Goal: Task Accomplishment & Management: Manage account settings

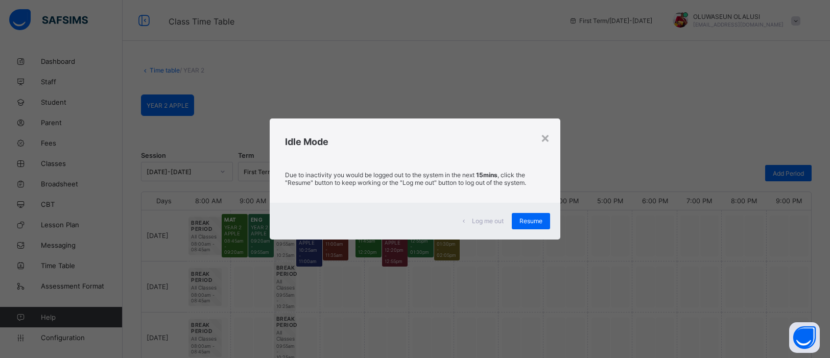
scroll to position [28, 0]
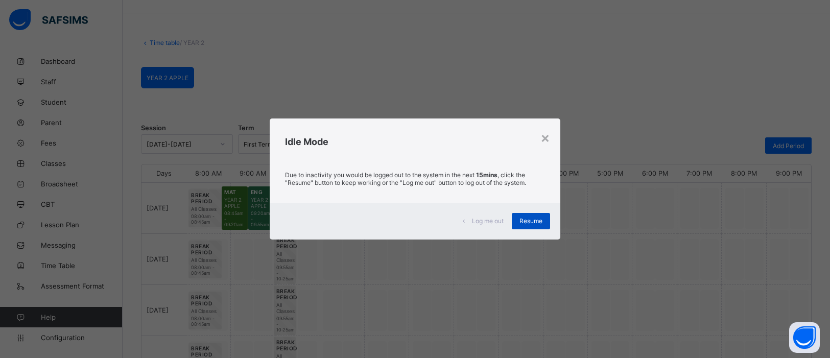
click at [540, 217] on span "Resume" at bounding box center [530, 221] width 23 height 8
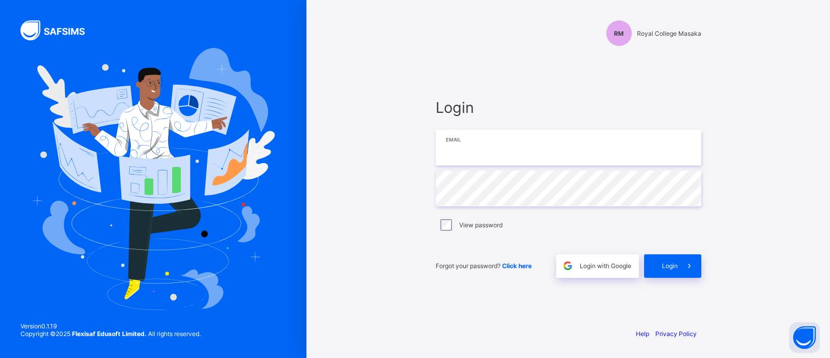
click at [546, 154] on input "email" at bounding box center [567, 148] width 265 height 36
type input "**********"
click at [682, 268] on span at bounding box center [688, 265] width 23 height 23
type input "**********"
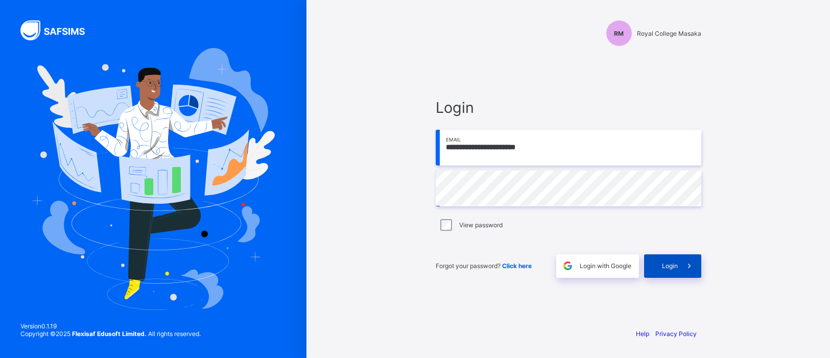
click at [685, 263] on icon at bounding box center [689, 266] width 11 height 10
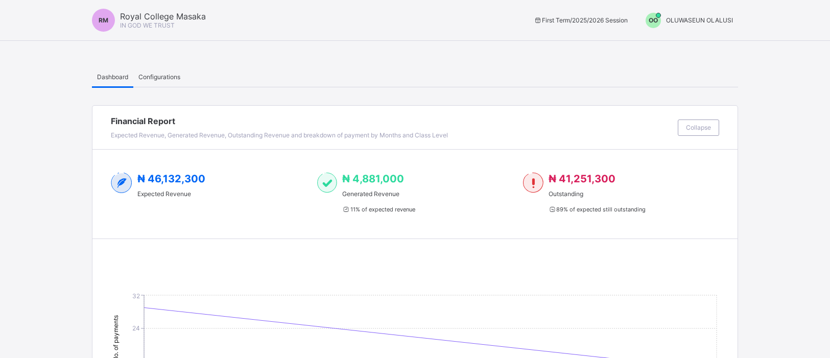
click at [652, 19] on span "OO" at bounding box center [652, 20] width 9 height 8
click at [671, 40] on span "Switch to Admin View" at bounding box center [695, 44] width 78 height 12
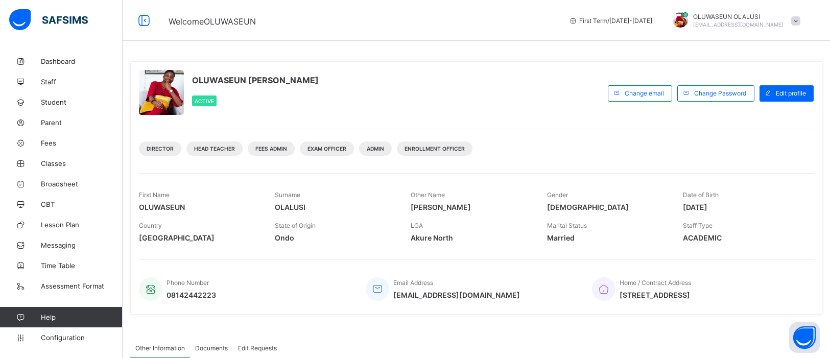
click at [657, 40] on div "First Term / [DATE]-[DATE]" at bounding box center [610, 20] width 93 height 41
click at [59, 265] on span "Time Table" at bounding box center [82, 265] width 82 height 8
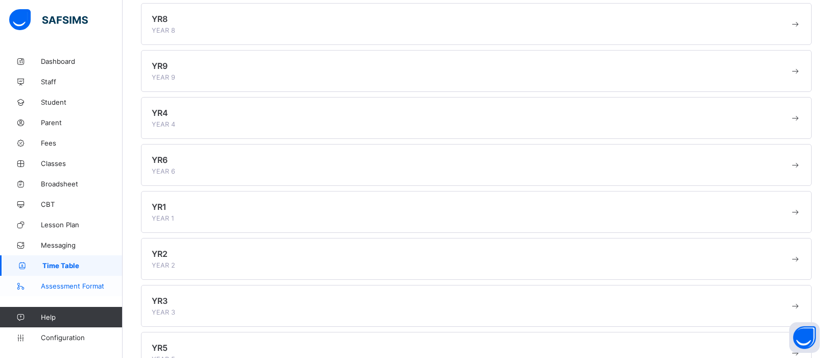
scroll to position [315, 0]
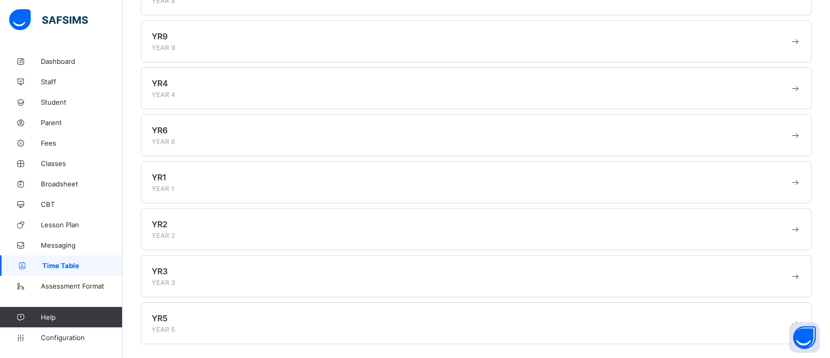
click at [238, 223] on div "YR2 YEAR 2" at bounding box center [471, 229] width 638 height 20
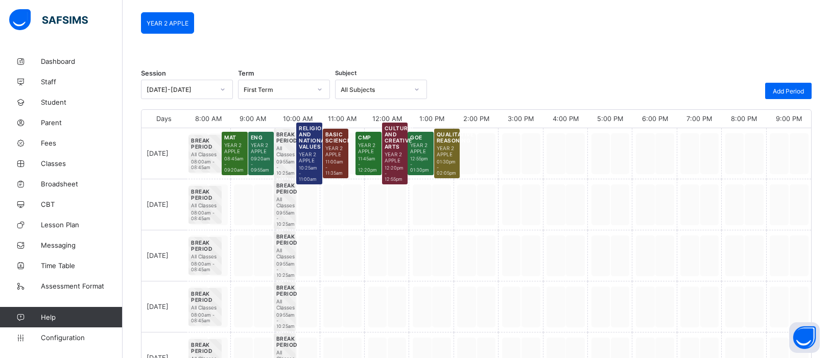
scroll to position [81, 0]
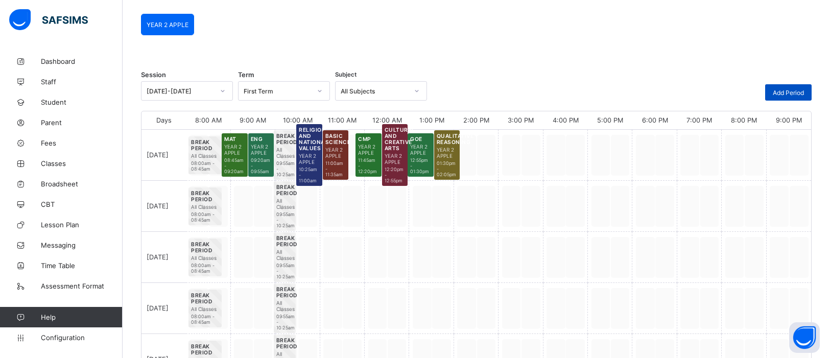
click at [801, 97] on div "Add Period" at bounding box center [788, 92] width 46 height 16
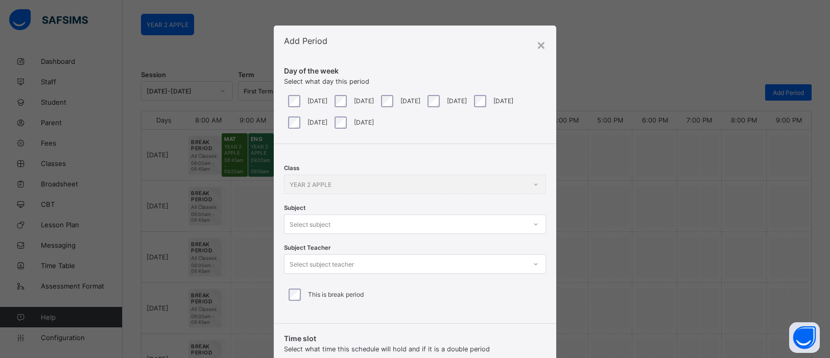
click at [532, 227] on div "Class YEAR 2 APPLE Subject Select subject Subject Teacher Select subject teache…" at bounding box center [415, 230] width 282 height 172
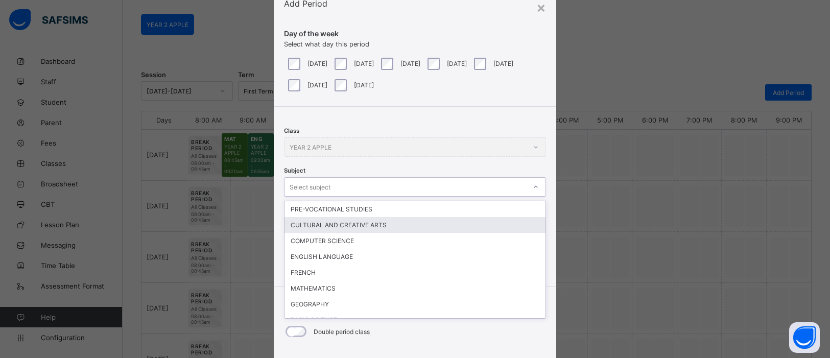
scroll to position [38, 0]
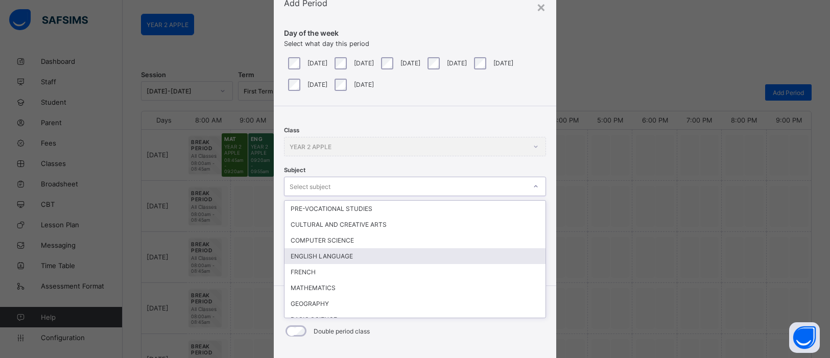
click at [471, 251] on div "ENGLISH LANGUAGE" at bounding box center [414, 256] width 261 height 16
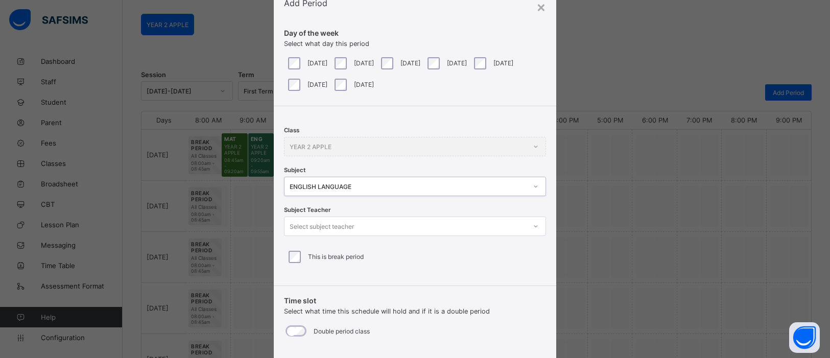
click at [527, 227] on div at bounding box center [535, 226] width 17 height 16
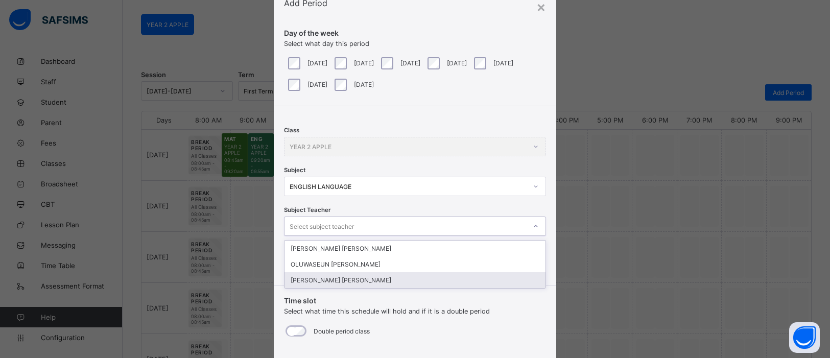
click at [424, 274] on div "[PERSON_NAME] [PERSON_NAME]" at bounding box center [414, 280] width 261 height 16
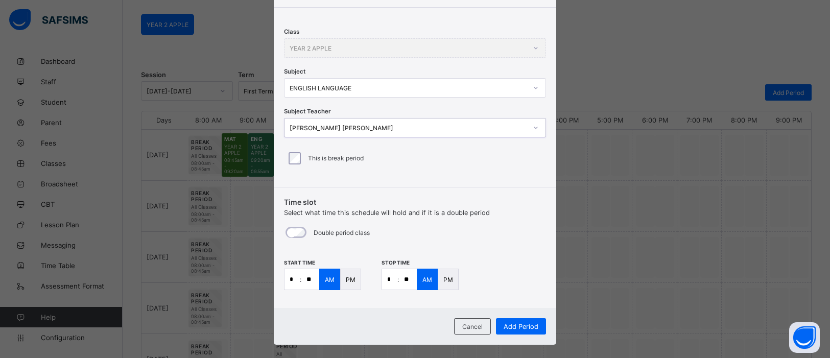
scroll to position [148, 0]
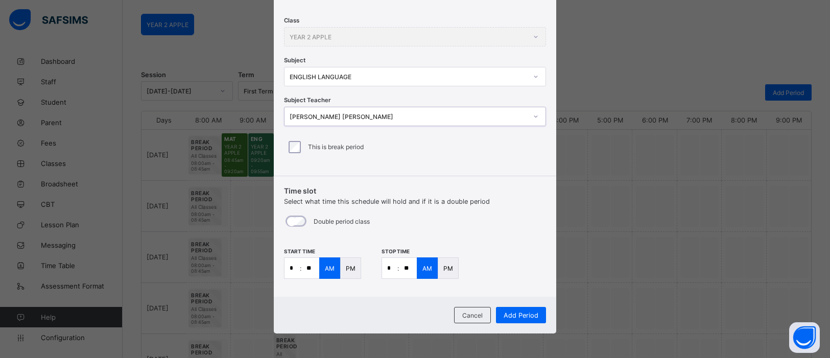
click at [311, 264] on input "**" at bounding box center [310, 268] width 18 height 20
type input "**"
click at [393, 267] on input "*" at bounding box center [389, 268] width 15 height 20
type input "*"
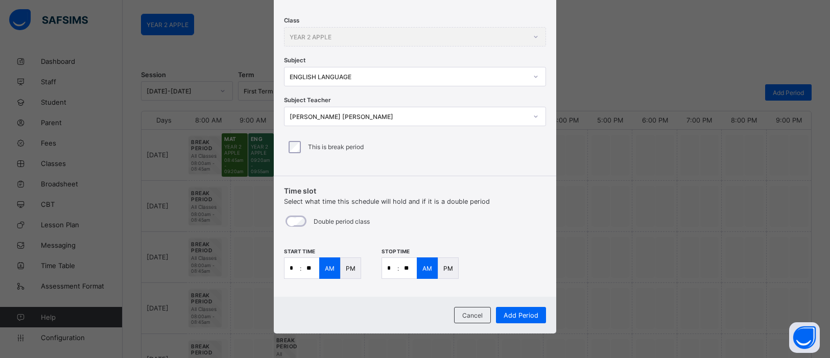
click at [405, 267] on input "**" at bounding box center [408, 268] width 18 height 20
type input "**"
click at [528, 313] on span "Add Period" at bounding box center [520, 315] width 35 height 8
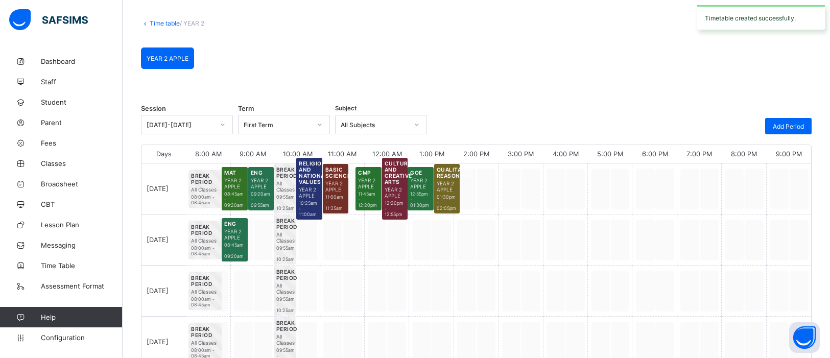
scroll to position [81, 0]
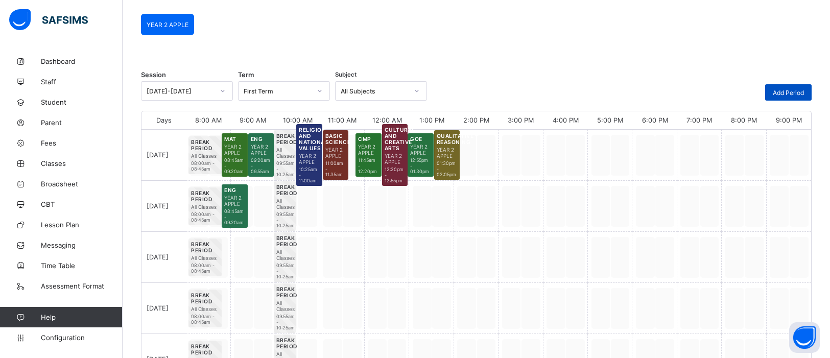
click at [794, 92] on span "Add Period" at bounding box center [787, 93] width 31 height 8
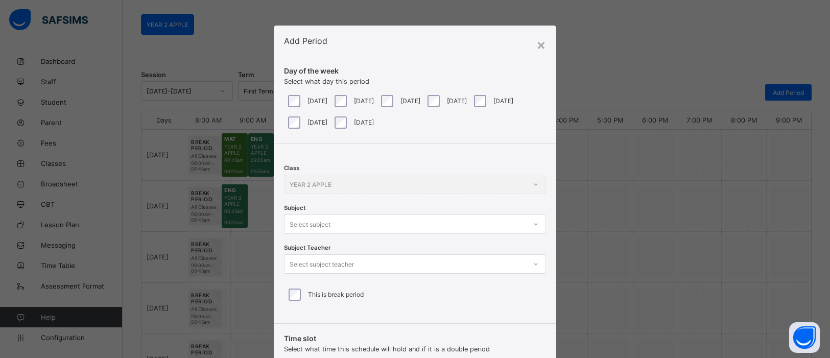
click at [530, 223] on div at bounding box center [535, 224] width 17 height 16
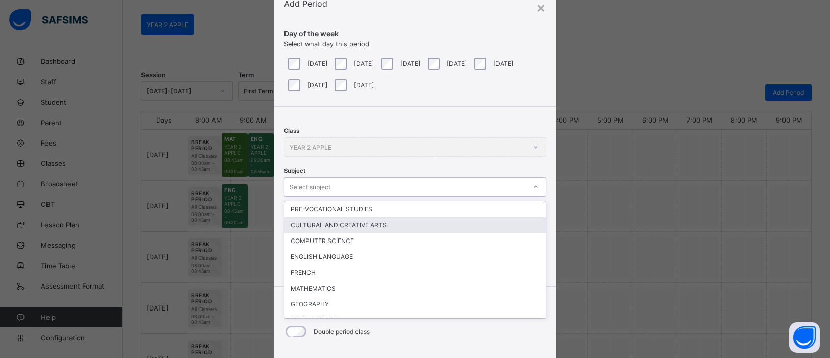
scroll to position [38, 0]
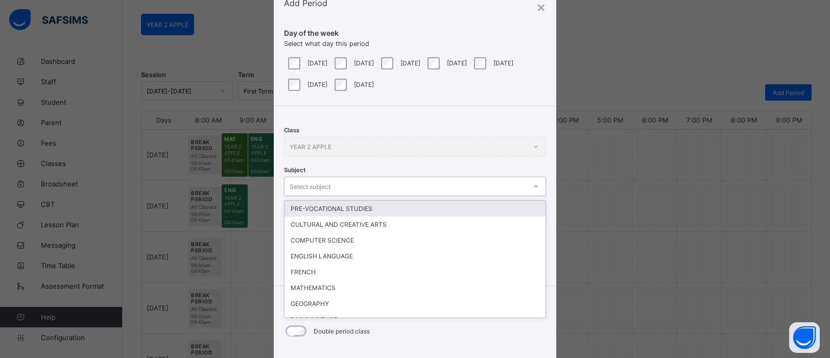
click at [446, 201] on div "PRE-VOCATIONAL STUDIES" at bounding box center [414, 209] width 261 height 16
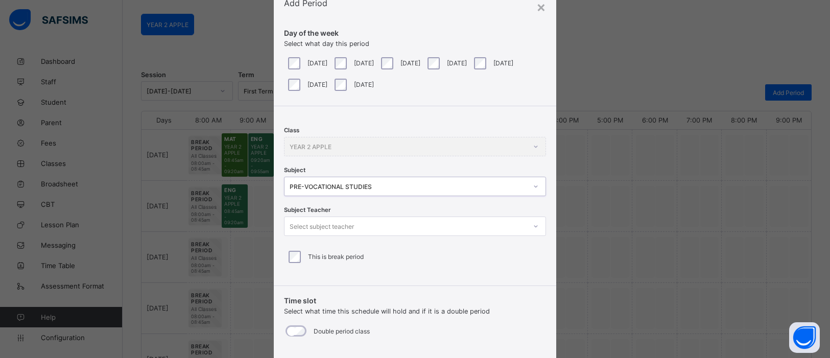
click at [532, 228] on icon at bounding box center [535, 226] width 6 height 10
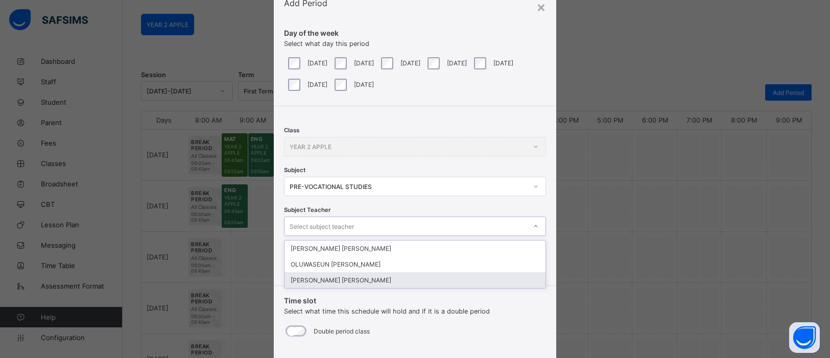
click at [408, 273] on div "[PERSON_NAME] [PERSON_NAME]" at bounding box center [414, 280] width 261 height 16
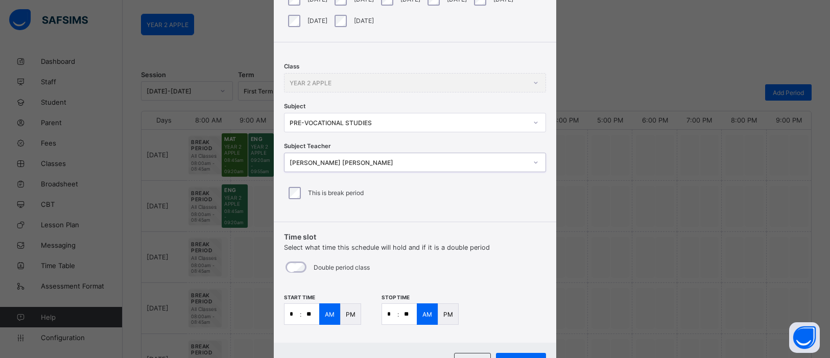
scroll to position [148, 0]
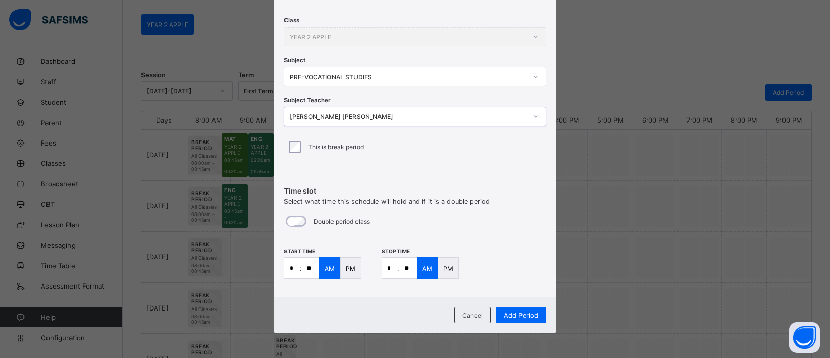
click at [293, 268] on input "*" at bounding box center [291, 268] width 15 height 20
type input "*"
click at [310, 268] on input "**" at bounding box center [310, 268] width 18 height 20
type input "**"
click at [391, 268] on input "*" at bounding box center [389, 268] width 15 height 20
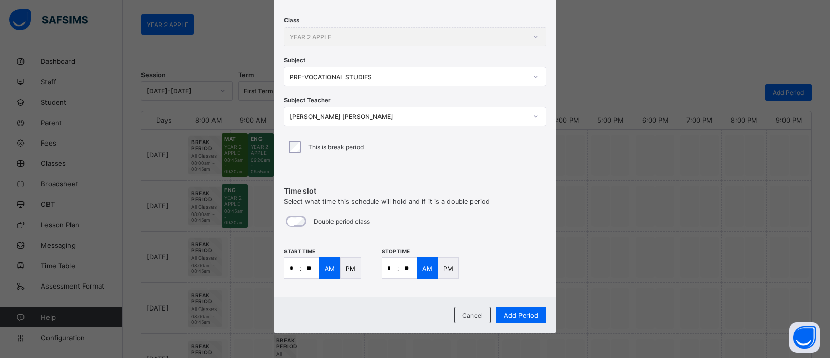
type input "*"
click at [409, 265] on input "**" at bounding box center [408, 268] width 18 height 20
type input "**"
click at [526, 313] on span "Add Period" at bounding box center [520, 315] width 35 height 8
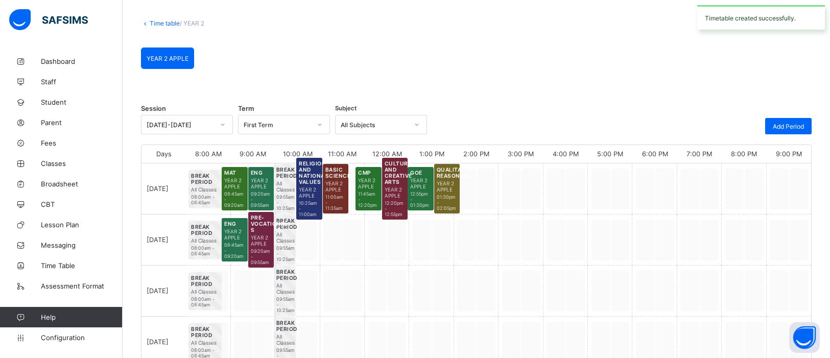
scroll to position [81, 0]
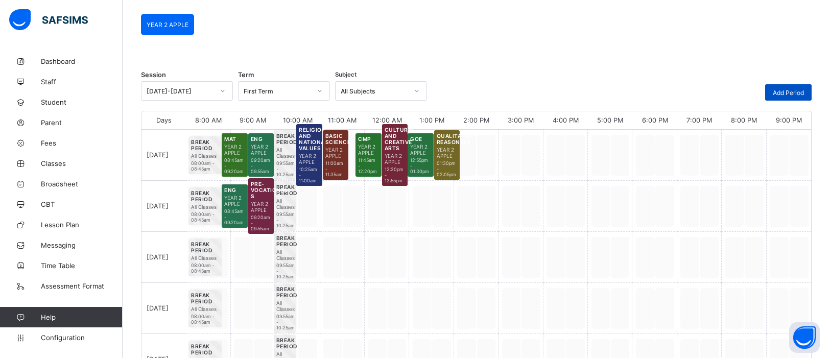
click at [778, 91] on span "Add Period" at bounding box center [787, 93] width 31 height 8
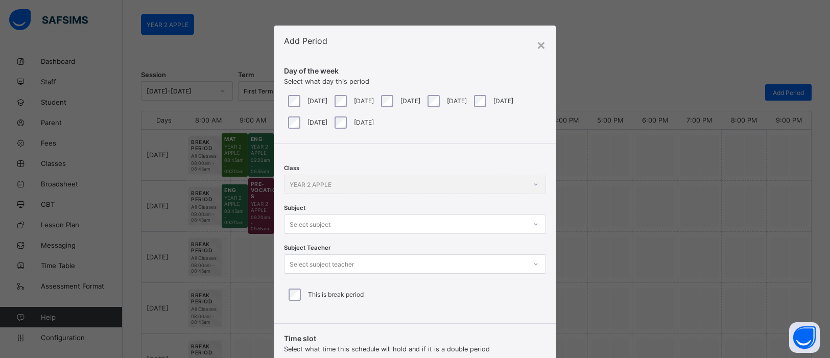
click at [349, 100] on div "[DATE]" at bounding box center [352, 101] width 41 height 12
click at [536, 225] on div at bounding box center [535, 224] width 19 height 18
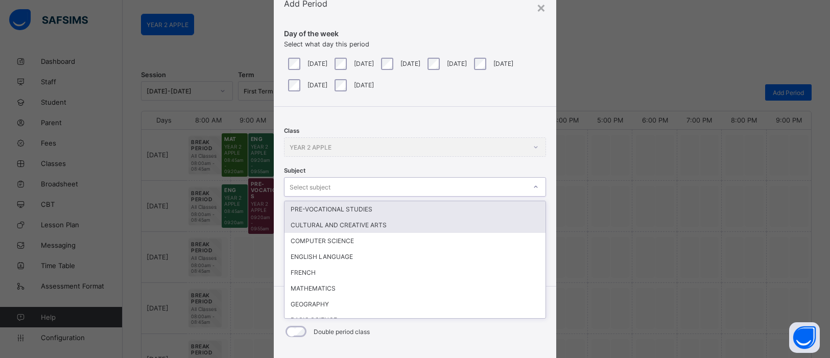
scroll to position [38, 0]
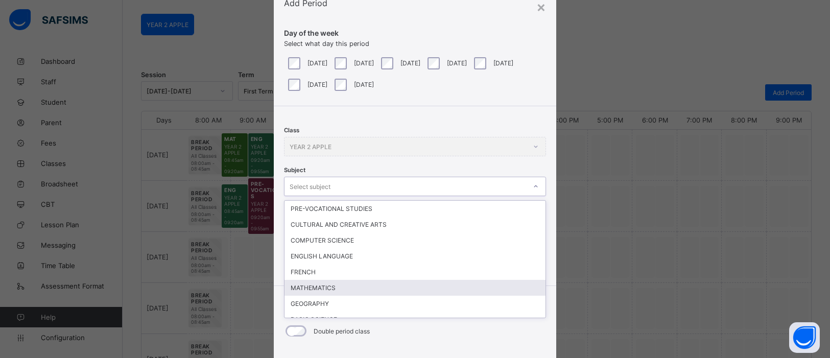
click at [426, 282] on div "MATHEMATICS" at bounding box center [414, 288] width 261 height 16
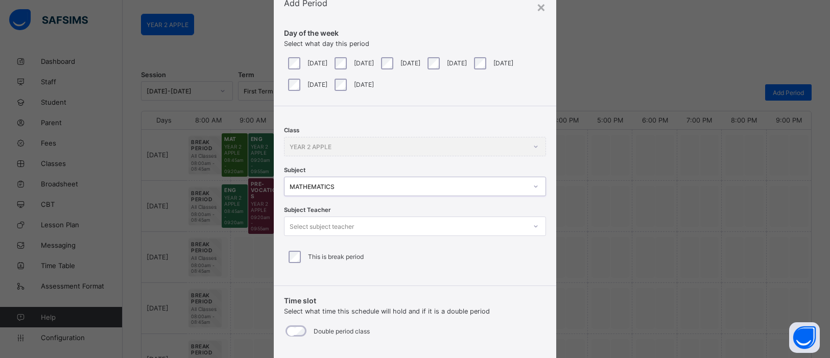
click at [532, 227] on icon at bounding box center [535, 226] width 6 height 10
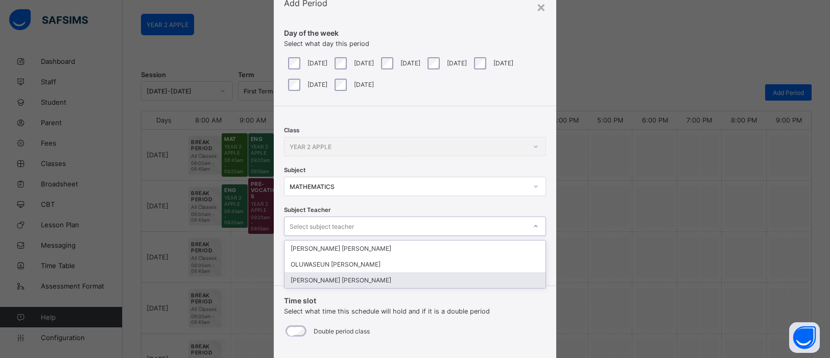
click at [422, 273] on div "[PERSON_NAME] [PERSON_NAME]" at bounding box center [414, 280] width 261 height 16
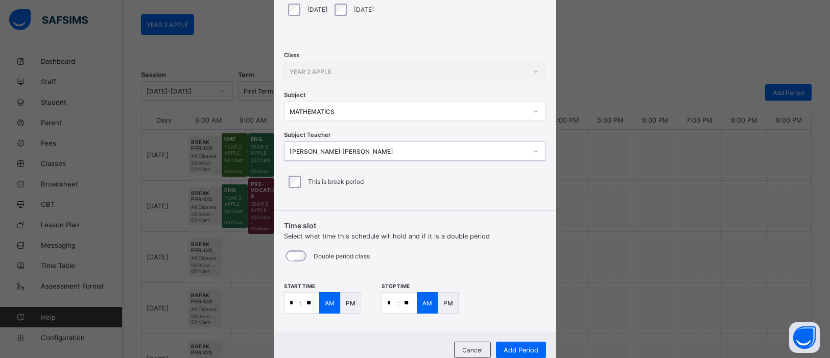
scroll to position [148, 0]
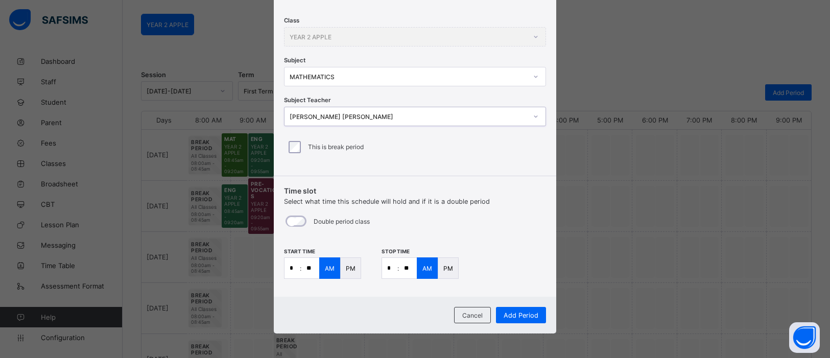
click at [293, 265] on input "*" at bounding box center [291, 268] width 15 height 20
type input "**"
click at [300, 266] on p ":" at bounding box center [301, 268] width 2 height 8
click at [289, 268] on input "**" at bounding box center [291, 268] width 15 height 20
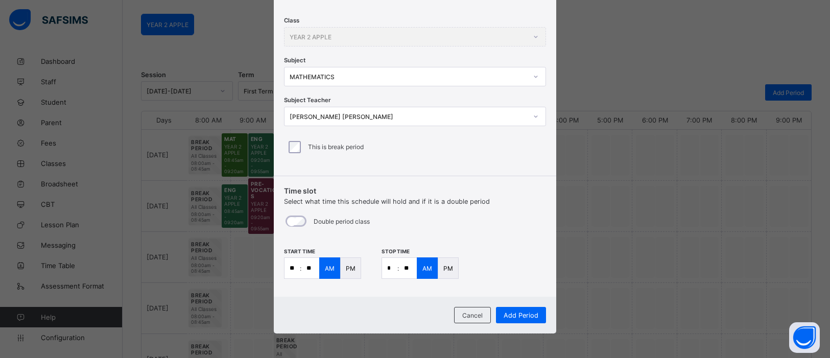
click at [294, 268] on input "**" at bounding box center [291, 268] width 15 height 20
click at [292, 271] on input "**" at bounding box center [291, 268] width 15 height 20
type input "**"
click at [391, 265] on input "*" at bounding box center [389, 268] width 15 height 20
type input "**"
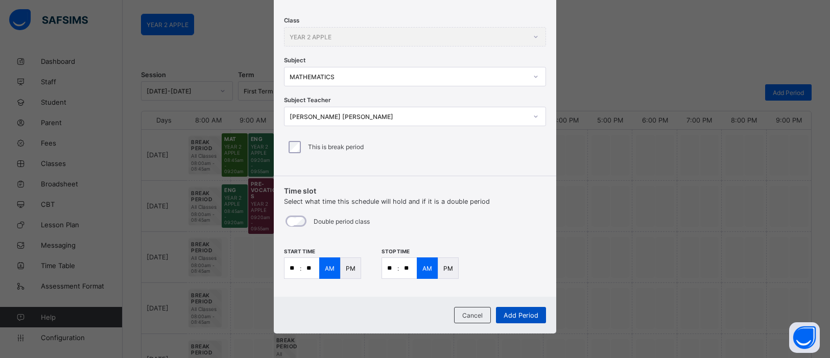
click at [529, 312] on span "Add Period" at bounding box center [520, 315] width 35 height 8
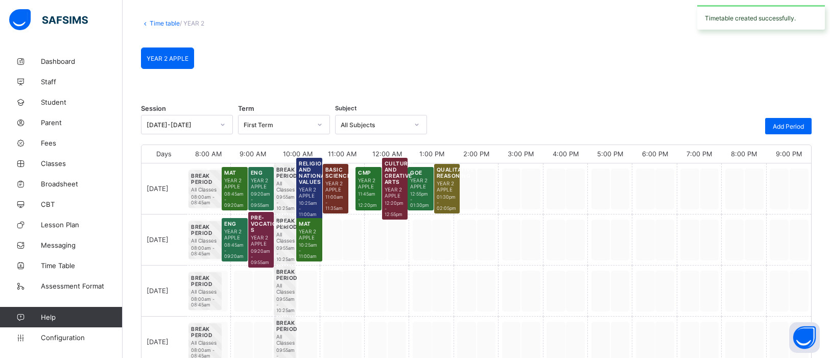
scroll to position [81, 0]
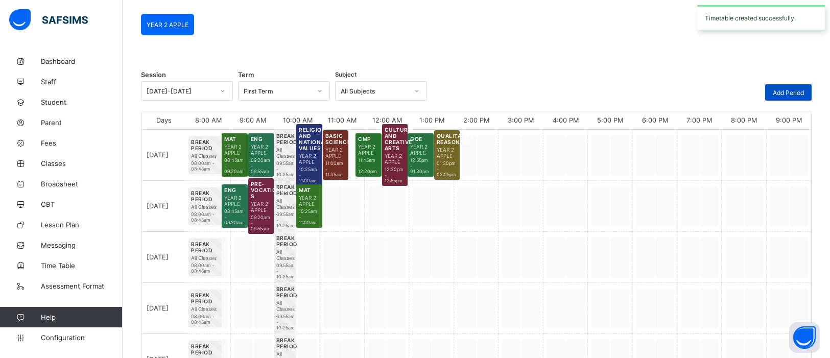
click at [789, 93] on span "Add Period" at bounding box center [787, 93] width 31 height 8
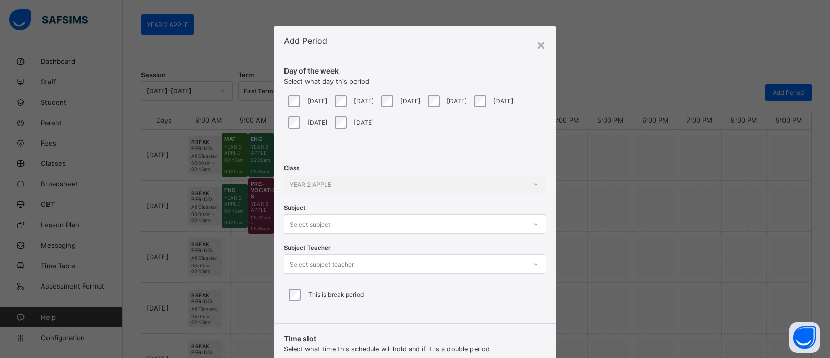
click at [535, 227] on div "Class YEAR 2 APPLE Subject Select subject Subject Teacher Select subject teache…" at bounding box center [415, 230] width 282 height 172
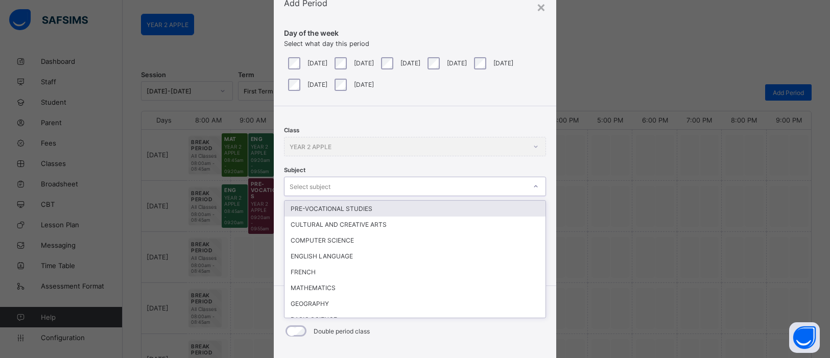
scroll to position [38, 0]
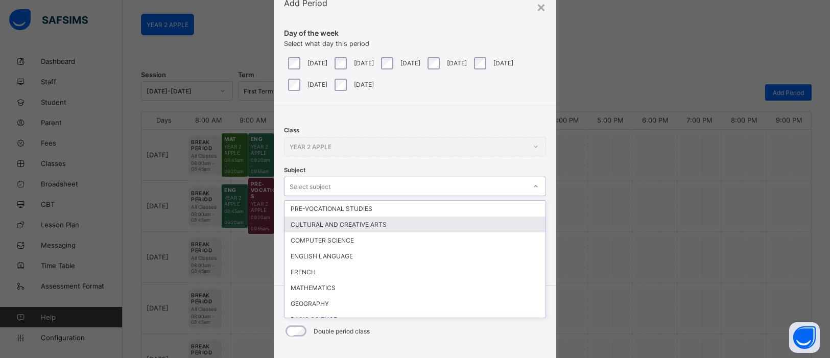
click at [384, 222] on div "CULTURAL AND CREATIVE ARTS" at bounding box center [414, 224] width 261 height 16
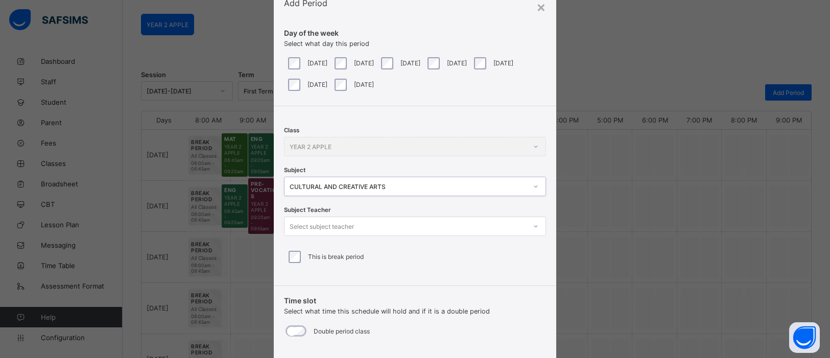
click at [338, 223] on div "Select subject teacher" at bounding box center [321, 225] width 64 height 19
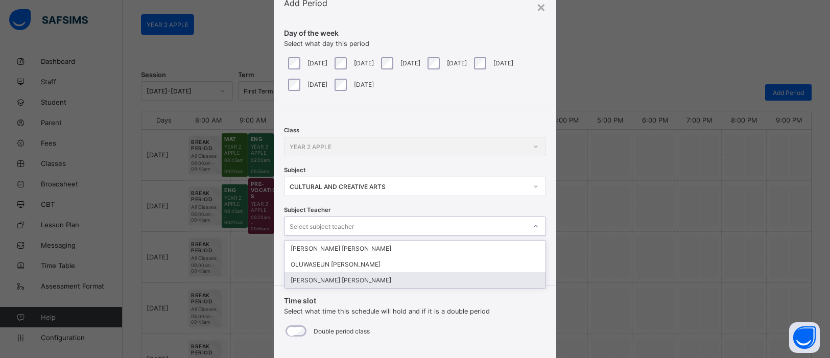
click at [341, 275] on div "[PERSON_NAME] [PERSON_NAME]" at bounding box center [414, 280] width 261 height 16
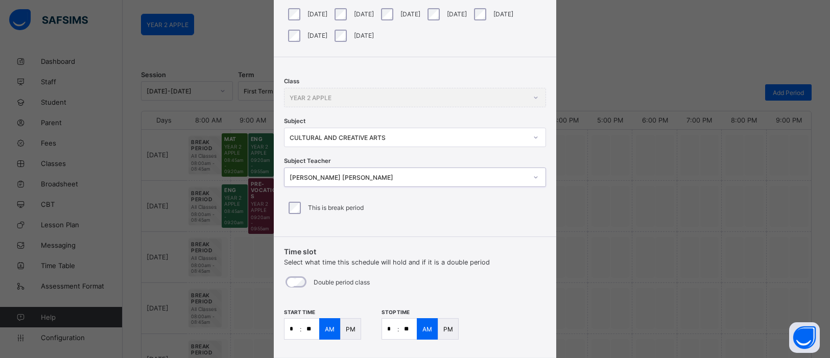
scroll to position [148, 0]
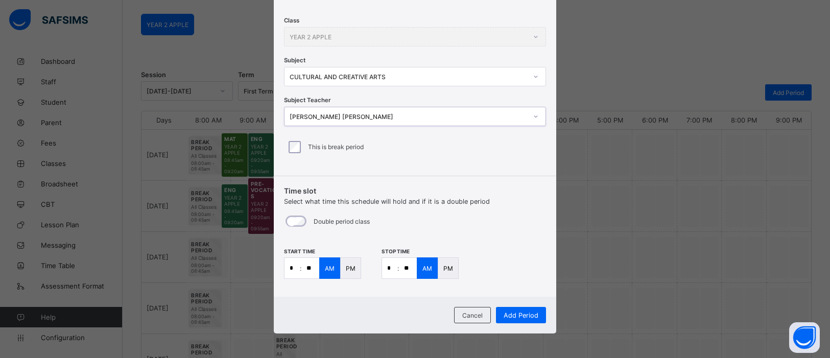
click at [295, 265] on input "*" at bounding box center [291, 268] width 15 height 20
type input "**"
click at [392, 267] on input "*" at bounding box center [389, 268] width 15 height 20
type input "**"
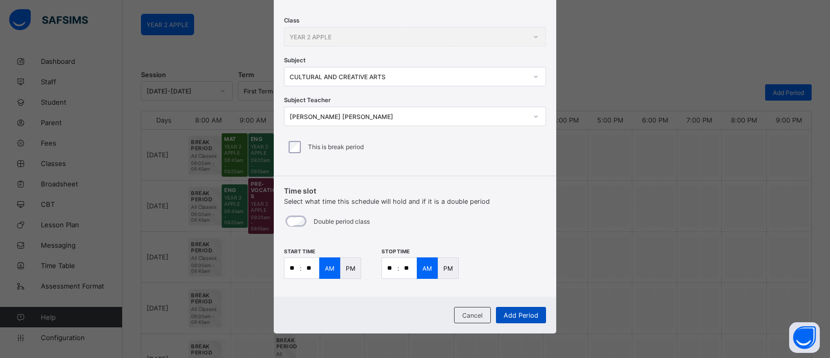
click at [513, 314] on span "Add Period" at bounding box center [520, 315] width 35 height 8
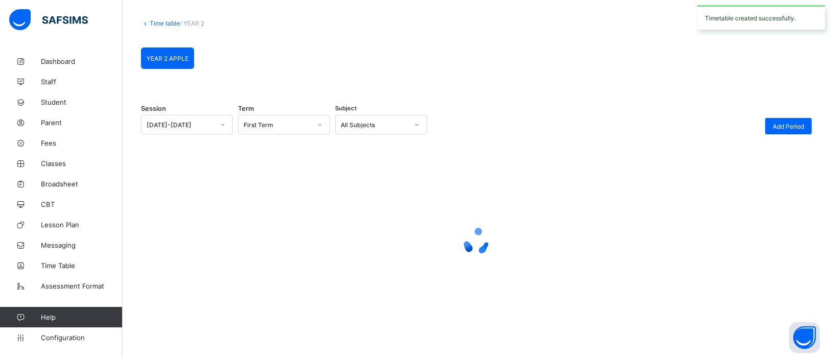
scroll to position [81, 0]
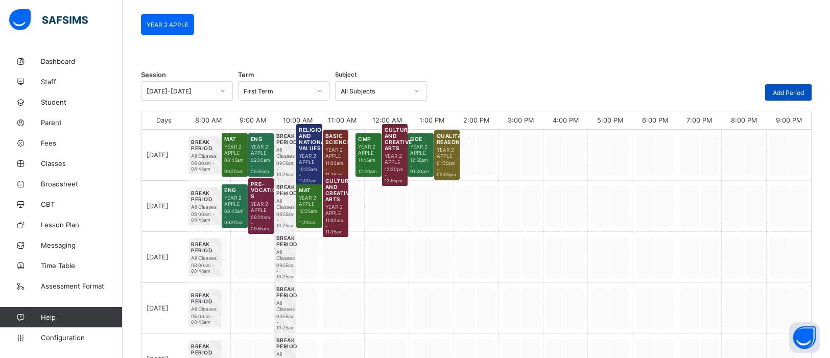
click at [777, 89] on span "Add Period" at bounding box center [787, 93] width 31 height 8
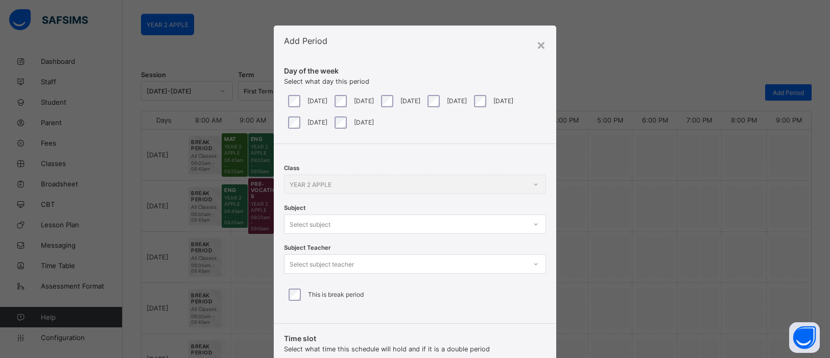
click at [535, 224] on div at bounding box center [535, 224] width 17 height 16
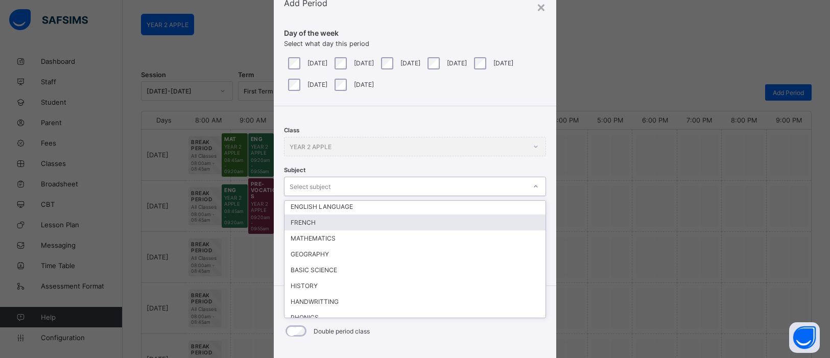
scroll to position [115, 0]
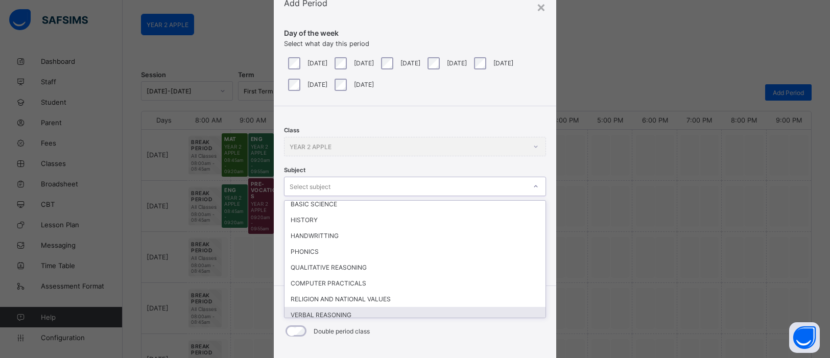
click at [312, 307] on div "VERBAL REASONING" at bounding box center [414, 315] width 261 height 16
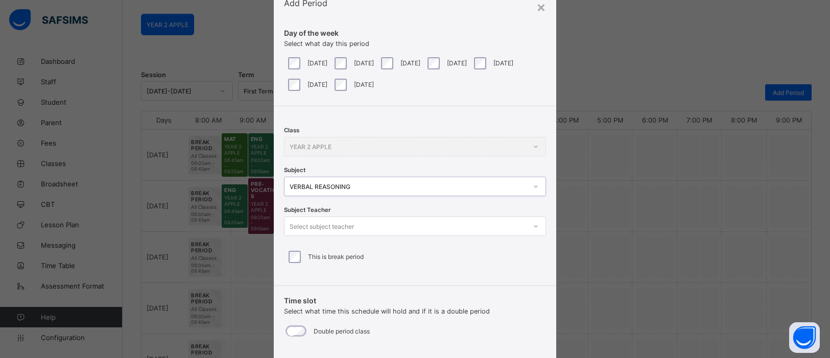
click at [512, 225] on div "Select subject teacher" at bounding box center [404, 226] width 241 height 14
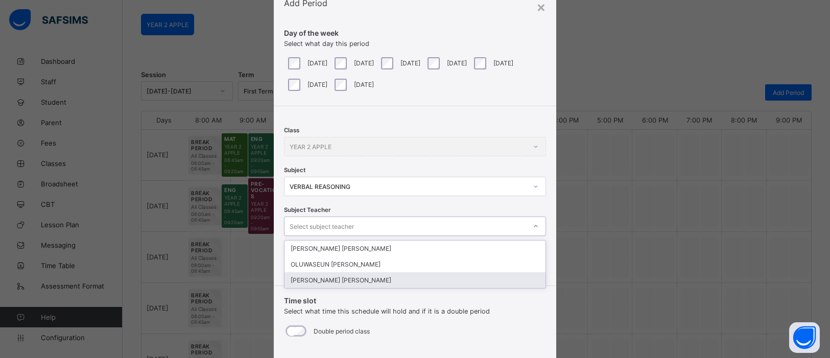
click at [438, 280] on div "[PERSON_NAME] [PERSON_NAME]" at bounding box center [414, 280] width 261 height 16
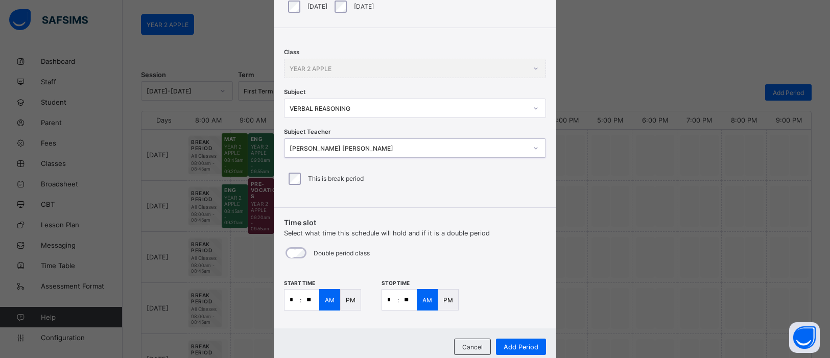
scroll to position [148, 0]
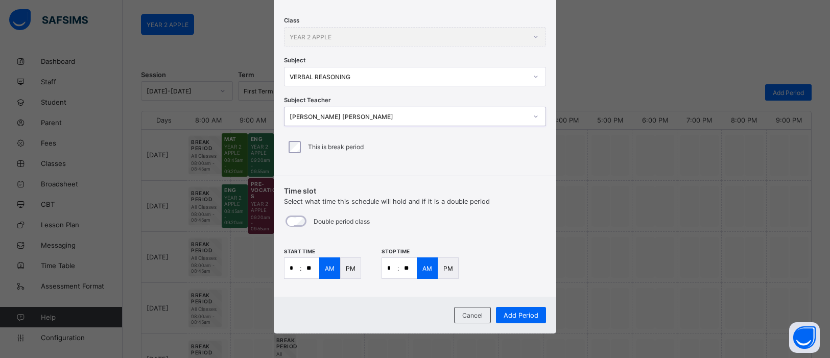
click at [300, 269] on p ":" at bounding box center [301, 268] width 2 height 8
click at [291, 268] on input "*" at bounding box center [291, 268] width 15 height 20
type input "**"
click at [394, 268] on input "*" at bounding box center [389, 268] width 15 height 20
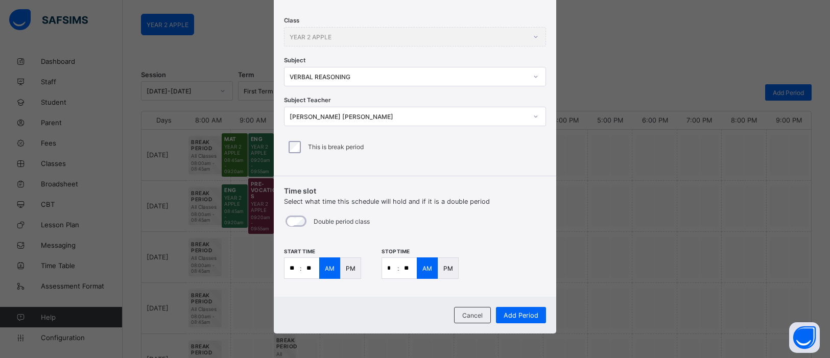
type input "**"
click at [527, 314] on span "Add Period" at bounding box center [520, 315] width 35 height 8
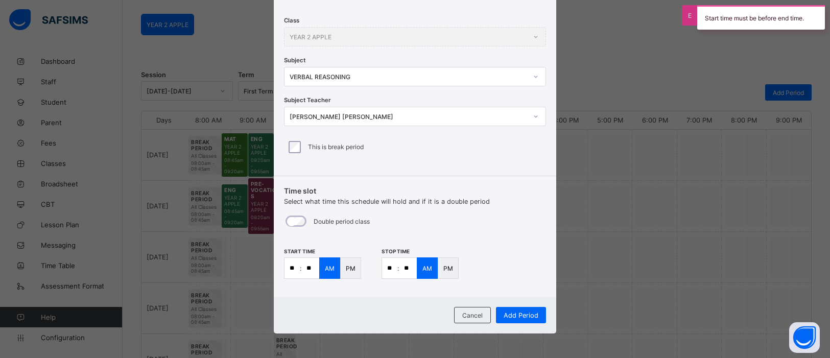
click at [449, 270] on p "PM" at bounding box center [448, 268] width 10 height 8
click at [518, 316] on span "Add Period" at bounding box center [520, 315] width 35 height 8
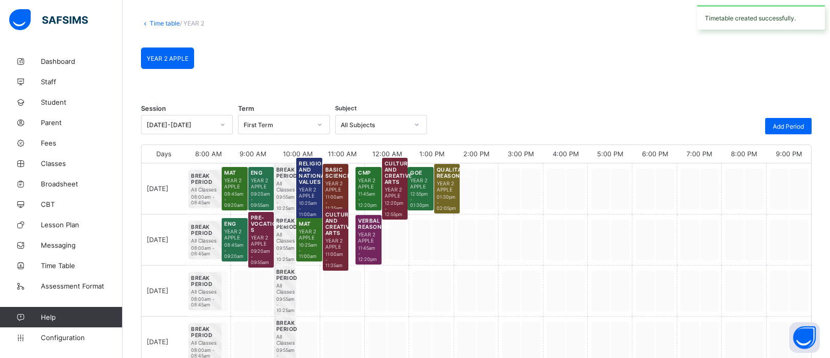
scroll to position [81, 0]
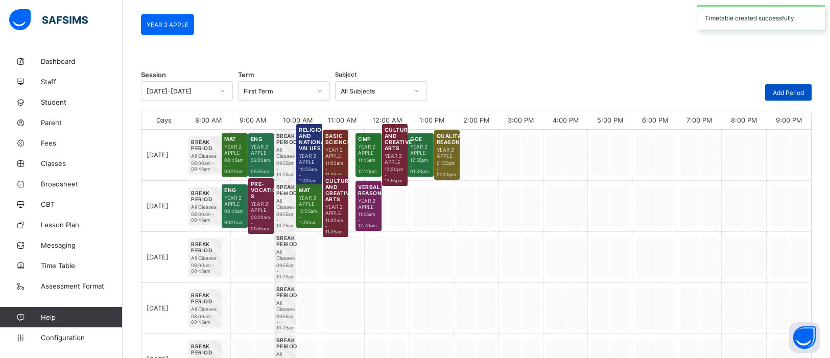
click at [779, 93] on span "Add Period" at bounding box center [787, 93] width 31 height 8
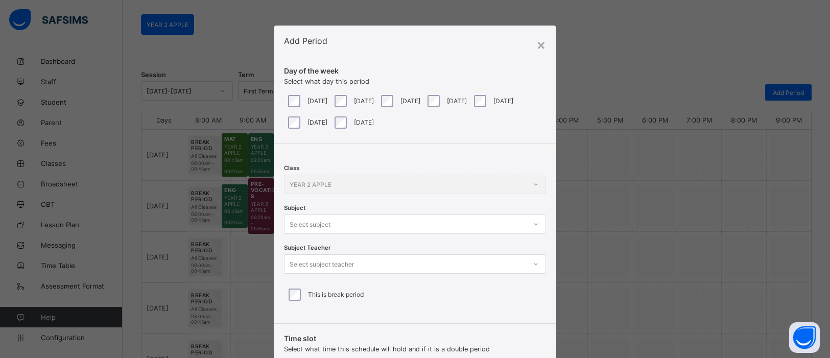
click at [527, 221] on div at bounding box center [535, 224] width 17 height 16
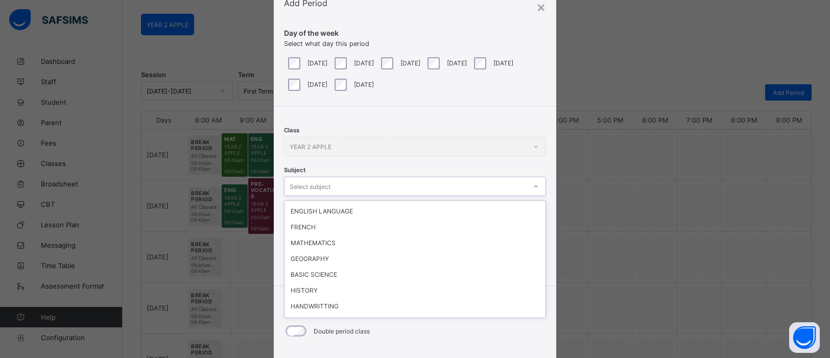
scroll to position [115, 0]
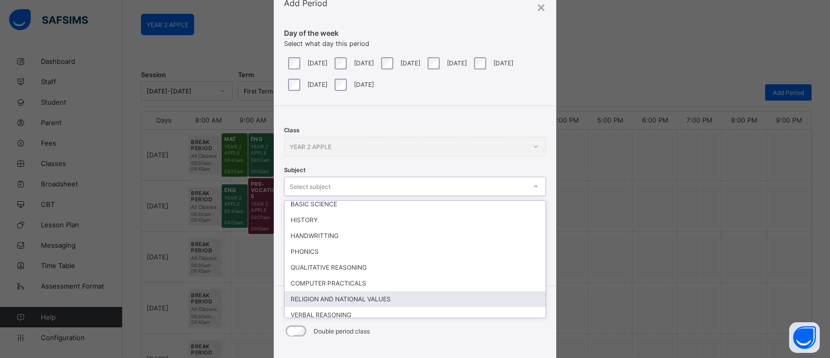
click at [351, 291] on div "RELIGION AND NATIONAL VALUES" at bounding box center [414, 299] width 261 height 16
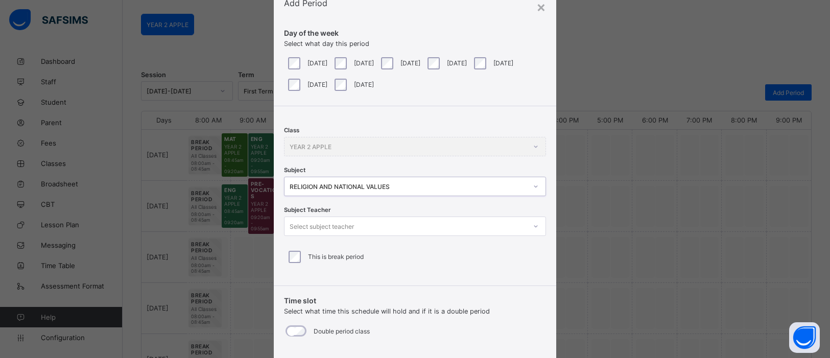
click at [533, 229] on icon at bounding box center [535, 226] width 6 height 10
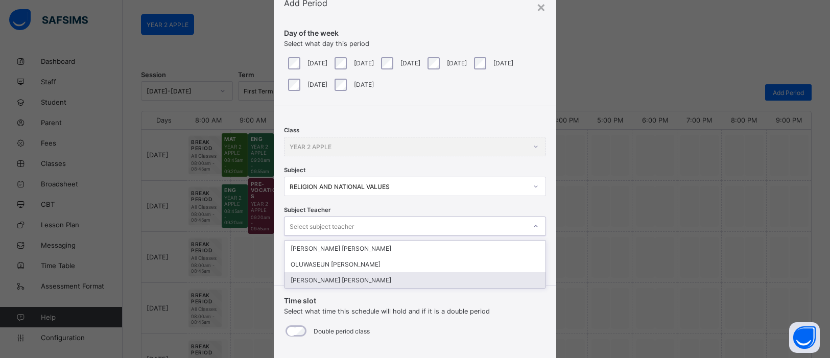
click at [335, 275] on div "[PERSON_NAME] [PERSON_NAME]" at bounding box center [414, 280] width 261 height 16
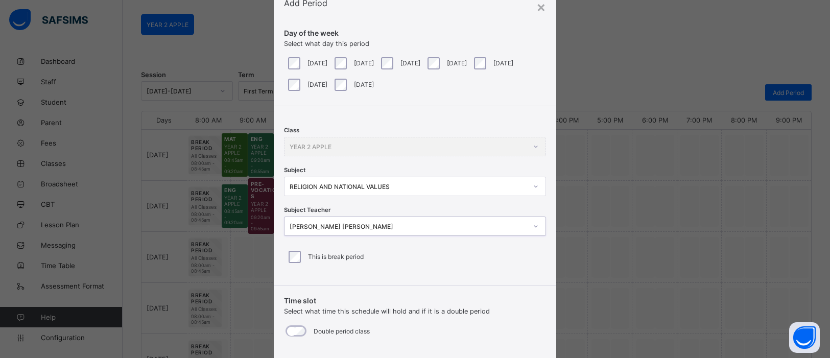
scroll to position [148, 0]
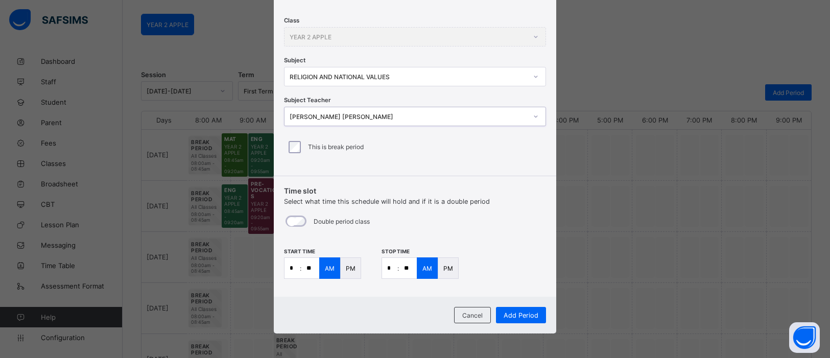
click at [295, 269] on input "*" at bounding box center [291, 268] width 15 height 20
type input "**"
click at [348, 267] on p "PM" at bounding box center [351, 268] width 10 height 8
click at [392, 270] on input "*" at bounding box center [389, 268] width 15 height 20
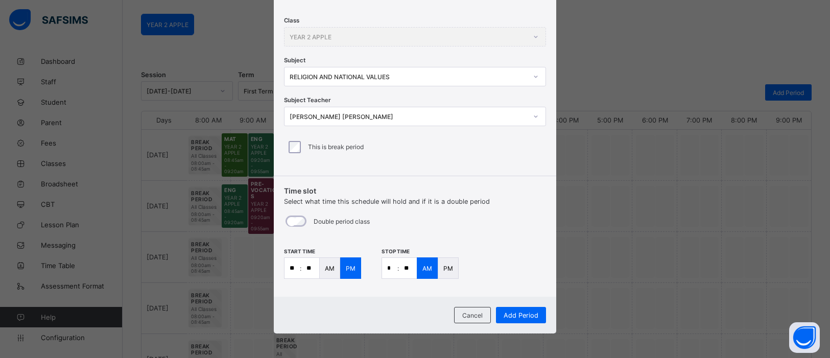
type input "**"
click at [449, 265] on p "PM" at bounding box center [448, 268] width 10 height 8
click at [521, 311] on span "Add Period" at bounding box center [520, 315] width 35 height 8
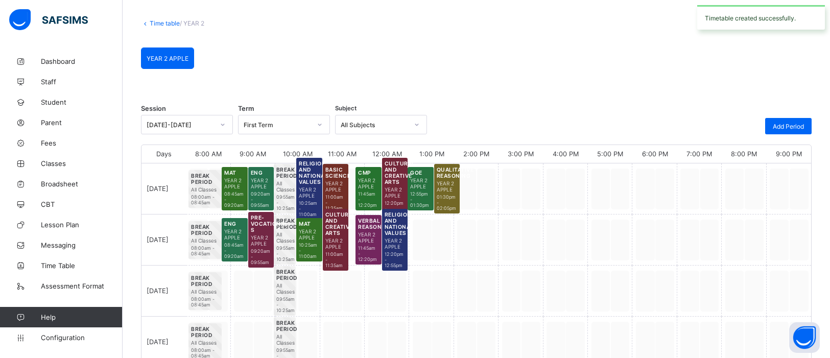
scroll to position [81, 0]
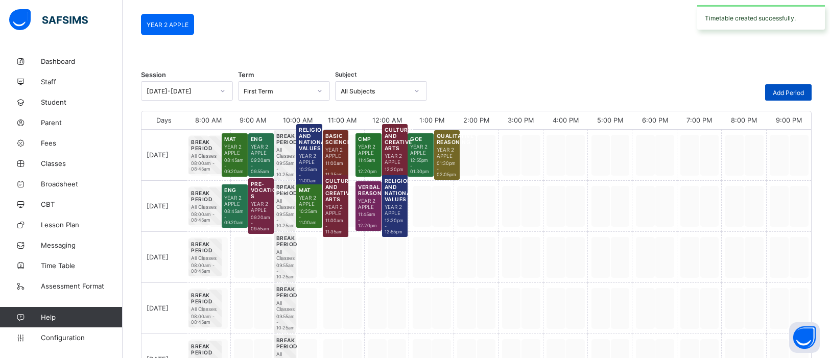
click at [780, 92] on span "Add Period" at bounding box center [787, 93] width 31 height 8
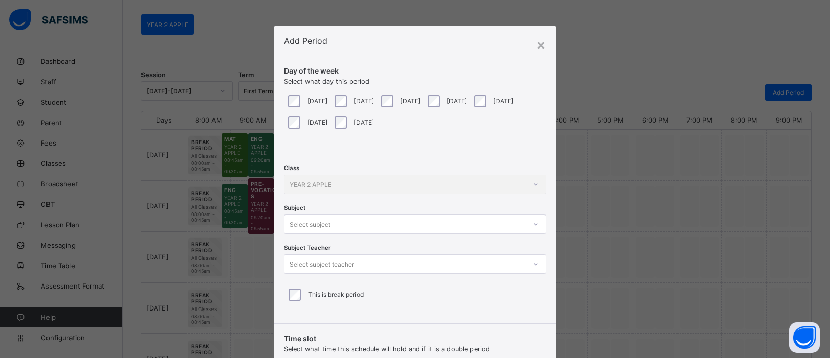
click at [533, 225] on div at bounding box center [535, 224] width 19 height 18
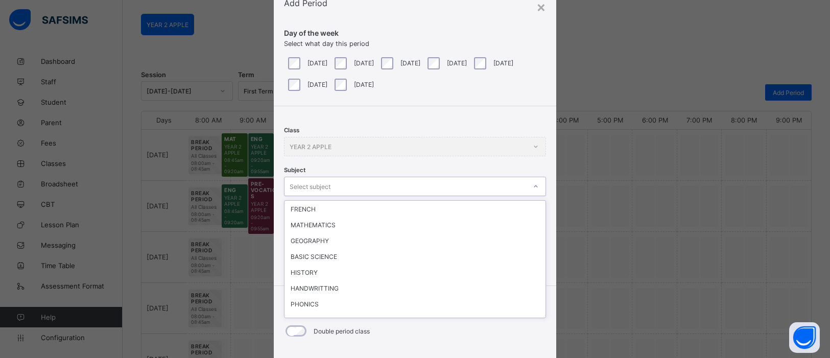
scroll to position [62, 0]
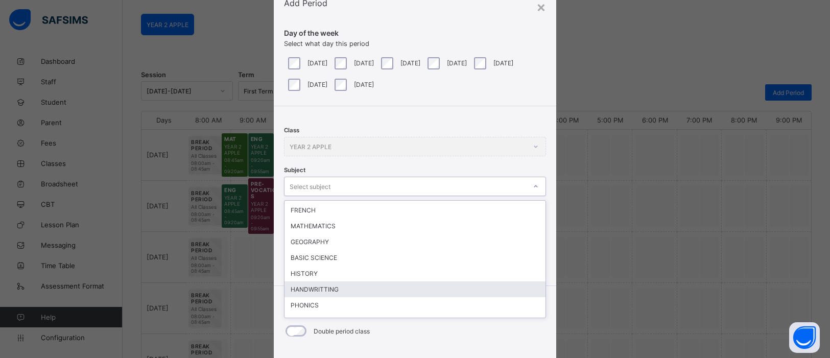
click at [326, 287] on div "HANDWRITTING" at bounding box center [414, 289] width 261 height 16
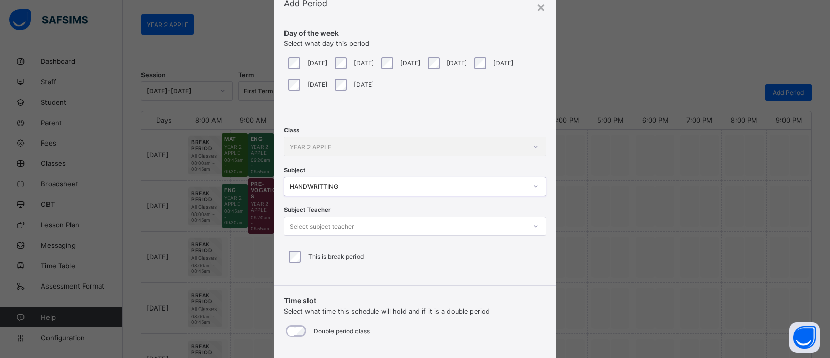
click at [533, 230] on icon at bounding box center [535, 226] width 6 height 10
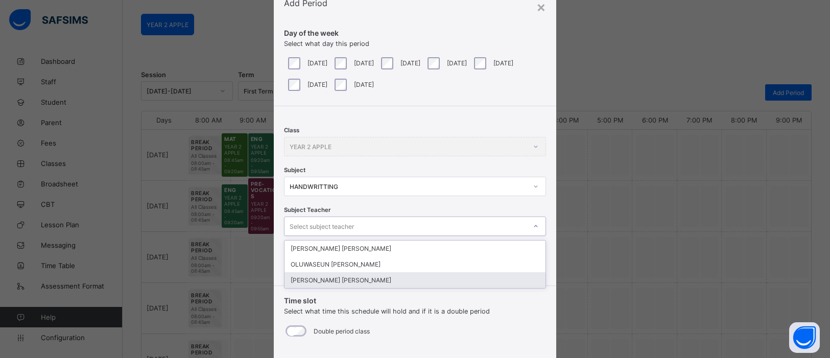
click at [397, 284] on div "[PERSON_NAME] [PERSON_NAME]" at bounding box center [414, 280] width 261 height 16
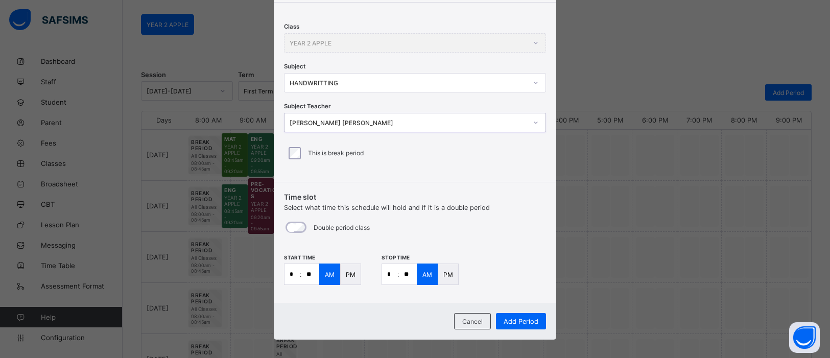
scroll to position [148, 0]
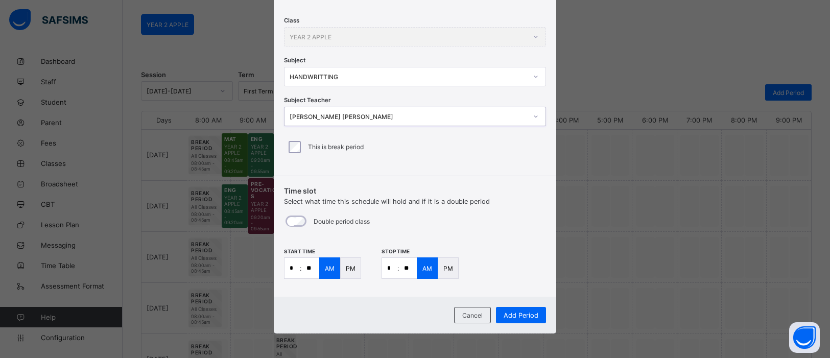
click at [300, 267] on p ":" at bounding box center [301, 268] width 2 height 8
click at [296, 266] on input "*" at bounding box center [291, 268] width 15 height 20
type input "**"
click at [394, 269] on input "*" at bounding box center [389, 268] width 15 height 20
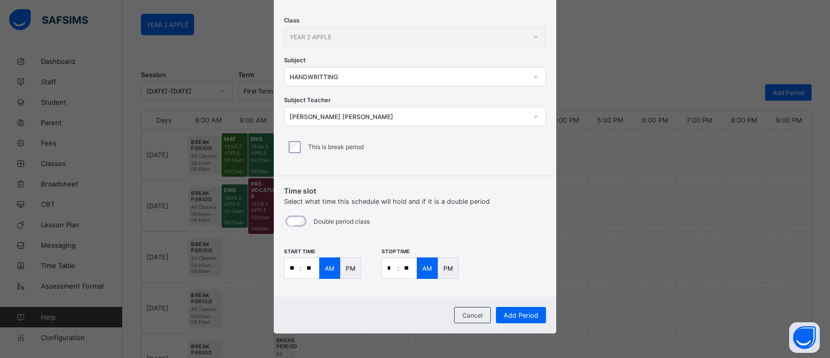
type input "*"
click at [408, 270] on input "**" at bounding box center [408, 268] width 18 height 20
type input "**"
click at [524, 315] on span "Add Period" at bounding box center [520, 315] width 35 height 8
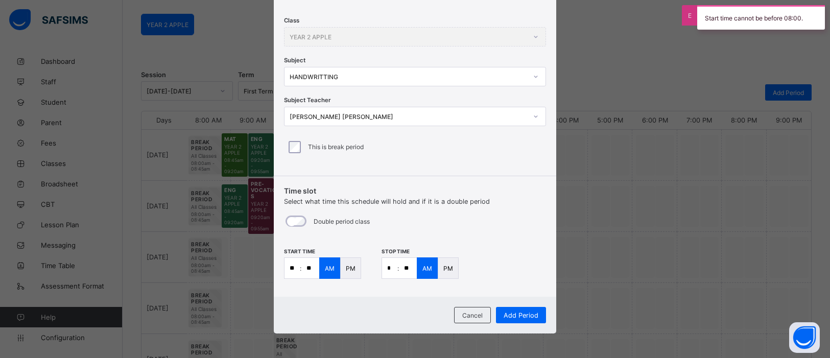
click at [352, 269] on p "PM" at bounding box center [351, 268] width 10 height 8
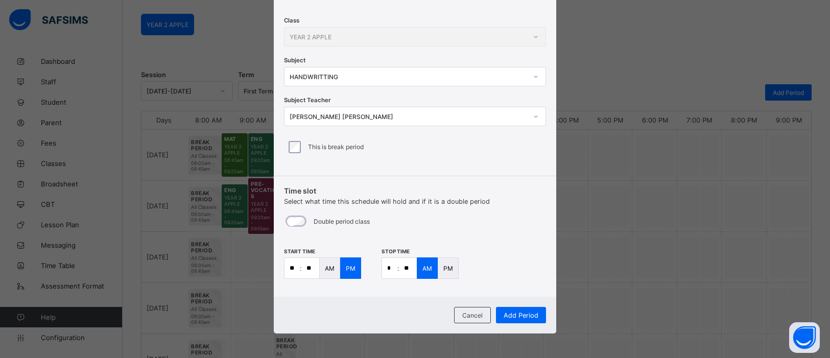
click at [451, 270] on div "PM" at bounding box center [448, 267] width 21 height 21
click at [510, 313] on span "Add Period" at bounding box center [520, 315] width 35 height 8
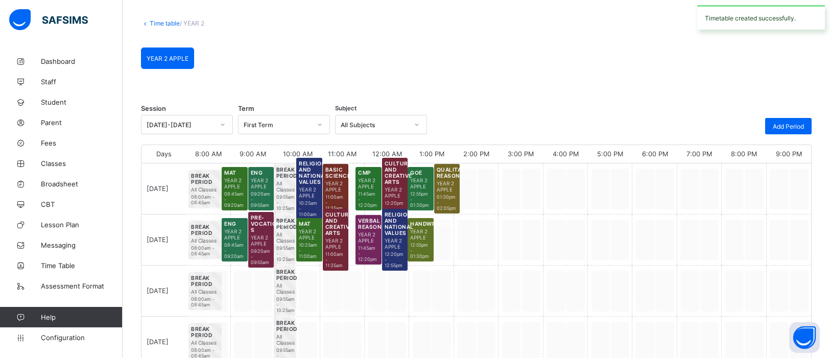
scroll to position [81, 0]
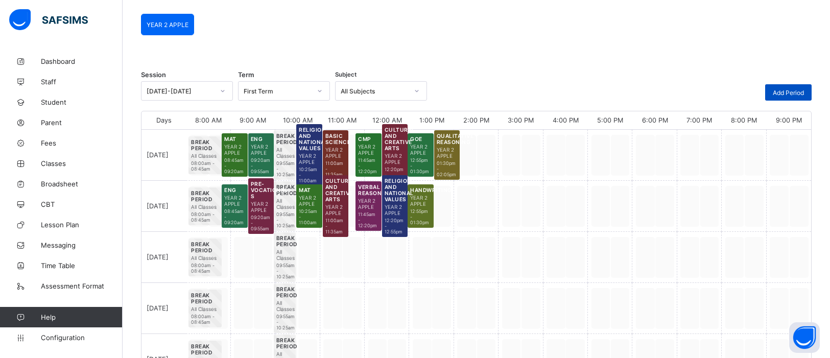
click at [806, 95] on div "Add Period" at bounding box center [788, 92] width 46 height 16
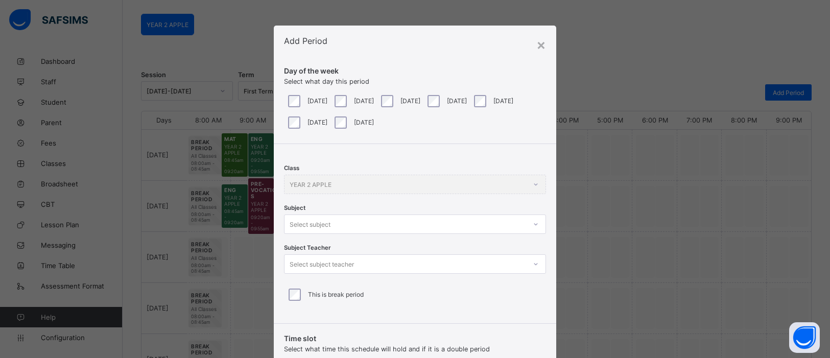
click at [532, 225] on div at bounding box center [535, 224] width 17 height 16
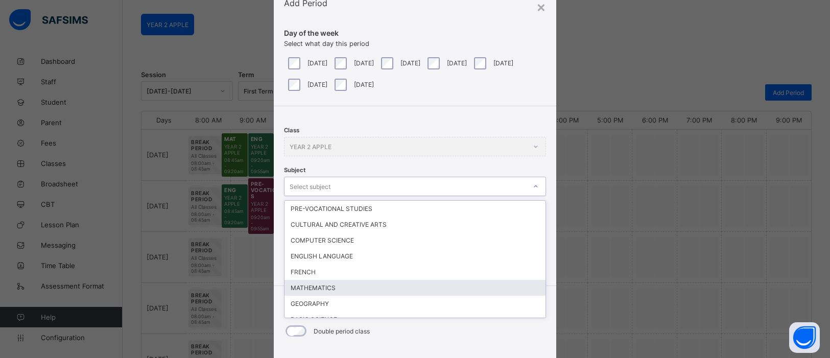
scroll to position [115, 0]
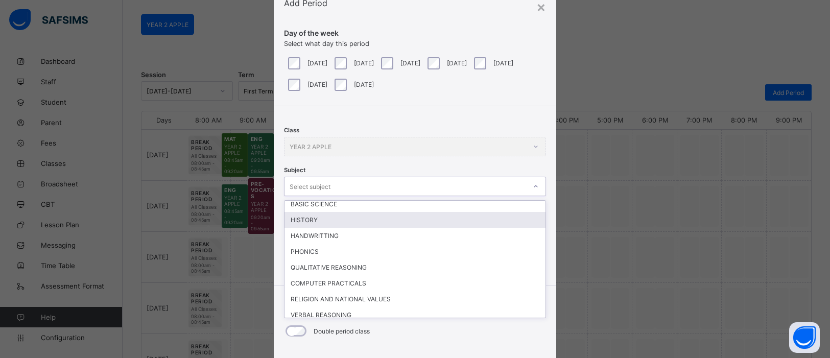
click at [312, 214] on div "HISTORY" at bounding box center [414, 220] width 261 height 16
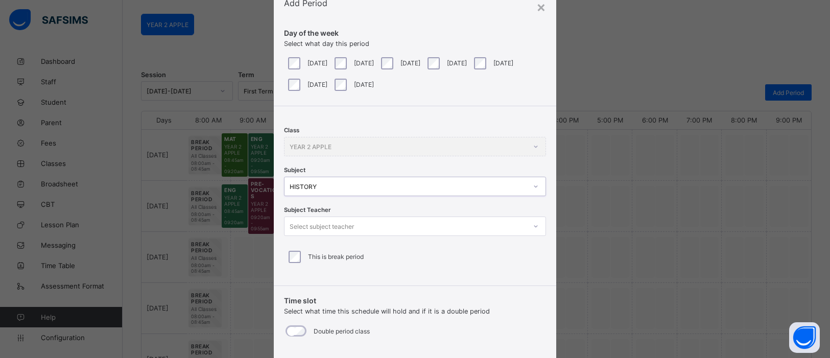
click at [532, 223] on icon at bounding box center [535, 226] width 6 height 10
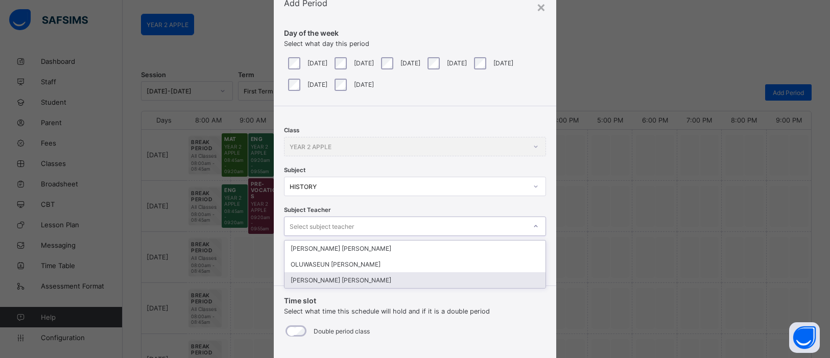
click at [324, 280] on div "[PERSON_NAME] [PERSON_NAME]" at bounding box center [414, 280] width 261 height 16
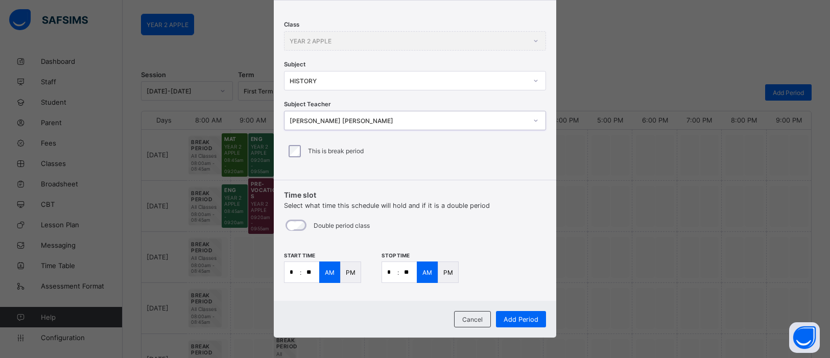
scroll to position [145, 0]
click at [292, 271] on input "*" at bounding box center [291, 270] width 15 height 20
type input "*"
click at [311, 268] on input "**" at bounding box center [310, 270] width 18 height 20
type input "**"
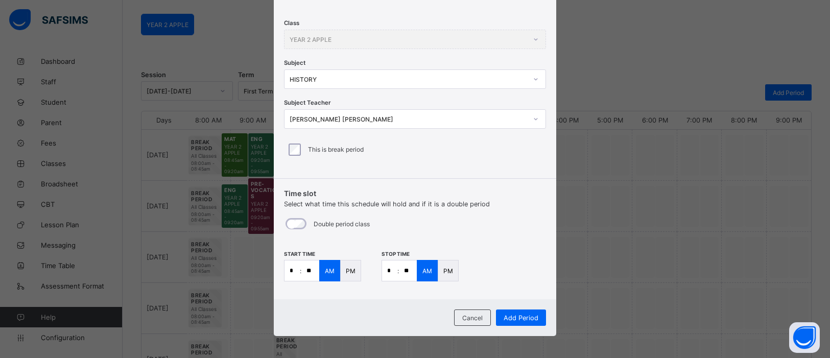
click at [391, 270] on input "*" at bounding box center [389, 270] width 15 height 20
type input "*"
click at [413, 269] on input "**" at bounding box center [408, 270] width 18 height 20
type input "**"
click at [515, 319] on span "Add Period" at bounding box center [520, 318] width 35 height 8
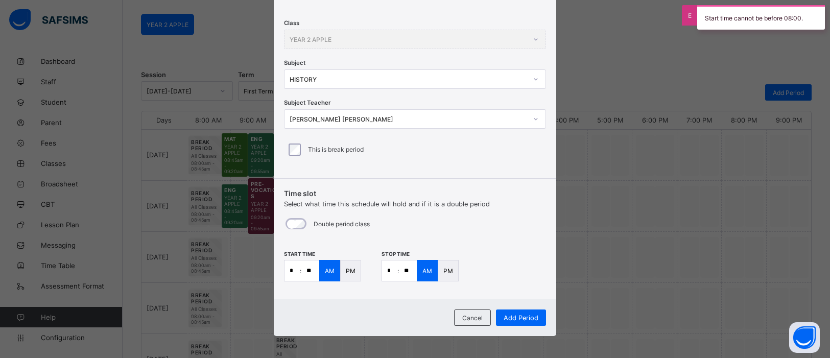
click at [347, 270] on p "PM" at bounding box center [351, 271] width 10 height 8
click at [451, 277] on div "PM" at bounding box center [448, 270] width 21 height 21
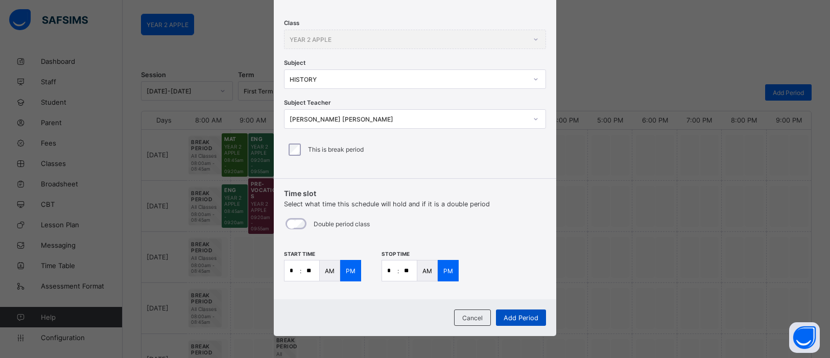
click at [517, 315] on span "Add Period" at bounding box center [520, 318] width 35 height 8
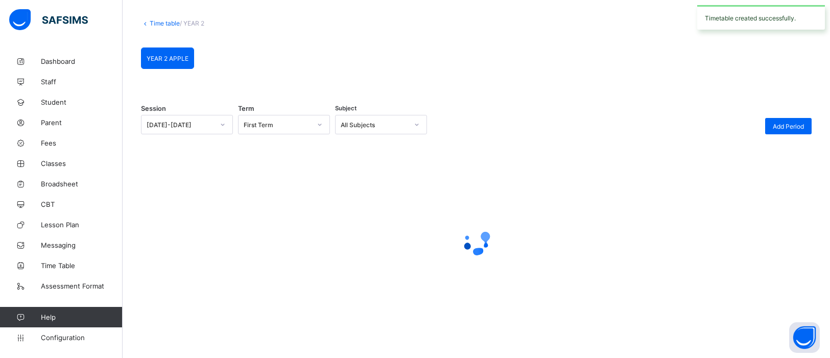
scroll to position [81, 0]
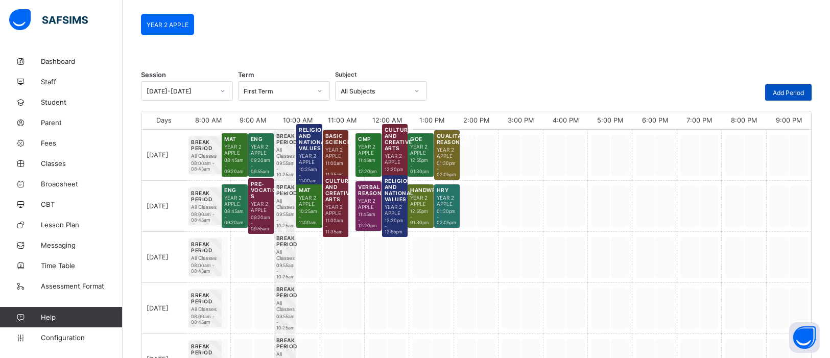
click at [788, 94] on span "Add Period" at bounding box center [787, 93] width 31 height 8
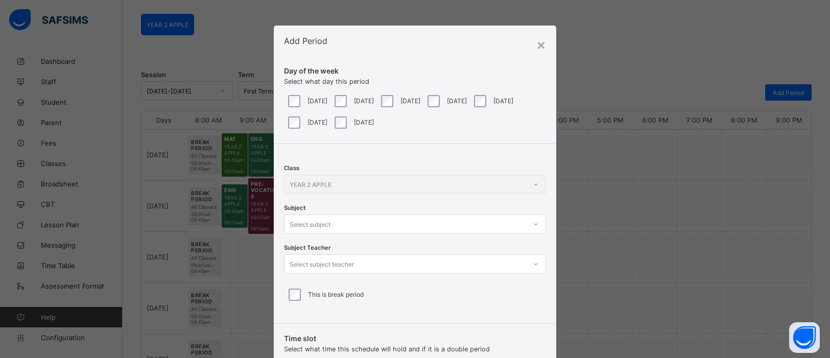
click at [539, 225] on div at bounding box center [535, 224] width 19 height 18
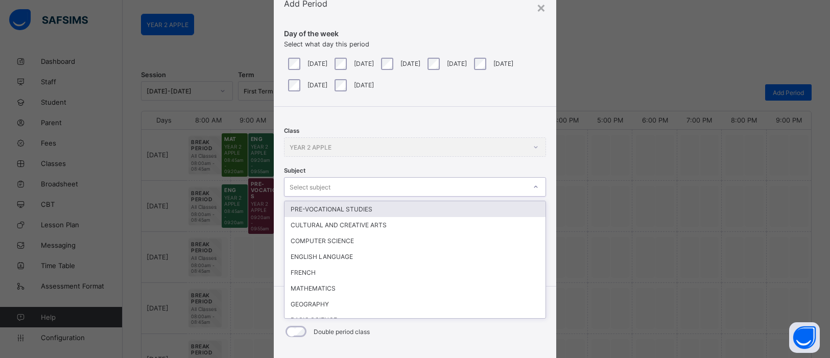
scroll to position [38, 0]
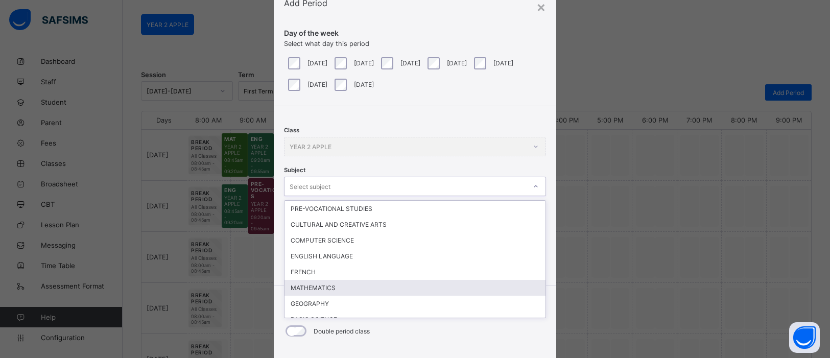
click at [419, 280] on div "MATHEMATICS" at bounding box center [414, 288] width 261 height 16
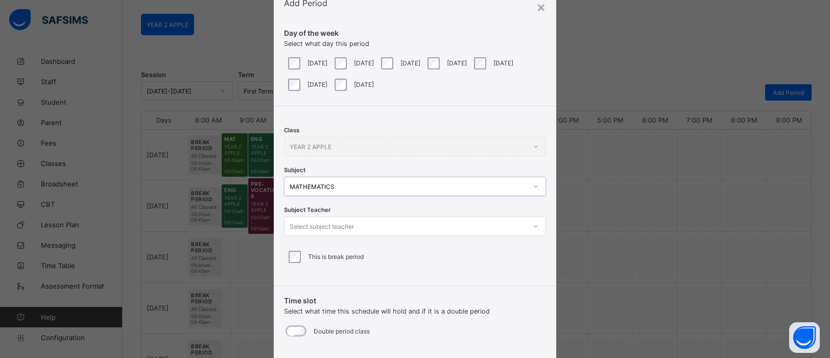
click at [528, 224] on div at bounding box center [535, 226] width 17 height 16
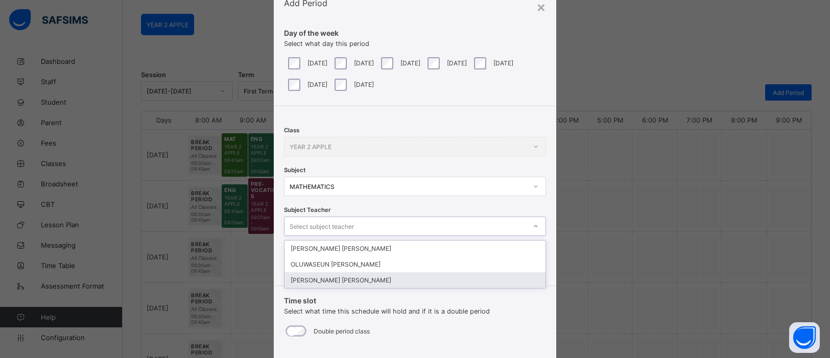
click at [428, 275] on div "[PERSON_NAME] [PERSON_NAME]" at bounding box center [414, 280] width 261 height 16
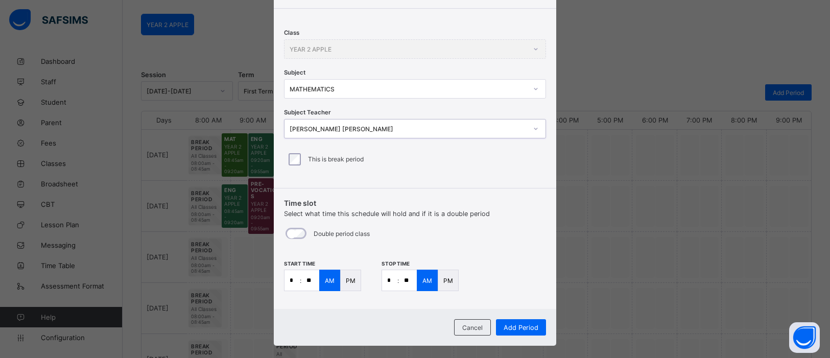
scroll to position [148, 0]
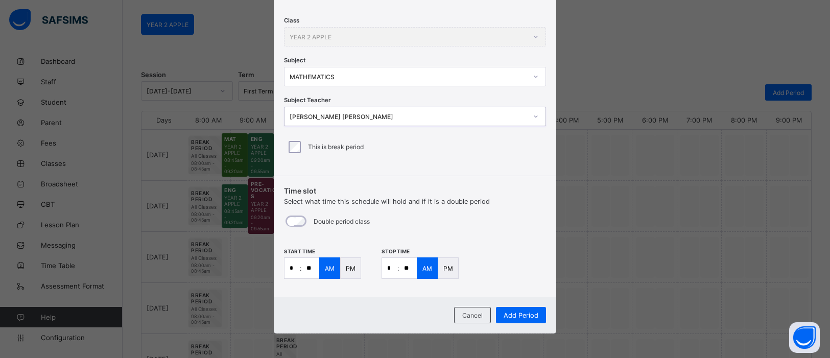
click at [308, 267] on input "**" at bounding box center [310, 268] width 18 height 20
type input "**"
click at [389, 267] on input "*" at bounding box center [389, 268] width 15 height 20
type input "*"
click at [407, 268] on input "**" at bounding box center [408, 268] width 18 height 20
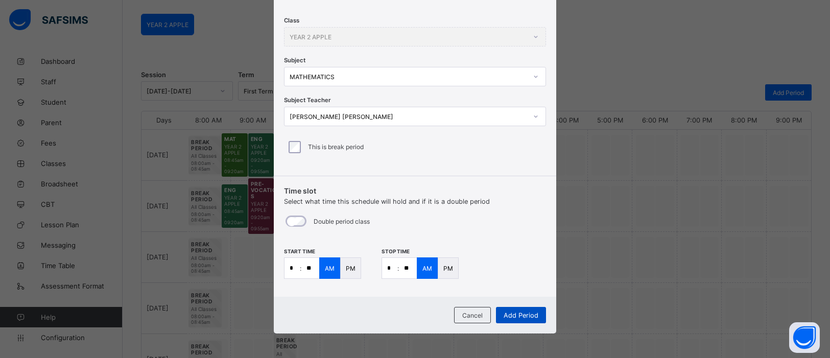
type input "**"
click at [513, 315] on span "Add Period" at bounding box center [520, 315] width 35 height 8
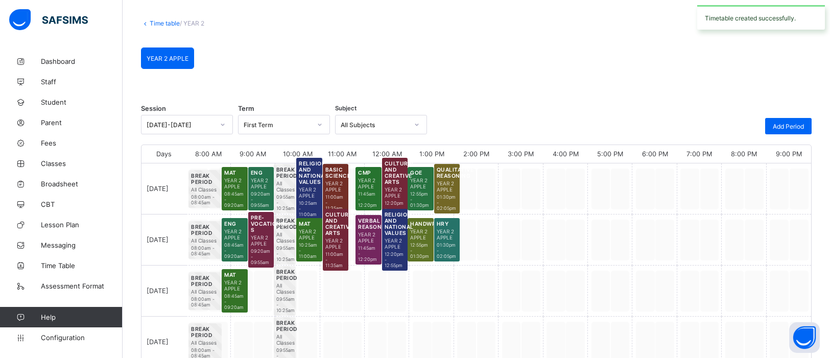
scroll to position [81, 0]
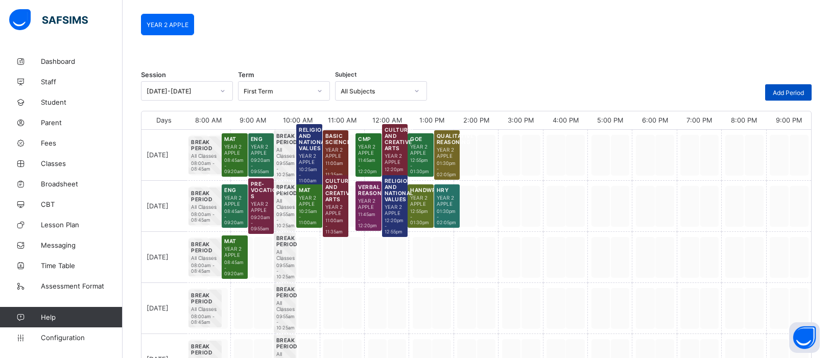
click at [788, 89] on span "Add Period" at bounding box center [787, 93] width 31 height 8
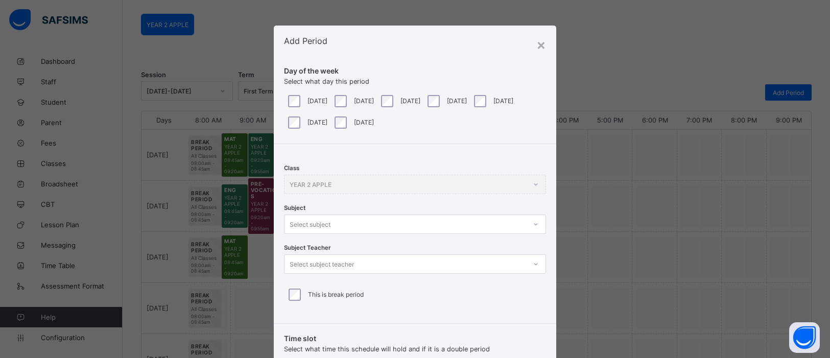
click at [404, 99] on div "[DATE]" at bounding box center [399, 101] width 41 height 12
click at [532, 221] on icon at bounding box center [535, 224] width 6 height 10
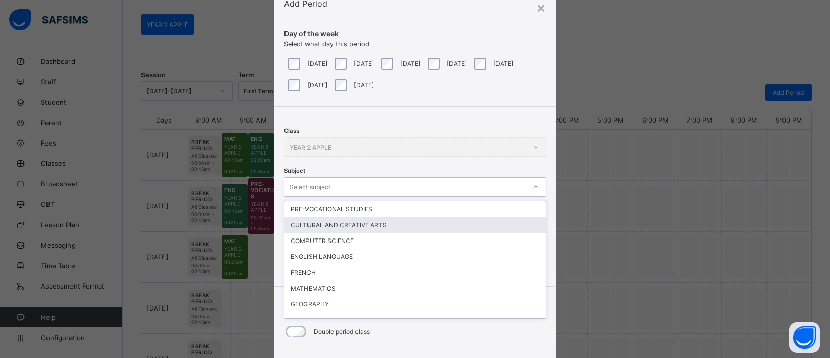
scroll to position [38, 0]
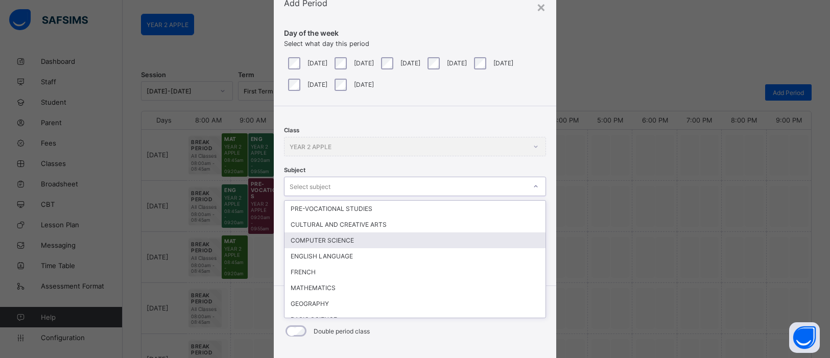
click at [418, 242] on div "COMPUTER SCIENCE" at bounding box center [414, 240] width 261 height 16
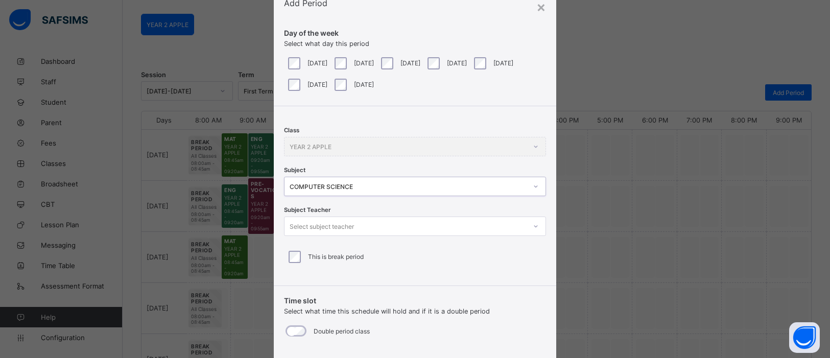
click at [532, 226] on icon at bounding box center [535, 226] width 6 height 10
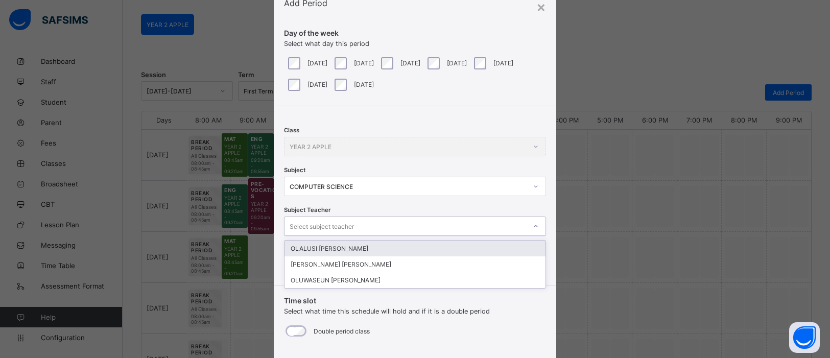
click at [392, 246] on div "OLALUSI [PERSON_NAME]" at bounding box center [414, 248] width 261 height 16
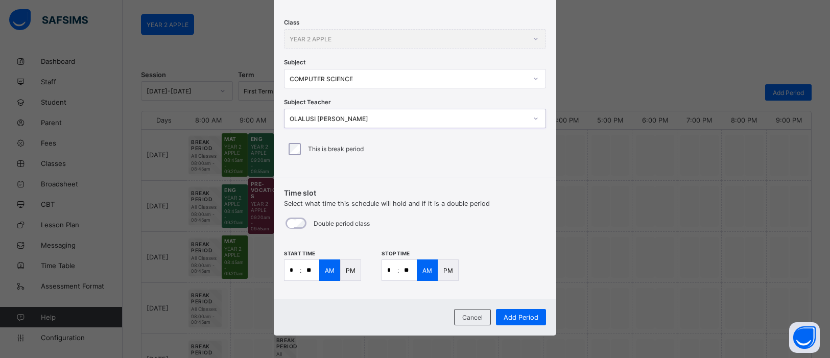
scroll to position [148, 0]
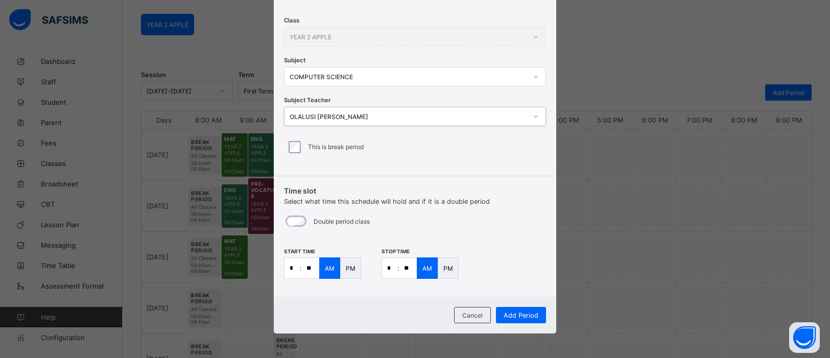
click at [294, 268] on input "*" at bounding box center [291, 268] width 15 height 20
type input "**"
click at [390, 272] on input "*" at bounding box center [389, 268] width 15 height 20
type input "**"
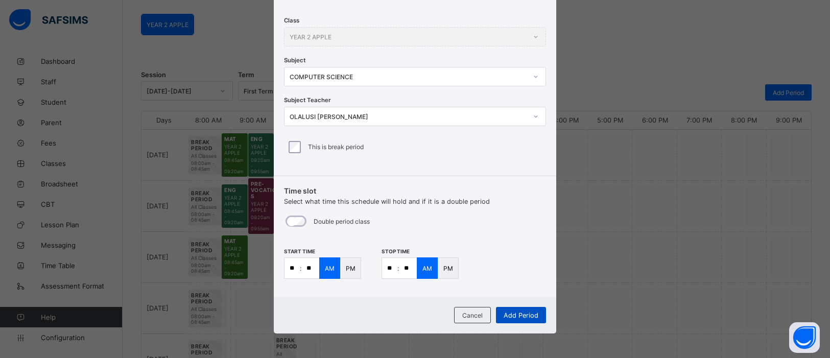
click at [536, 320] on div "Add Period" at bounding box center [521, 315] width 50 height 16
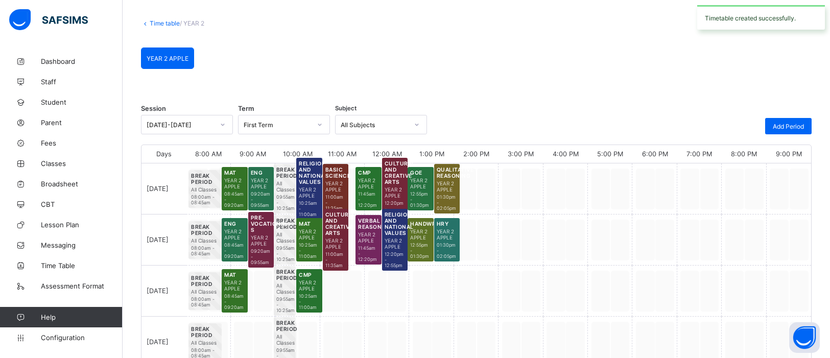
scroll to position [81, 0]
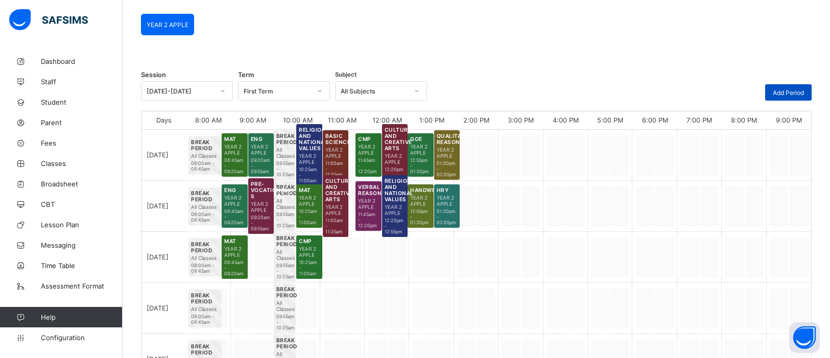
click at [785, 90] on span "Add Period" at bounding box center [787, 93] width 31 height 8
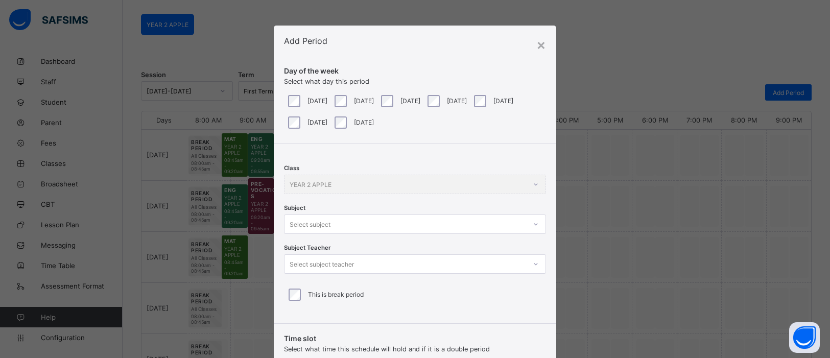
click at [536, 225] on div at bounding box center [535, 224] width 19 height 18
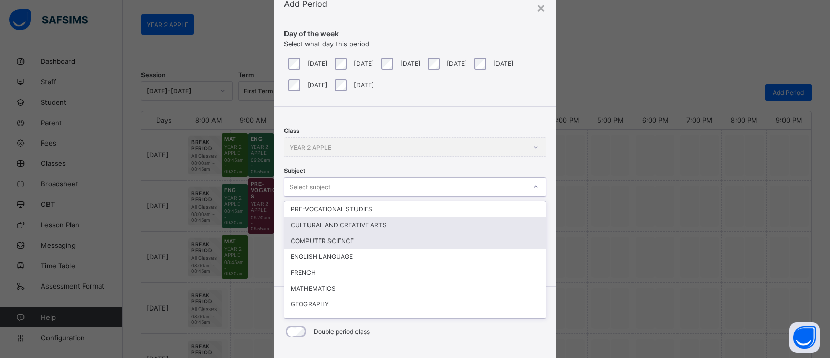
scroll to position [38, 0]
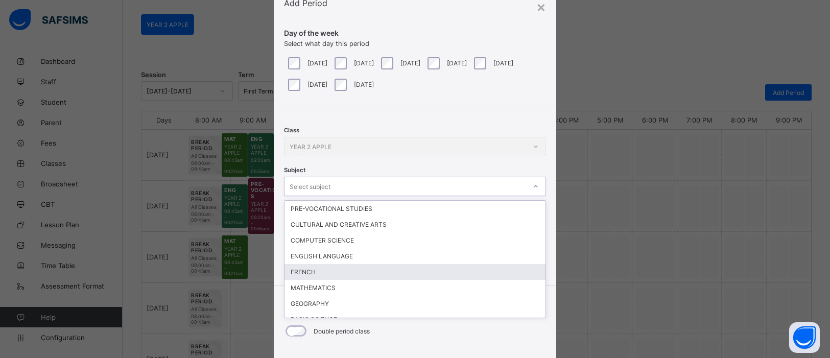
click at [437, 269] on div "FRENCH" at bounding box center [414, 272] width 261 height 16
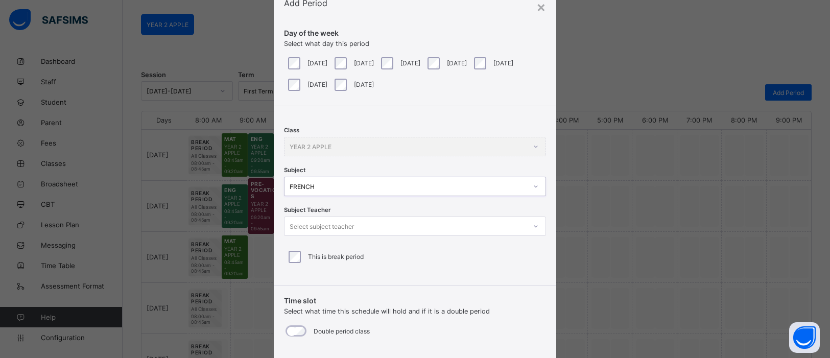
click at [532, 224] on icon at bounding box center [535, 226] width 6 height 10
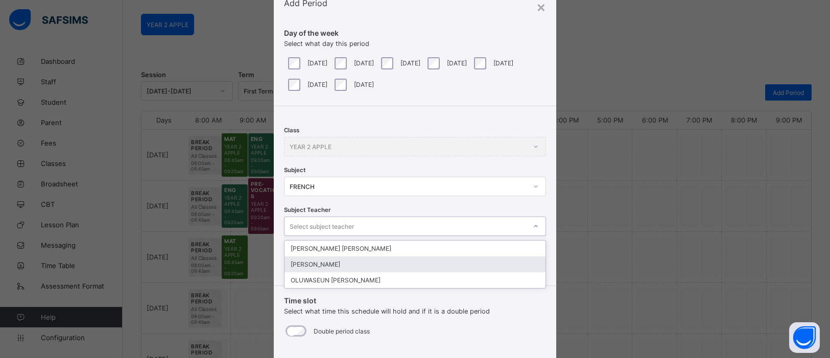
click at [389, 264] on div "[PERSON_NAME]" at bounding box center [414, 264] width 261 height 16
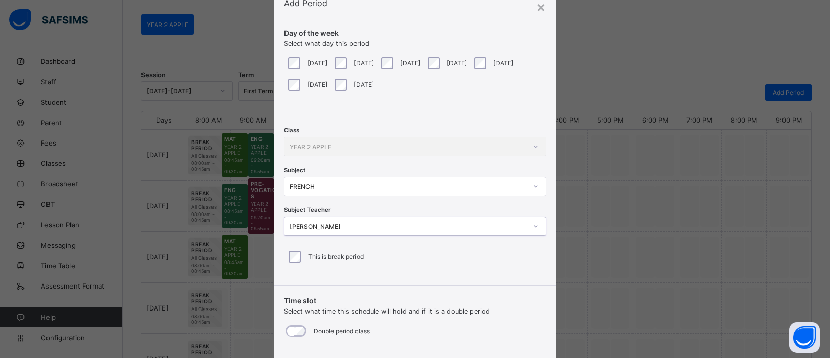
scroll to position [148, 0]
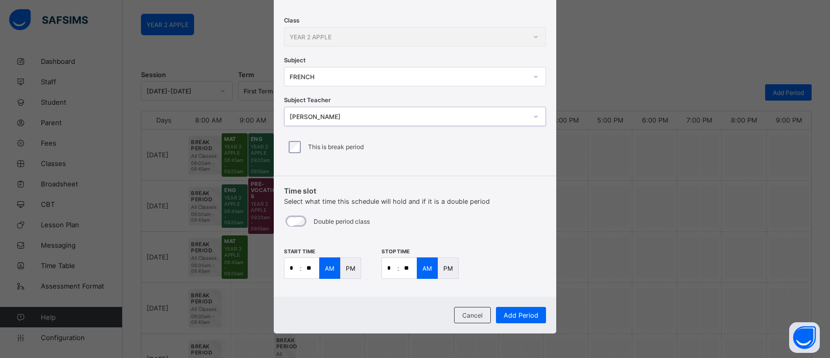
click at [295, 271] on input "*" at bounding box center [291, 268] width 15 height 20
type input "**"
click at [406, 269] on input "**" at bounding box center [408, 268] width 18 height 20
type input "**"
click at [392, 268] on input "*" at bounding box center [389, 268] width 15 height 20
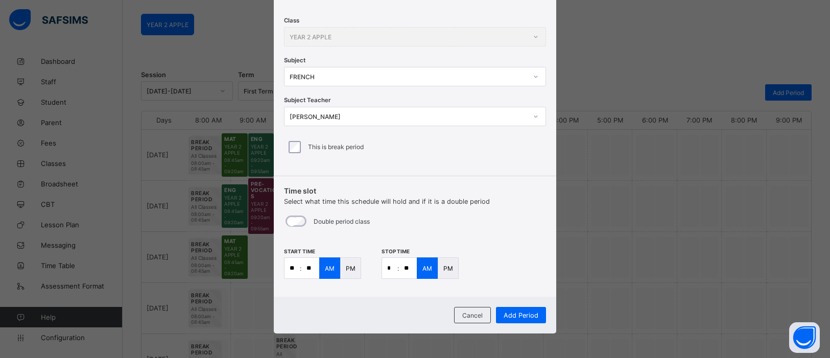
type input "**"
click at [513, 313] on span "Add Period" at bounding box center [520, 315] width 35 height 8
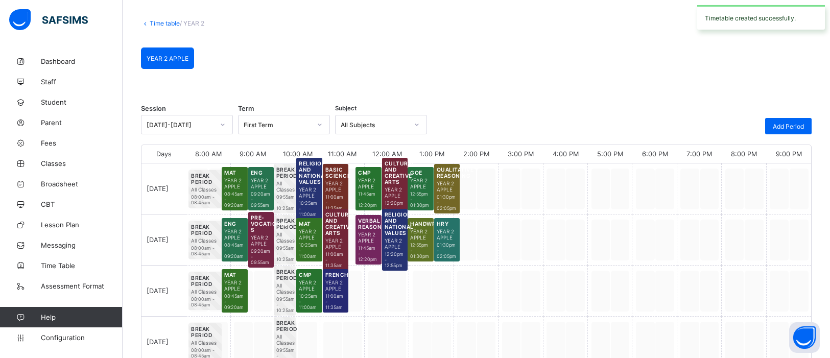
scroll to position [81, 0]
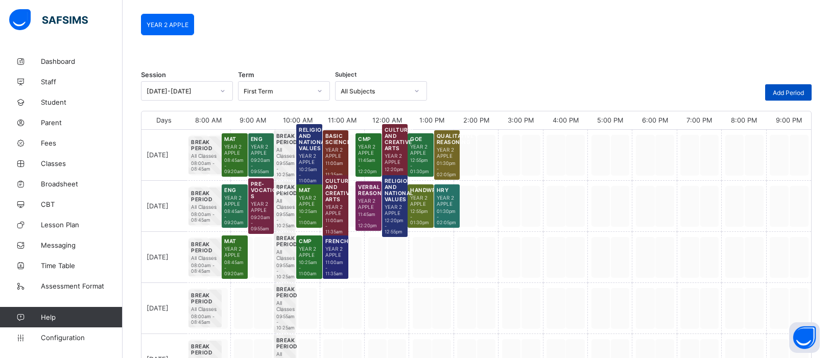
click at [787, 92] on span "Add Period" at bounding box center [787, 93] width 31 height 8
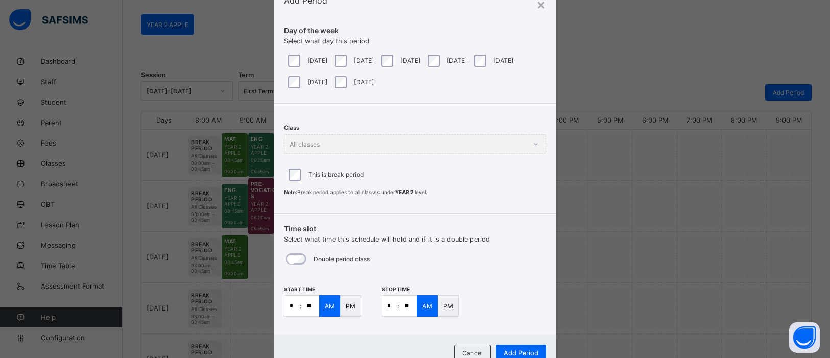
scroll to position [78, 0]
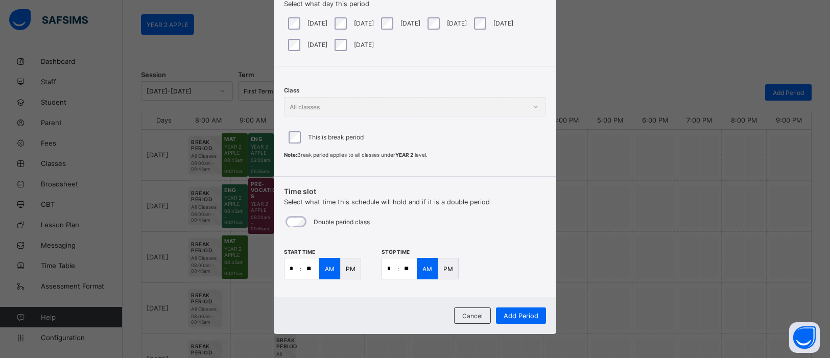
click at [293, 265] on input "*" at bounding box center [291, 268] width 15 height 20
type input "**"
click at [393, 268] on input "*" at bounding box center [389, 268] width 15 height 20
type input "**"
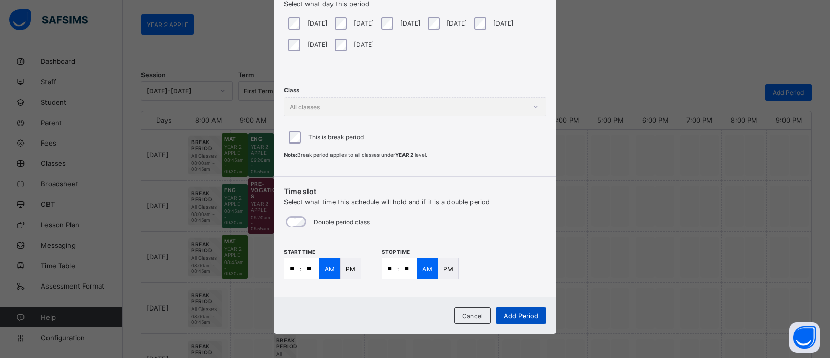
type input "**"
click at [521, 317] on span "Add Period" at bounding box center [520, 316] width 35 height 8
click at [516, 312] on span "Add Period" at bounding box center [520, 316] width 35 height 8
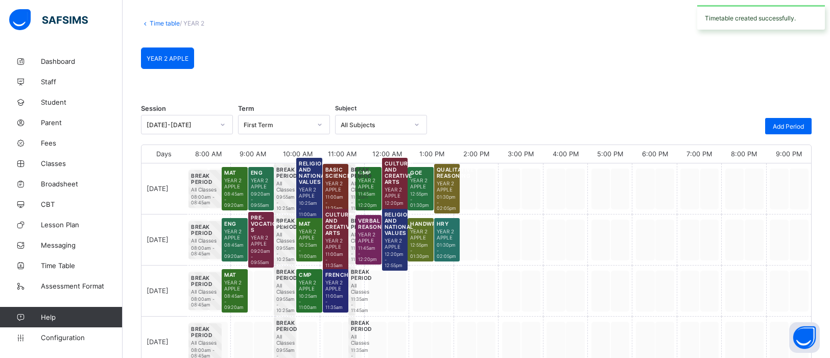
scroll to position [81, 0]
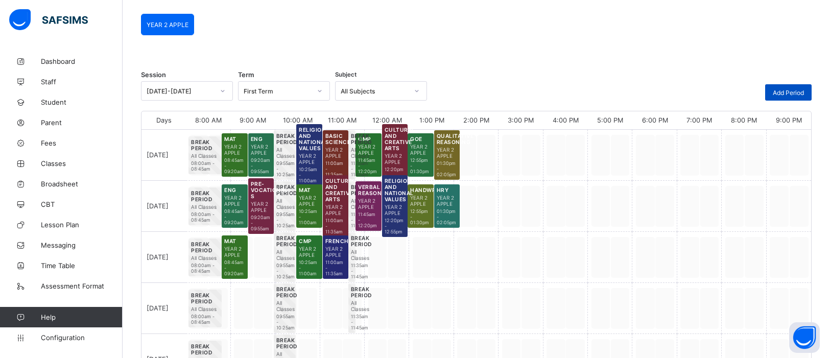
click at [803, 92] on span "Add Period" at bounding box center [787, 93] width 31 height 8
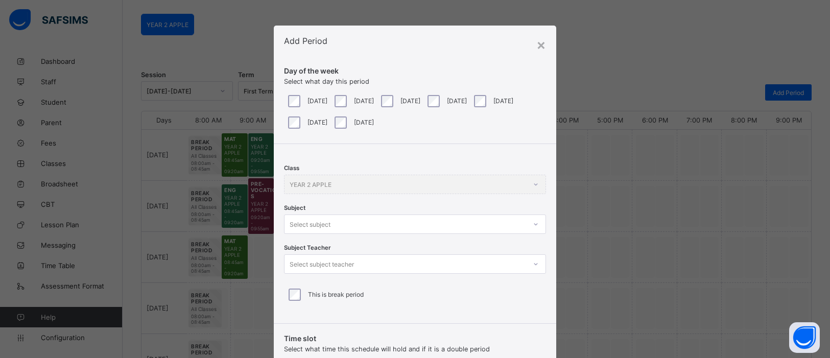
click at [537, 224] on div at bounding box center [535, 224] width 17 height 16
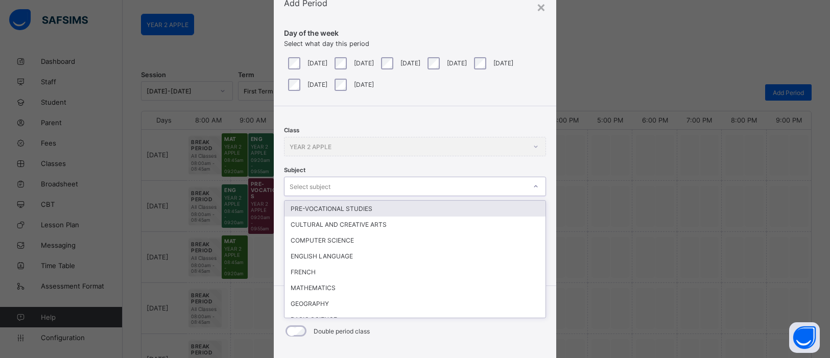
scroll to position [38, 0]
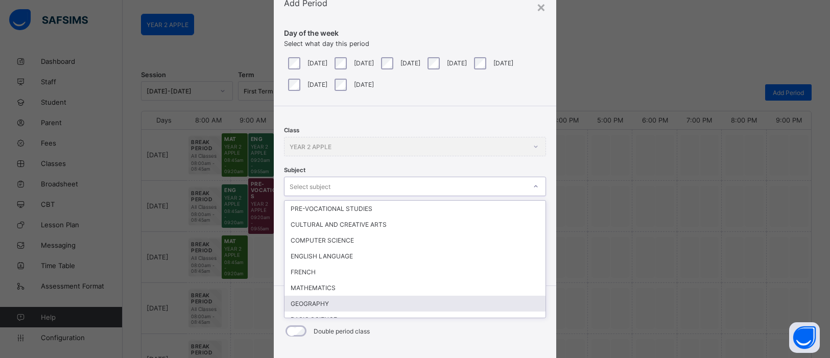
click at [435, 298] on div "GEOGRAPHY" at bounding box center [414, 304] width 261 height 16
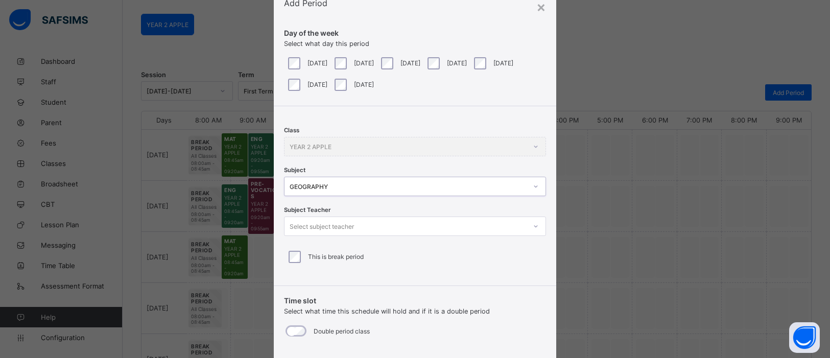
click at [532, 227] on icon at bounding box center [535, 226] width 6 height 10
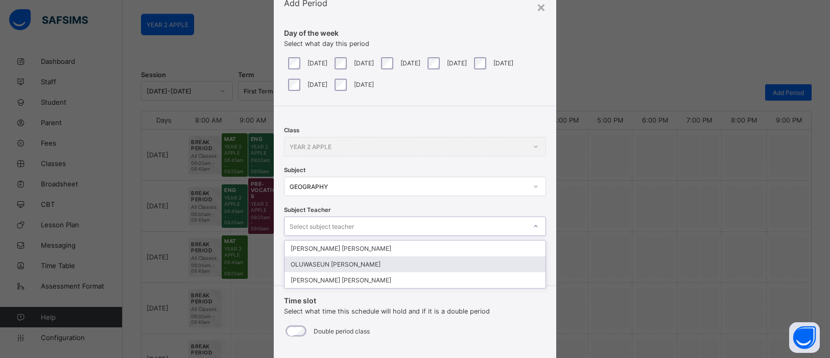
click at [340, 263] on div "OLUWASEUN [PERSON_NAME]" at bounding box center [414, 264] width 261 height 16
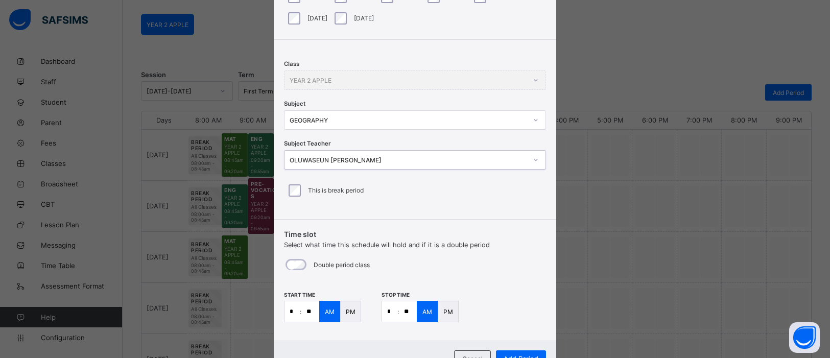
scroll to position [148, 0]
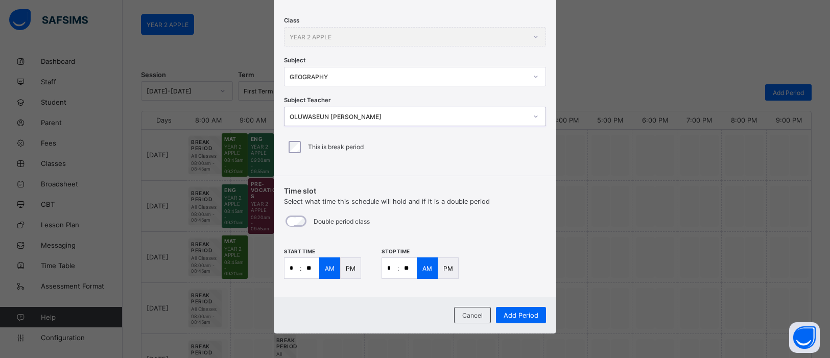
click at [295, 269] on input "*" at bounding box center [291, 268] width 15 height 20
type input "**"
click at [392, 269] on input "*" at bounding box center [389, 268] width 15 height 20
type input "**"
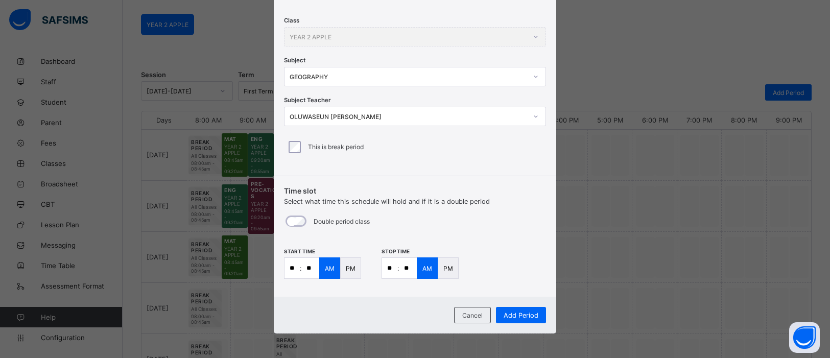
type input "**"
click at [449, 273] on div "PM" at bounding box center [448, 267] width 21 height 21
click at [519, 317] on span "Add Period" at bounding box center [520, 315] width 35 height 8
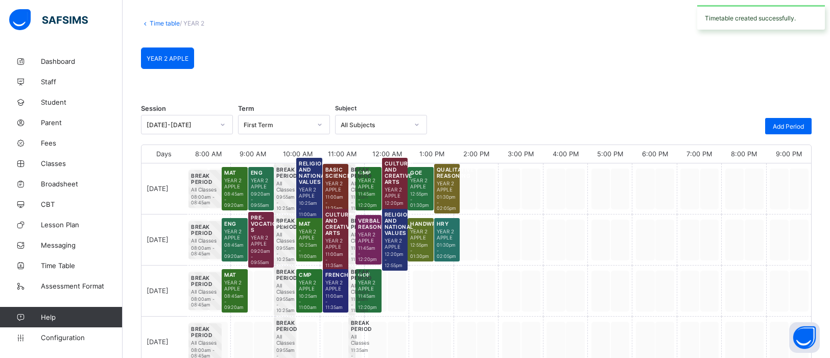
scroll to position [81, 0]
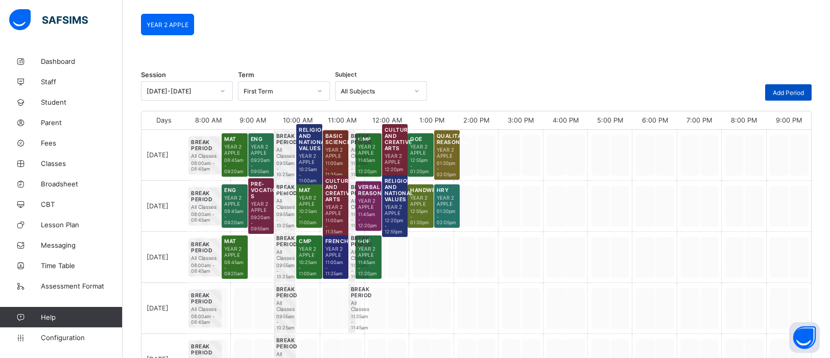
click at [789, 91] on span "Add Period" at bounding box center [787, 93] width 31 height 8
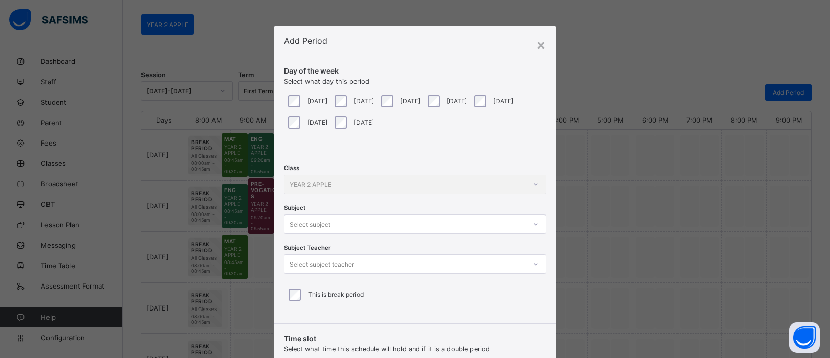
click at [528, 223] on div at bounding box center [535, 224] width 17 height 16
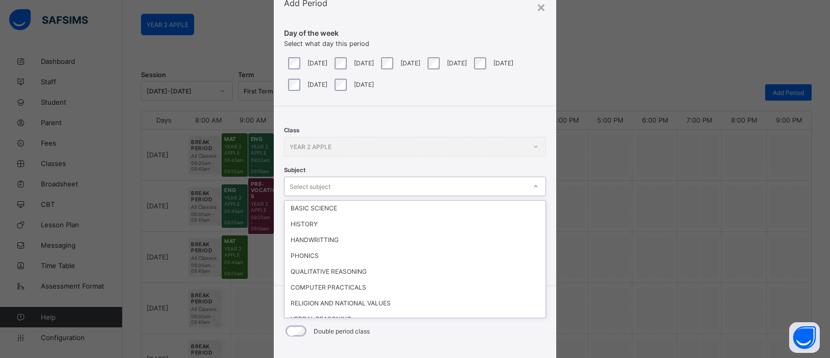
scroll to position [110, 0]
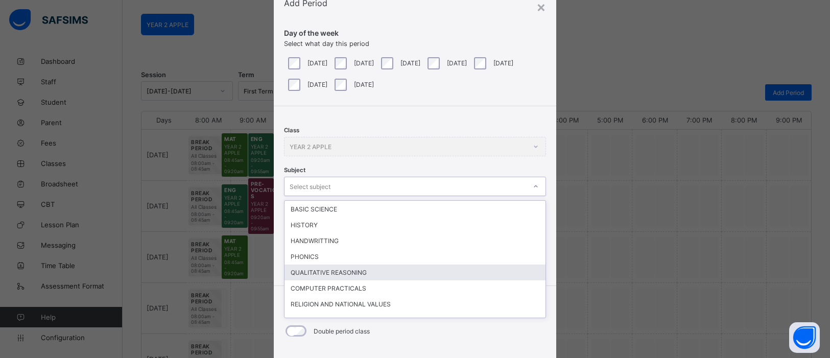
click at [475, 273] on div "QUALITATIVE REASONING" at bounding box center [414, 272] width 261 height 16
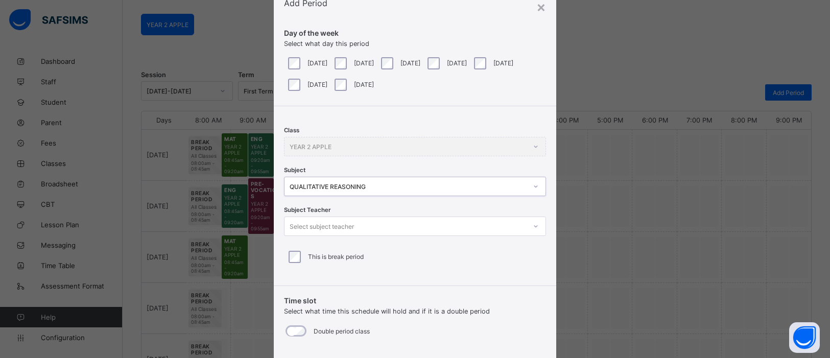
click at [532, 230] on div at bounding box center [535, 226] width 17 height 16
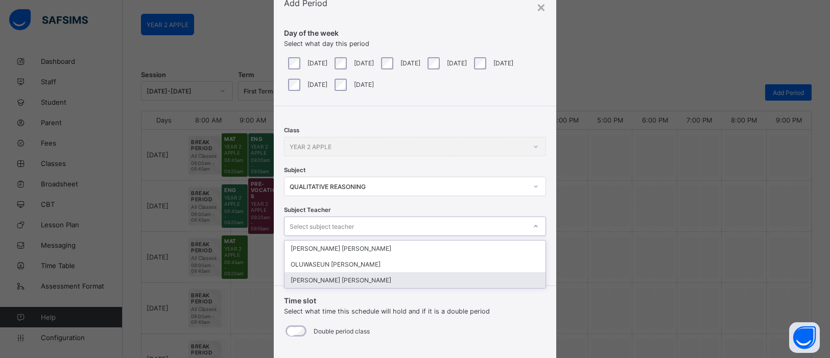
click at [420, 279] on div "[PERSON_NAME] [PERSON_NAME]" at bounding box center [414, 280] width 261 height 16
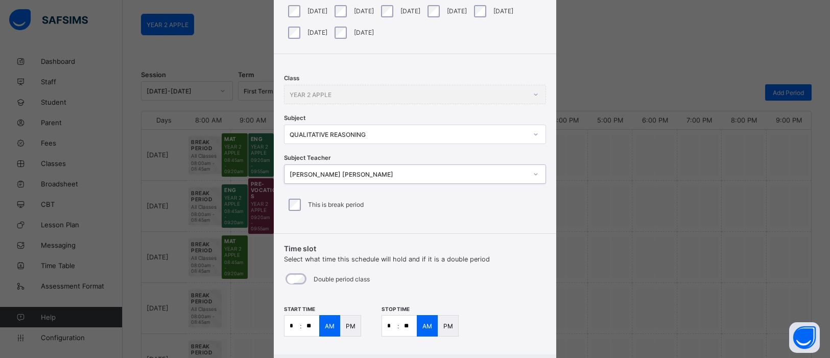
scroll to position [148, 0]
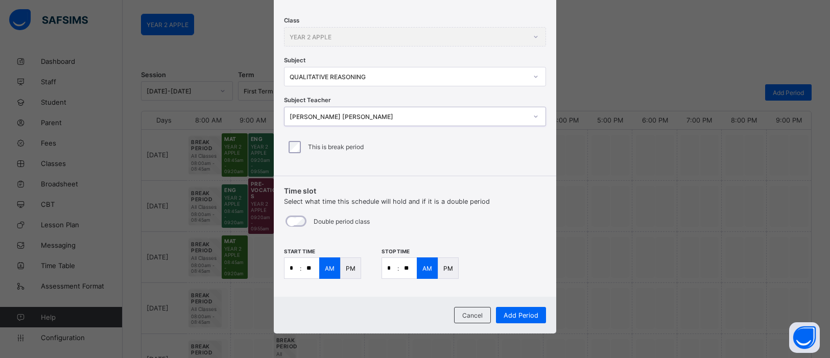
click at [294, 270] on input "*" at bounding box center [291, 268] width 15 height 20
type input "**"
click at [392, 268] on input "*" at bounding box center [389, 268] width 15 height 20
type input "**"
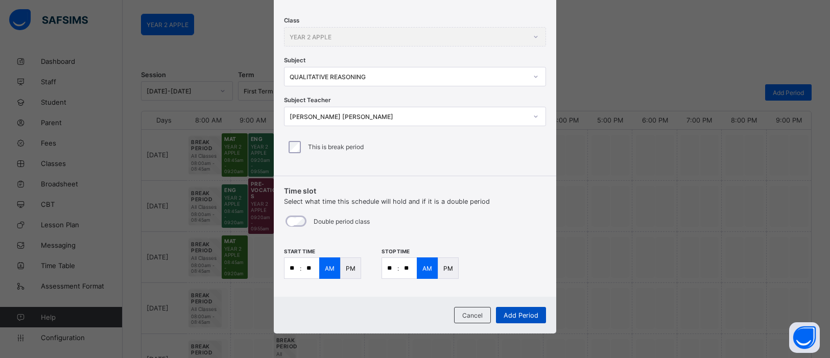
type input "**"
click at [514, 311] on span "Add Period" at bounding box center [520, 315] width 35 height 8
click at [347, 272] on div "PM" at bounding box center [350, 267] width 21 height 21
click at [448, 270] on p "PM" at bounding box center [448, 268] width 10 height 8
click at [514, 312] on span "Add Period" at bounding box center [520, 315] width 35 height 8
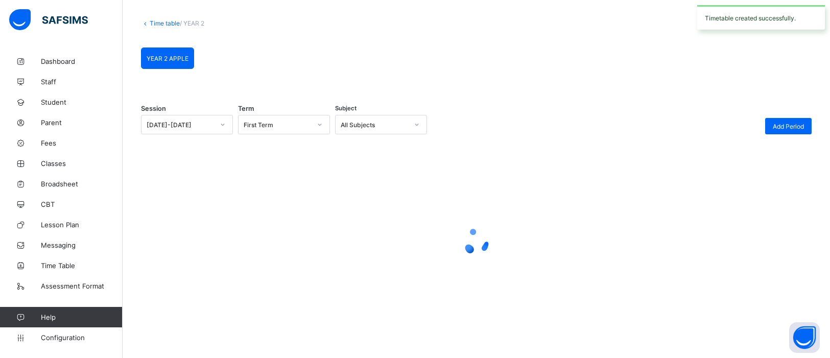
scroll to position [81, 0]
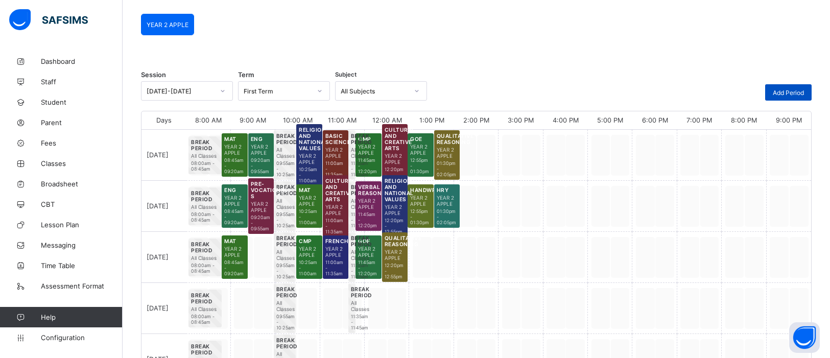
click at [784, 93] on span "Add Period" at bounding box center [787, 93] width 31 height 8
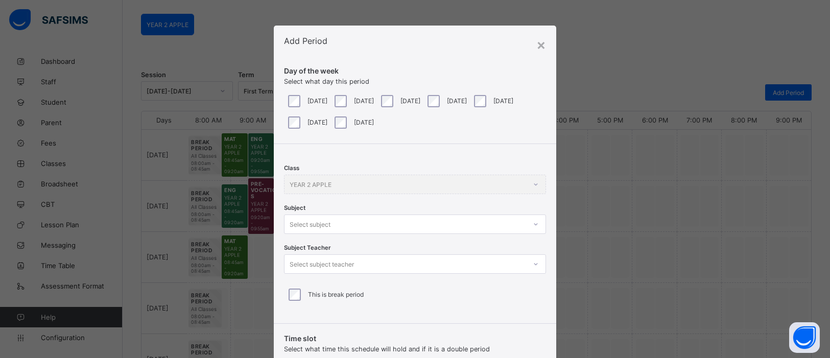
click at [536, 225] on div at bounding box center [535, 224] width 17 height 16
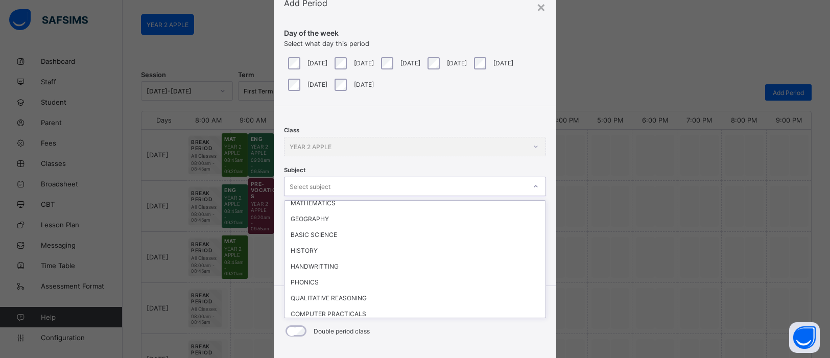
scroll to position [115, 0]
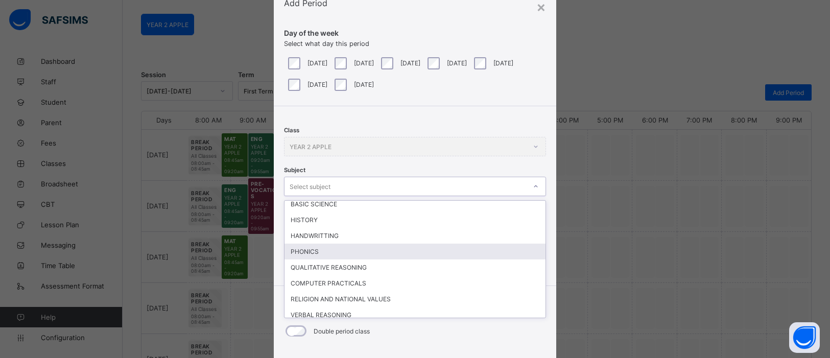
click at [355, 248] on div "PHONICS" at bounding box center [414, 252] width 261 height 16
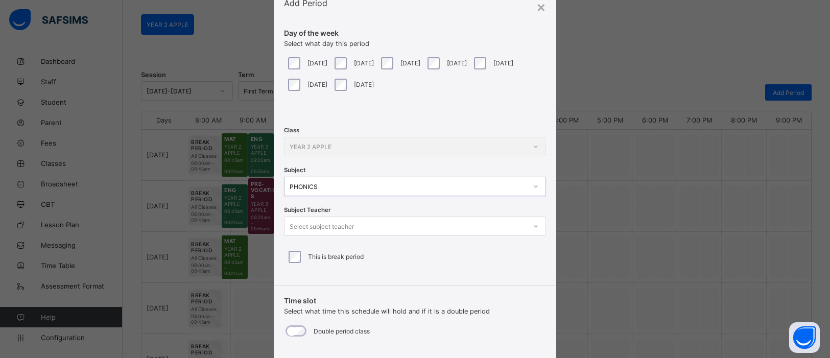
click at [532, 226] on icon at bounding box center [535, 226] width 6 height 10
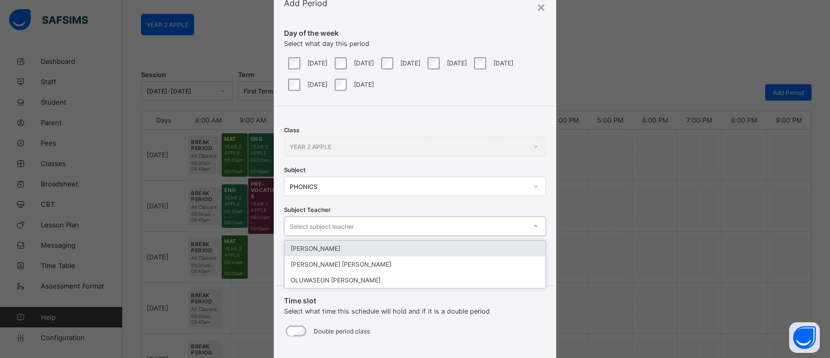
click at [476, 244] on div "[PERSON_NAME]" at bounding box center [414, 248] width 261 height 16
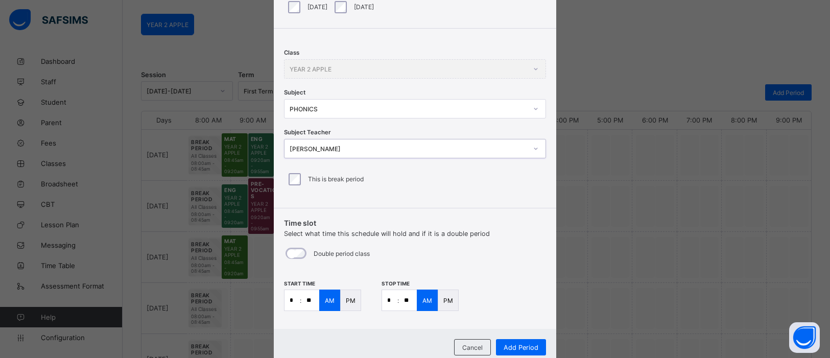
scroll to position [148, 0]
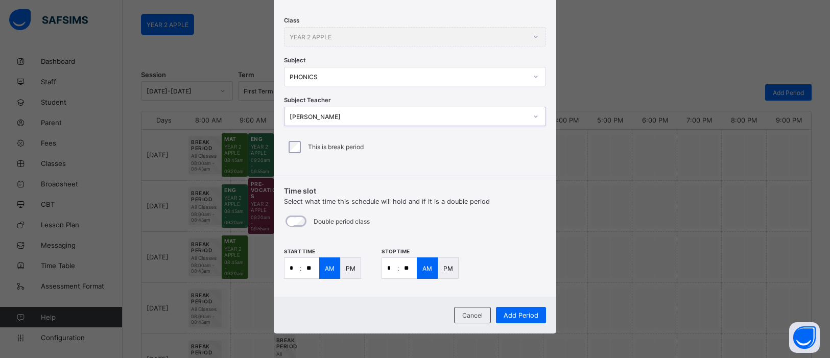
click at [293, 268] on input "*" at bounding box center [291, 268] width 15 height 20
type input "**"
click at [391, 275] on input "*" at bounding box center [389, 268] width 15 height 20
type input "*"
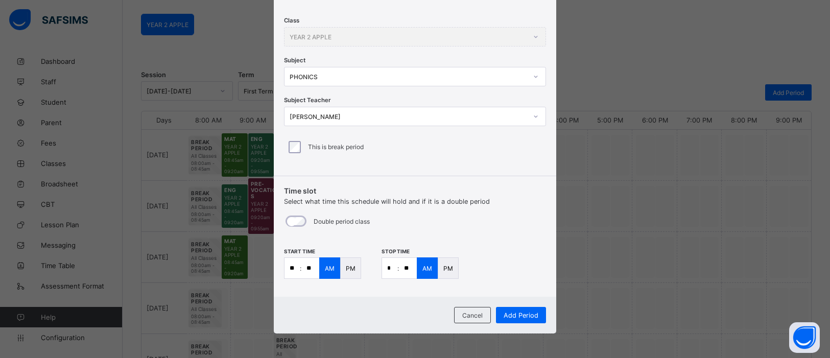
click at [406, 267] on input "**" at bounding box center [408, 268] width 18 height 20
type input "**"
click at [344, 272] on div "PM" at bounding box center [350, 267] width 21 height 21
click at [444, 270] on p "PM" at bounding box center [448, 268] width 10 height 8
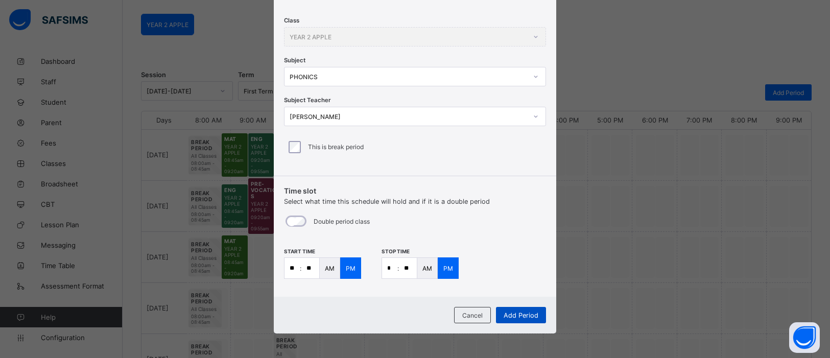
click at [526, 319] on div "Add Period" at bounding box center [521, 315] width 50 height 16
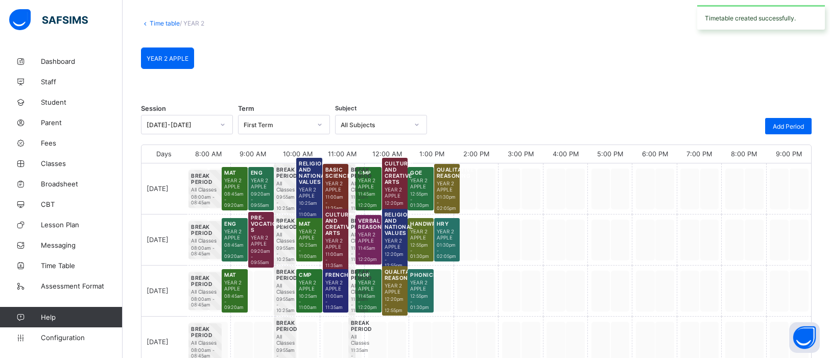
scroll to position [81, 0]
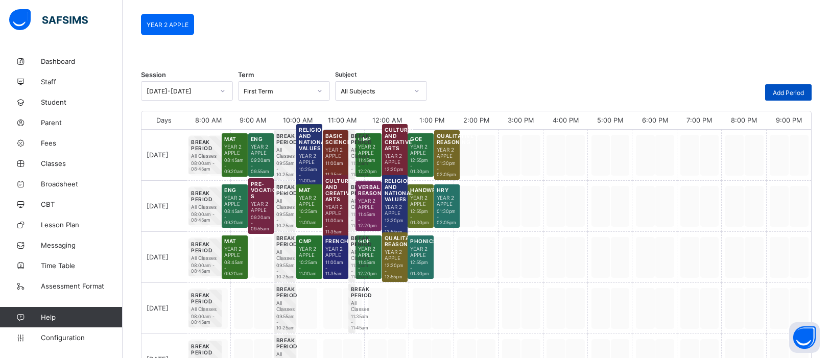
click at [776, 89] on span "Add Period" at bounding box center [787, 93] width 31 height 8
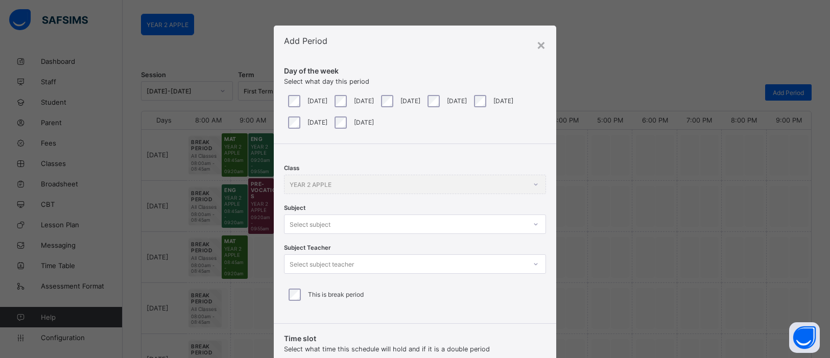
click at [528, 226] on div "Select subject" at bounding box center [415, 223] width 262 height 19
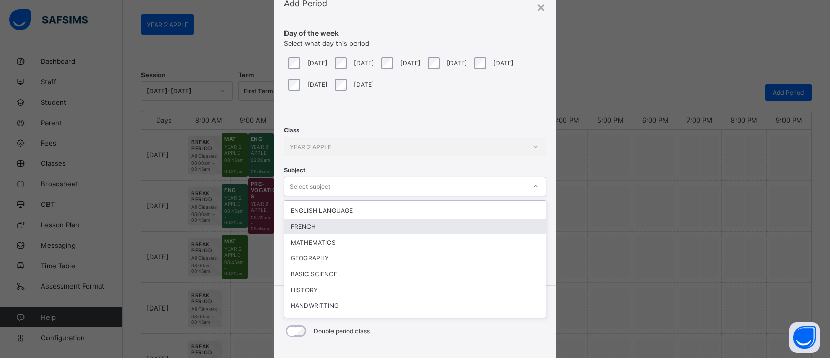
scroll to position [60, 0]
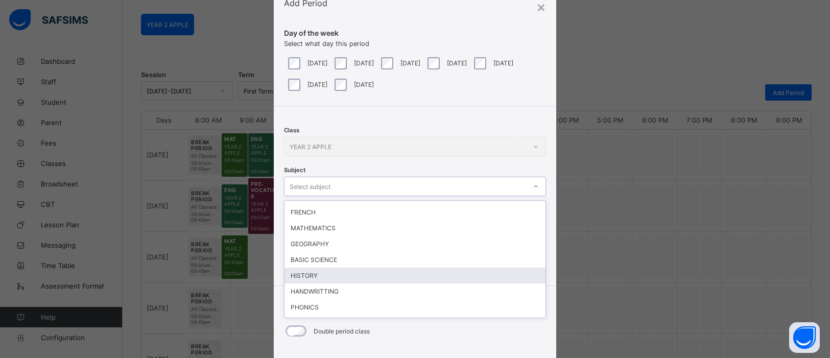
click at [413, 269] on div "HISTORY" at bounding box center [414, 276] width 261 height 16
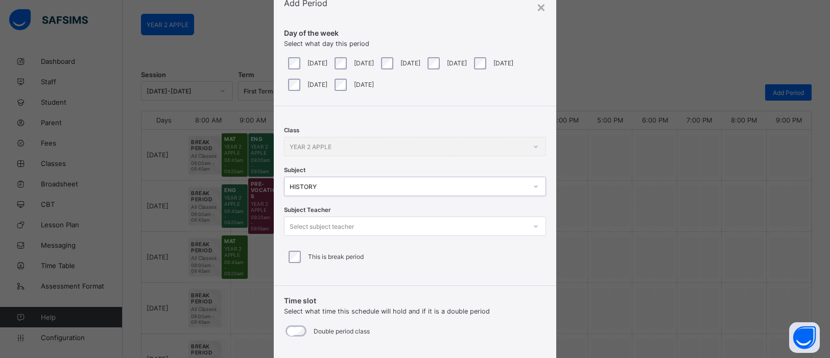
click at [527, 227] on div at bounding box center [535, 226] width 17 height 16
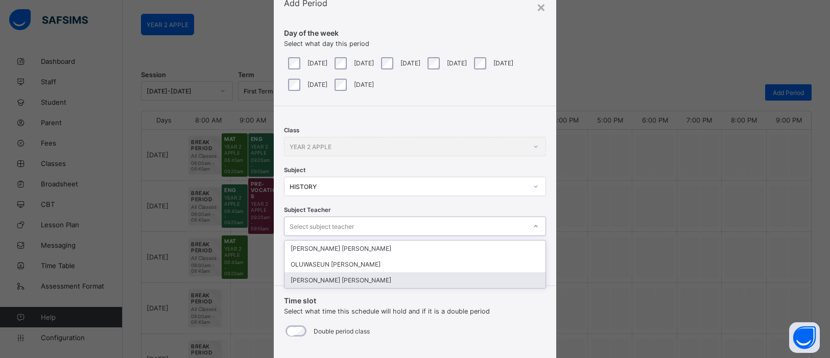
click at [433, 272] on div "[PERSON_NAME] [PERSON_NAME]" at bounding box center [414, 280] width 261 height 16
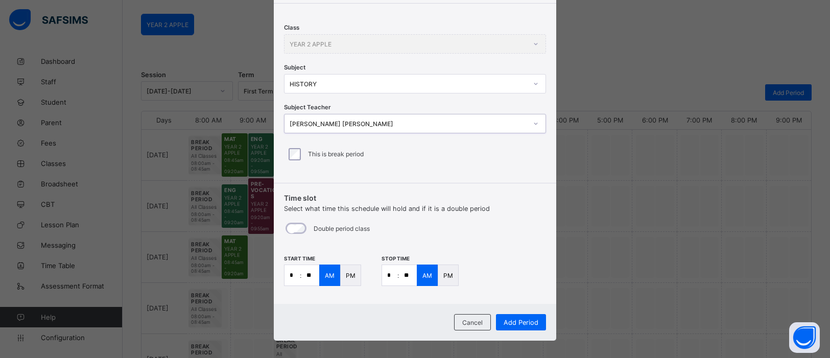
scroll to position [148, 0]
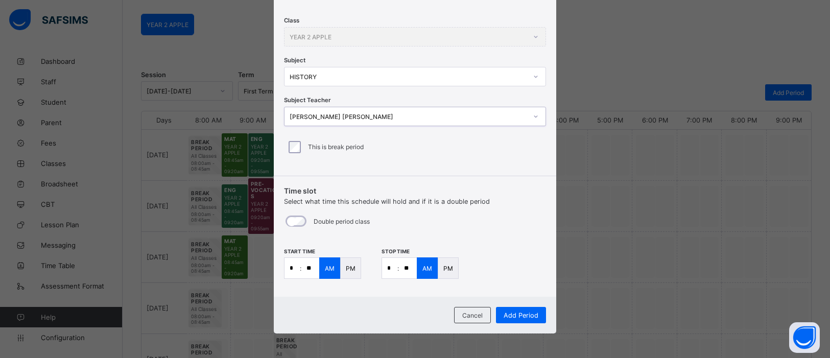
click at [310, 269] on input "**" at bounding box center [310, 268] width 18 height 20
type input "**"
click at [392, 269] on input "*" at bounding box center [389, 268] width 15 height 20
type input "*"
click at [404, 268] on input "**" at bounding box center [408, 268] width 18 height 20
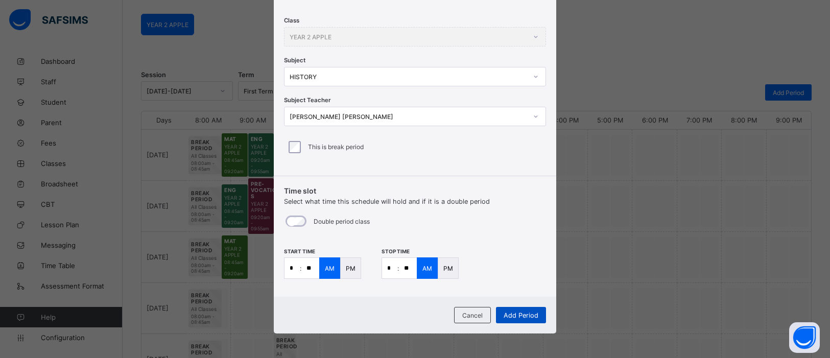
type input "**"
click at [518, 311] on span "Add Period" at bounding box center [520, 315] width 35 height 8
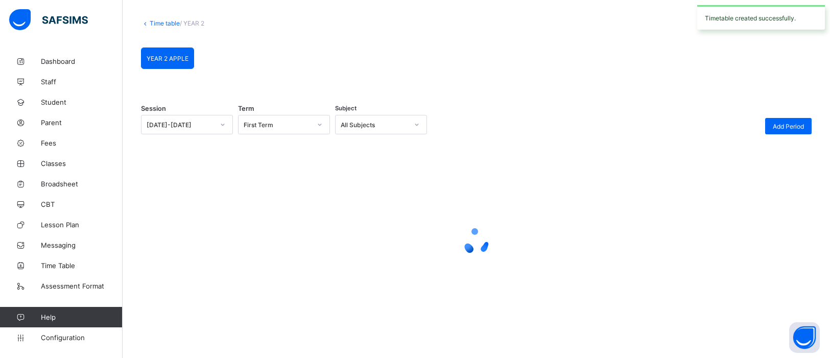
scroll to position [81, 0]
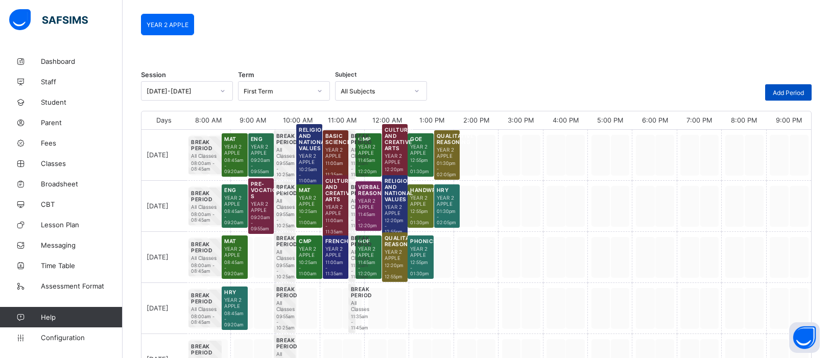
click at [794, 92] on span "Add Period" at bounding box center [787, 93] width 31 height 8
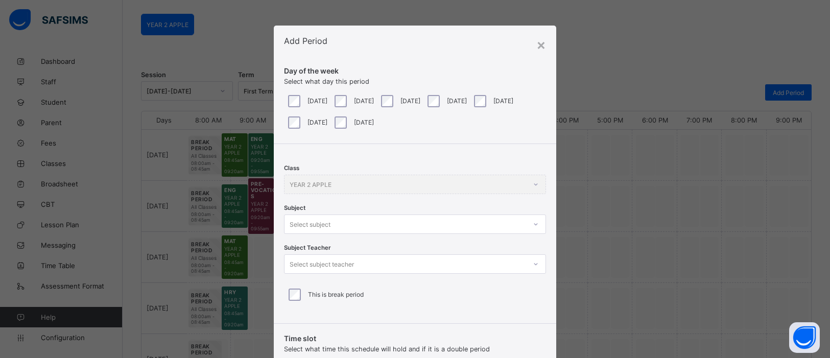
click at [534, 223] on div at bounding box center [535, 224] width 17 height 16
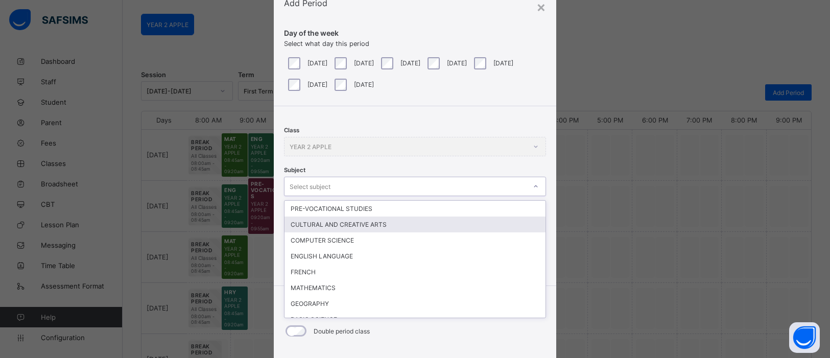
scroll to position [38, 0]
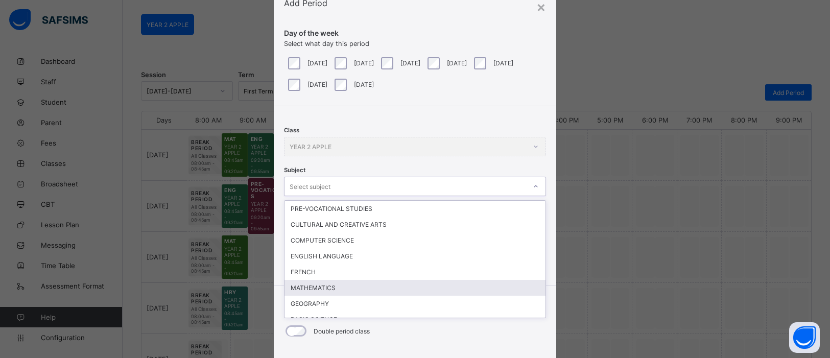
click at [442, 280] on div "MATHEMATICS" at bounding box center [414, 288] width 261 height 16
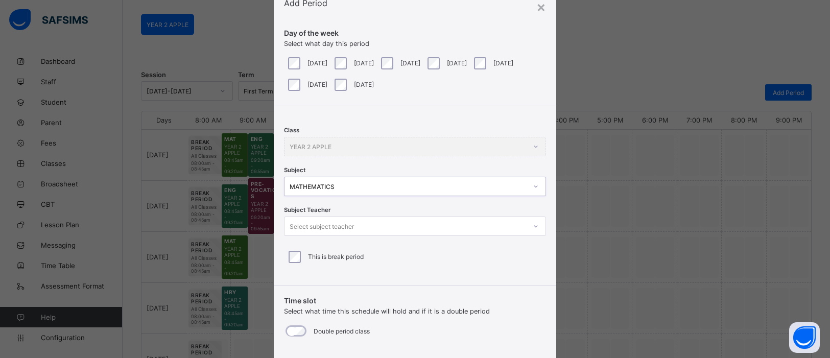
click at [527, 225] on div at bounding box center [535, 226] width 17 height 16
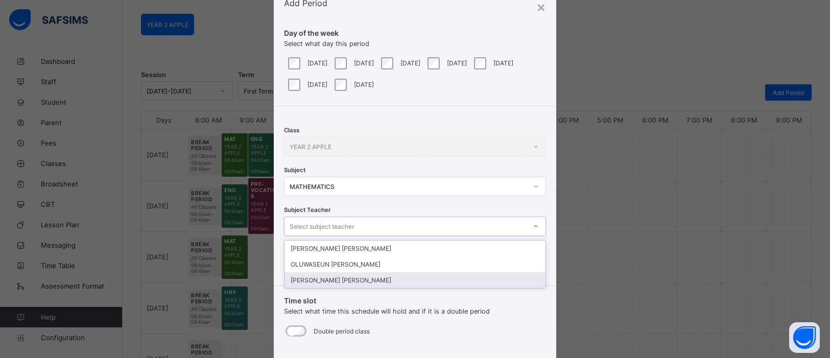
click at [404, 279] on div "[PERSON_NAME] [PERSON_NAME]" at bounding box center [414, 280] width 261 height 16
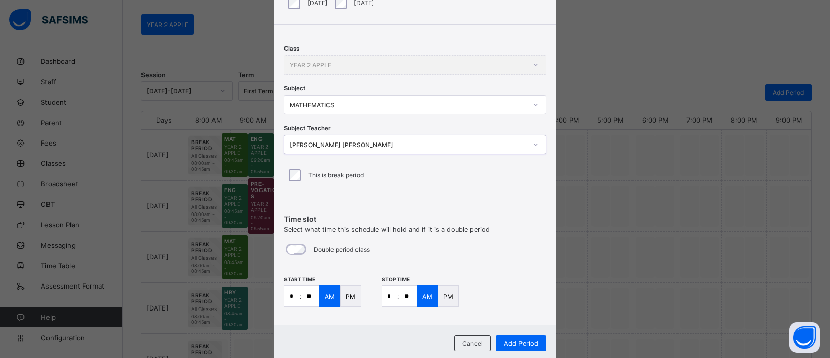
scroll to position [148, 0]
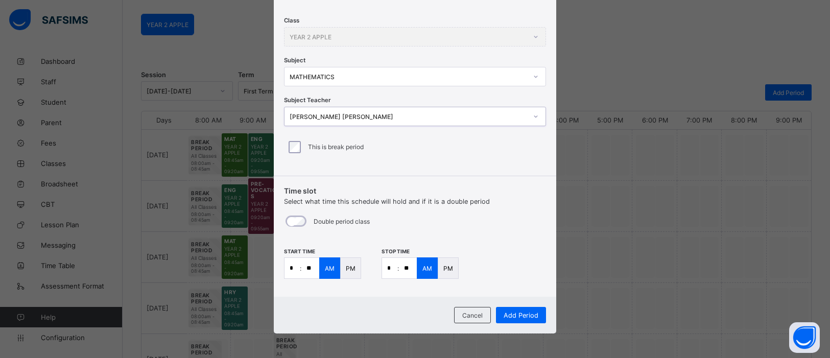
click at [292, 268] on input "*" at bounding box center [291, 268] width 15 height 20
type input "*"
click at [313, 268] on input "**" at bounding box center [310, 268] width 18 height 20
type input "**"
click at [392, 267] on input "*" at bounding box center [389, 268] width 15 height 20
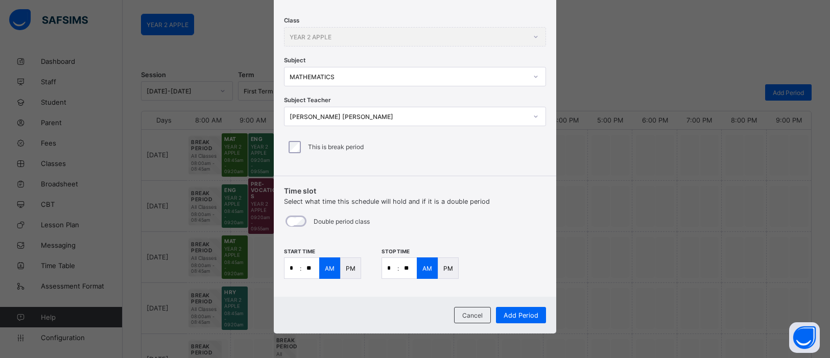
type input "*"
click at [408, 264] on input "**" at bounding box center [408, 268] width 18 height 20
click at [410, 269] on input "**" at bounding box center [408, 268] width 18 height 20
type input "**"
click at [505, 311] on span "Add Period" at bounding box center [520, 315] width 35 height 8
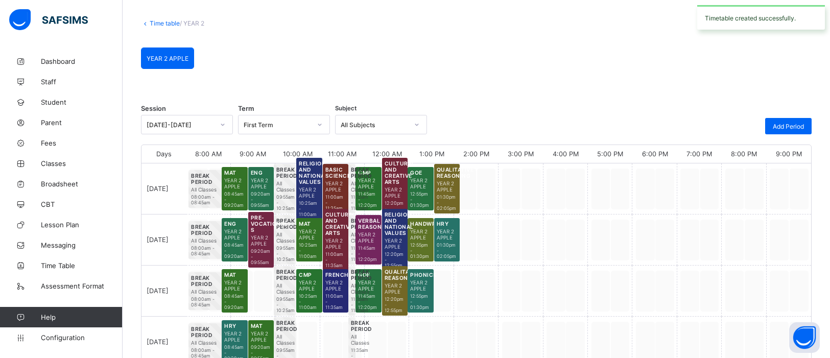
scroll to position [81, 0]
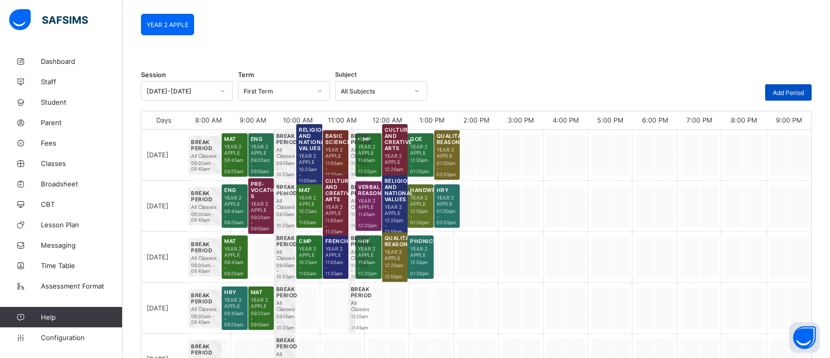
click at [792, 90] on span "Add Period" at bounding box center [787, 93] width 31 height 8
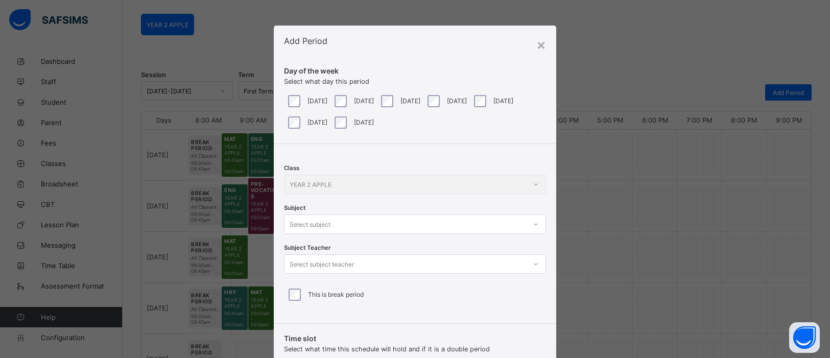
click at [532, 224] on div at bounding box center [535, 224] width 17 height 16
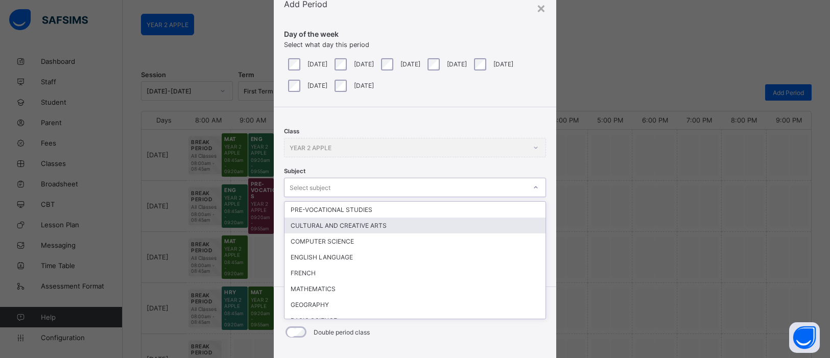
scroll to position [38, 0]
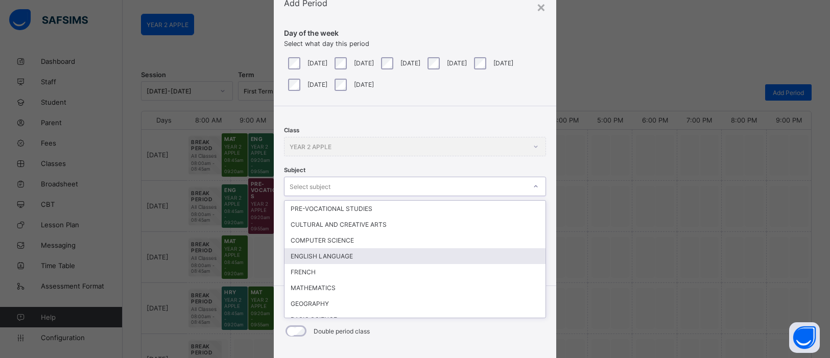
click at [387, 251] on div "ENGLISH LANGUAGE" at bounding box center [414, 256] width 261 height 16
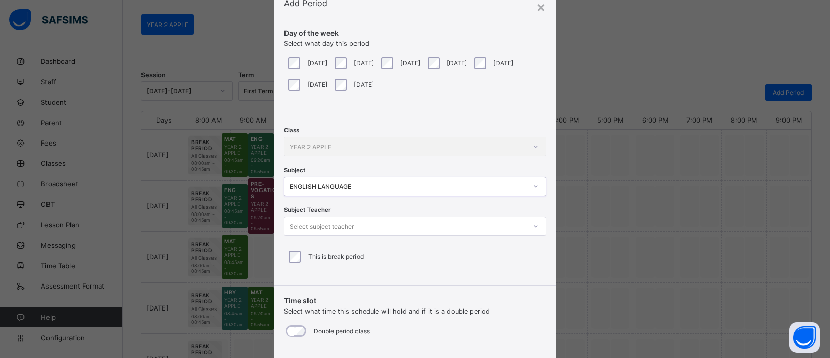
click at [534, 225] on icon at bounding box center [536, 226] width 4 height 2
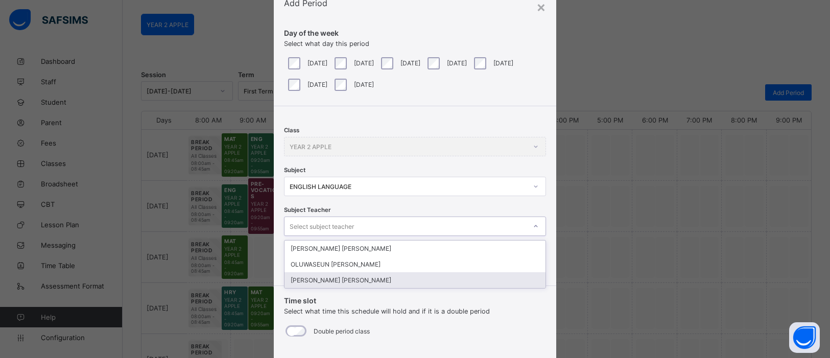
click at [403, 277] on div "[PERSON_NAME] [PERSON_NAME]" at bounding box center [414, 280] width 261 height 16
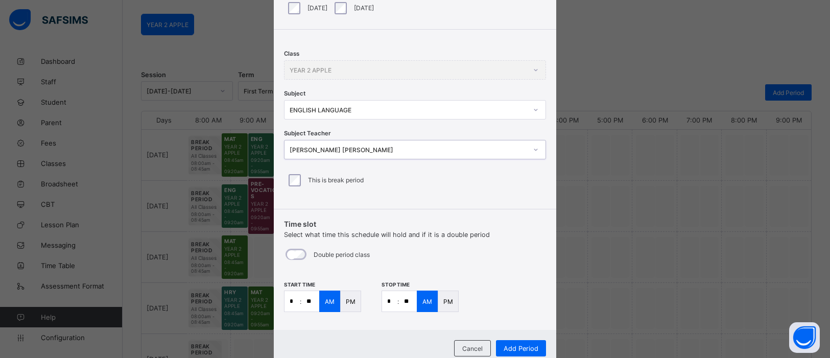
scroll to position [148, 0]
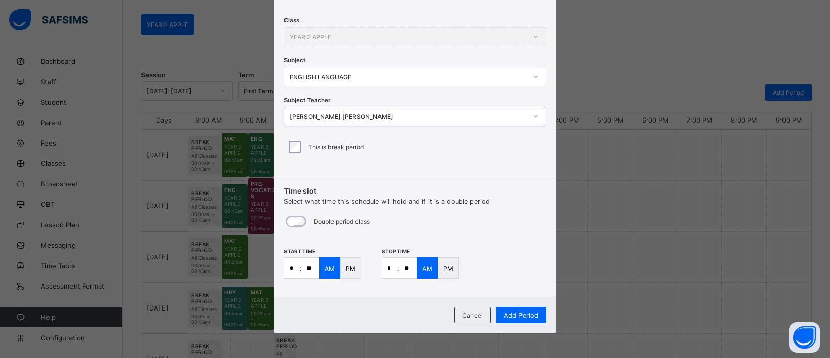
click at [293, 268] on input "*" at bounding box center [291, 268] width 15 height 20
type input "**"
click at [389, 267] on input "*" at bounding box center [389, 268] width 15 height 20
type input "**"
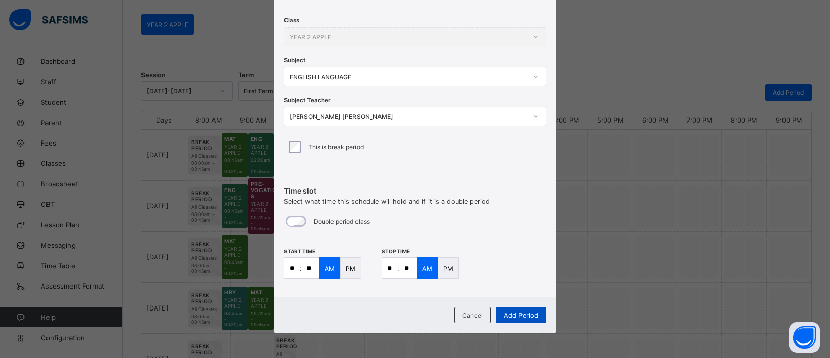
click at [527, 319] on div "Add Period" at bounding box center [521, 315] width 50 height 16
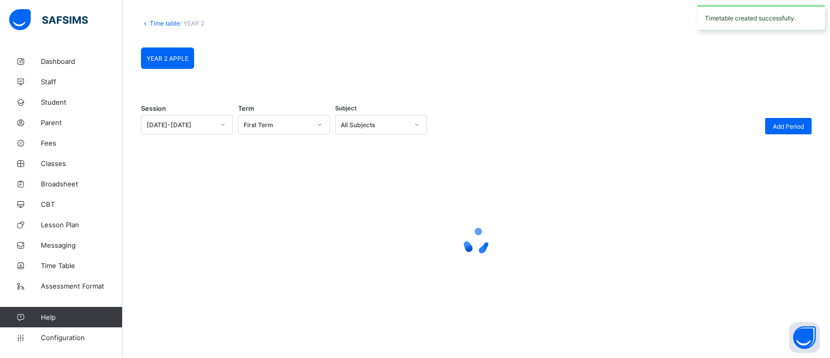
scroll to position [81, 0]
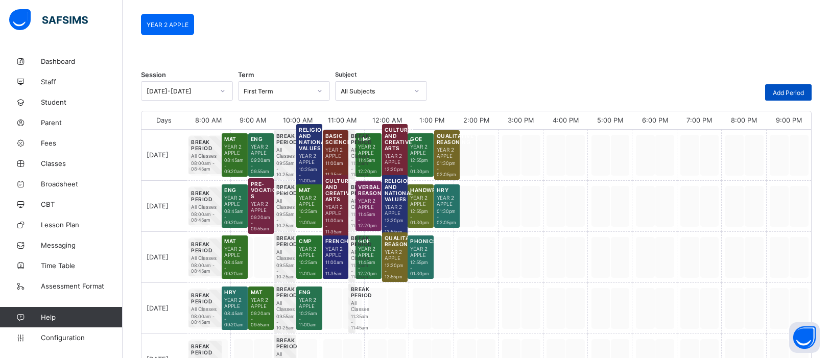
click at [788, 90] on span "Add Period" at bounding box center [787, 93] width 31 height 8
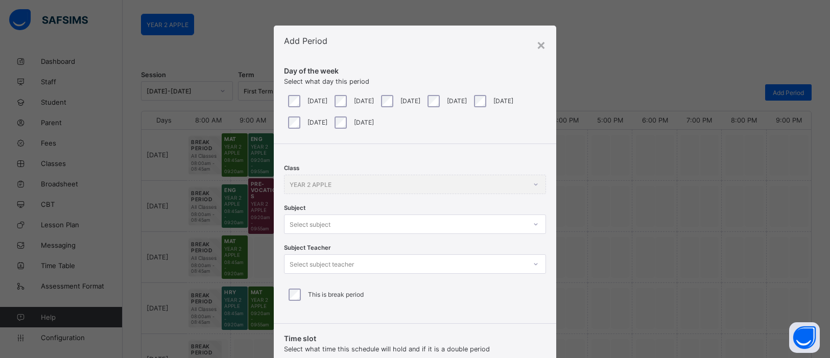
click at [532, 225] on div at bounding box center [535, 224] width 17 height 16
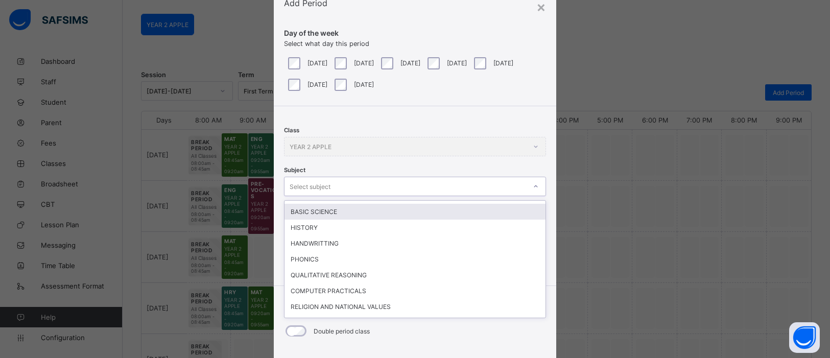
scroll to position [115, 0]
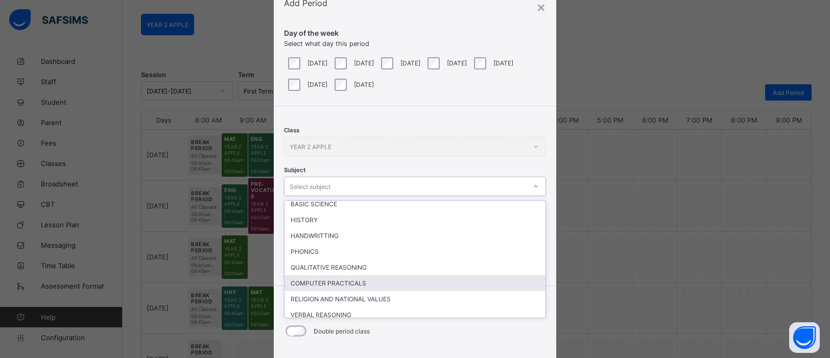
click at [378, 275] on div "COMPUTER PRACTICALS" at bounding box center [414, 283] width 261 height 16
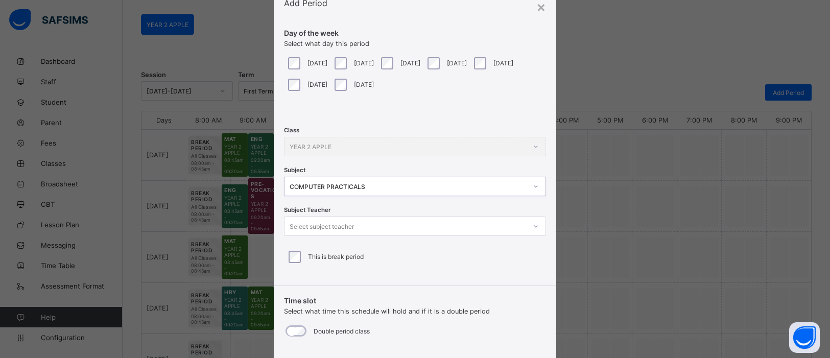
click at [540, 224] on div at bounding box center [535, 226] width 17 height 16
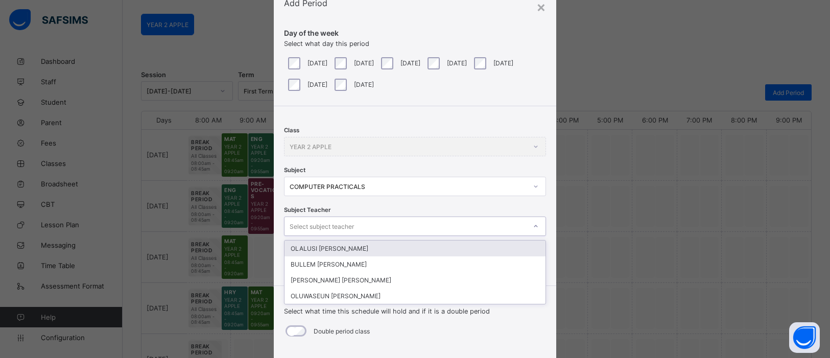
click at [439, 251] on div "OLALUSI [PERSON_NAME]" at bounding box center [414, 248] width 261 height 16
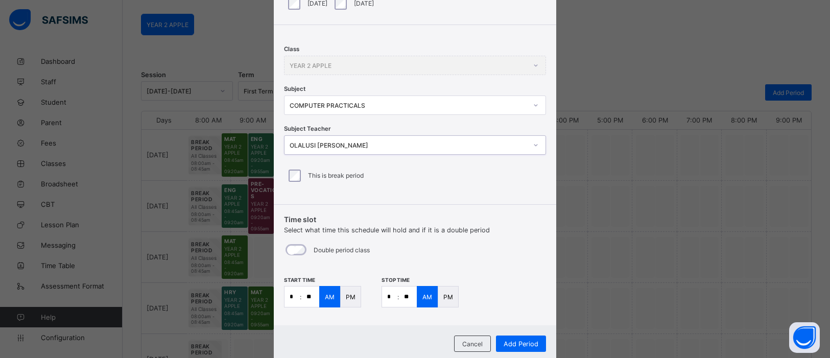
scroll to position [120, 0]
click at [473, 164] on div "This is break period" at bounding box center [415, 174] width 262 height 21
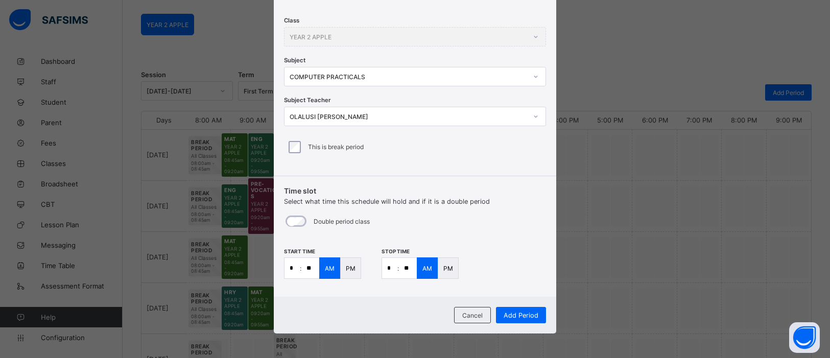
click at [290, 270] on input "*" at bounding box center [291, 268] width 15 height 20
type input "**"
click at [390, 262] on input "*" at bounding box center [389, 268] width 15 height 20
type input "**"
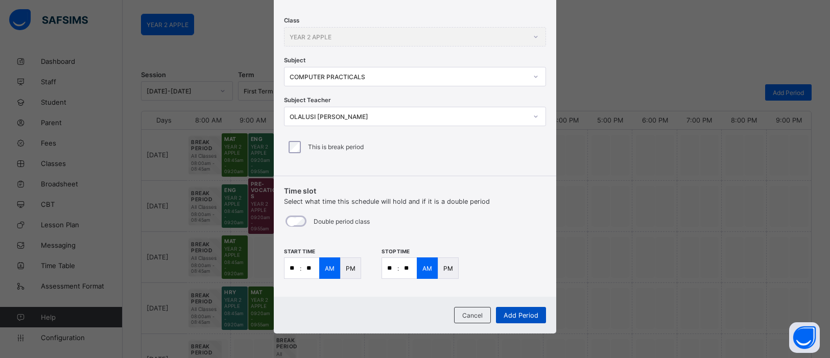
click at [509, 311] on span "Add Period" at bounding box center [520, 315] width 35 height 8
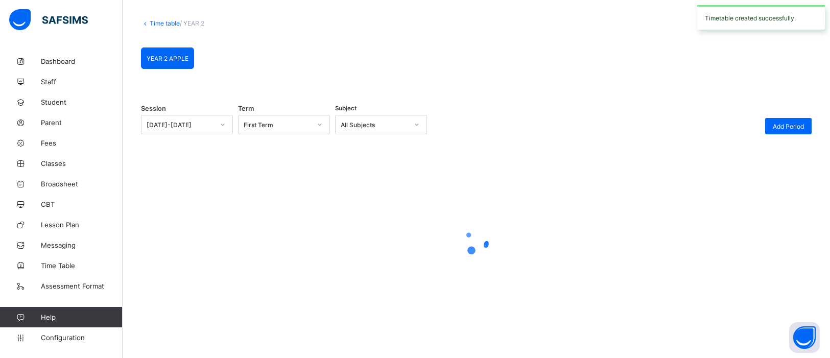
scroll to position [81, 0]
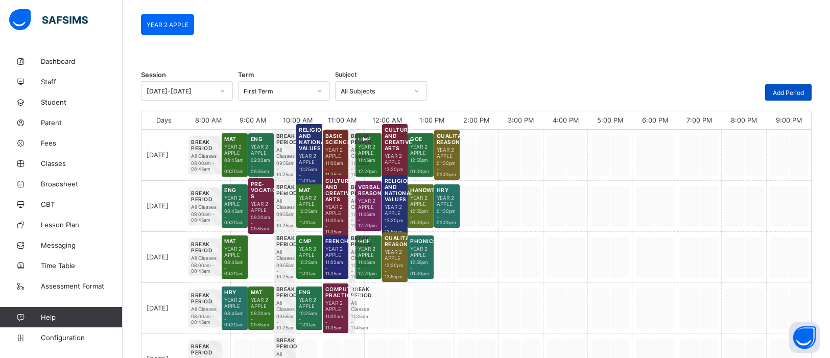
click at [776, 89] on span "Add Period" at bounding box center [787, 93] width 31 height 8
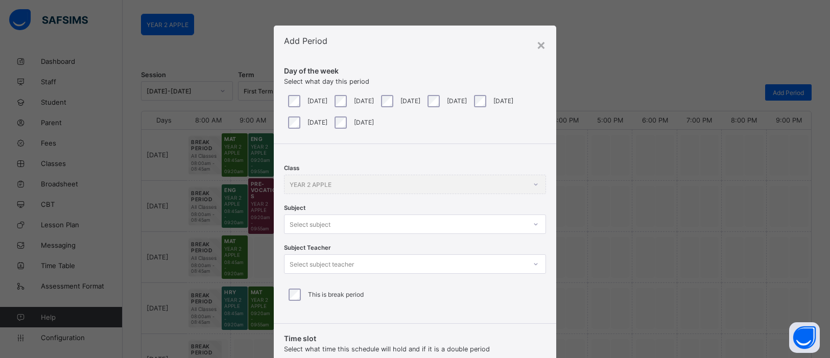
click at [531, 225] on div at bounding box center [535, 224] width 17 height 16
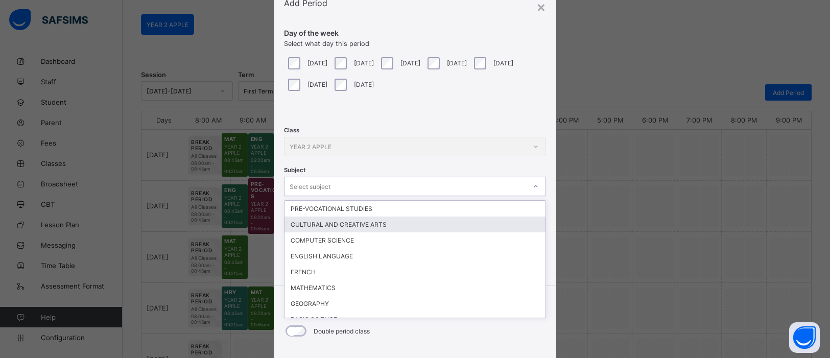
scroll to position [38, 0]
click at [489, 217] on div "CULTURAL AND CREATIVE ARTS" at bounding box center [414, 224] width 261 height 16
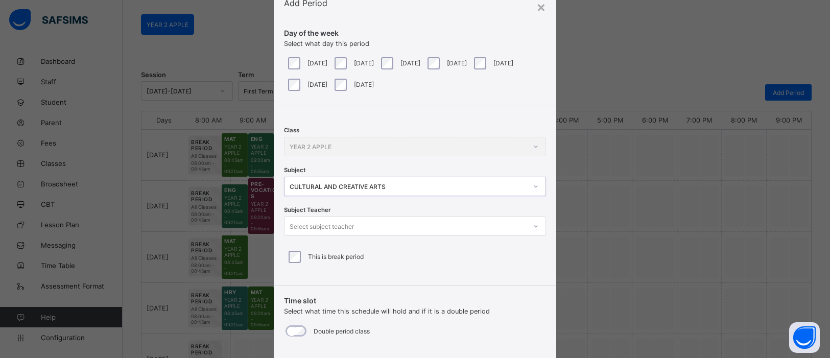
click at [535, 228] on icon at bounding box center [535, 226] width 6 height 10
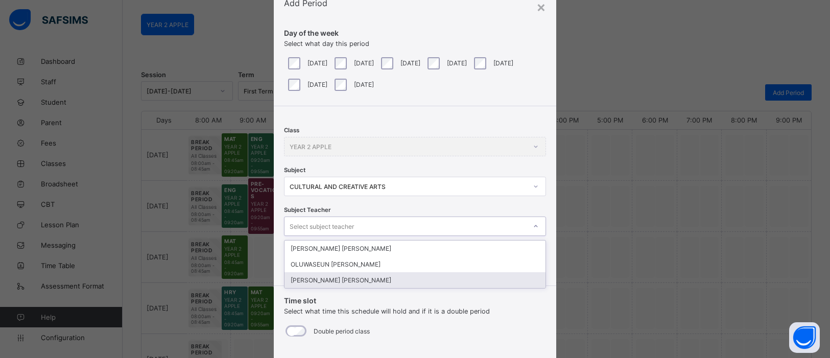
click at [393, 278] on div "[PERSON_NAME] [PERSON_NAME]" at bounding box center [414, 280] width 261 height 16
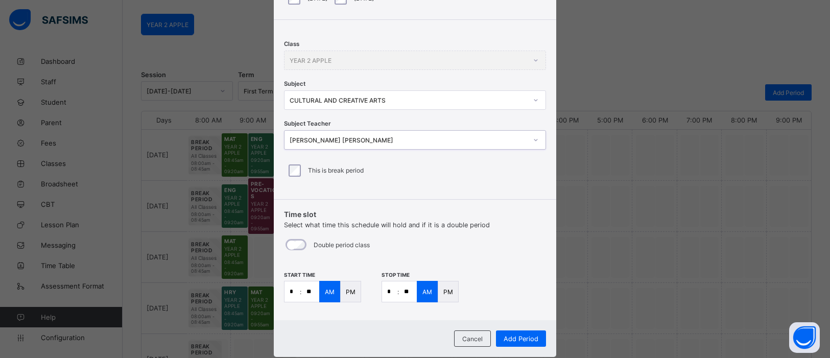
scroll to position [148, 0]
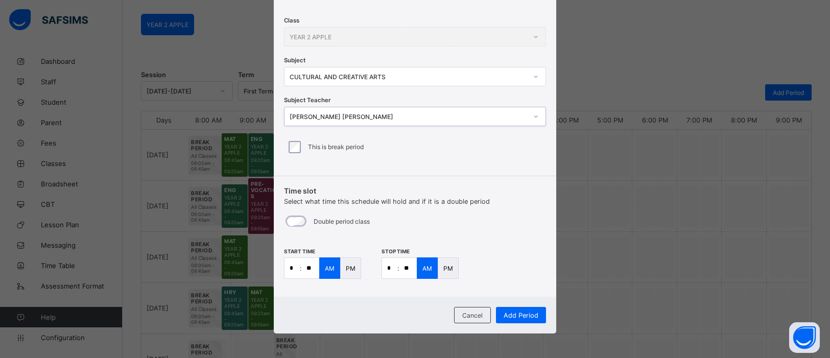
click at [295, 268] on input "*" at bounding box center [291, 268] width 15 height 20
type input "**"
click at [392, 270] on input "*" at bounding box center [389, 268] width 15 height 20
type input "**"
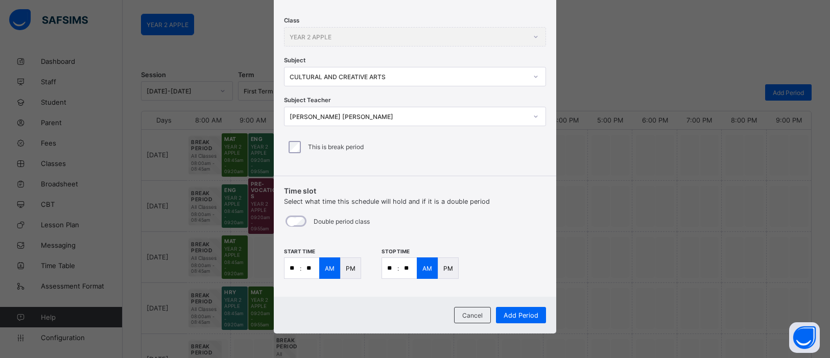
type input "**"
click at [443, 269] on p "PM" at bounding box center [448, 268] width 10 height 8
click at [526, 314] on span "Add Period" at bounding box center [520, 315] width 35 height 8
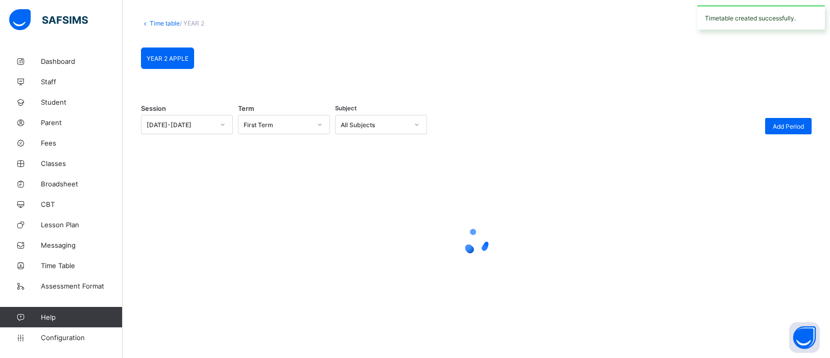
scroll to position [81, 0]
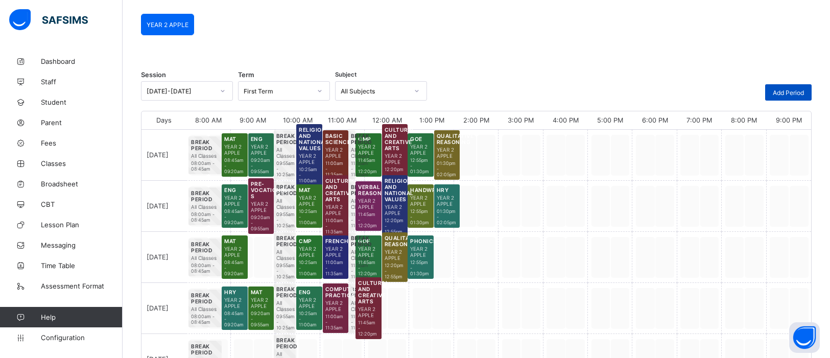
click at [787, 93] on span "Add Period" at bounding box center [787, 93] width 31 height 8
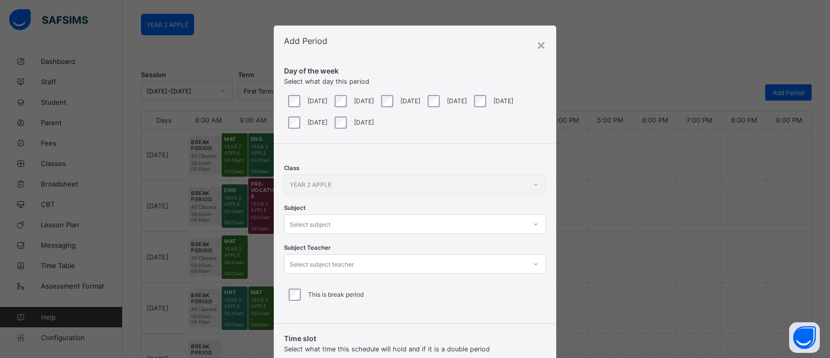
click at [534, 226] on div "Select subject" at bounding box center [415, 223] width 262 height 19
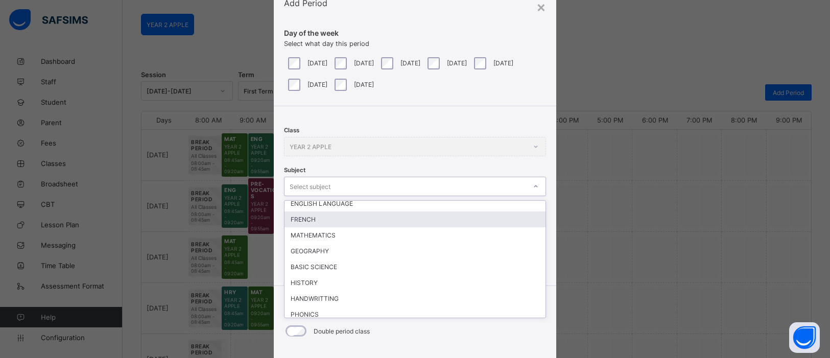
scroll to position [56, 0]
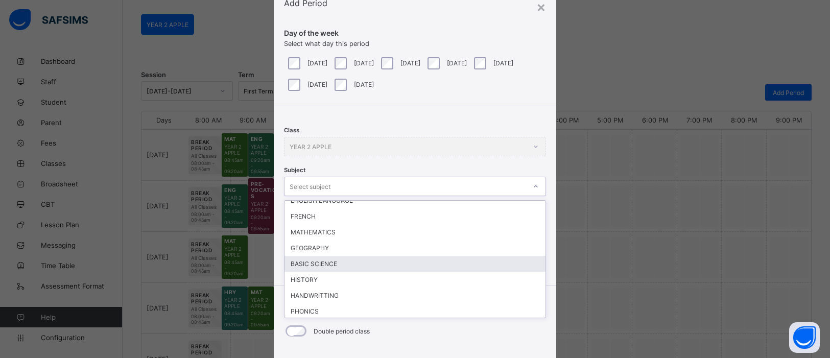
click at [405, 262] on div "BASIC SCIENCE" at bounding box center [414, 264] width 261 height 16
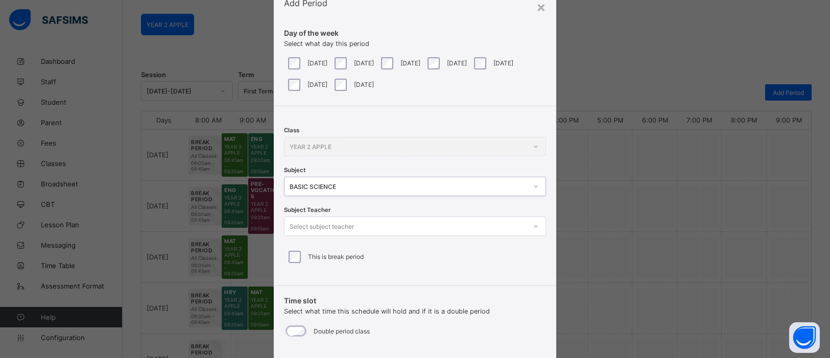
click at [532, 226] on icon at bounding box center [535, 226] width 6 height 10
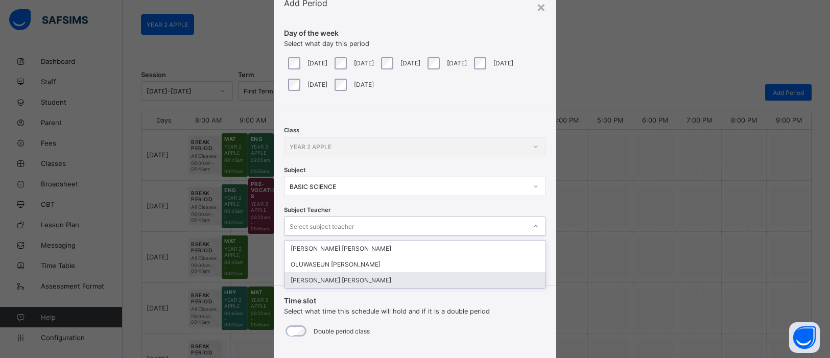
click at [434, 277] on div "[PERSON_NAME] [PERSON_NAME]" at bounding box center [414, 280] width 261 height 16
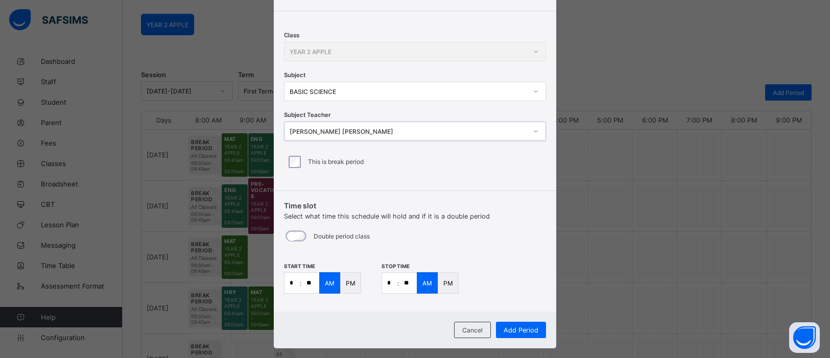
scroll to position [148, 0]
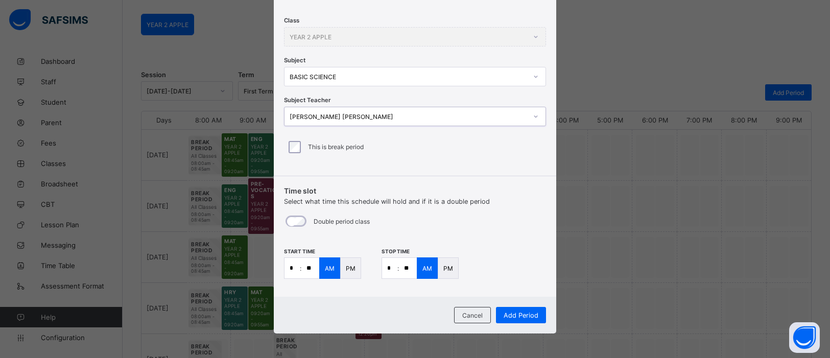
click at [294, 267] on input "*" at bounding box center [291, 268] width 15 height 20
type input "**"
click at [344, 261] on div "PM" at bounding box center [350, 267] width 21 height 21
click at [388, 271] on input "*" at bounding box center [389, 268] width 15 height 20
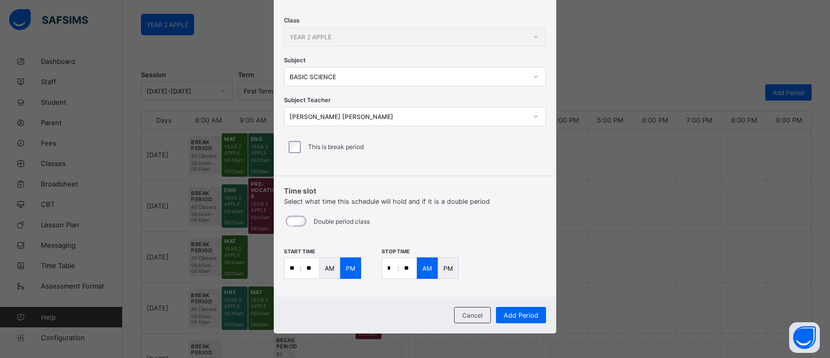
type input "*"
type input "**"
click at [443, 264] on p "PM" at bounding box center [448, 268] width 10 height 8
click at [520, 318] on div "Add Period" at bounding box center [521, 315] width 50 height 16
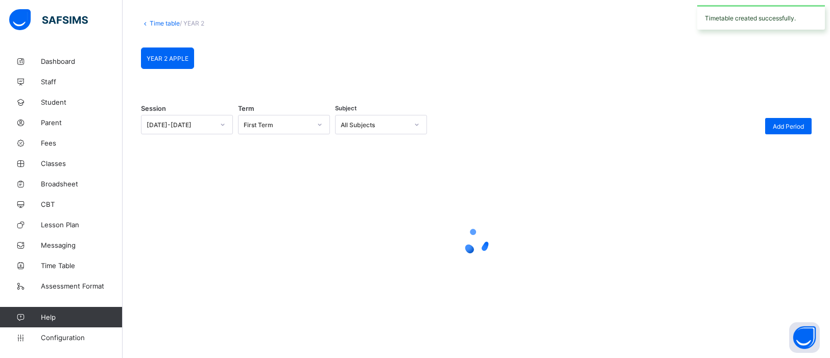
scroll to position [81, 0]
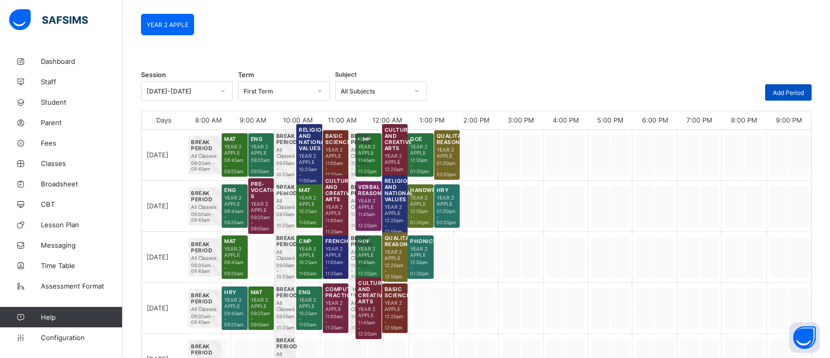
click at [791, 90] on span "Add Period" at bounding box center [787, 93] width 31 height 8
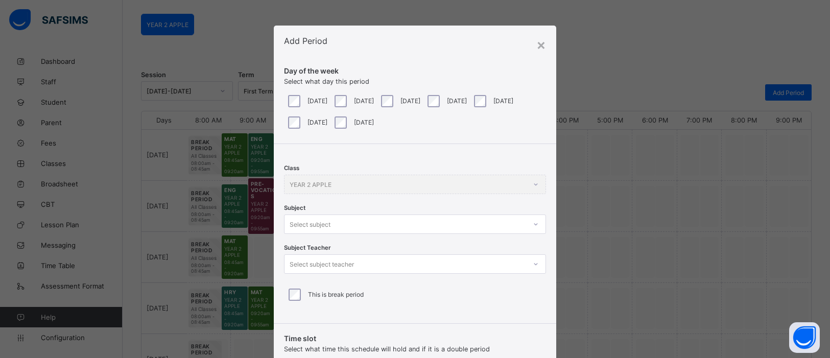
click at [537, 226] on div at bounding box center [535, 224] width 19 height 18
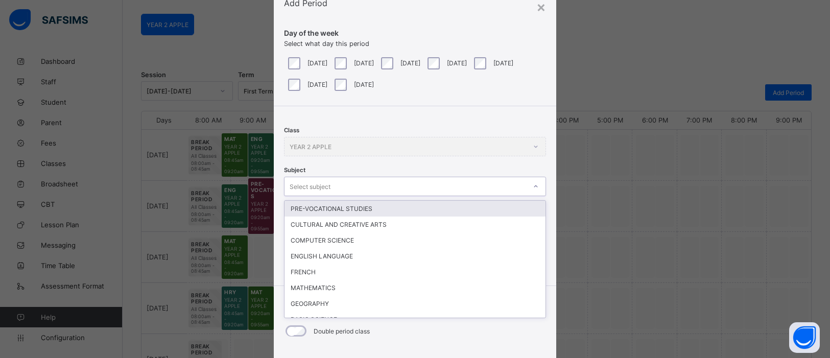
scroll to position [38, 0]
click at [465, 200] on div "PRE-VOCATIONAL STUDIES CULTURAL AND CREATIVE ARTS COMPUTER SCIENCE ENGLISH LANG…" at bounding box center [415, 259] width 262 height 118
click at [496, 204] on div "PRE-VOCATIONAL STUDIES" at bounding box center [414, 209] width 261 height 16
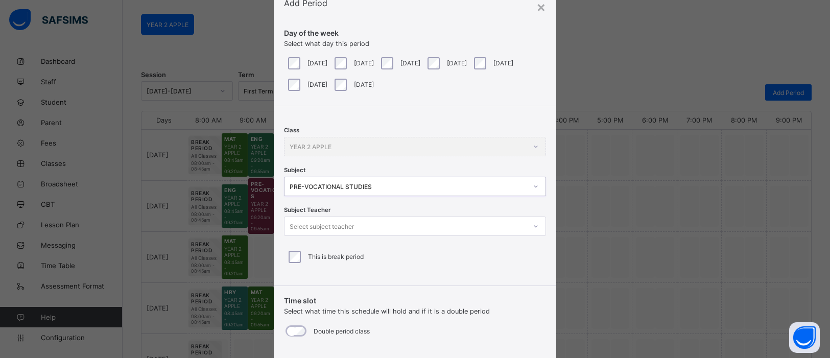
click at [532, 226] on icon at bounding box center [535, 226] width 6 height 10
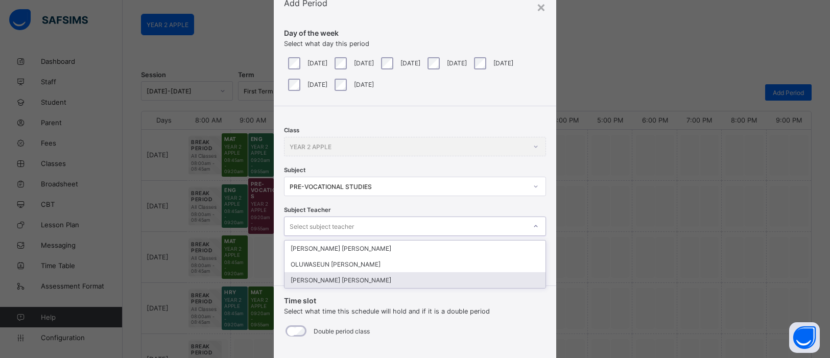
click at [402, 273] on div "[PERSON_NAME] [PERSON_NAME]" at bounding box center [414, 280] width 261 height 16
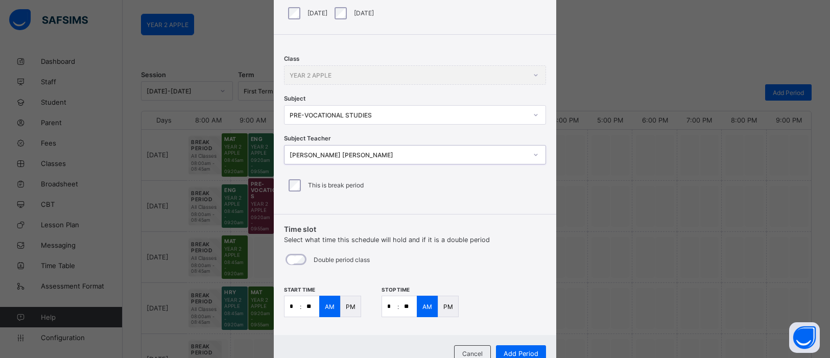
scroll to position [119, 0]
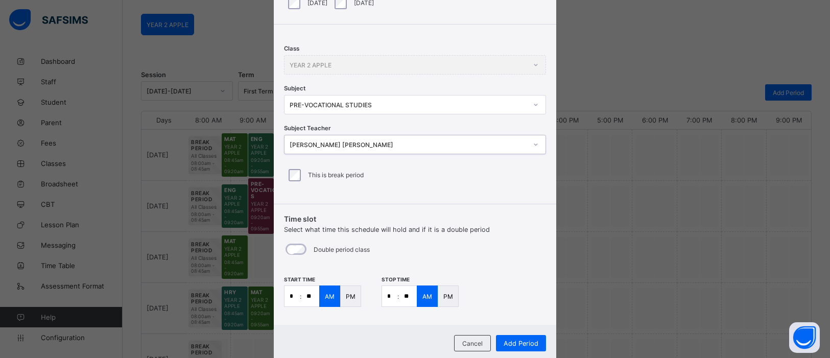
click at [293, 290] on input "*" at bounding box center [291, 296] width 15 height 20
type input "**"
click at [391, 294] on input "*" at bounding box center [389, 296] width 15 height 20
type input "*"
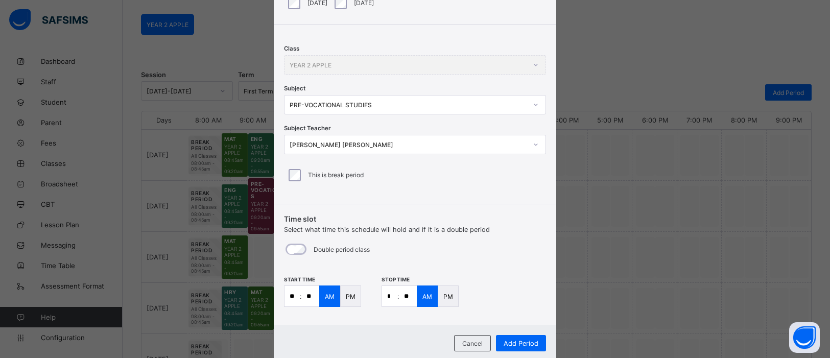
click at [409, 295] on input "**" at bounding box center [408, 296] width 18 height 20
type input "**"
click at [346, 299] on div "PM" at bounding box center [350, 295] width 21 height 21
click at [447, 294] on p "PM" at bounding box center [448, 297] width 10 height 8
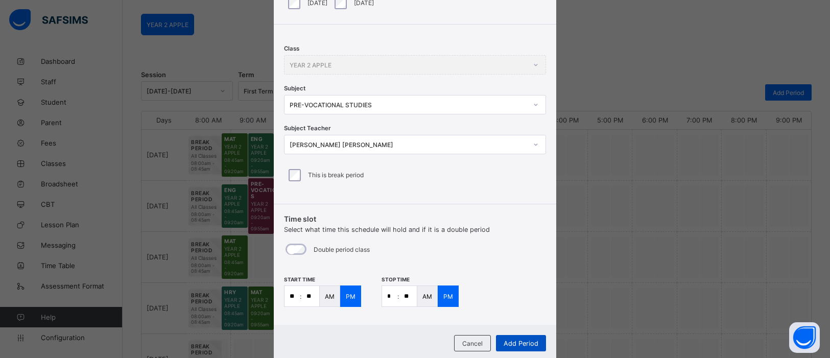
click at [535, 342] on span "Add Period" at bounding box center [520, 344] width 35 height 8
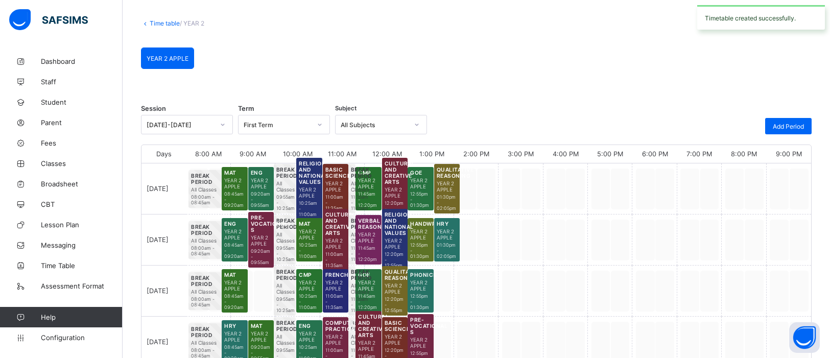
scroll to position [81, 0]
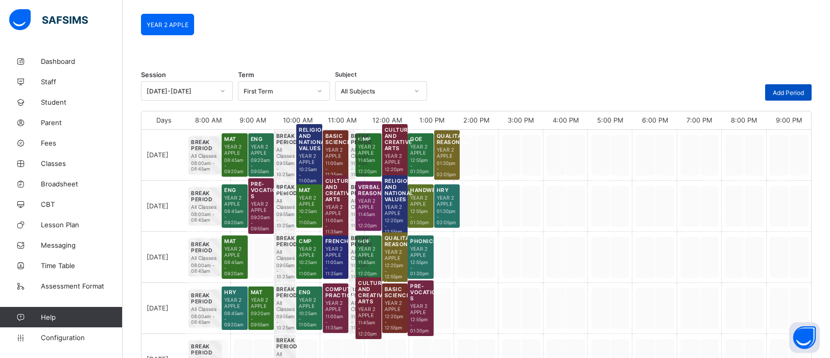
click at [795, 95] on span "Add Period" at bounding box center [787, 93] width 31 height 8
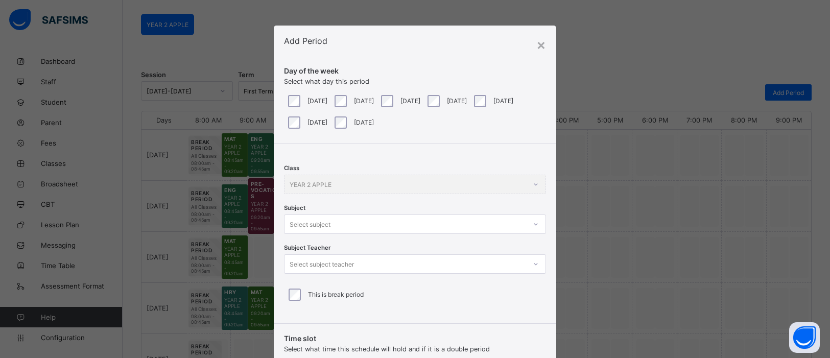
click at [529, 221] on div at bounding box center [535, 224] width 17 height 16
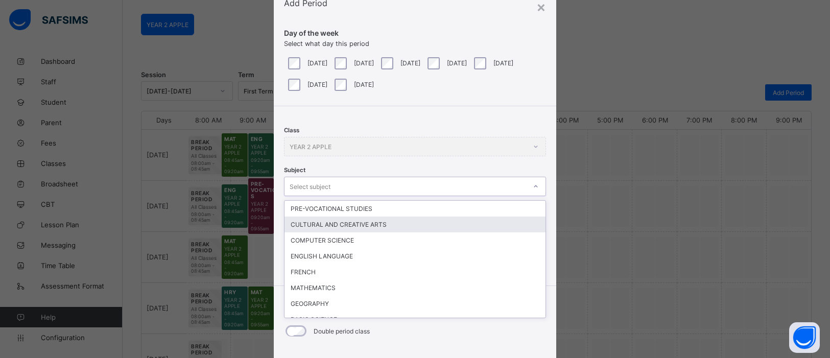
scroll to position [38, 0]
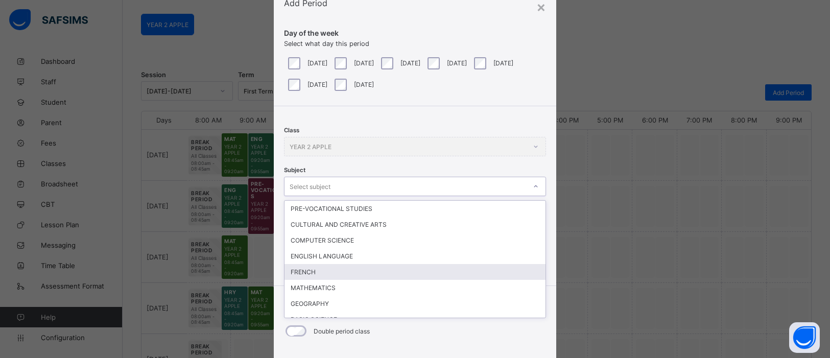
click at [395, 264] on div "FRENCH" at bounding box center [414, 272] width 261 height 16
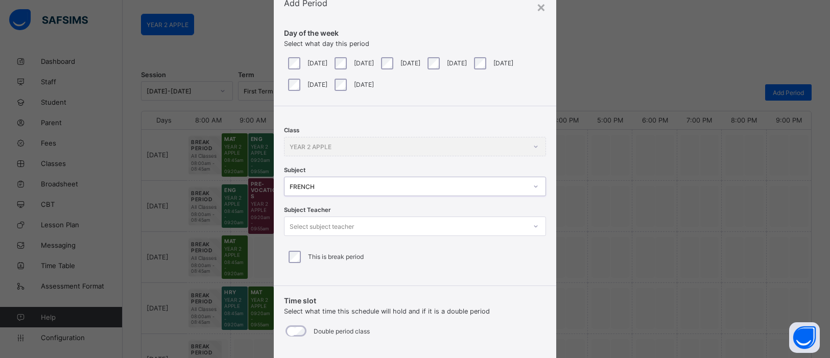
click at [532, 230] on icon at bounding box center [535, 226] width 6 height 10
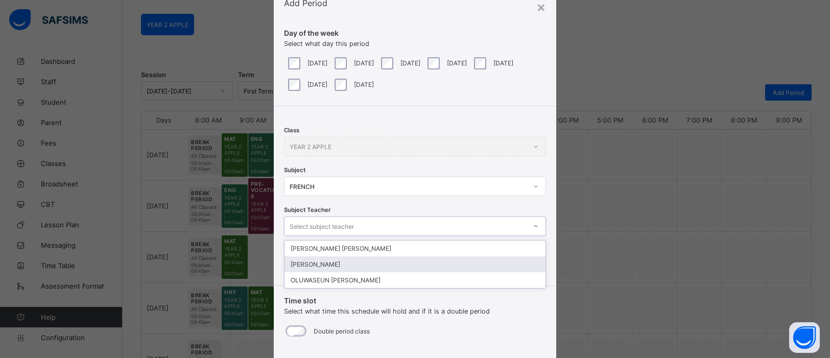
click at [405, 266] on div "[PERSON_NAME]" at bounding box center [414, 264] width 261 height 16
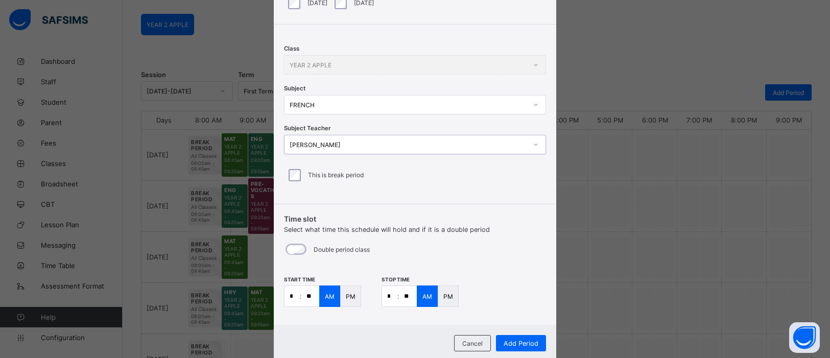
scroll to position [148, 0]
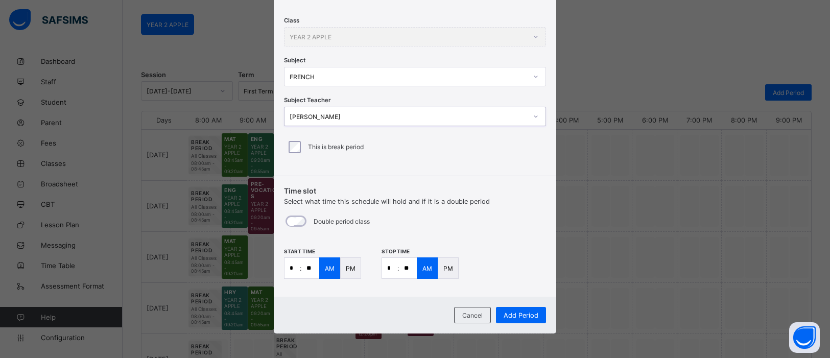
click at [300, 271] on p ":" at bounding box center [301, 268] width 2 height 8
click at [295, 269] on input "*" at bounding box center [291, 268] width 15 height 20
type input "*"
click at [311, 269] on input "**" at bounding box center [310, 268] width 18 height 20
type input "**"
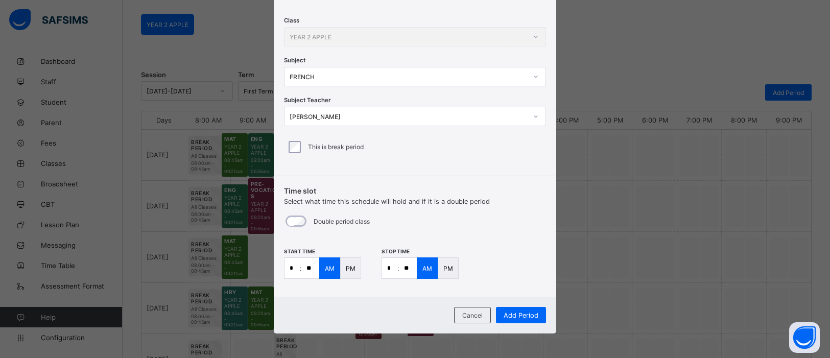
click at [391, 269] on input "*" at bounding box center [389, 268] width 15 height 20
type input "*"
click at [406, 268] on input "**" at bounding box center [408, 268] width 18 height 20
type input "**"
click at [346, 265] on p "PM" at bounding box center [351, 268] width 10 height 8
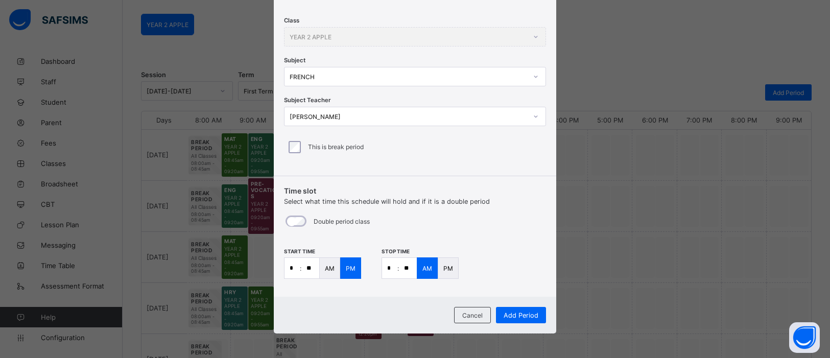
click at [443, 264] on p "PM" at bounding box center [448, 268] width 10 height 8
click at [523, 317] on span "Add Period" at bounding box center [520, 315] width 35 height 8
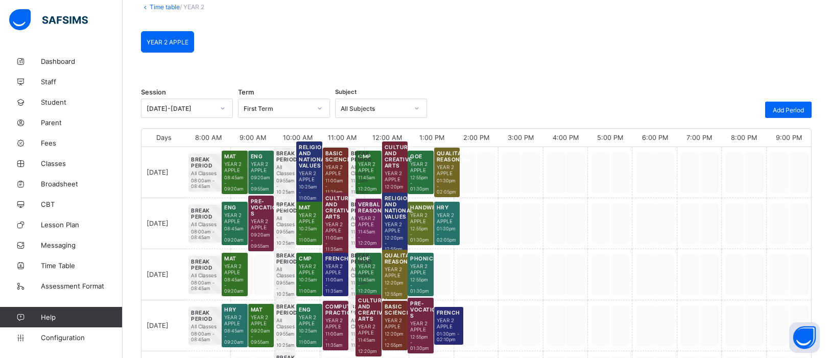
scroll to position [0, 0]
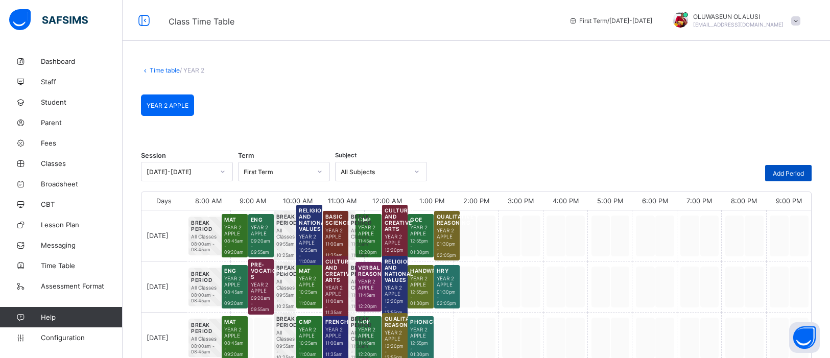
click at [782, 175] on span "Add Period" at bounding box center [787, 173] width 31 height 8
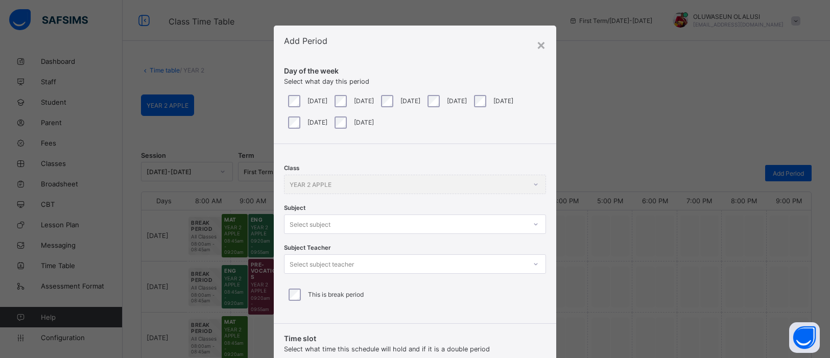
click at [532, 226] on div "Select subject" at bounding box center [415, 223] width 262 height 19
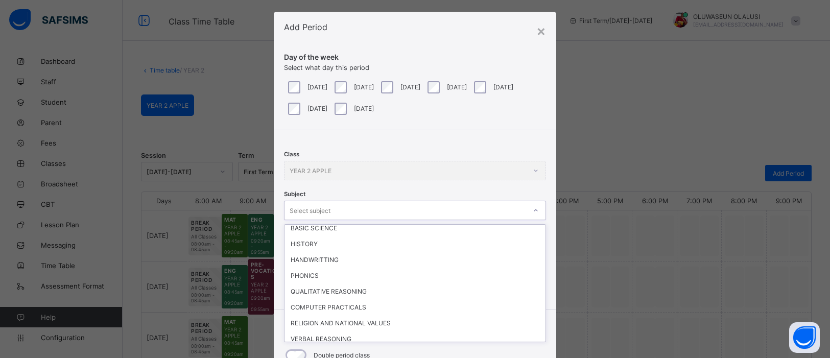
scroll to position [14, 0]
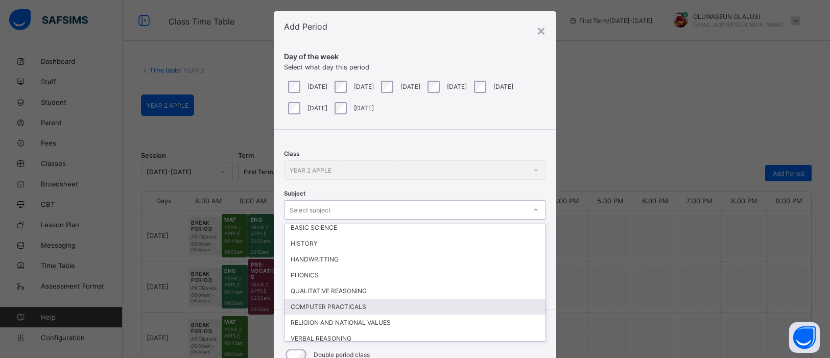
click at [351, 299] on div "COMPUTER PRACTICALS" at bounding box center [414, 307] width 261 height 16
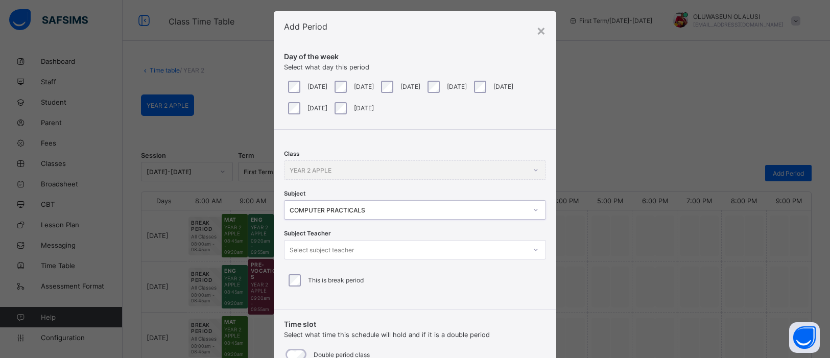
click at [532, 247] on icon at bounding box center [535, 250] width 6 height 10
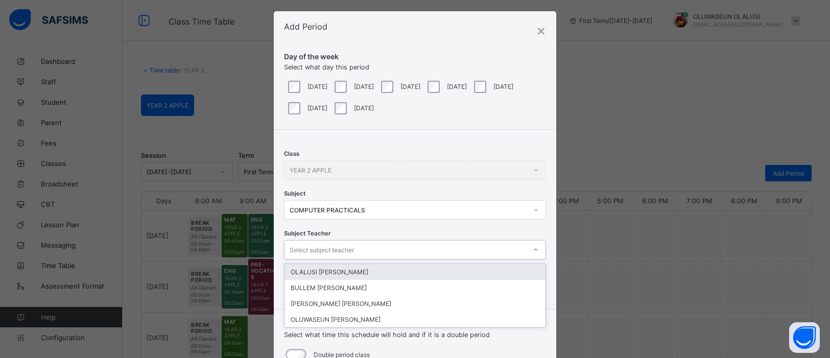
click at [409, 271] on div "OLALUSI [PERSON_NAME]" at bounding box center [414, 272] width 261 height 16
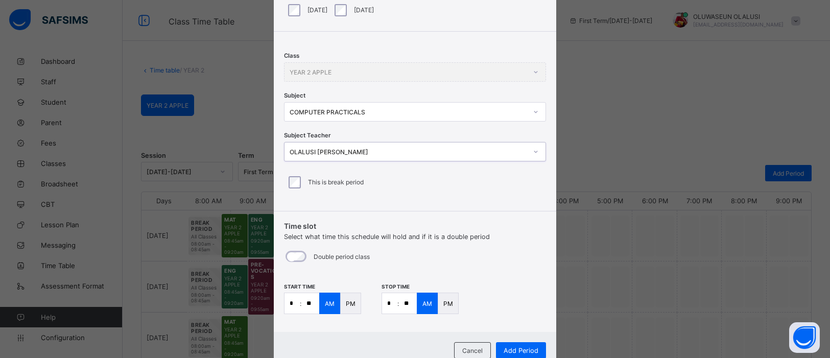
scroll to position [120, 0]
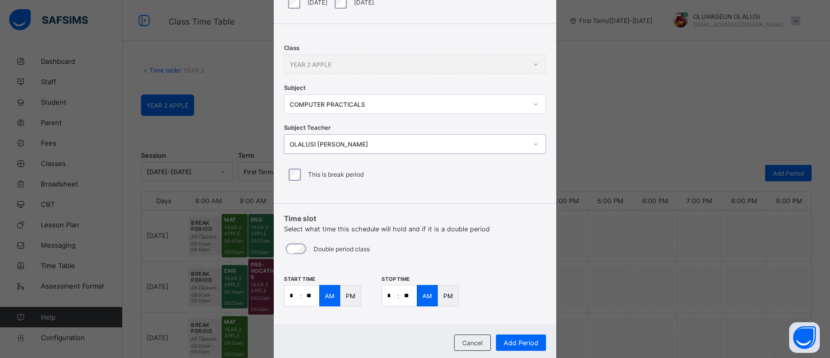
click at [294, 295] on input "*" at bounding box center [291, 295] width 15 height 20
type input "**"
click at [390, 296] on input "*" at bounding box center [389, 295] width 15 height 20
type input "**"
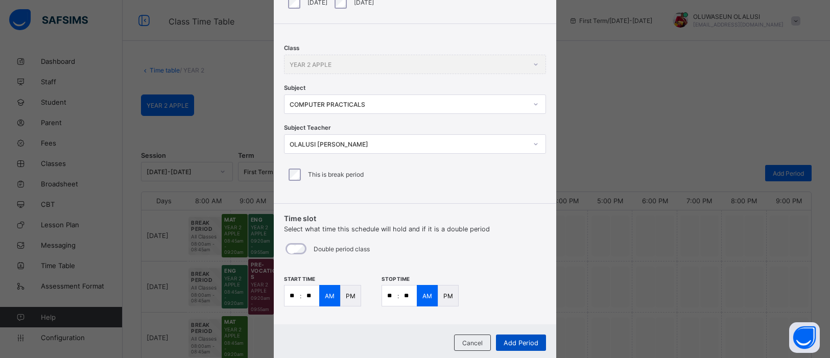
type input "**"
click at [516, 339] on span "Add Period" at bounding box center [520, 343] width 35 height 8
click at [303, 245] on div "Double period class" at bounding box center [327, 248] width 89 height 21
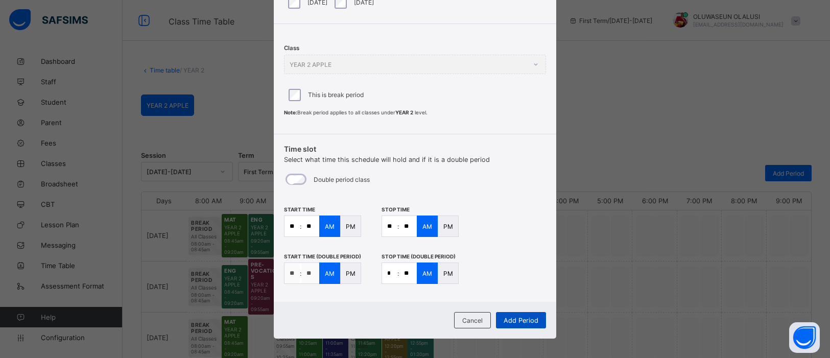
click at [525, 318] on span "Add Period" at bounding box center [520, 321] width 35 height 8
click at [517, 317] on span "Add Period" at bounding box center [520, 321] width 35 height 8
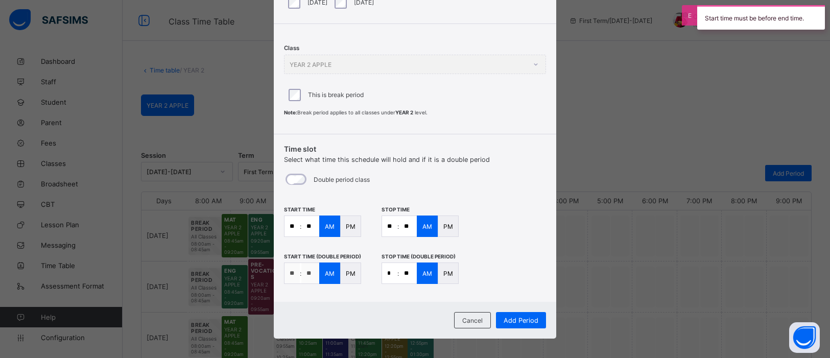
click at [390, 273] on input "*" at bounding box center [389, 273] width 15 height 20
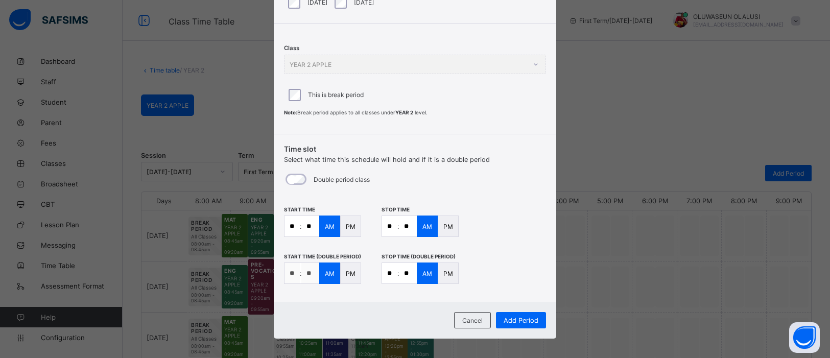
click at [393, 273] on input "**" at bounding box center [389, 273] width 15 height 20
click at [394, 271] on input "**" at bounding box center [389, 273] width 15 height 20
type input "**"
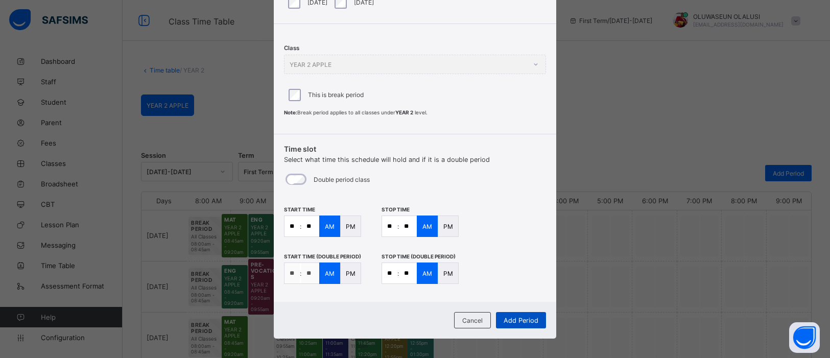
click at [529, 320] on span "Add Period" at bounding box center [520, 321] width 35 height 8
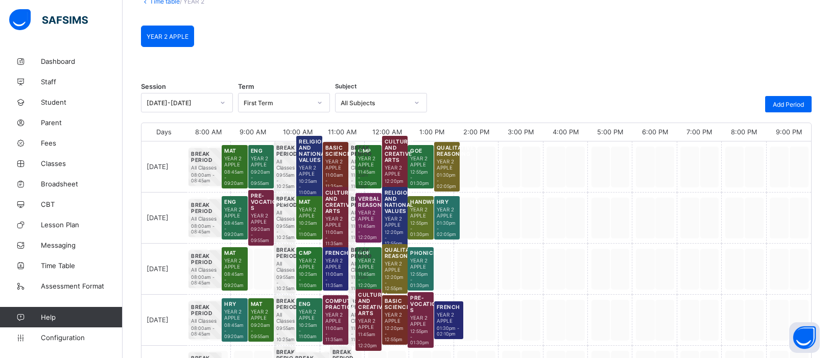
scroll to position [0, 0]
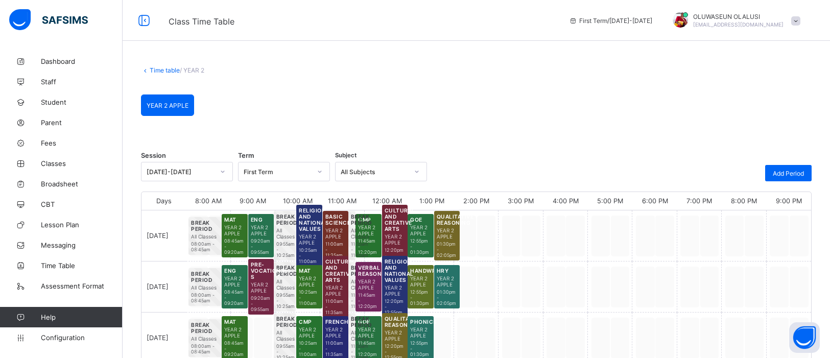
click at [155, 68] on link "Time table" at bounding box center [165, 70] width 30 height 8
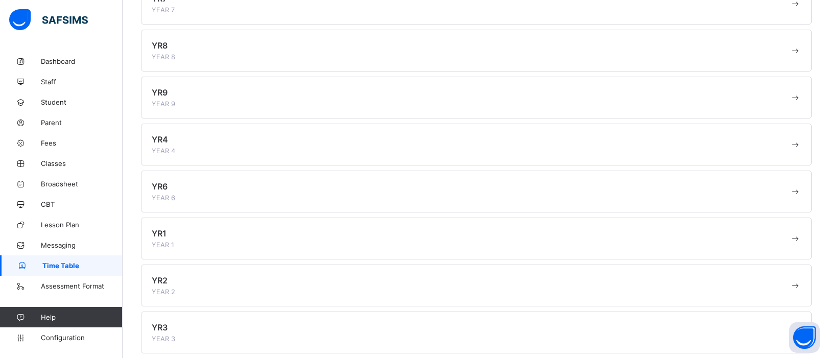
click at [217, 332] on span at bounding box center [471, 333] width 638 height 3
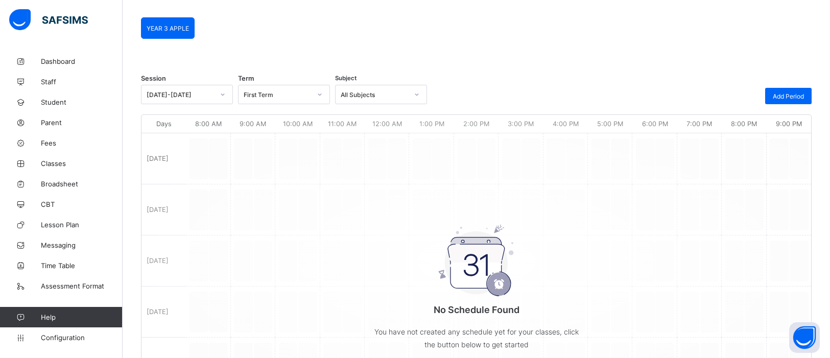
scroll to position [76, 0]
click at [789, 100] on span "Add Period" at bounding box center [787, 98] width 31 height 8
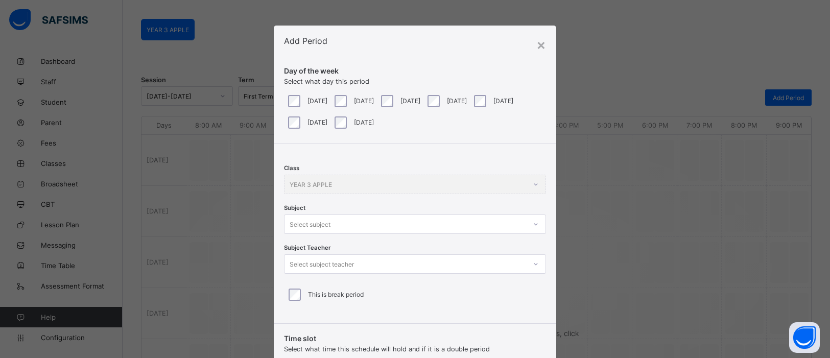
click at [531, 226] on div at bounding box center [535, 224] width 19 height 18
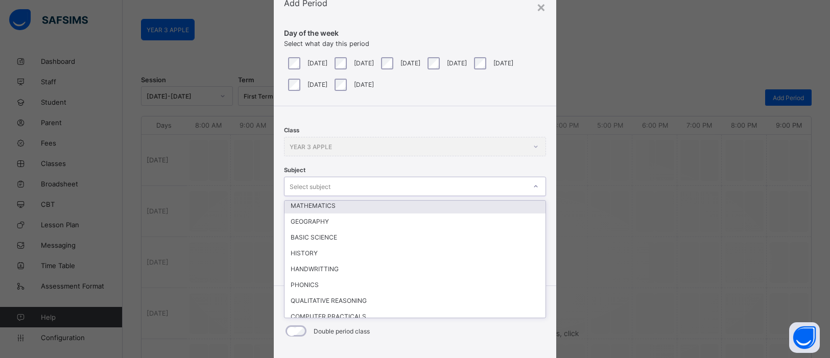
scroll to position [115, 0]
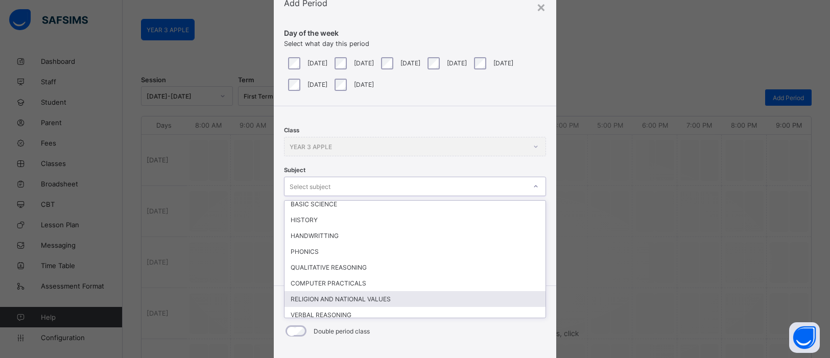
click at [364, 291] on div "RELIGION AND NATIONAL VALUES" at bounding box center [414, 299] width 261 height 16
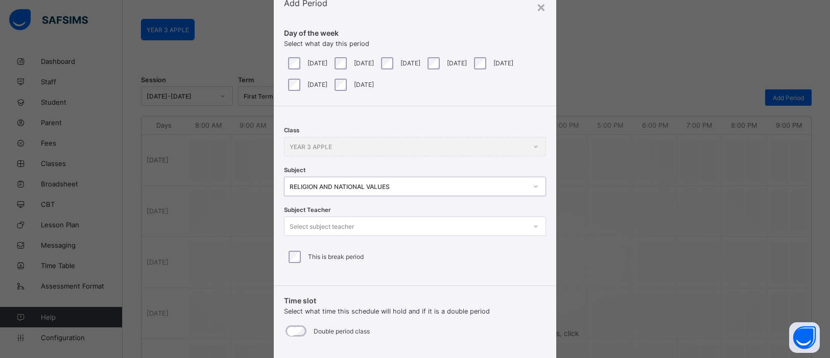
click at [536, 227] on div at bounding box center [535, 226] width 17 height 16
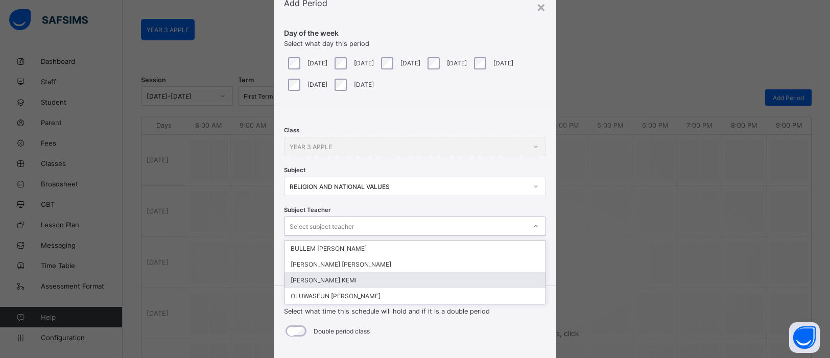
click at [407, 275] on div "[PERSON_NAME] KEMI" at bounding box center [414, 280] width 261 height 16
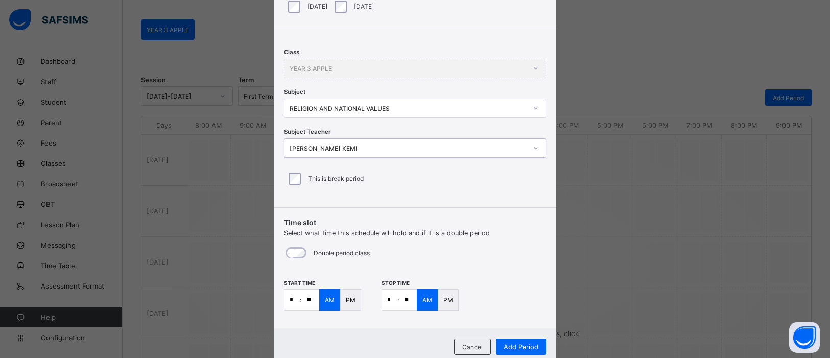
scroll to position [148, 0]
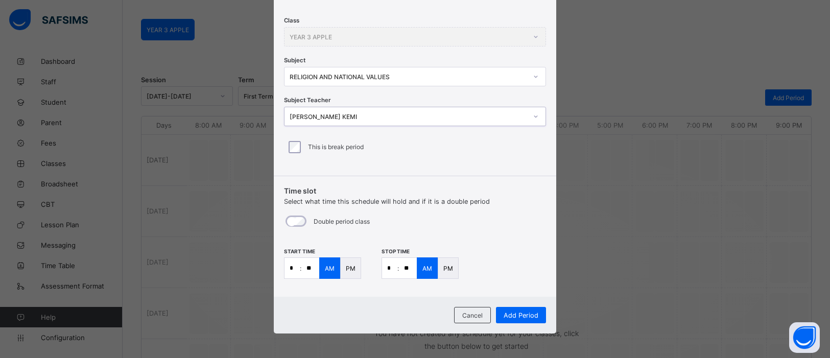
click at [295, 267] on input "*" at bounding box center [291, 268] width 15 height 20
click at [308, 269] on input "**" at bounding box center [310, 268] width 18 height 20
type input "**"
click at [397, 269] on p ":" at bounding box center [398, 268] width 2 height 8
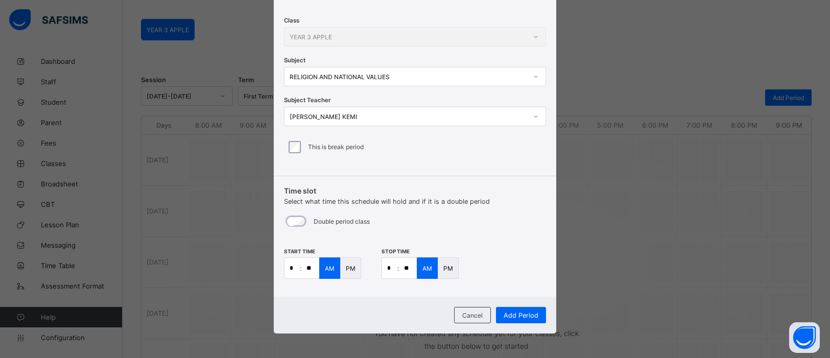
click at [393, 270] on input "*" at bounding box center [389, 268] width 15 height 20
type input "*"
click at [407, 265] on input "**" at bounding box center [408, 268] width 18 height 20
type input "**"
click at [530, 312] on span "Add Period" at bounding box center [520, 315] width 35 height 8
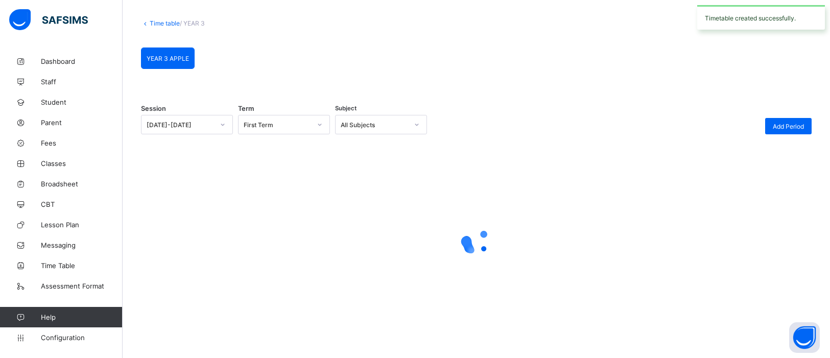
scroll to position [76, 0]
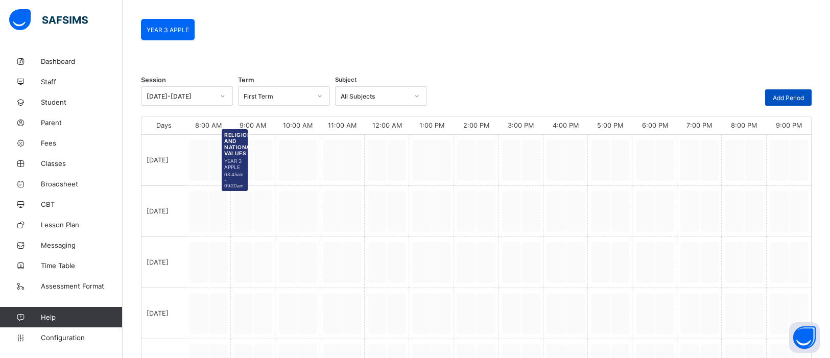
click at [786, 99] on span "Add Period" at bounding box center [787, 98] width 31 height 8
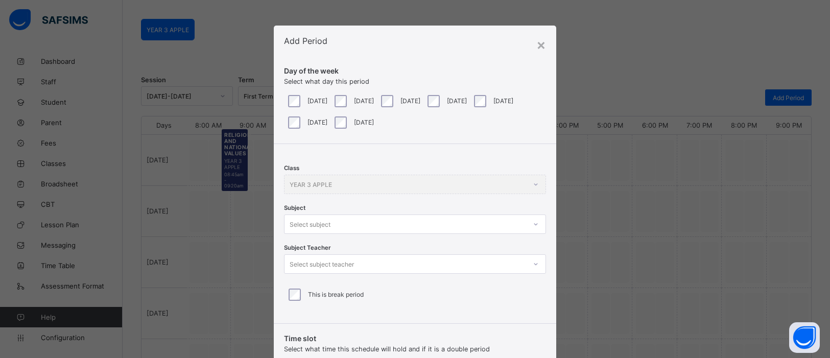
click at [334, 106] on div "[DATE]" at bounding box center [352, 101] width 41 height 12
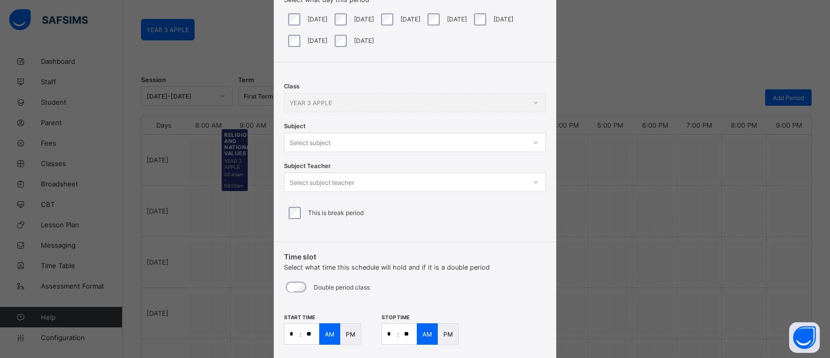
scroll to position [83, 0]
click at [532, 142] on icon at bounding box center [535, 141] width 6 height 10
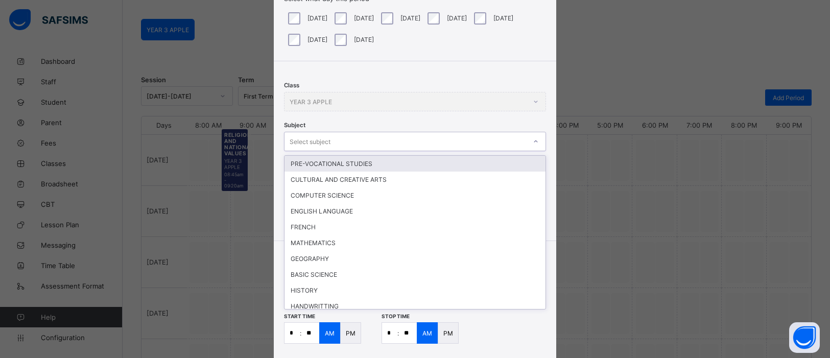
click at [525, 96] on div "Class YEAR 3 APPLE" at bounding box center [415, 101] width 262 height 19
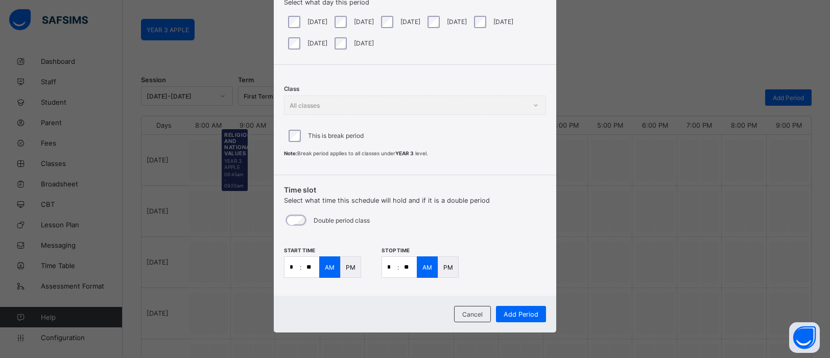
scroll to position [78, 0]
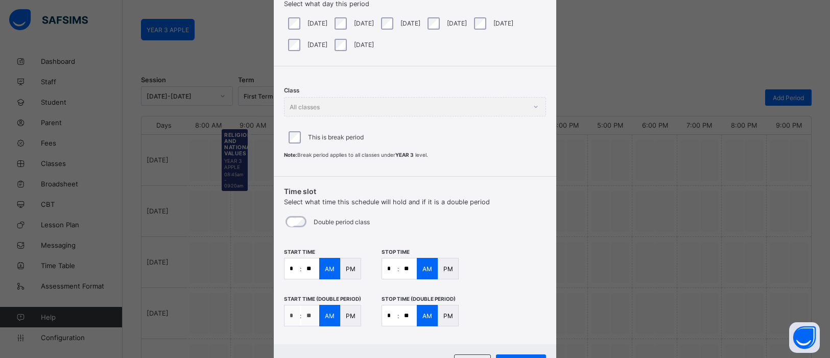
click at [410, 269] on input "**" at bounding box center [408, 268] width 18 height 20
type input "**"
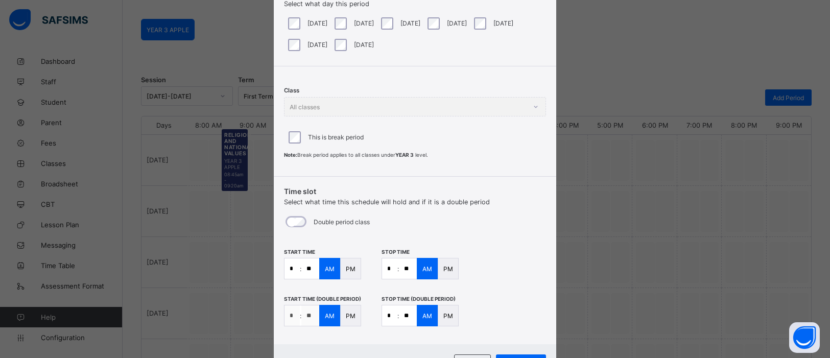
type input "**"
click at [407, 316] on input "**" at bounding box center [408, 315] width 18 height 20
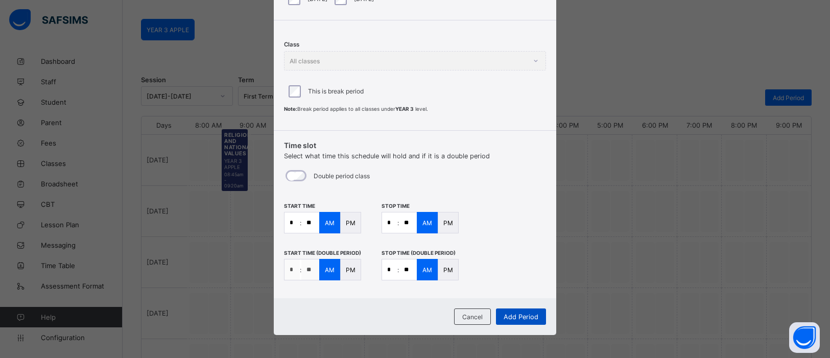
type input "**"
click at [518, 318] on span "Add Period" at bounding box center [520, 317] width 35 height 8
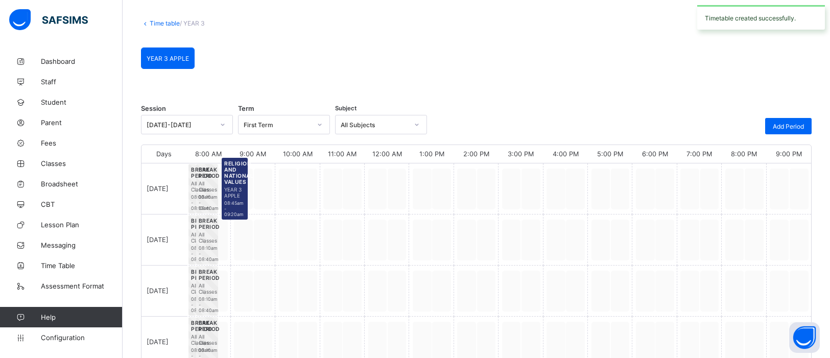
scroll to position [76, 0]
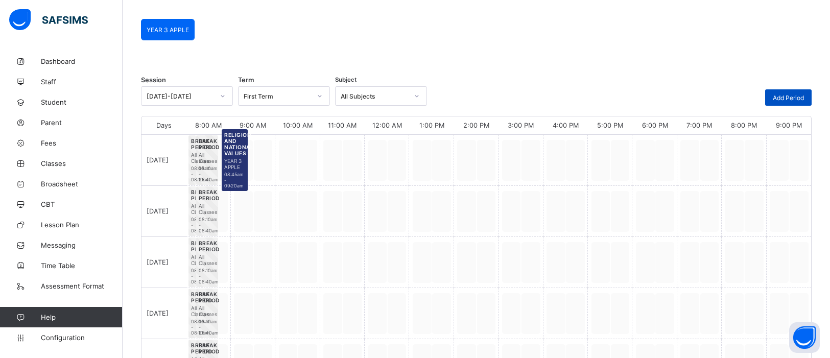
click at [799, 96] on span "Add Period" at bounding box center [787, 98] width 31 height 8
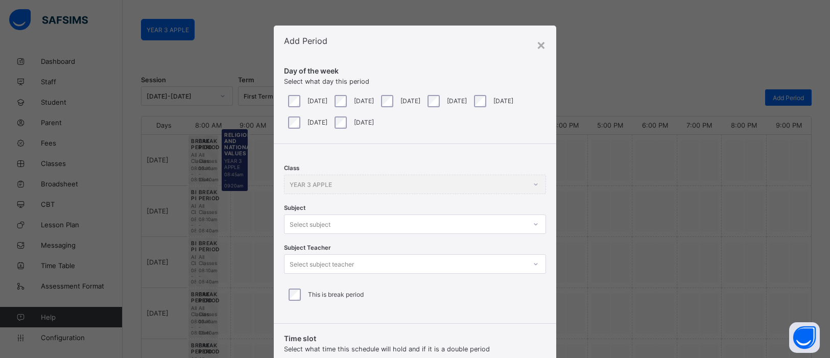
click at [532, 224] on div at bounding box center [535, 224] width 17 height 16
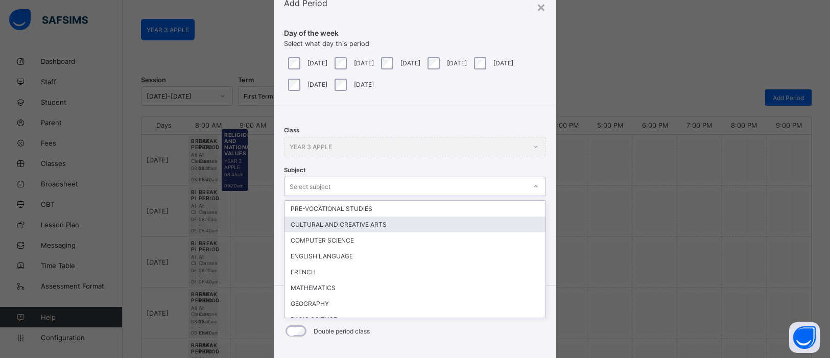
scroll to position [38, 0]
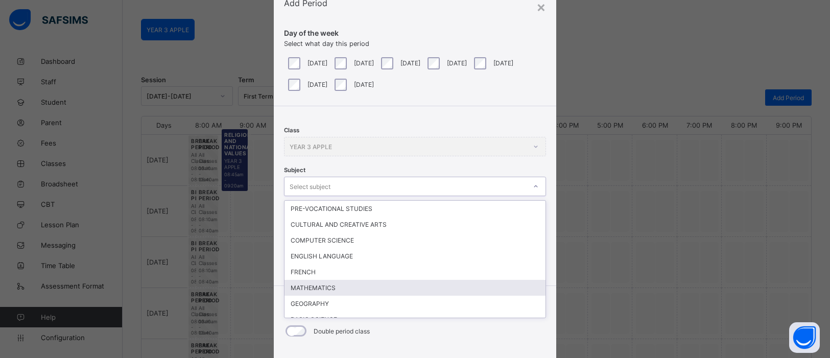
click at [421, 282] on div "MATHEMATICS" at bounding box center [414, 288] width 261 height 16
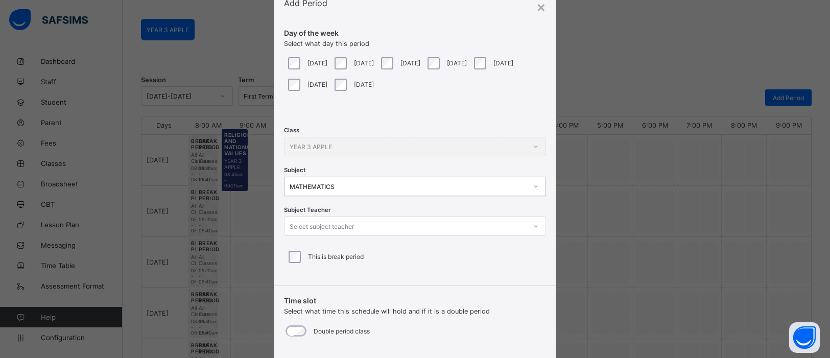
click at [534, 226] on icon at bounding box center [535, 226] width 6 height 10
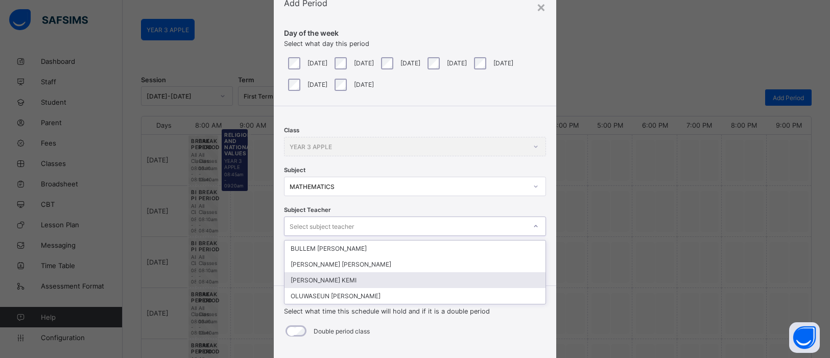
click at [301, 275] on div "[PERSON_NAME] KEMI" at bounding box center [414, 280] width 261 height 16
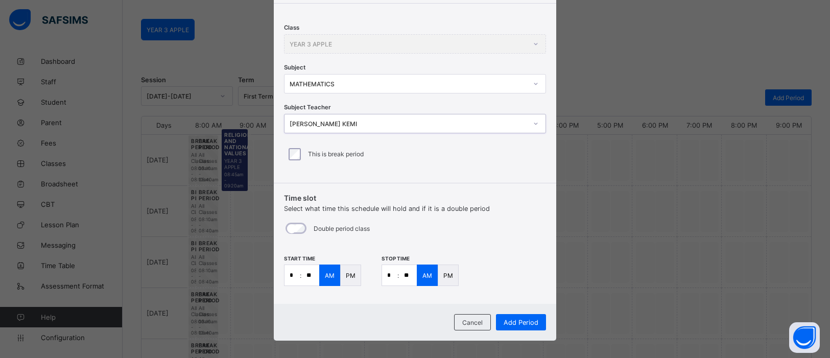
scroll to position [148, 0]
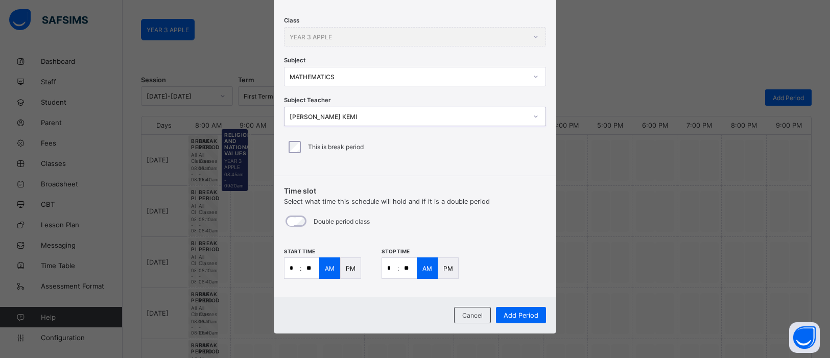
click at [294, 270] on input "*" at bounding box center [291, 268] width 15 height 20
type input "*"
click at [308, 267] on input "**" at bounding box center [310, 268] width 18 height 20
type input "**"
click at [393, 265] on input "*" at bounding box center [389, 268] width 15 height 20
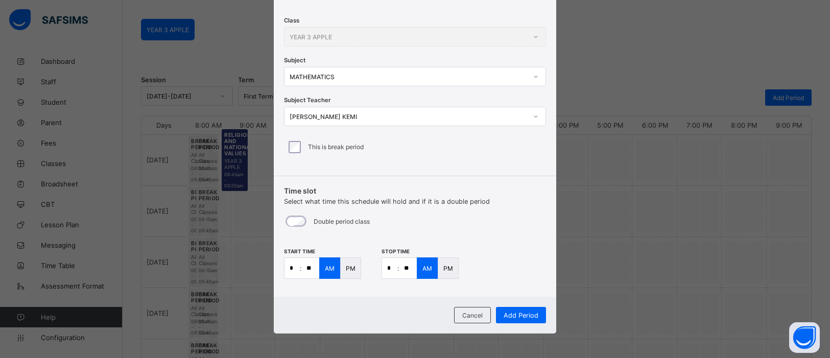
type input "*"
click at [406, 266] on input "**" at bounding box center [408, 268] width 18 height 20
type input "**"
click at [519, 314] on span "Add Period" at bounding box center [520, 315] width 35 height 8
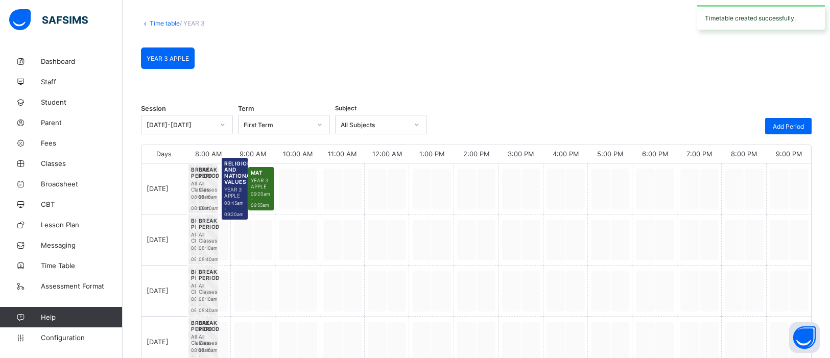
scroll to position [76, 0]
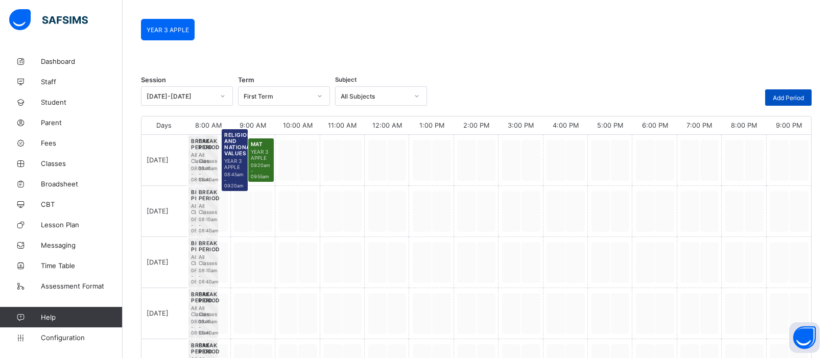
click at [784, 91] on div "Add Period" at bounding box center [788, 97] width 46 height 16
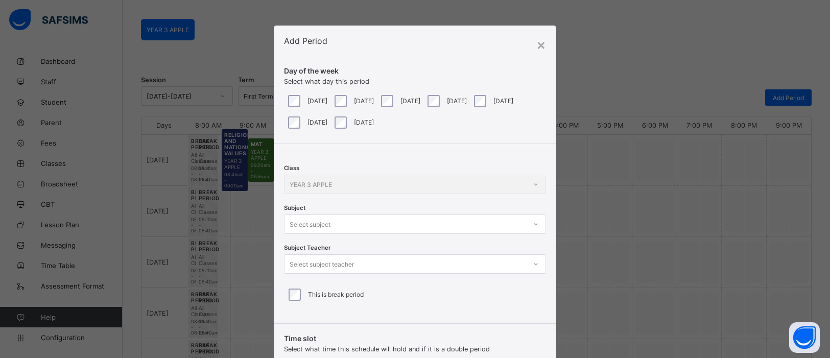
click at [311, 80] on span "Select what day this period" at bounding box center [326, 82] width 85 height 8
click at [534, 227] on div "Class YEAR 3 APPLE Subject Select subject Subject Teacher Select subject teache…" at bounding box center [415, 230] width 282 height 172
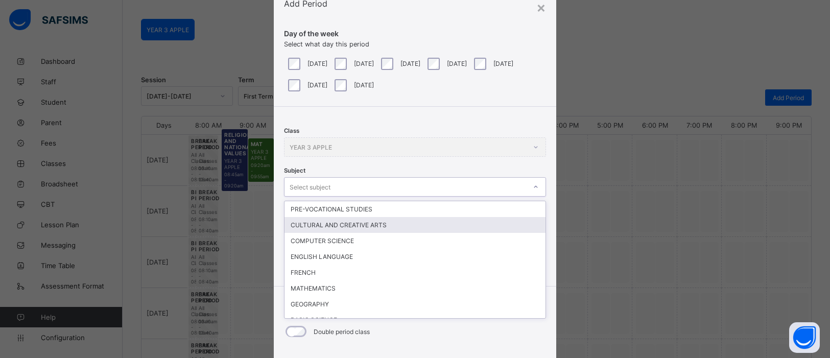
scroll to position [38, 0]
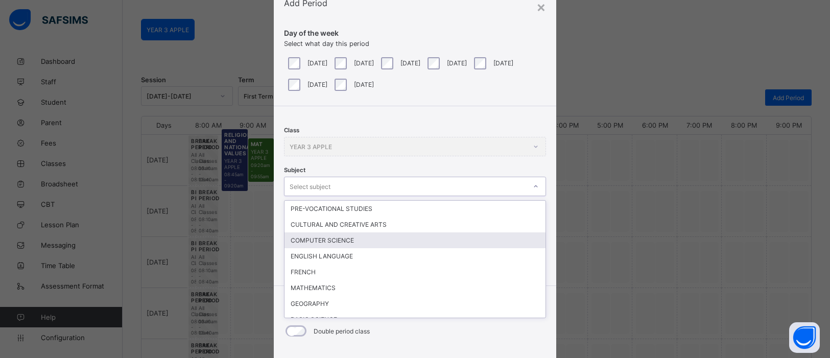
click at [453, 241] on div "COMPUTER SCIENCE" at bounding box center [414, 240] width 261 height 16
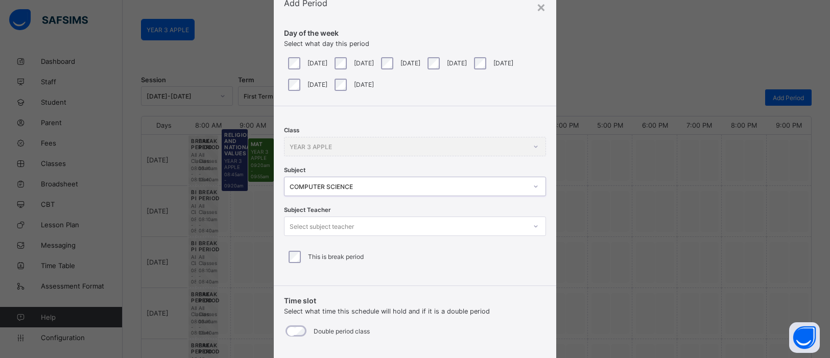
click at [533, 227] on icon at bounding box center [535, 226] width 6 height 10
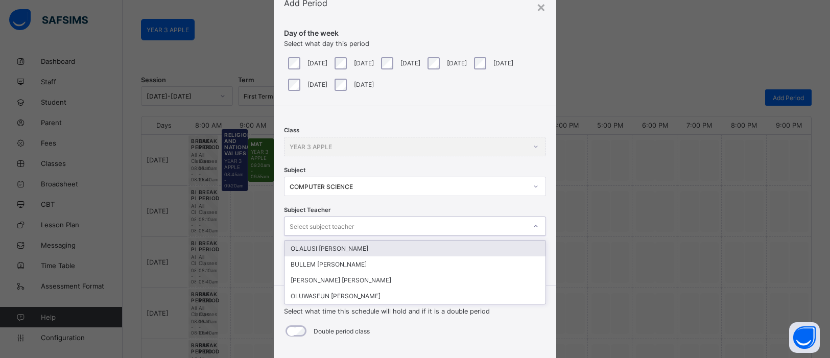
click at [395, 248] on div "OLALUSI [PERSON_NAME]" at bounding box center [414, 248] width 261 height 16
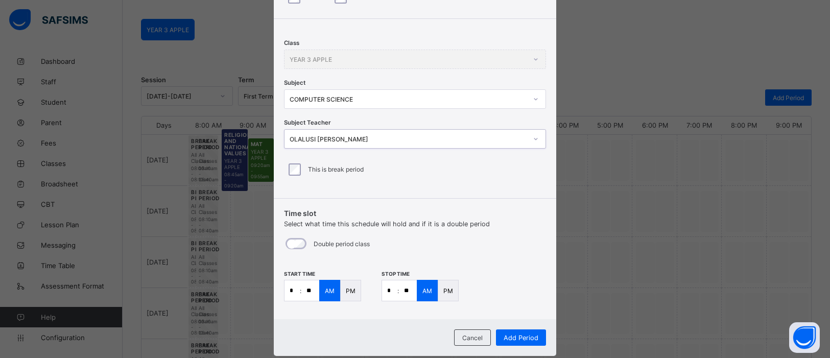
scroll to position [148, 0]
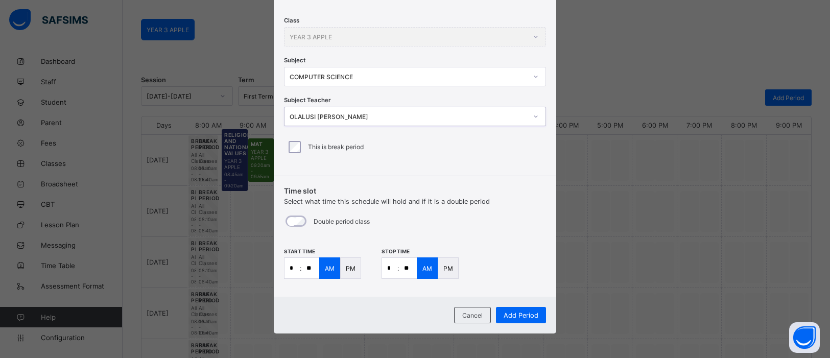
click at [292, 270] on input "*" at bounding box center [291, 268] width 15 height 20
type input "**"
click at [391, 274] on input "*" at bounding box center [389, 268] width 15 height 20
type input "**"
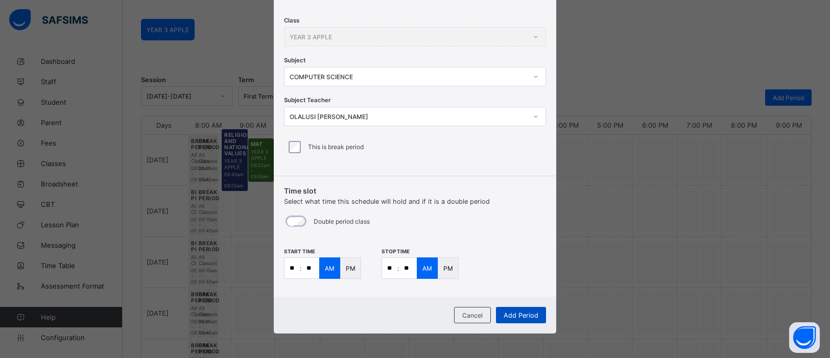
click at [522, 319] on div "Add Period" at bounding box center [521, 315] width 50 height 16
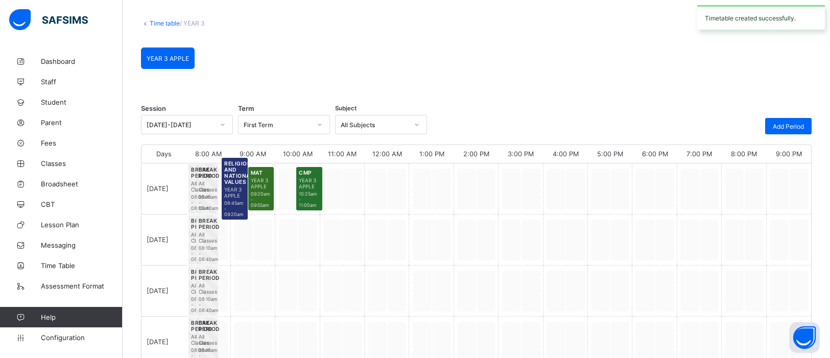
scroll to position [76, 0]
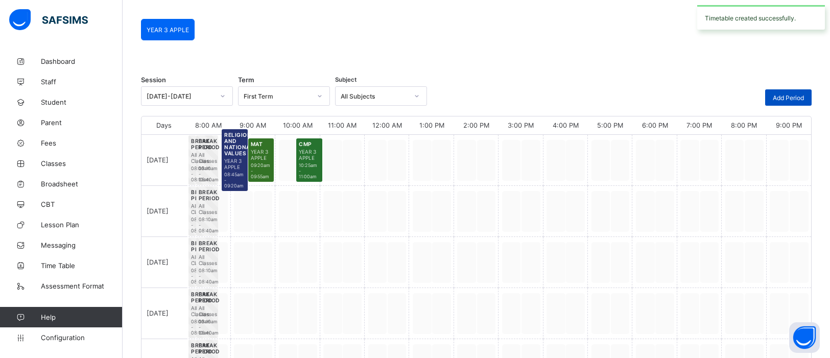
click at [790, 94] on span "Add Period" at bounding box center [787, 98] width 31 height 8
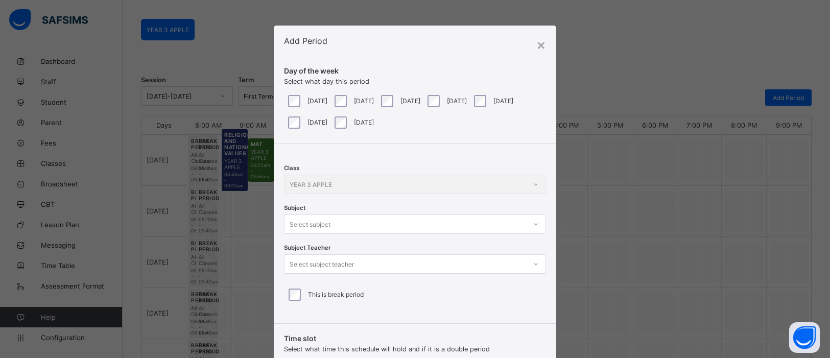
click at [533, 227] on div "Class YEAR 3 APPLE Subject Select subject Subject Teacher Select subject teache…" at bounding box center [415, 230] width 282 height 172
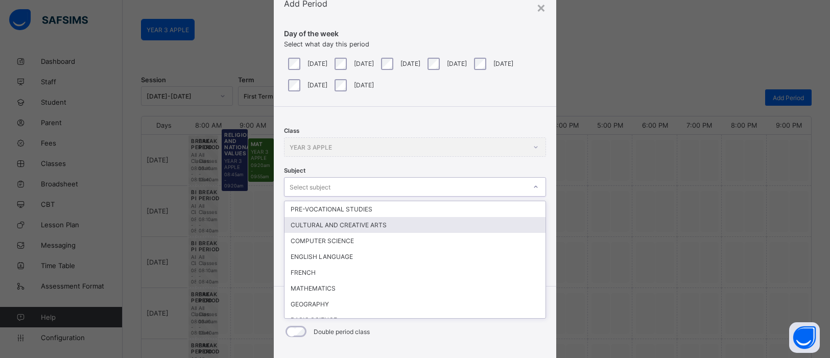
scroll to position [38, 0]
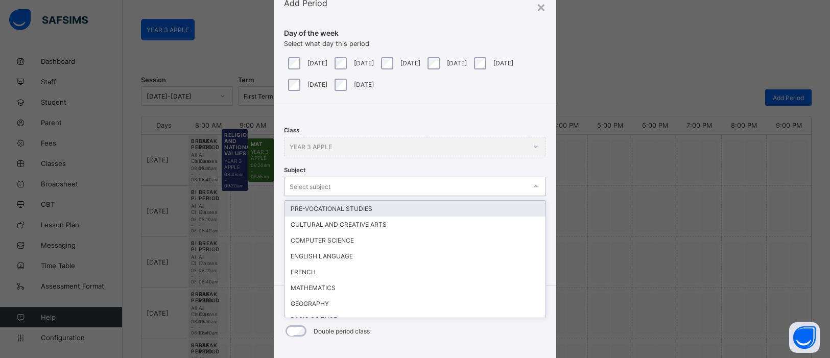
click at [493, 113] on div "Class YEAR 3 APPLE Subject option PRE-VOCATIONAL STUDIES focused, 1 of 15. 15 r…" at bounding box center [415, 192] width 282 height 172
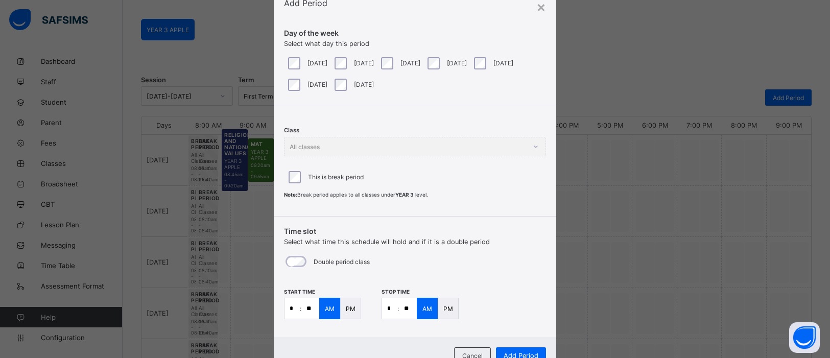
click at [295, 308] on input "*" at bounding box center [291, 308] width 15 height 20
type input "*"
click at [312, 304] on input "**" at bounding box center [310, 308] width 18 height 20
type input "**"
click at [390, 304] on input "*" at bounding box center [389, 308] width 15 height 20
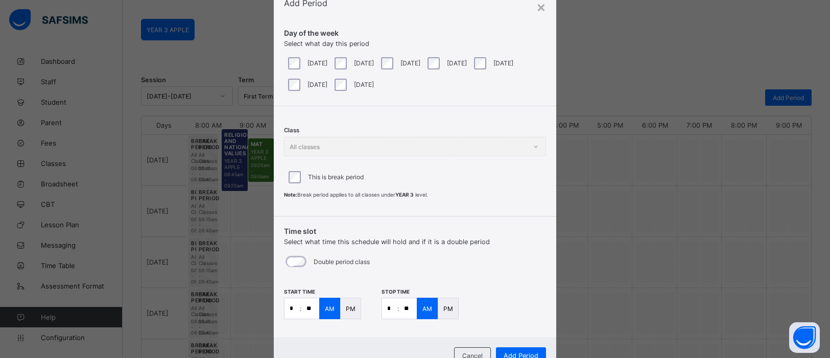
type input "**"
click at [408, 303] on input "**" at bounding box center [408, 308] width 18 height 20
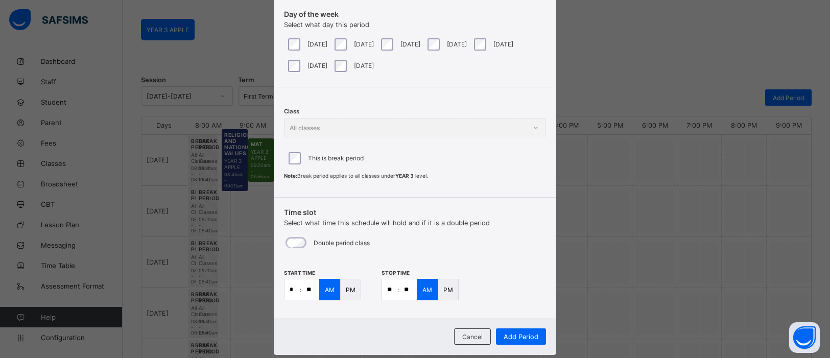
scroll to position [78, 0]
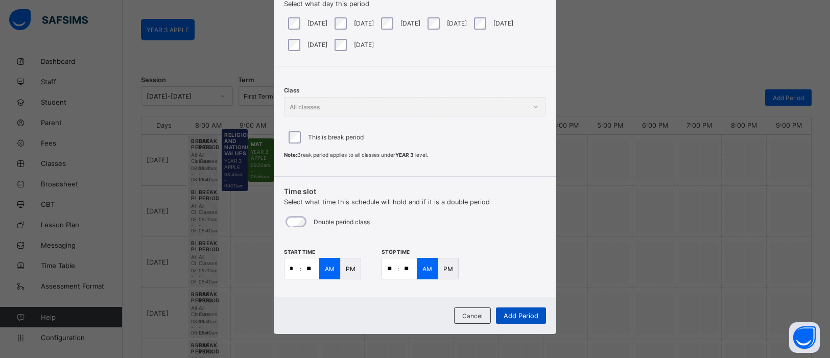
type input "**"
click at [508, 308] on div "Add Period" at bounding box center [521, 315] width 50 height 16
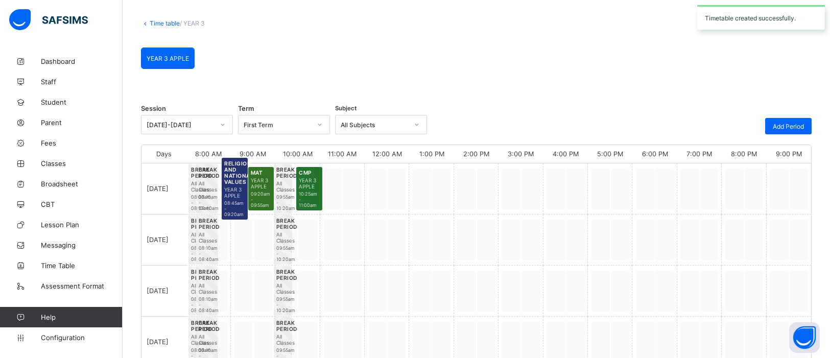
scroll to position [76, 0]
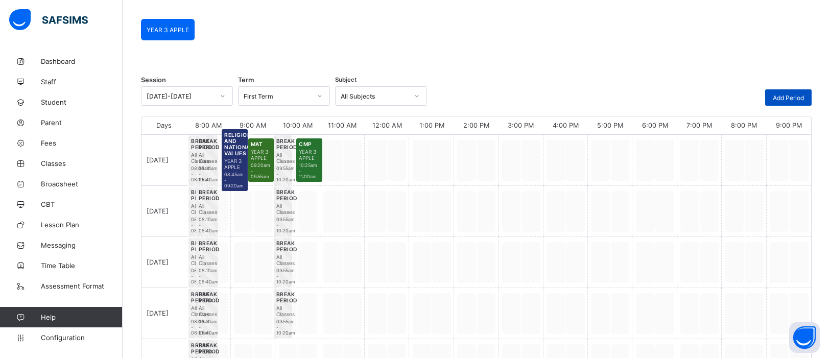
click at [788, 100] on span "Add Period" at bounding box center [787, 98] width 31 height 8
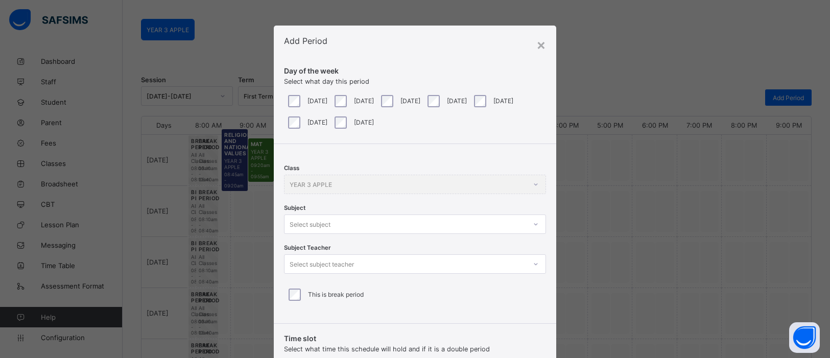
click at [533, 225] on div at bounding box center [535, 224] width 17 height 16
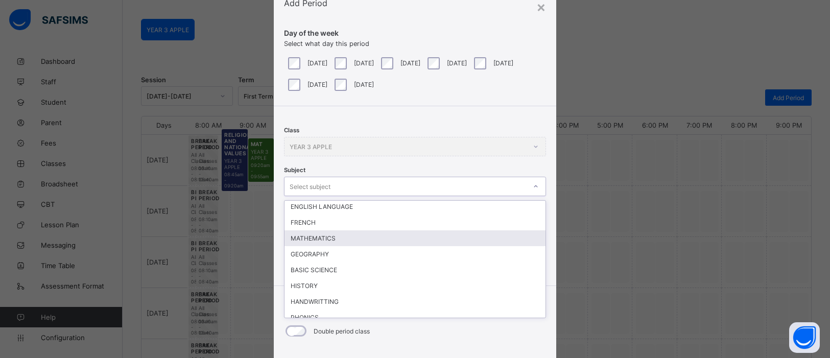
scroll to position [51, 0]
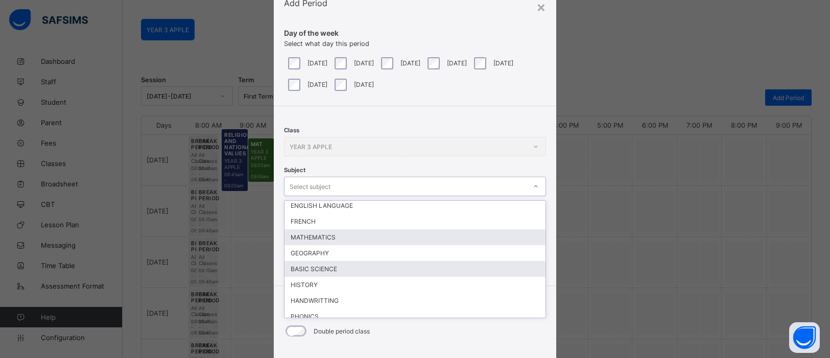
click at [352, 262] on div "BASIC SCIENCE" at bounding box center [414, 269] width 261 height 16
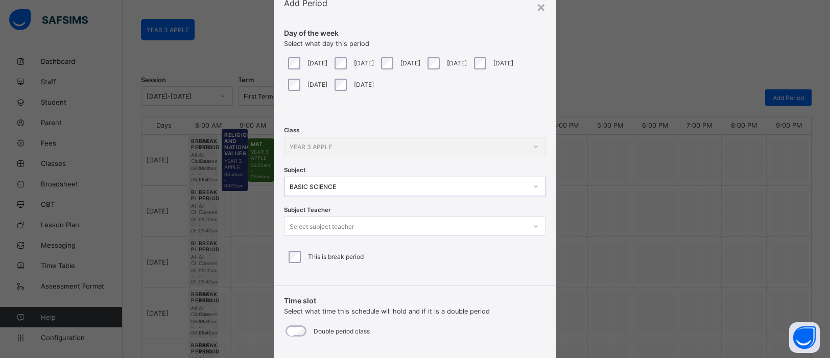
click at [533, 221] on icon at bounding box center [535, 226] width 6 height 10
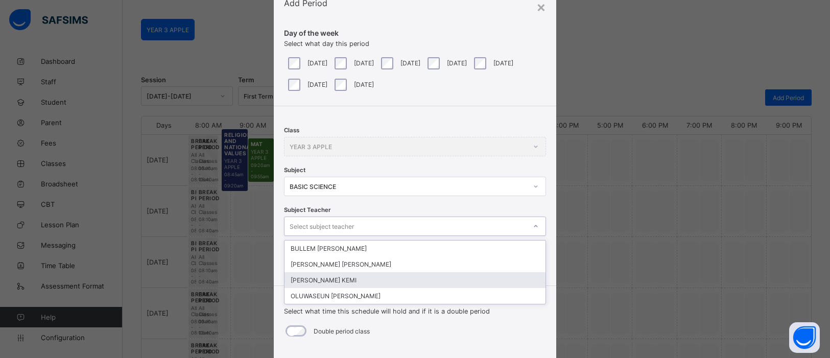
click at [303, 280] on div "[PERSON_NAME] KEMI" at bounding box center [414, 280] width 261 height 16
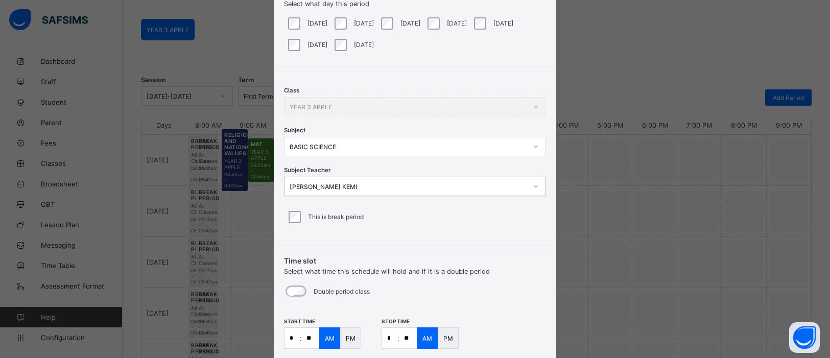
scroll to position [148, 0]
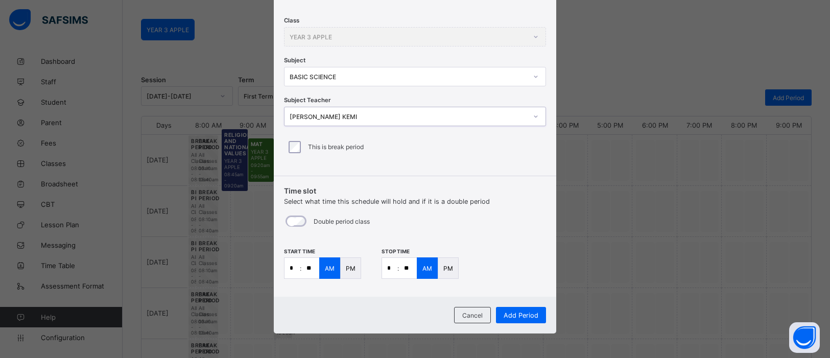
click at [296, 268] on input "*" at bounding box center [291, 268] width 15 height 20
type input "**"
click at [390, 267] on input "*" at bounding box center [389, 268] width 15 height 20
type input "**"
click at [412, 269] on input "**" at bounding box center [408, 268] width 18 height 20
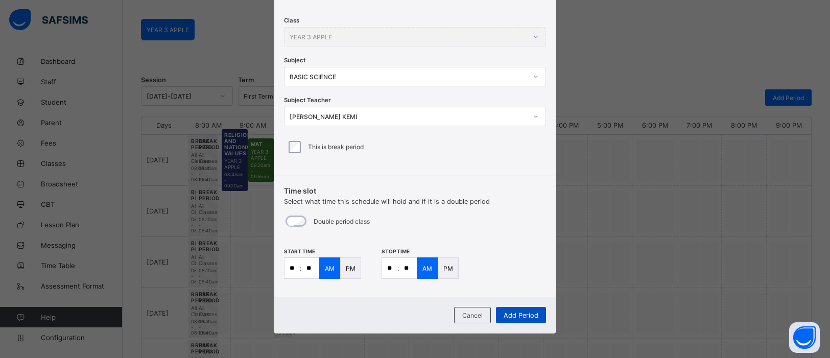
type input "**"
click at [531, 314] on span "Add Period" at bounding box center [520, 315] width 35 height 8
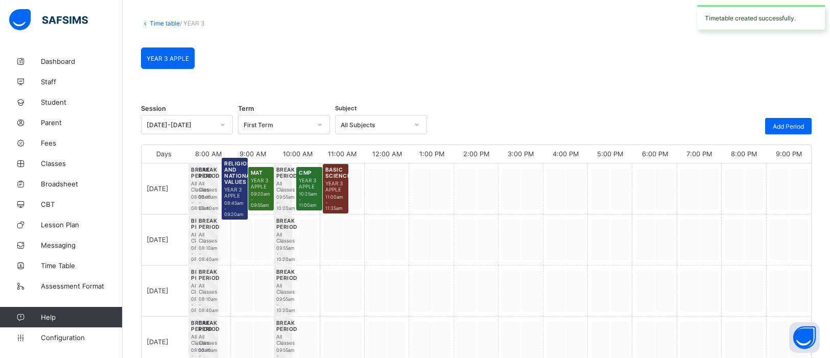
scroll to position [76, 0]
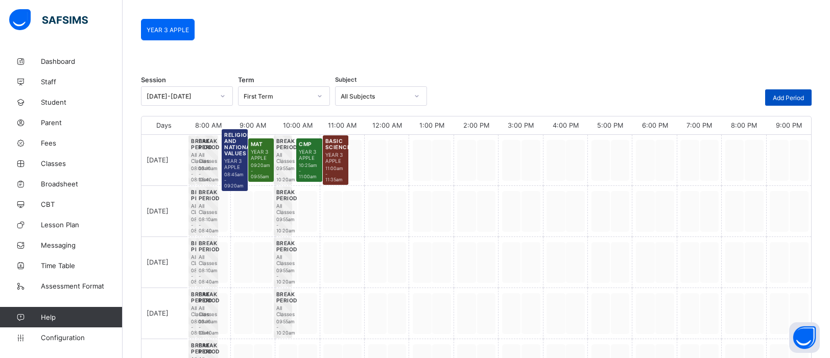
click at [789, 94] on span "Add Period" at bounding box center [787, 98] width 31 height 8
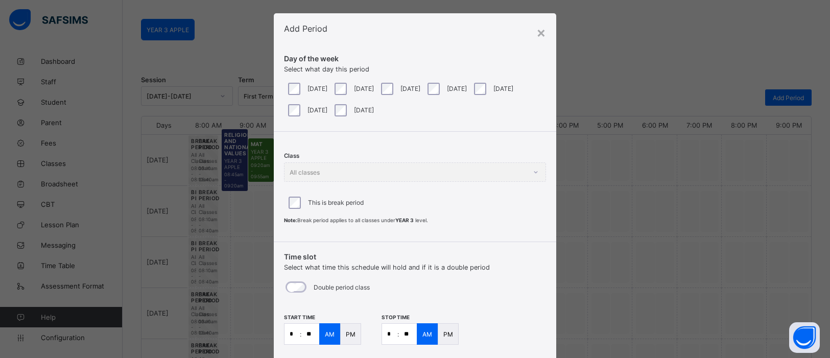
scroll to position [78, 0]
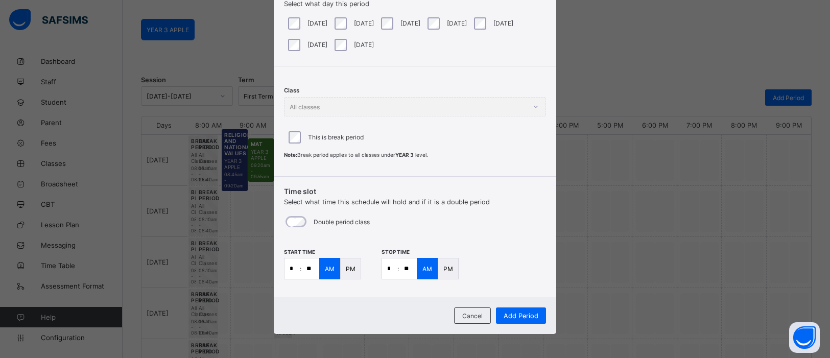
click at [292, 268] on input "*" at bounding box center [291, 268] width 15 height 20
type input "**"
click at [392, 270] on input "*" at bounding box center [389, 268] width 15 height 20
type input "**"
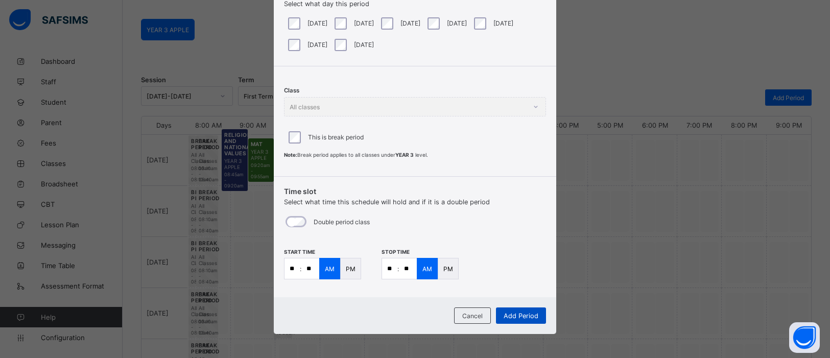
type input "**"
click at [532, 316] on span "Add Period" at bounding box center [520, 316] width 35 height 8
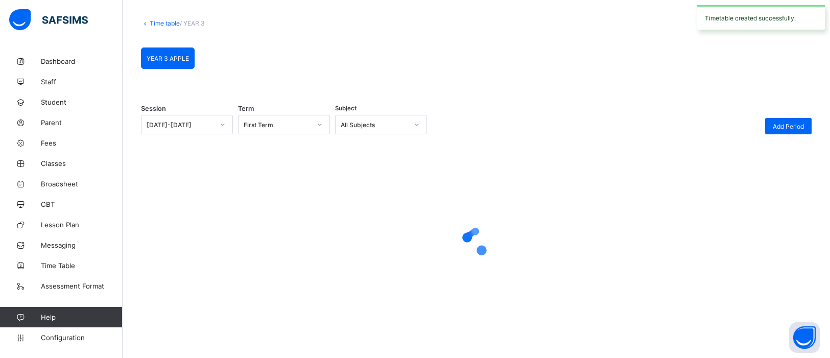
scroll to position [76, 0]
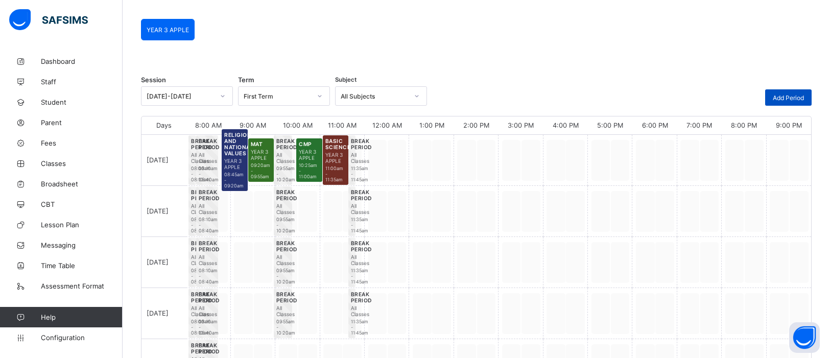
click at [801, 96] on span "Add Period" at bounding box center [787, 98] width 31 height 8
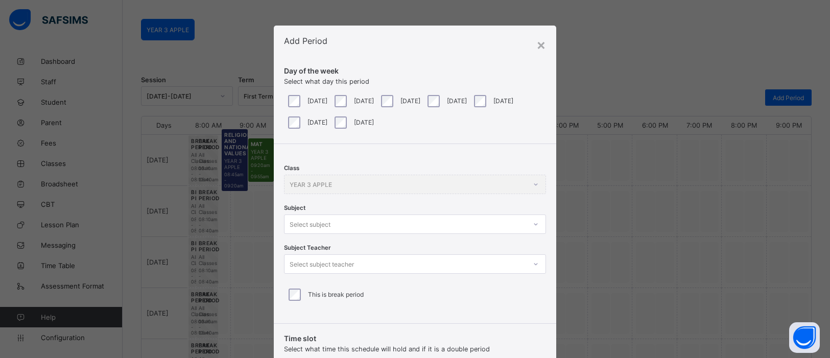
click at [535, 228] on div "Class YEAR 3 APPLE Subject Select subject Subject Teacher Select subject teache…" at bounding box center [415, 230] width 282 height 172
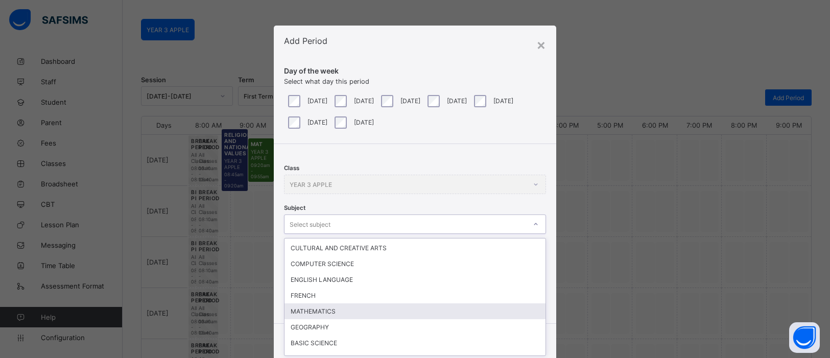
scroll to position [14, 0]
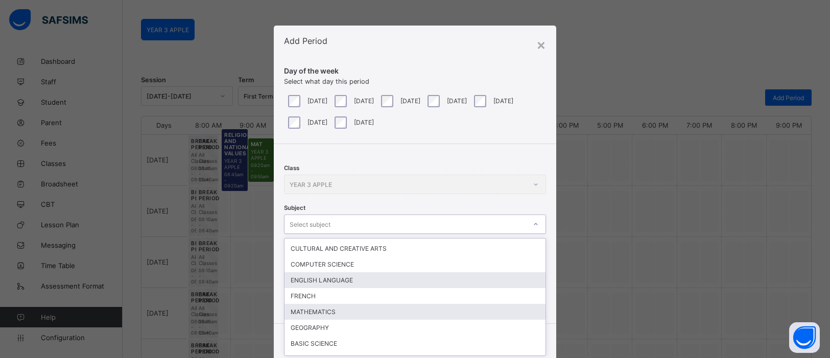
click at [354, 272] on div "ENGLISH LANGUAGE" at bounding box center [414, 280] width 261 height 16
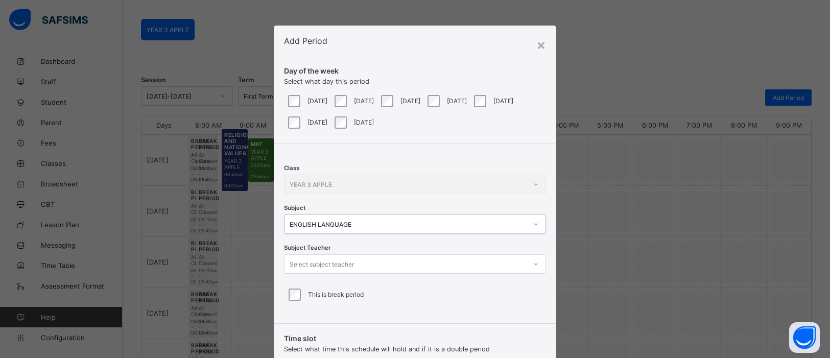
click at [532, 264] on icon at bounding box center [535, 264] width 6 height 10
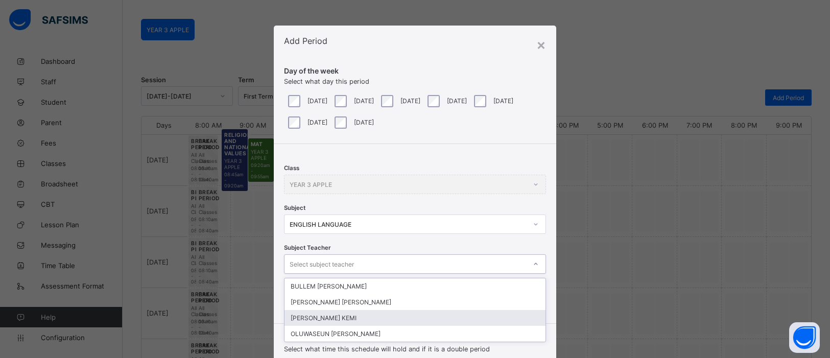
click at [352, 313] on div "[PERSON_NAME] KEMI" at bounding box center [414, 318] width 261 height 16
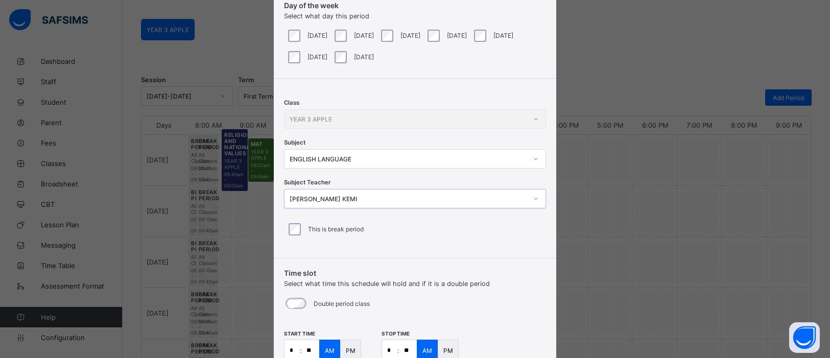
scroll to position [148, 0]
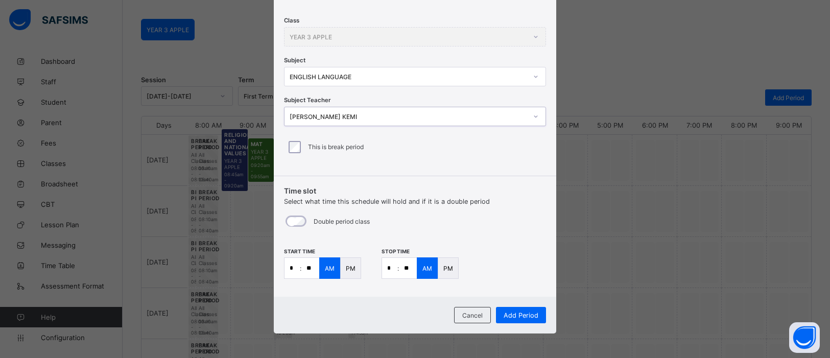
click at [295, 268] on input "*" at bounding box center [291, 268] width 15 height 20
type input "**"
click at [393, 267] on input "*" at bounding box center [389, 268] width 15 height 20
type input "**"
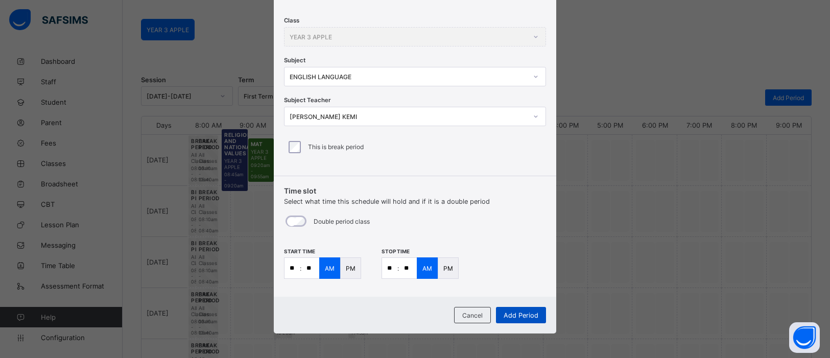
type input "**"
click at [524, 313] on span "Add Period" at bounding box center [520, 315] width 35 height 8
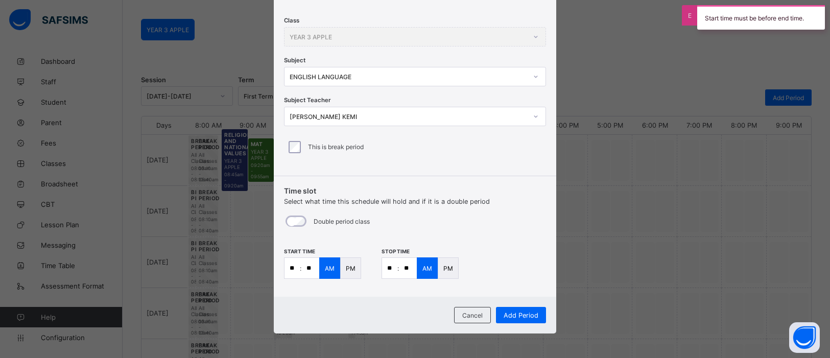
click at [445, 269] on p "PM" at bounding box center [448, 268] width 10 height 8
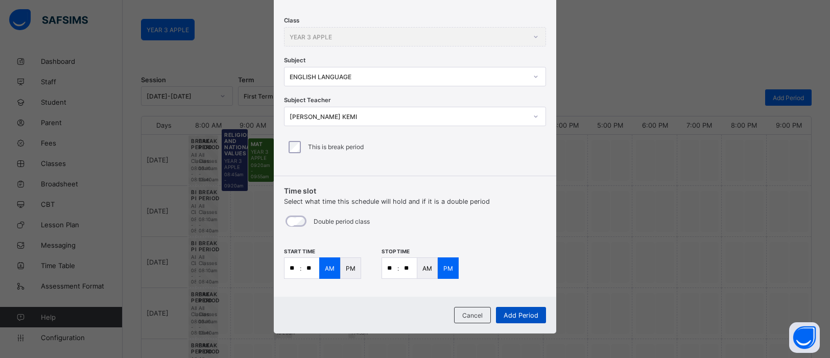
click at [529, 316] on span "Add Period" at bounding box center [520, 315] width 35 height 8
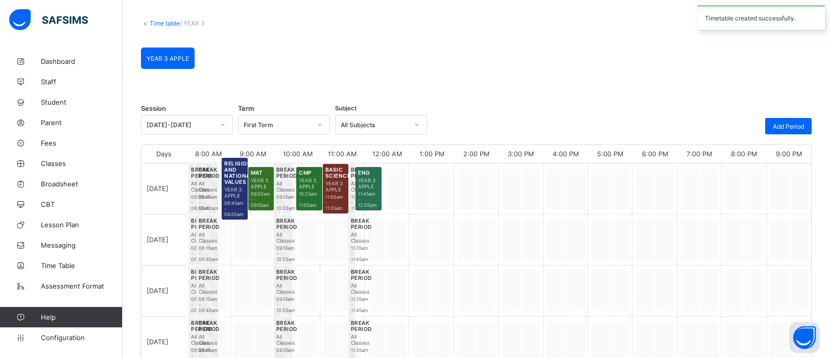
scroll to position [76, 0]
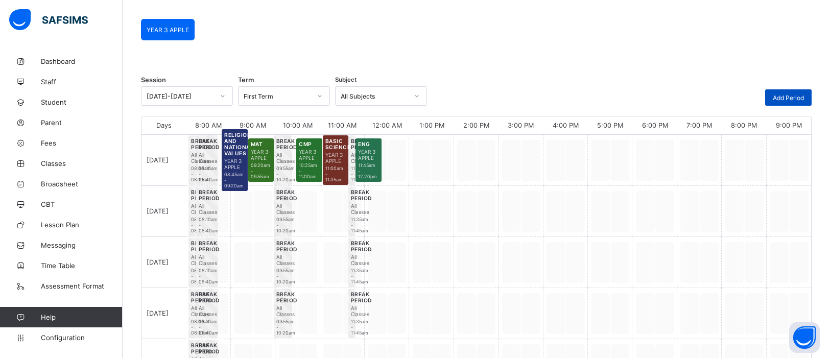
click at [788, 99] on span "Add Period" at bounding box center [787, 98] width 31 height 8
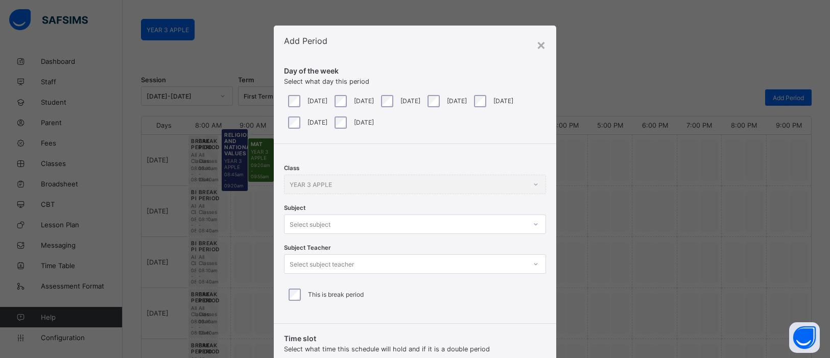
click at [527, 222] on div at bounding box center [535, 224] width 17 height 16
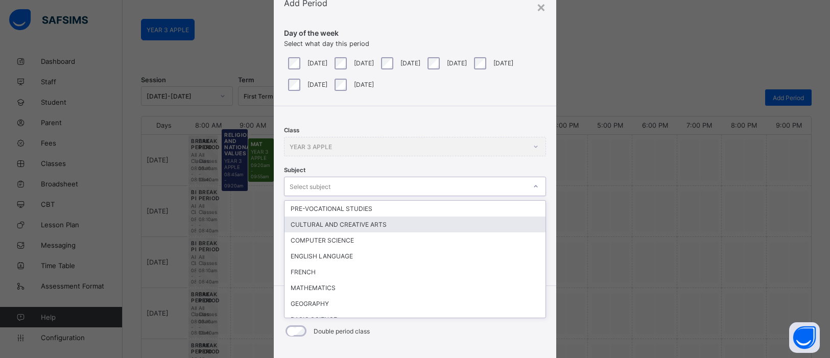
scroll to position [38, 0]
click at [480, 221] on div "CULTURAL AND CREATIVE ARTS" at bounding box center [414, 224] width 261 height 16
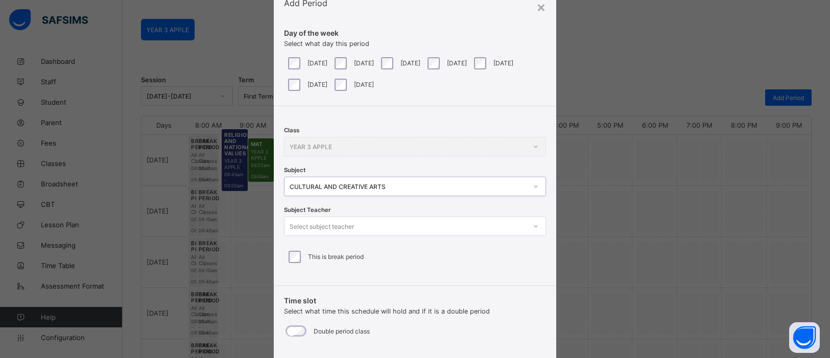
click at [534, 228] on icon at bounding box center [535, 226] width 6 height 10
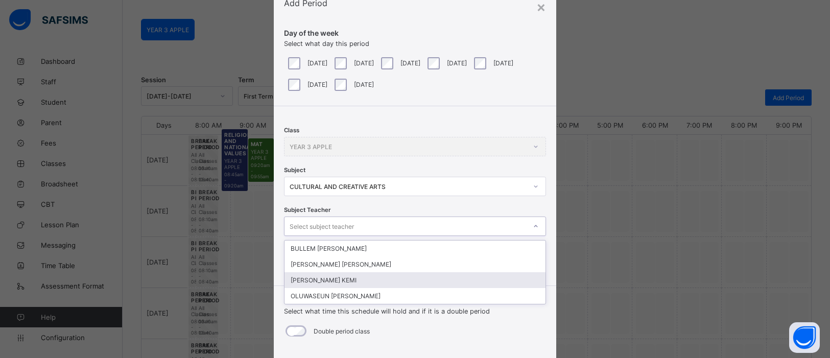
click at [404, 276] on div "[PERSON_NAME] KEMI" at bounding box center [414, 280] width 261 height 16
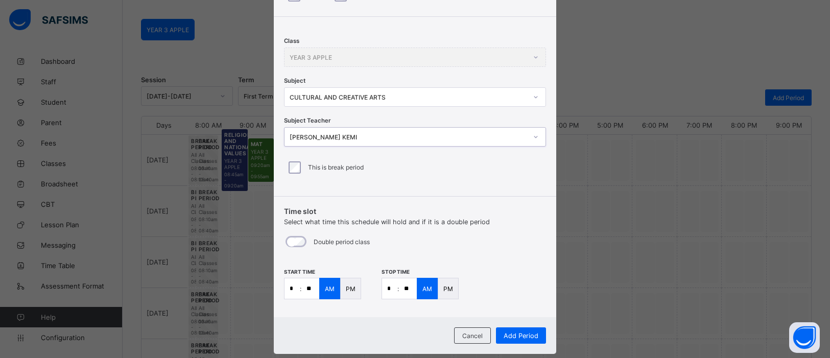
scroll to position [130, 0]
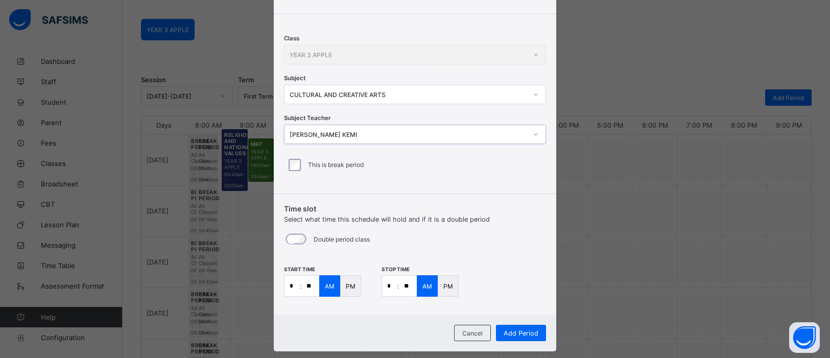
click at [290, 289] on input "*" at bounding box center [291, 286] width 15 height 20
type input "**"
click at [393, 287] on input "*" at bounding box center [389, 286] width 15 height 20
type input "**"
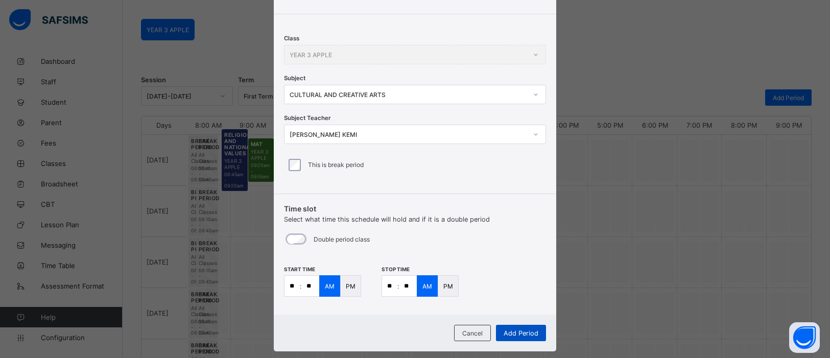
type input "**"
click at [528, 331] on span "Add Period" at bounding box center [520, 333] width 35 height 8
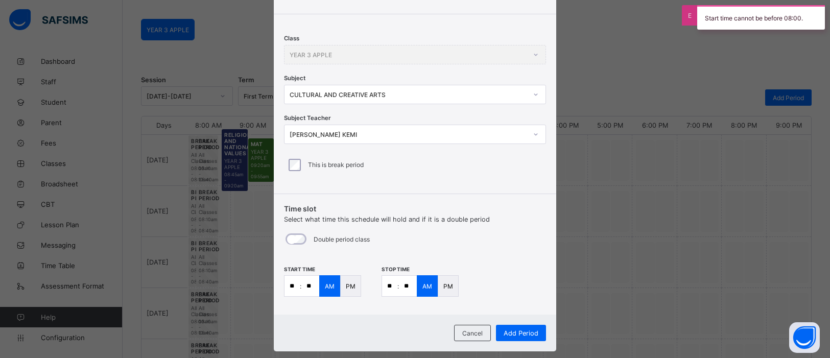
click at [348, 278] on div "PM" at bounding box center [350, 285] width 21 height 21
click at [453, 285] on div "PM" at bounding box center [448, 285] width 21 height 21
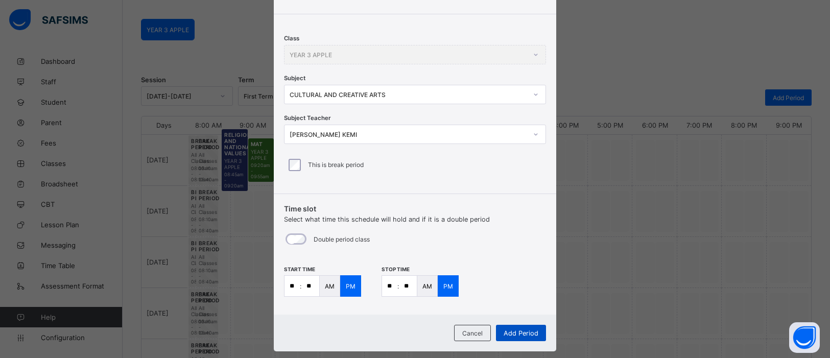
click at [516, 333] on span "Add Period" at bounding box center [520, 333] width 35 height 8
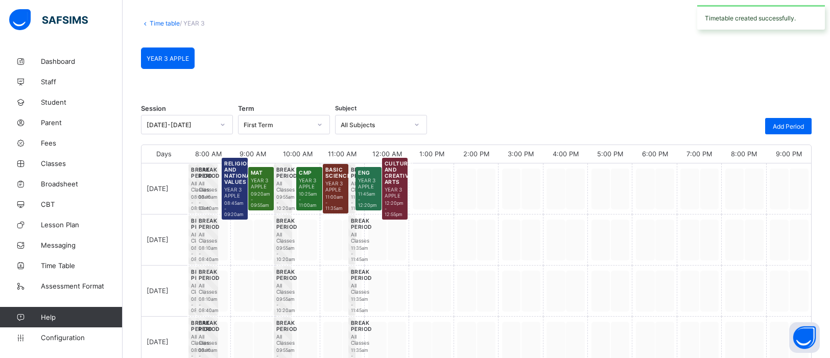
scroll to position [76, 0]
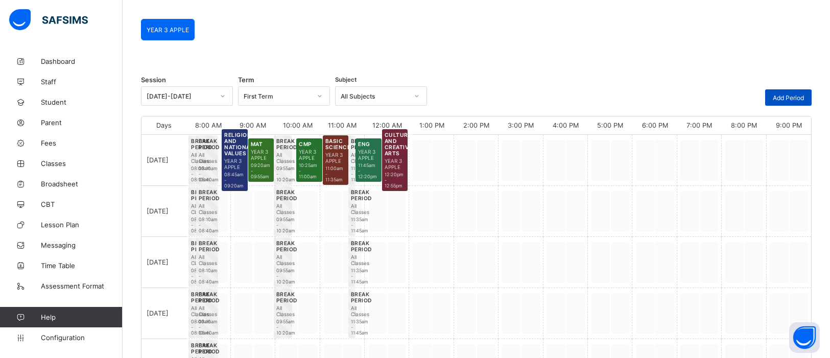
click at [787, 99] on span "Add Period" at bounding box center [787, 98] width 31 height 8
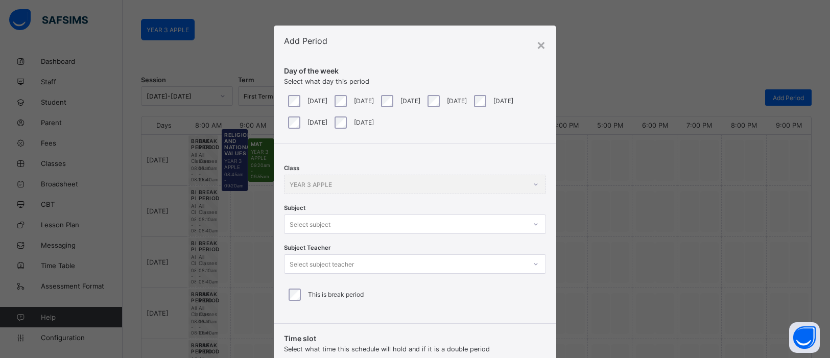
click at [538, 224] on div at bounding box center [535, 224] width 17 height 16
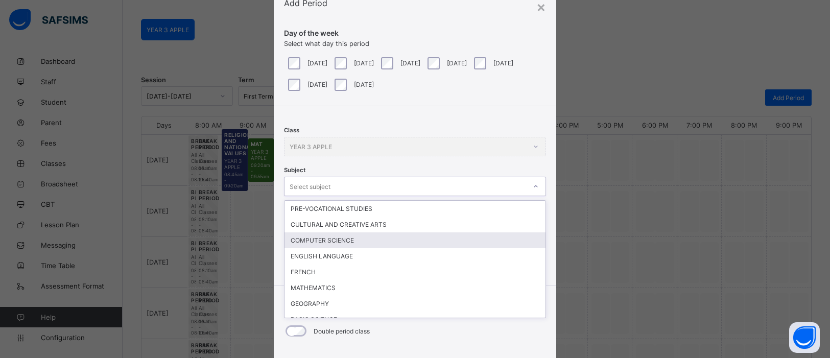
scroll to position [38, 0]
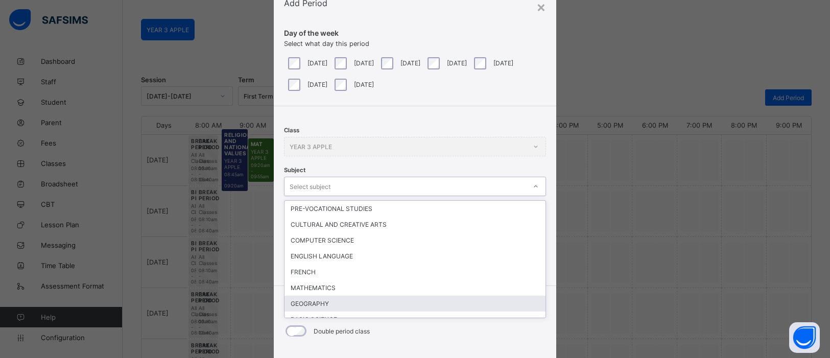
click at [412, 298] on div "GEOGRAPHY" at bounding box center [414, 304] width 261 height 16
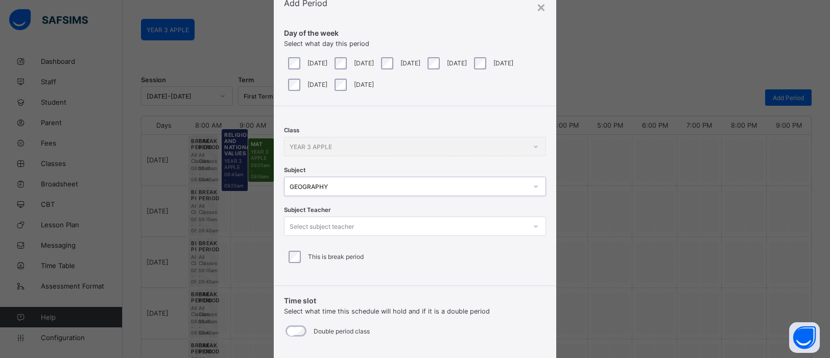
click at [508, 226] on div "Select subject teacher" at bounding box center [404, 226] width 241 height 14
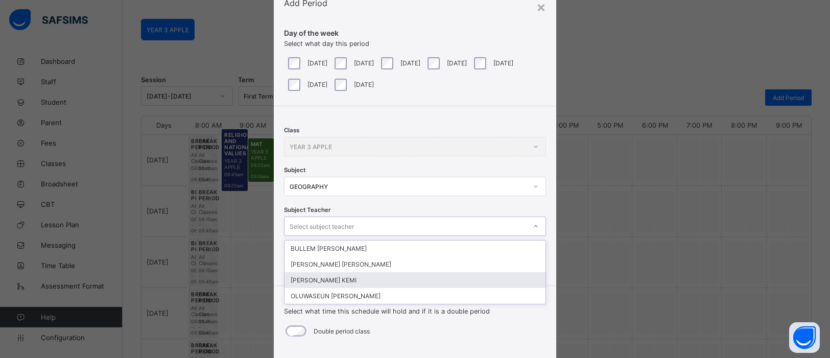
click at [356, 280] on div "[PERSON_NAME] KEMI" at bounding box center [414, 280] width 261 height 16
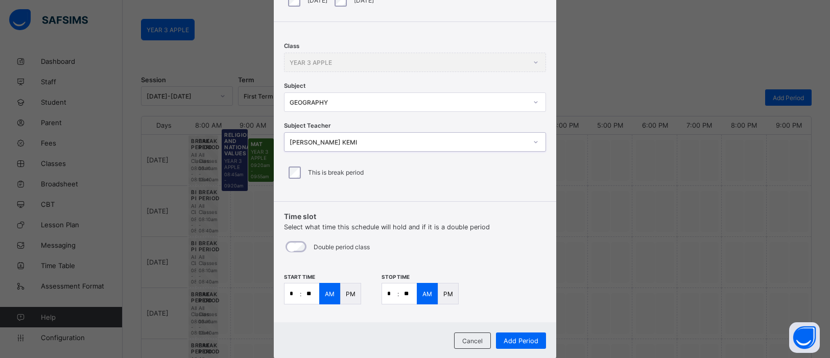
scroll to position [148, 0]
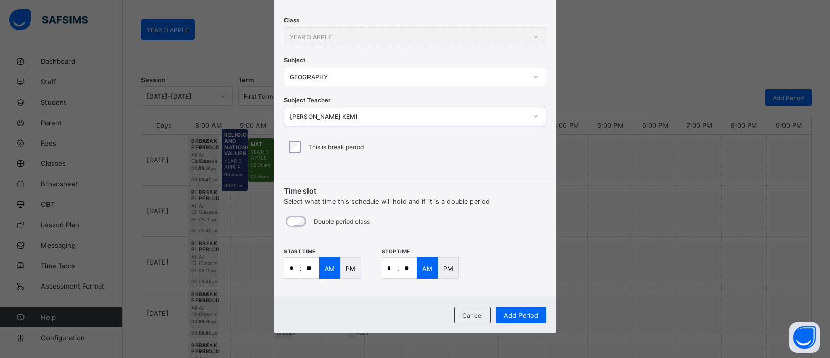
click at [290, 268] on input "*" at bounding box center [291, 268] width 15 height 20
type input "**"
click at [393, 264] on input "*" at bounding box center [389, 268] width 15 height 20
type input "*"
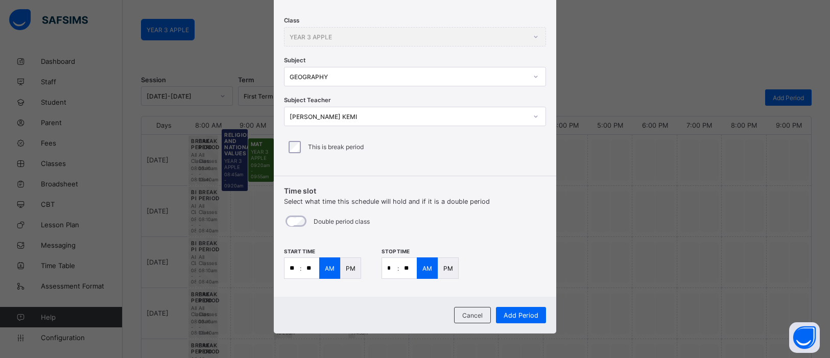
click at [409, 267] on input "**" at bounding box center [408, 268] width 18 height 20
type input "**"
click at [346, 268] on p "PM" at bounding box center [351, 268] width 10 height 8
click at [453, 270] on div "PM" at bounding box center [448, 267] width 21 height 21
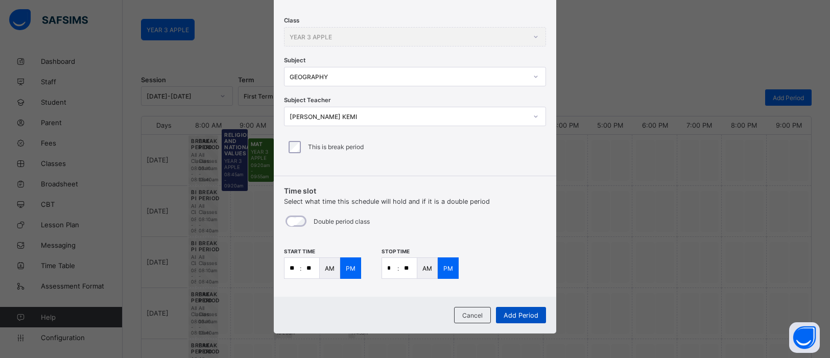
click at [527, 315] on span "Add Period" at bounding box center [520, 315] width 35 height 8
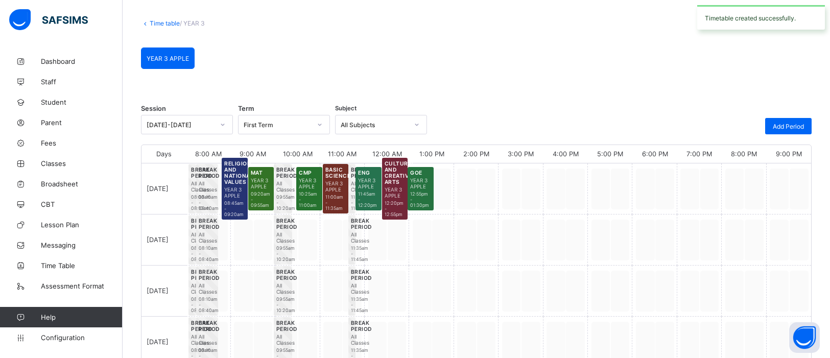
scroll to position [76, 0]
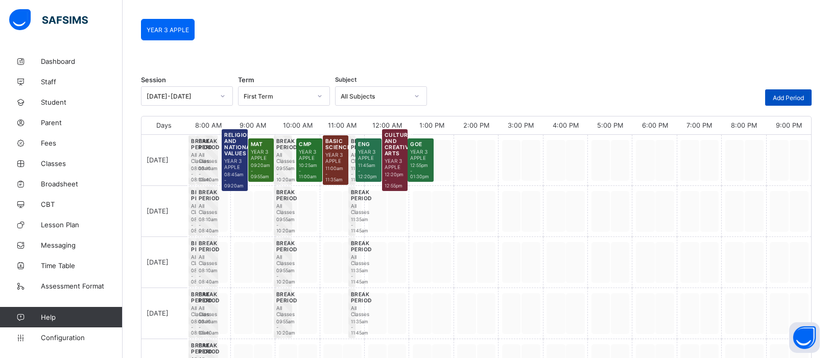
click at [798, 98] on span "Add Period" at bounding box center [787, 98] width 31 height 8
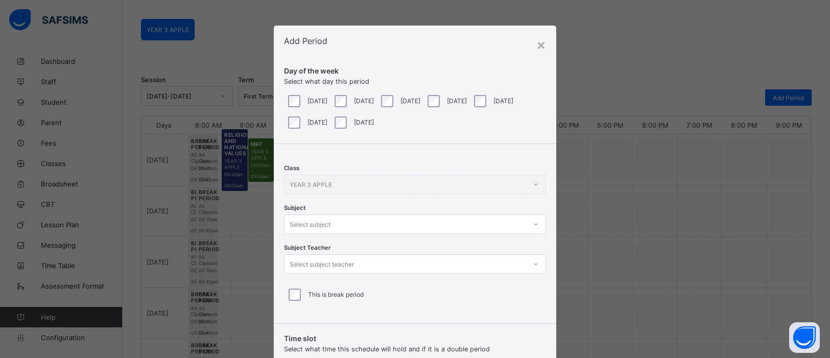
click at [536, 227] on div "Class YEAR 3 APPLE Subject Select subject Subject Teacher Select subject teache…" at bounding box center [415, 230] width 282 height 172
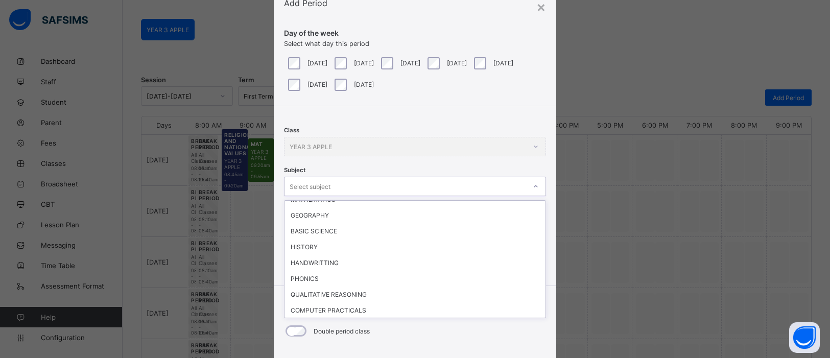
scroll to position [89, 0]
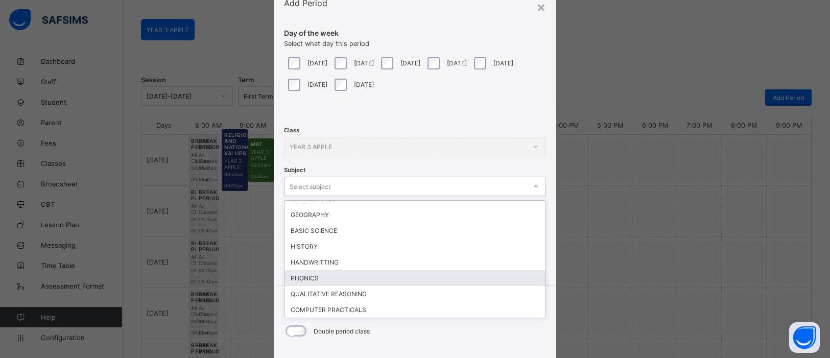
click at [356, 279] on div "PHONICS" at bounding box center [414, 278] width 261 height 16
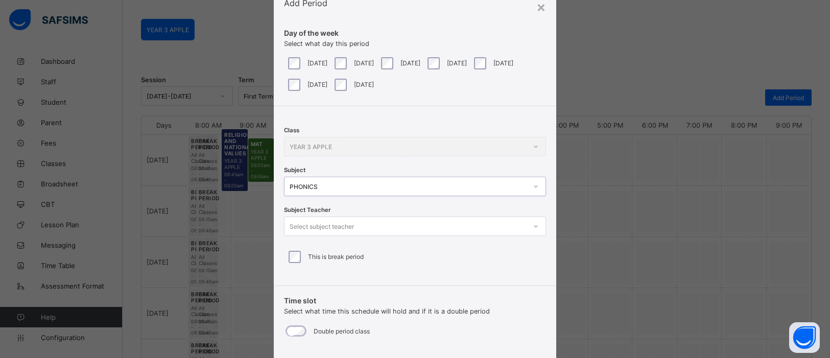
click at [519, 180] on div "PHONICS" at bounding box center [404, 186] width 241 height 14
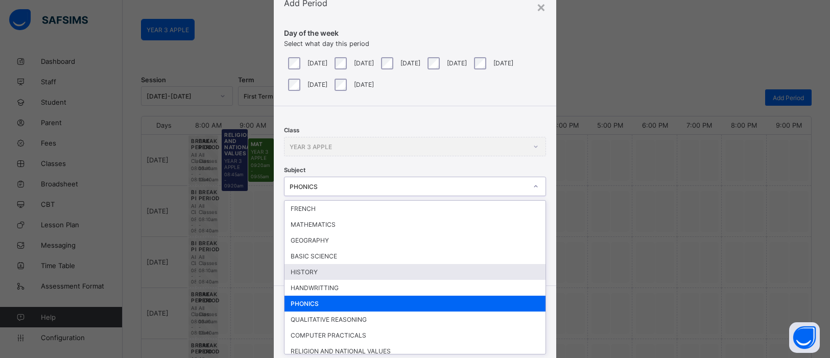
scroll to position [79, 0]
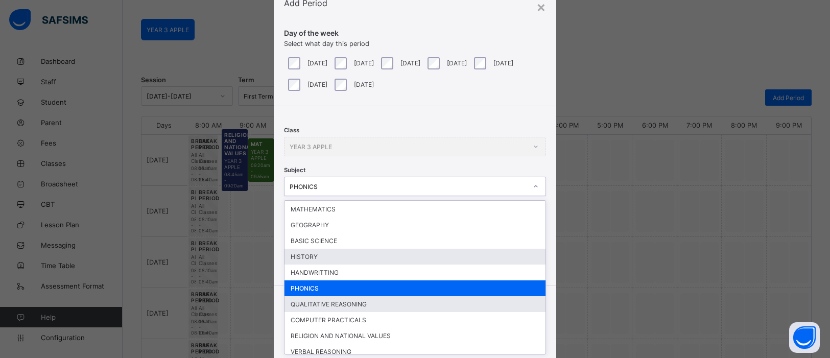
click at [369, 297] on div "QUALITATIVE REASONING" at bounding box center [414, 304] width 261 height 16
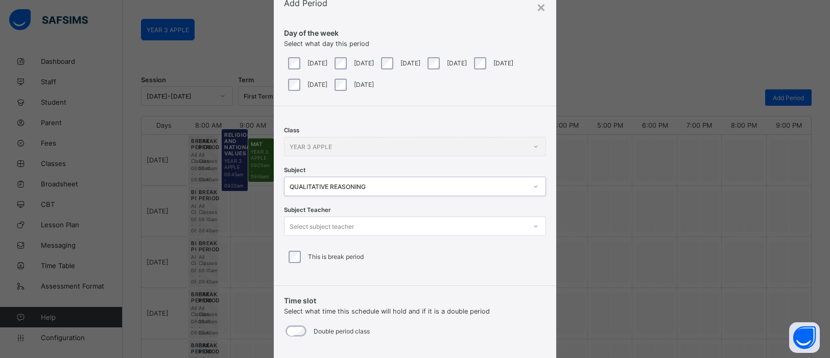
click at [527, 224] on div at bounding box center [535, 226] width 17 height 16
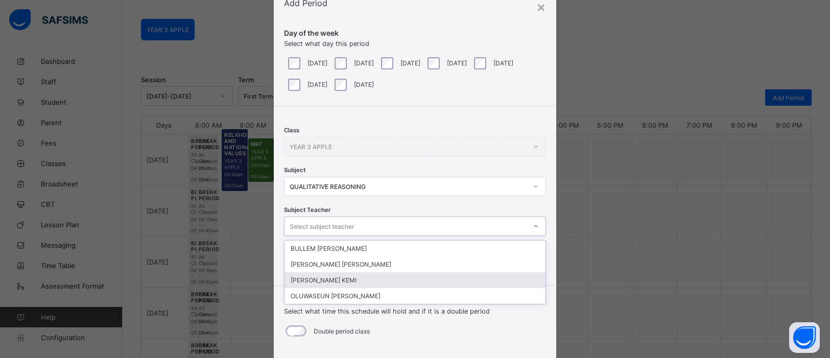
click at [410, 276] on div "[PERSON_NAME] KEMI" at bounding box center [414, 280] width 261 height 16
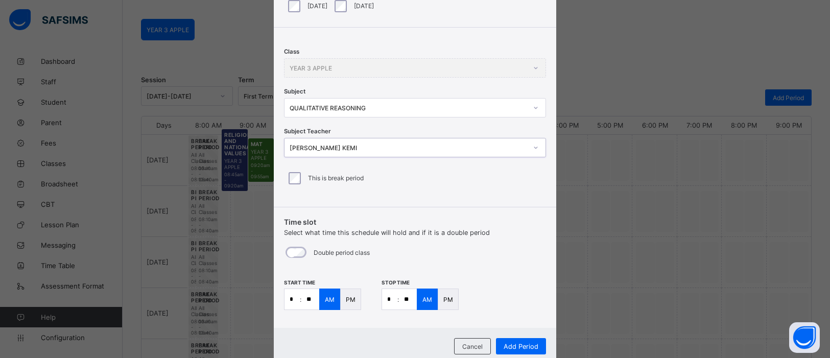
scroll to position [118, 0]
click at [295, 299] on input "*" at bounding box center [291, 297] width 15 height 20
type input "*"
click at [307, 294] on input "**" at bounding box center [310, 297] width 18 height 20
type input "**"
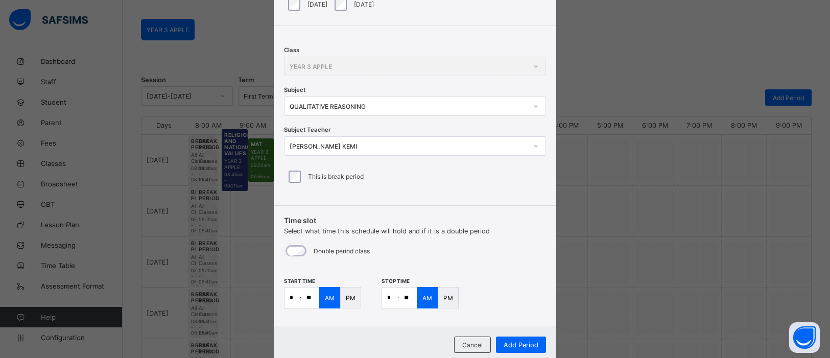
click at [389, 302] on input "*" at bounding box center [389, 297] width 15 height 20
type input "*"
click at [404, 291] on input "**" at bounding box center [408, 297] width 18 height 20
type input "**"
click at [343, 298] on div "PM" at bounding box center [350, 297] width 21 height 21
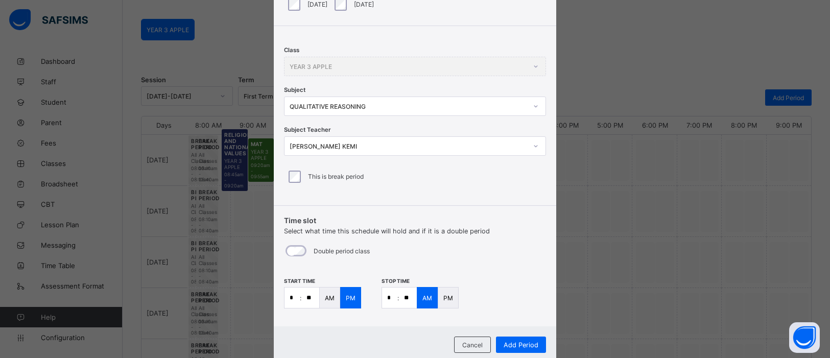
click at [443, 298] on p "PM" at bounding box center [448, 298] width 10 height 8
click at [520, 344] on span "Add Period" at bounding box center [520, 345] width 35 height 8
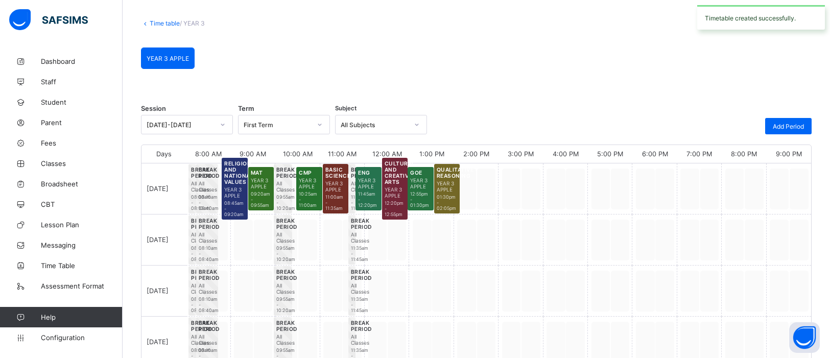
scroll to position [76, 0]
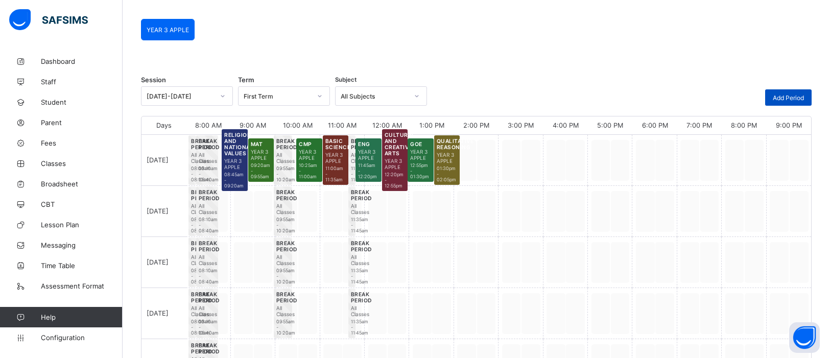
click at [797, 98] on span "Add Period" at bounding box center [787, 98] width 31 height 8
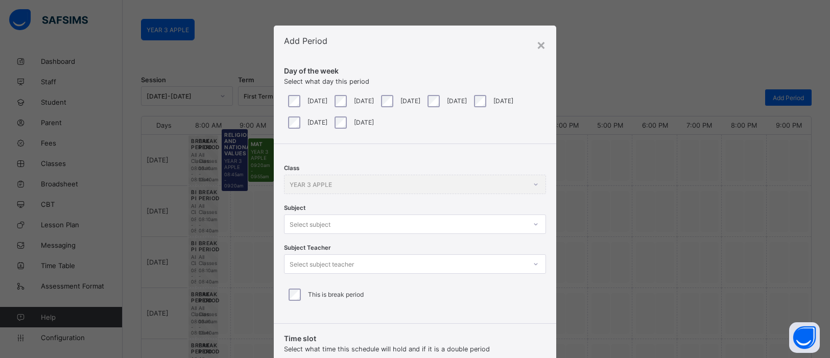
click at [534, 225] on div at bounding box center [535, 224] width 19 height 18
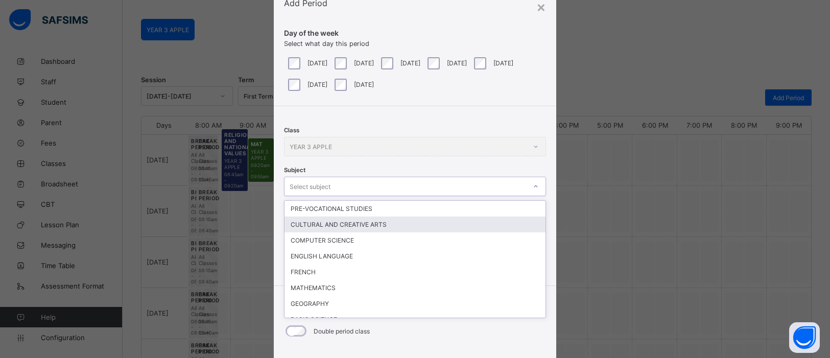
scroll to position [38, 0]
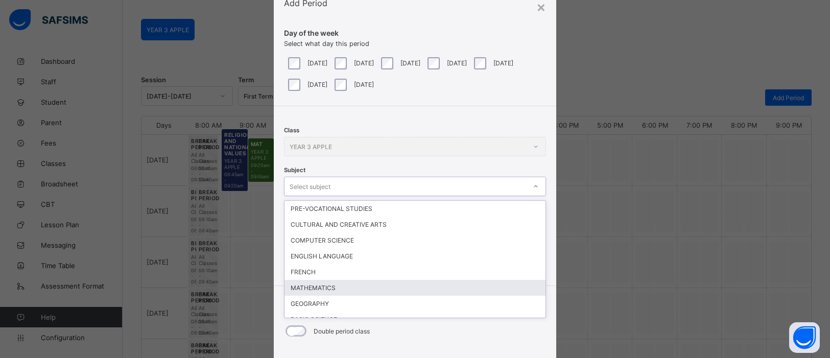
click at [469, 283] on div "MATHEMATICS" at bounding box center [414, 288] width 261 height 16
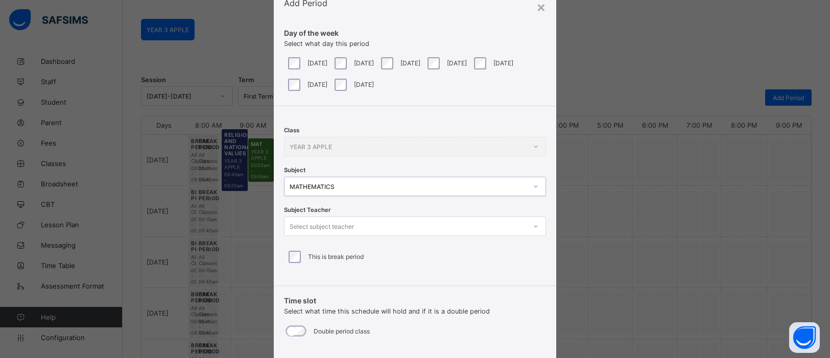
click at [533, 230] on div at bounding box center [535, 226] width 17 height 16
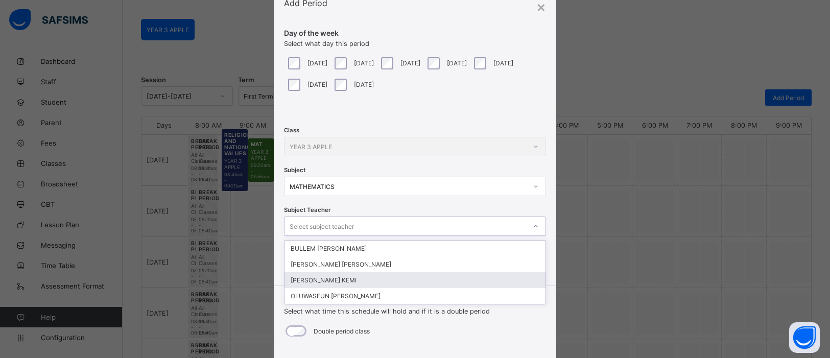
click at [416, 275] on div "[PERSON_NAME] KEMI" at bounding box center [414, 280] width 261 height 16
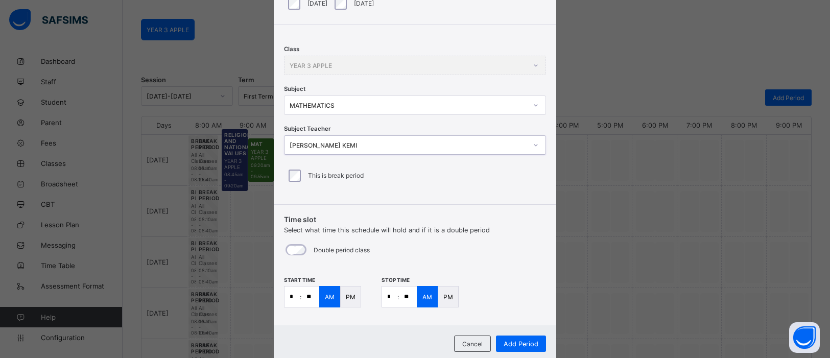
scroll to position [120, 0]
click at [307, 295] on input "**" at bounding box center [310, 295] width 18 height 20
type input "**"
click at [389, 294] on input "*" at bounding box center [389, 295] width 15 height 20
type input "*"
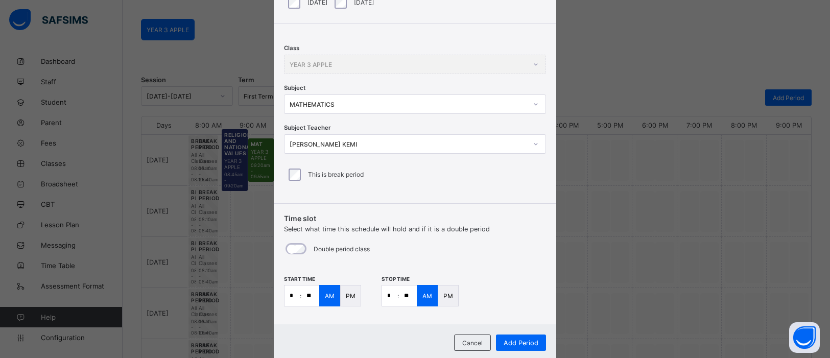
click at [406, 297] on input "**" at bounding box center [408, 295] width 18 height 20
type input "**"
click at [512, 345] on span "Add Period" at bounding box center [520, 343] width 35 height 8
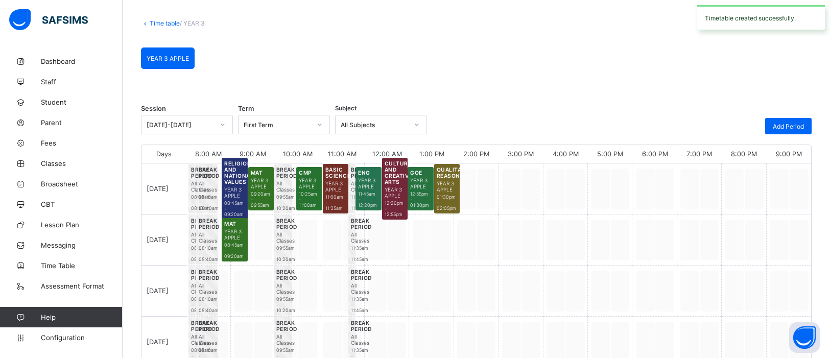
scroll to position [76, 0]
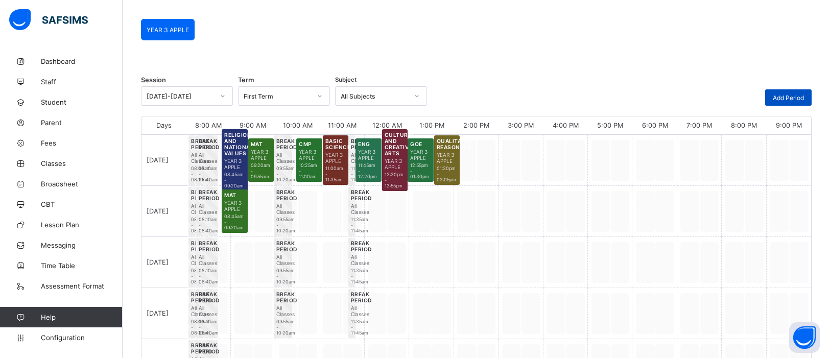
click at [787, 97] on span "Add Period" at bounding box center [787, 98] width 31 height 8
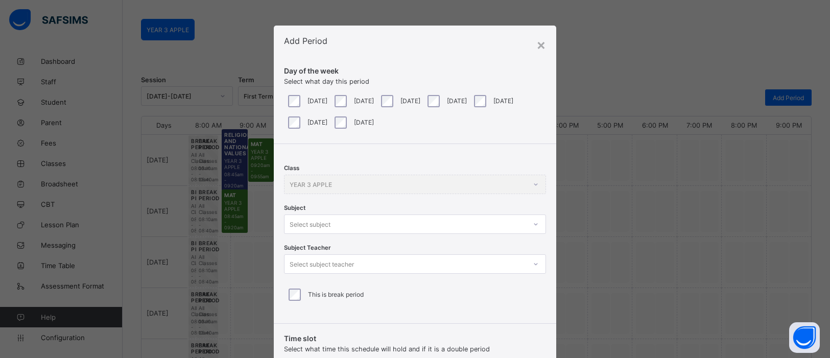
click at [528, 222] on div at bounding box center [535, 224] width 17 height 16
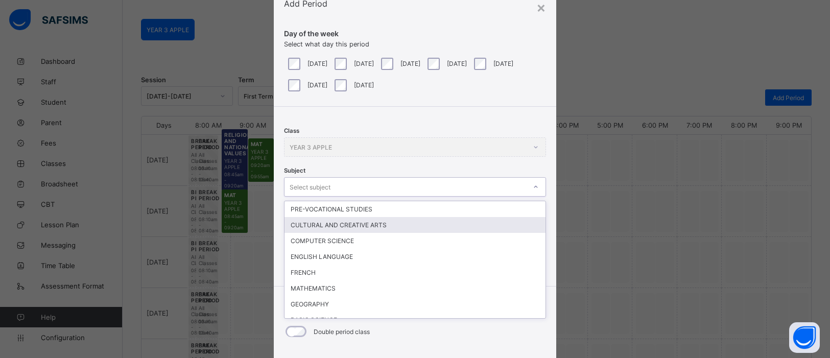
scroll to position [38, 0]
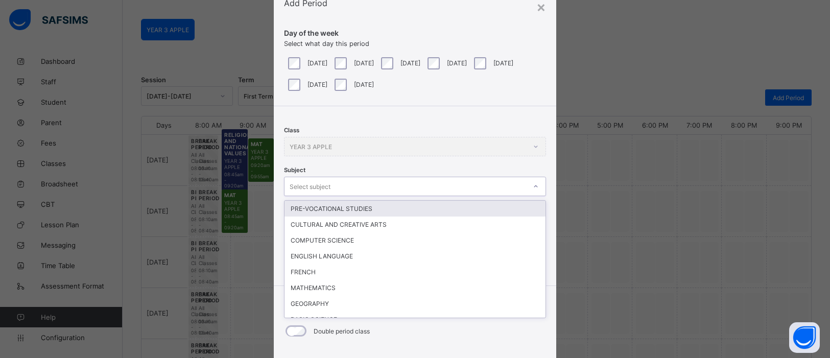
click at [440, 208] on div "PRE-VOCATIONAL STUDIES" at bounding box center [414, 209] width 261 height 16
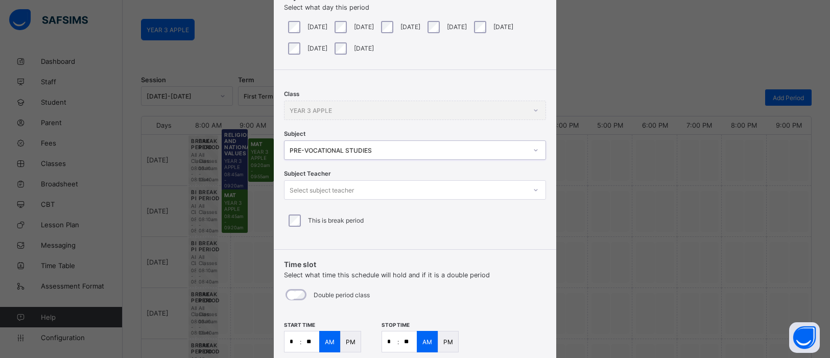
scroll to position [91, 0]
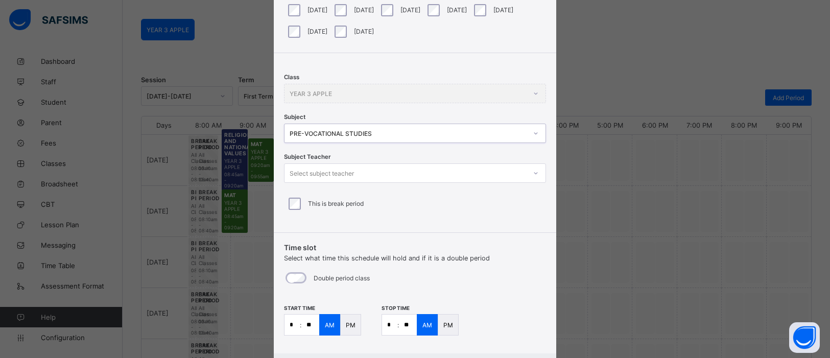
click at [293, 323] on input "*" at bounding box center [291, 324] width 15 height 20
type input "*"
click at [309, 321] on input "**" at bounding box center [310, 324] width 18 height 20
type input "**"
click at [390, 325] on input "*" at bounding box center [389, 324] width 15 height 20
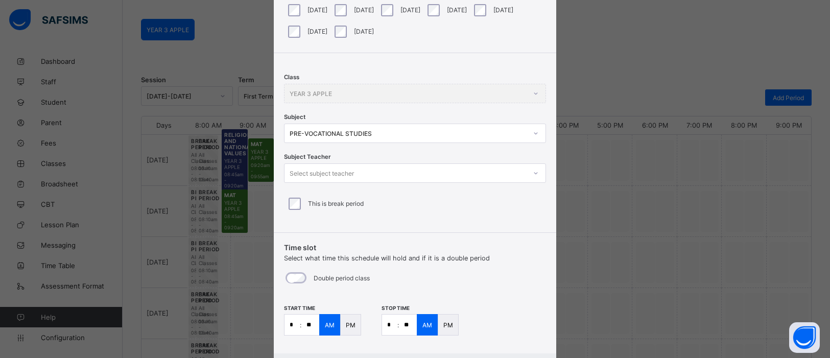
type input "*"
click at [408, 324] on input "**" at bounding box center [408, 324] width 18 height 20
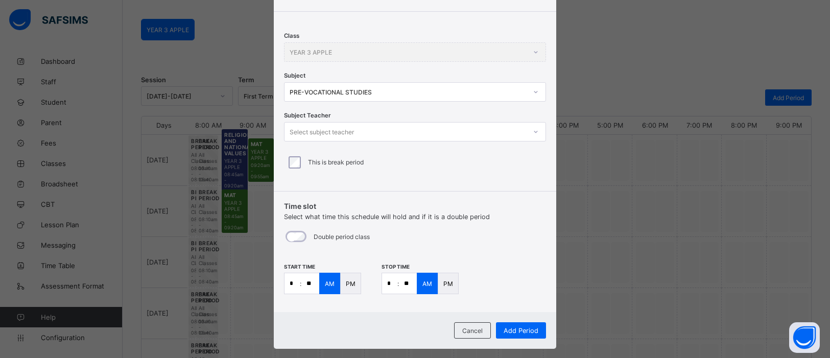
scroll to position [148, 0]
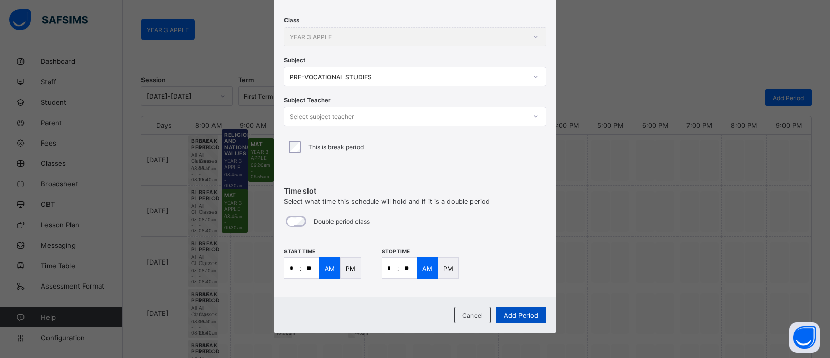
type input "**"
click at [521, 308] on div "Add Period" at bounding box center [521, 315] width 50 height 16
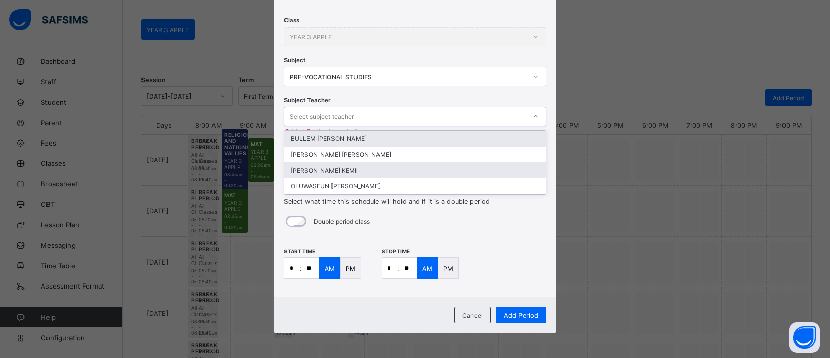
click at [370, 171] on div "[PERSON_NAME] KEMI" at bounding box center [414, 170] width 261 height 16
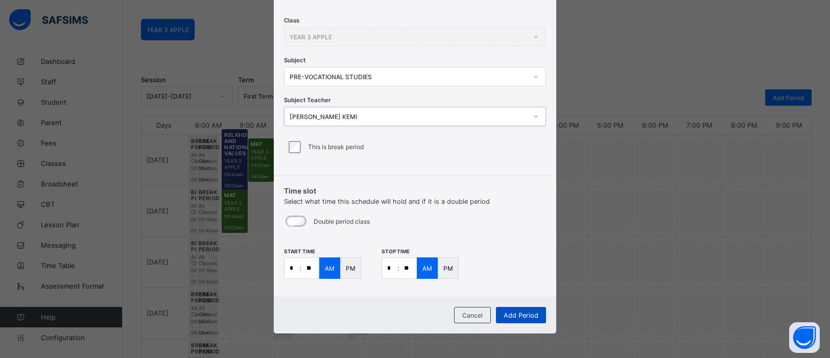
click at [518, 318] on span "Add Period" at bounding box center [520, 315] width 35 height 8
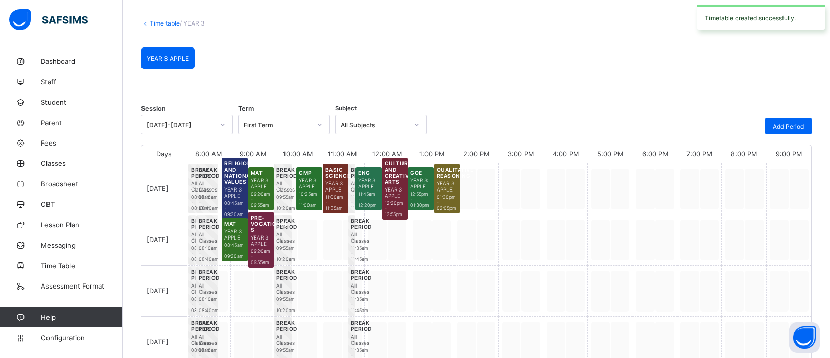
scroll to position [76, 0]
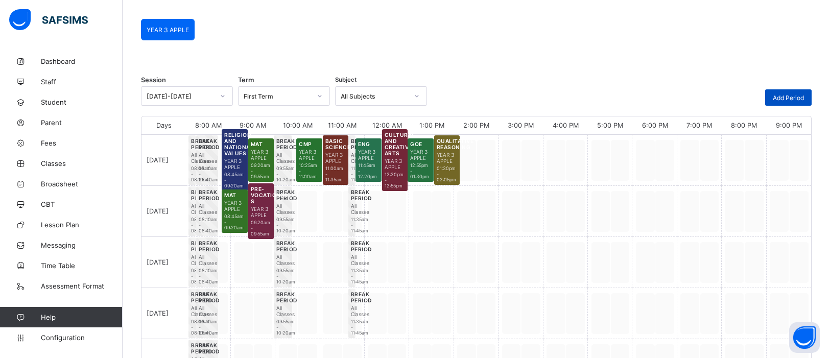
click at [785, 98] on span "Add Period" at bounding box center [787, 98] width 31 height 8
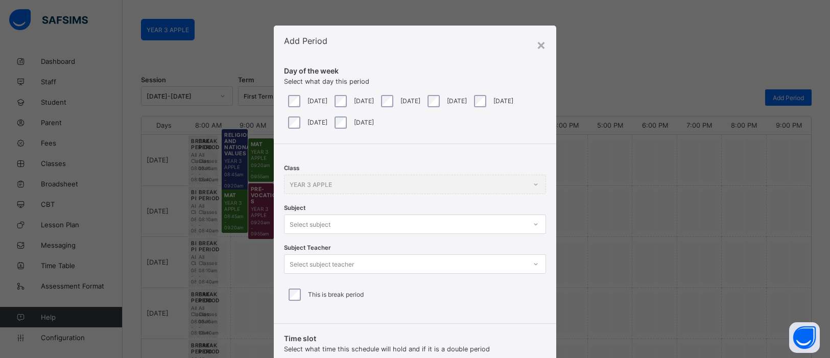
click at [531, 224] on div at bounding box center [535, 224] width 17 height 16
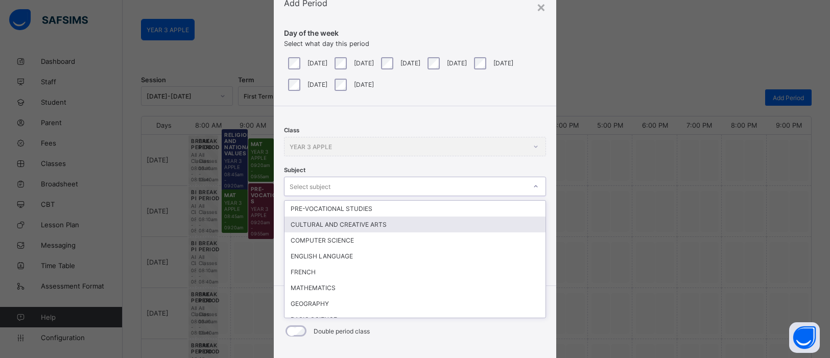
scroll to position [38, 0]
click at [466, 227] on div "CULTURAL AND CREATIVE ARTS" at bounding box center [414, 224] width 261 height 16
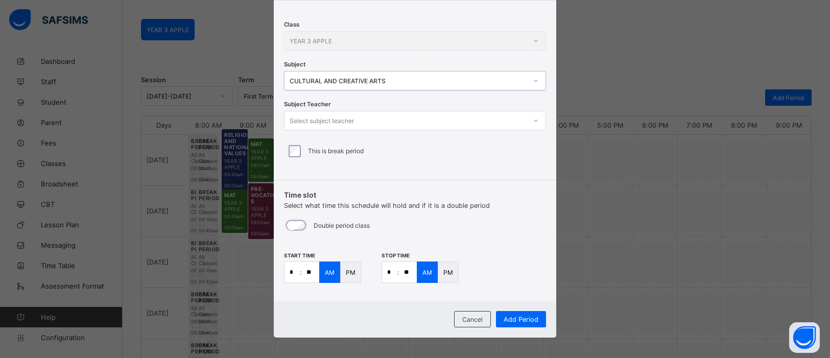
scroll to position [144, 0]
click at [292, 273] on input "*" at bounding box center [291, 271] width 15 height 20
type input "**"
click at [394, 270] on input "*" at bounding box center [389, 271] width 15 height 20
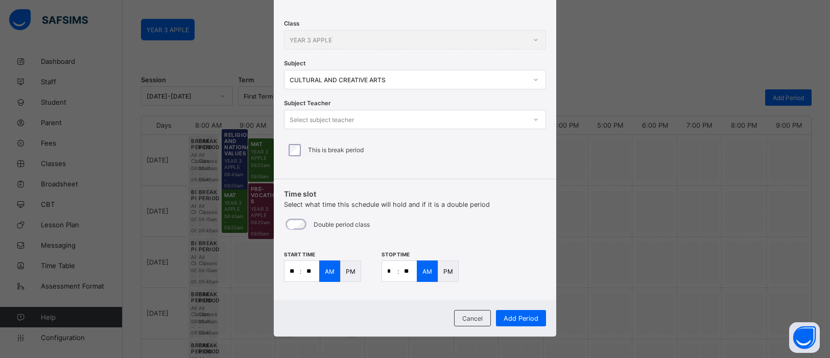
type input "**"
click at [530, 323] on div "Add Period" at bounding box center [521, 318] width 50 height 16
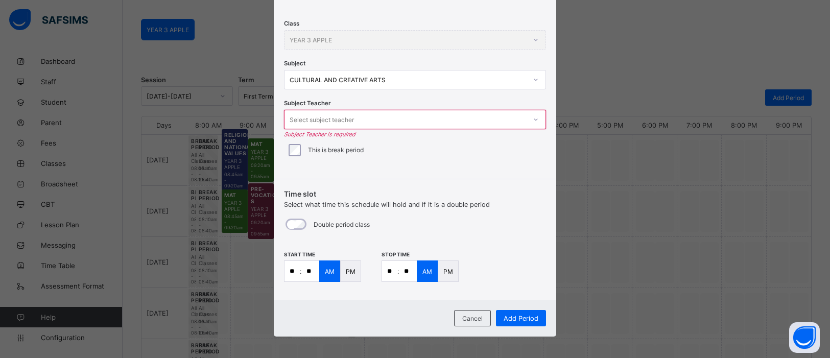
click at [534, 119] on icon at bounding box center [536, 119] width 4 height 2
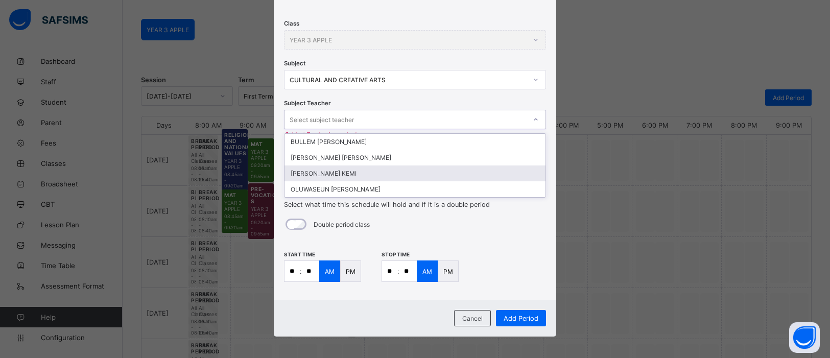
click at [471, 168] on div "[PERSON_NAME] KEMI" at bounding box center [414, 173] width 261 height 16
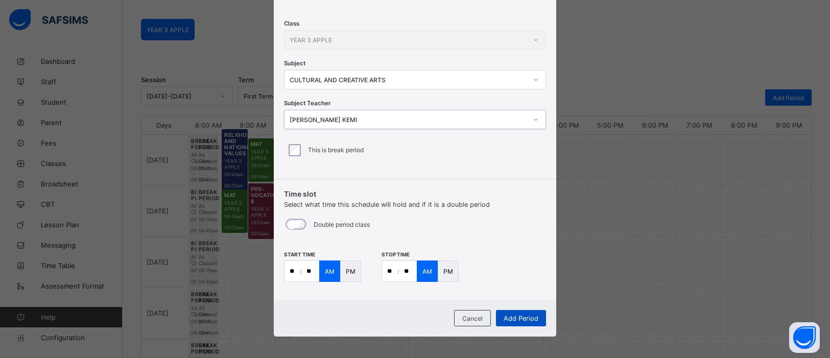
click at [529, 317] on span "Add Period" at bounding box center [520, 318] width 35 height 8
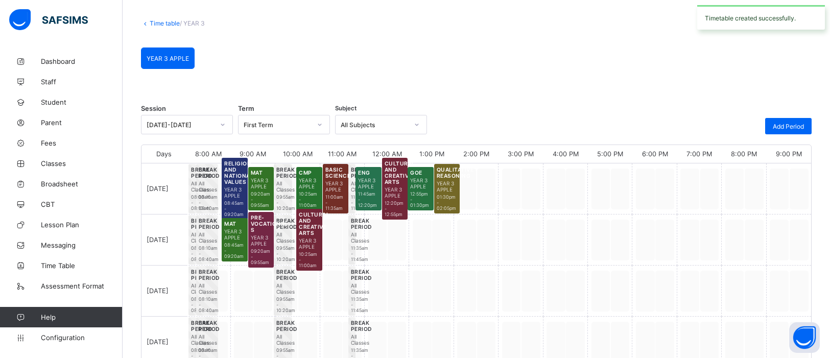
scroll to position [76, 0]
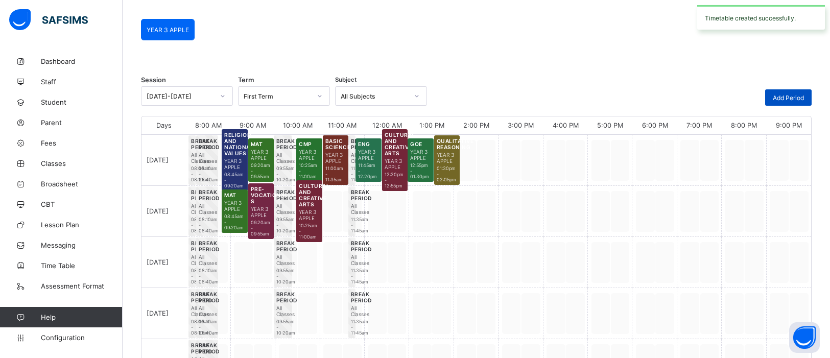
click at [798, 99] on span "Add Period" at bounding box center [787, 98] width 31 height 8
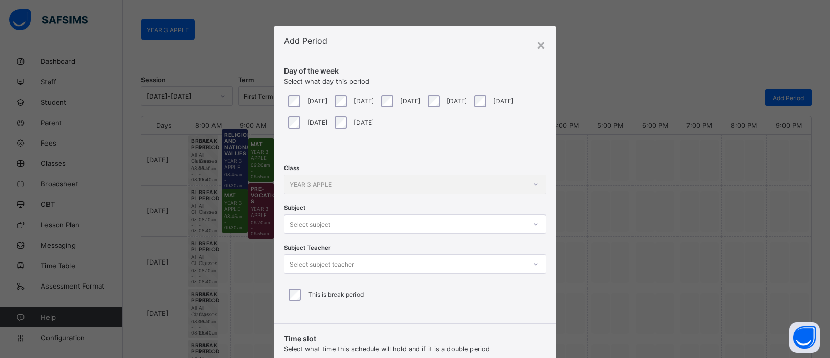
click at [537, 226] on div at bounding box center [535, 224] width 19 height 18
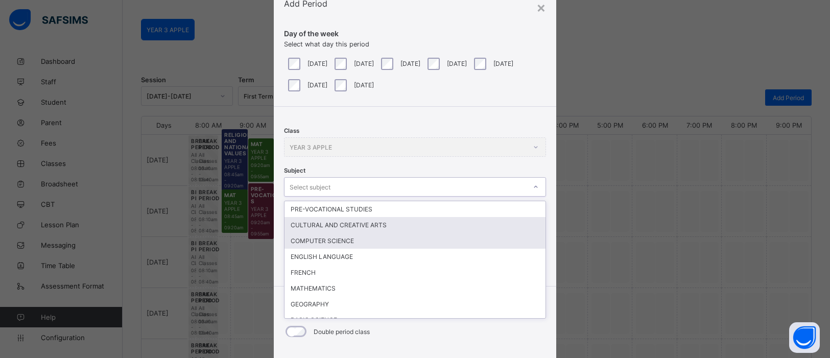
scroll to position [38, 0]
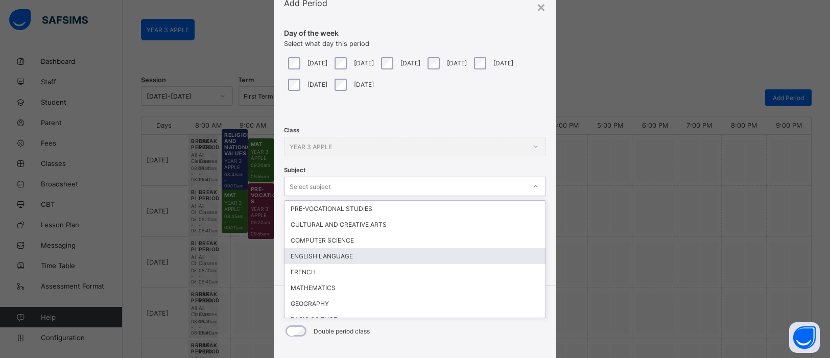
click at [371, 250] on div "ENGLISH LANGUAGE" at bounding box center [414, 256] width 261 height 16
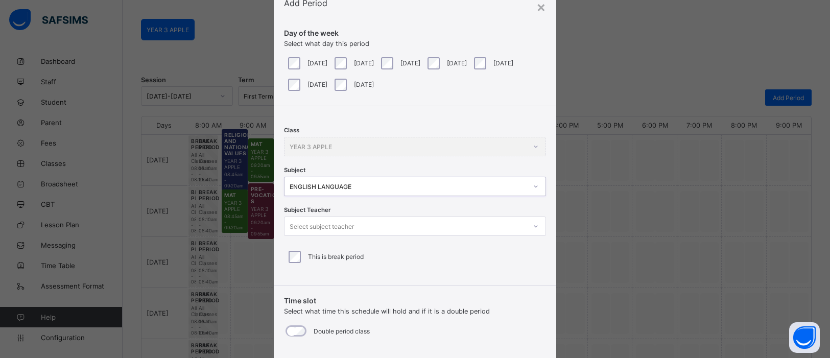
click at [534, 225] on icon at bounding box center [536, 226] width 4 height 2
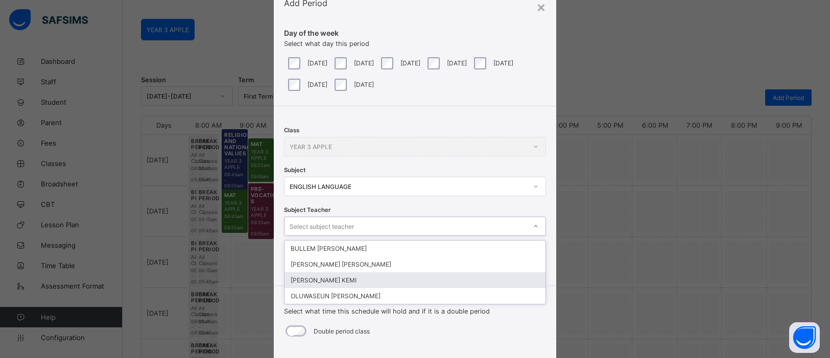
click at [323, 280] on div "[PERSON_NAME] KEMI" at bounding box center [414, 280] width 261 height 16
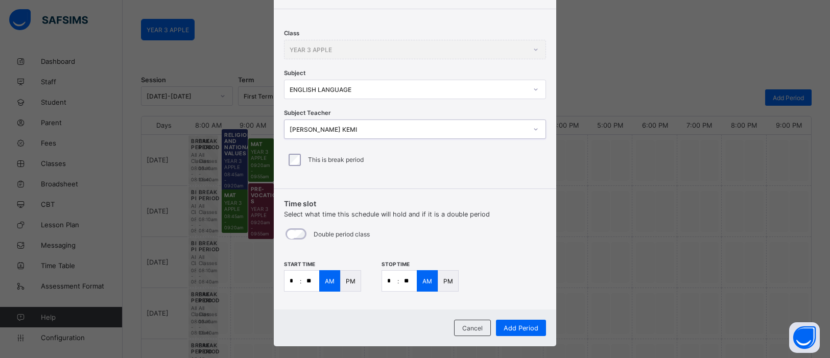
scroll to position [148, 0]
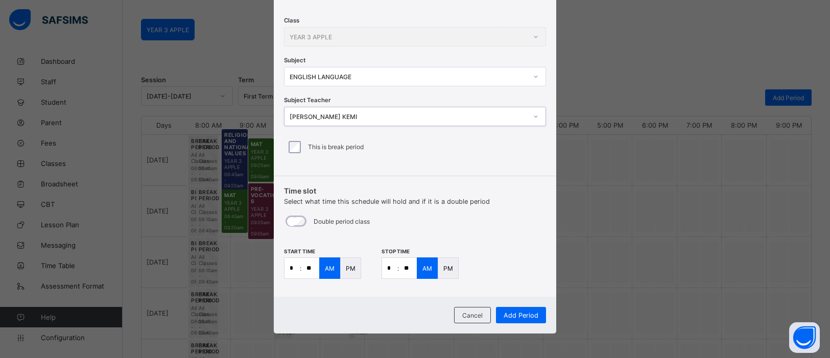
click at [292, 270] on input "*" at bounding box center [291, 268] width 15 height 20
type input "**"
click at [391, 269] on input "*" at bounding box center [389, 268] width 15 height 20
type input "**"
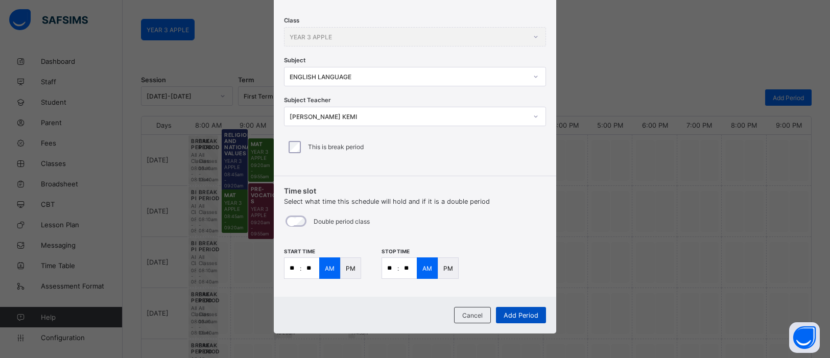
click at [520, 318] on div "Add Period" at bounding box center [521, 315] width 50 height 16
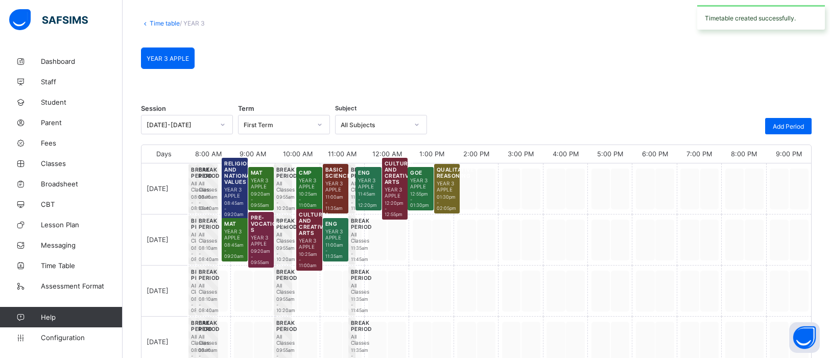
scroll to position [76, 0]
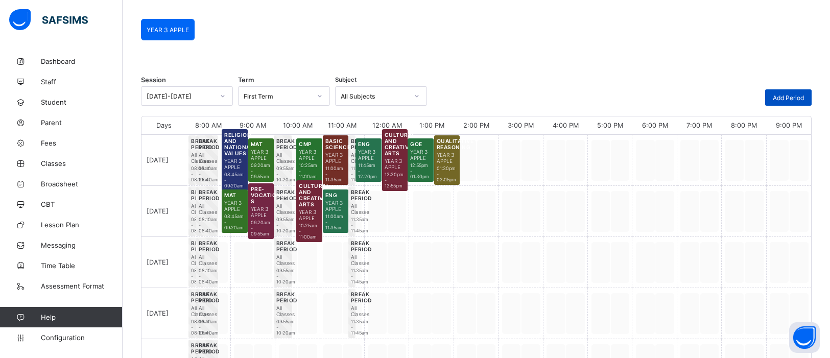
click at [798, 99] on span "Add Period" at bounding box center [787, 98] width 31 height 8
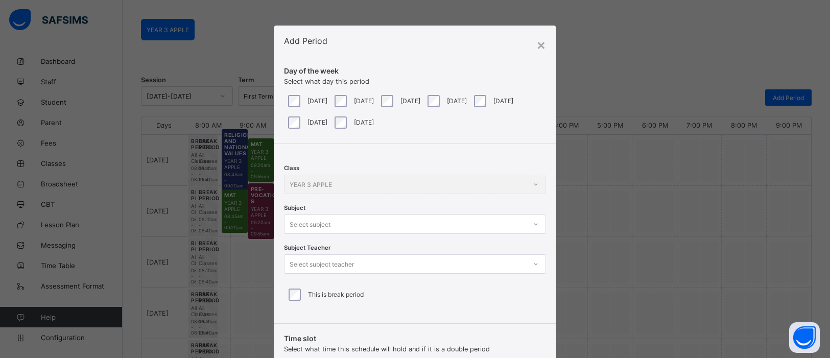
click at [533, 225] on div at bounding box center [535, 224] width 19 height 18
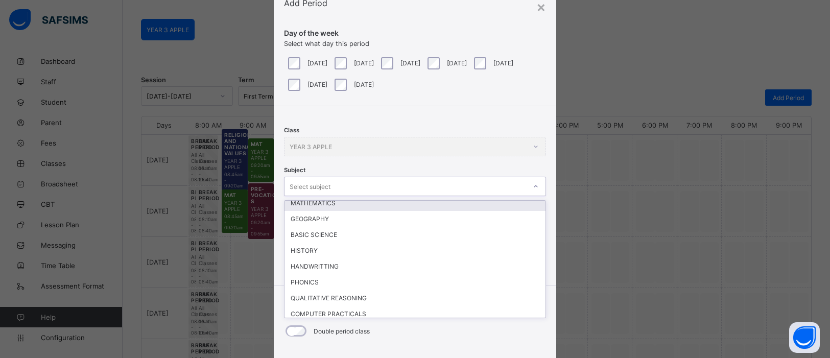
scroll to position [115, 0]
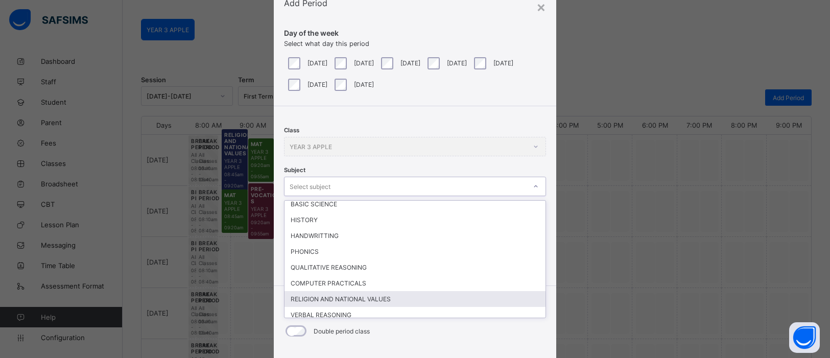
click at [329, 299] on div "RELIGION AND NATIONAL VALUES" at bounding box center [414, 299] width 261 height 16
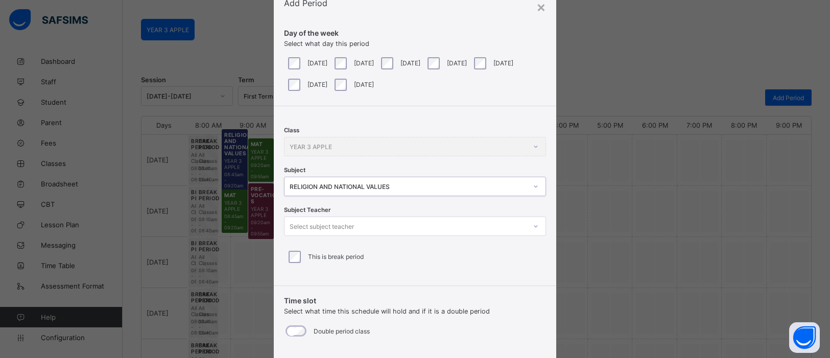
click at [322, 303] on span "Time slot" at bounding box center [415, 300] width 262 height 9
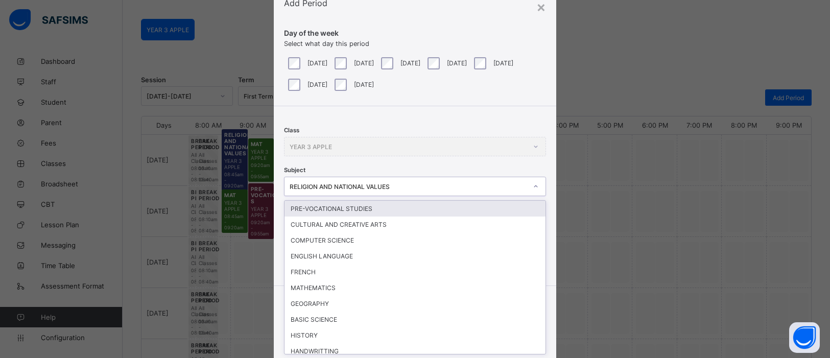
scroll to position [79, 0]
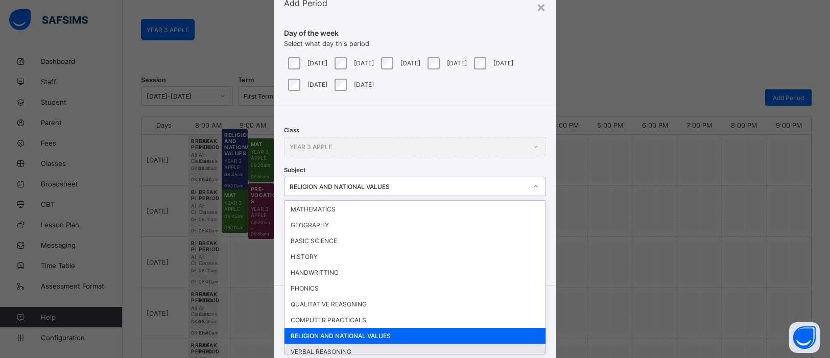
click at [330, 344] on div "VERBAL REASONING" at bounding box center [414, 352] width 261 height 16
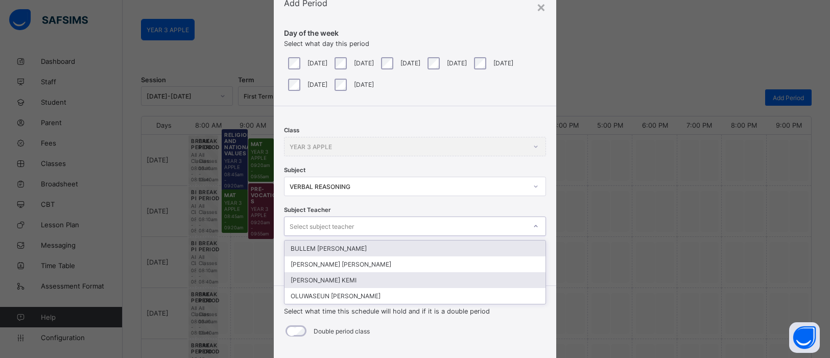
click at [354, 276] on div "[PERSON_NAME] KEMI" at bounding box center [414, 280] width 261 height 16
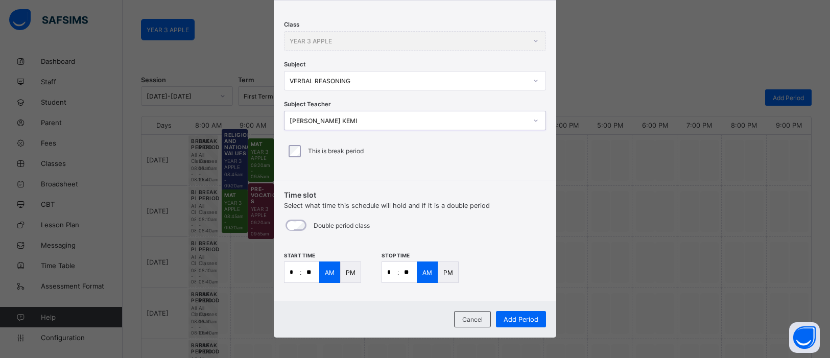
scroll to position [148, 0]
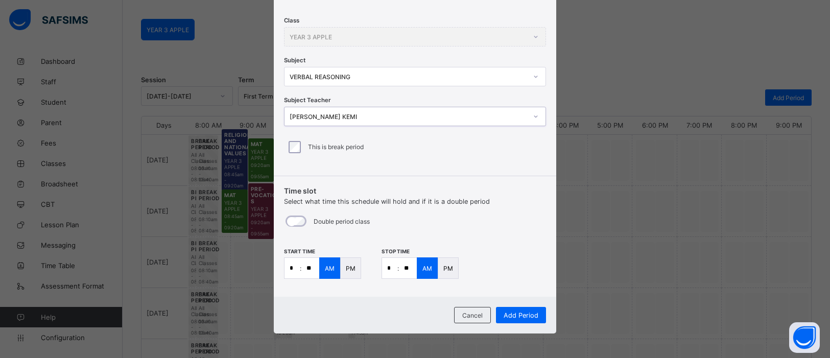
click at [293, 269] on input "*" at bounding box center [291, 268] width 15 height 20
type input "**"
click at [390, 267] on input "*" at bounding box center [389, 268] width 15 height 20
type input "**"
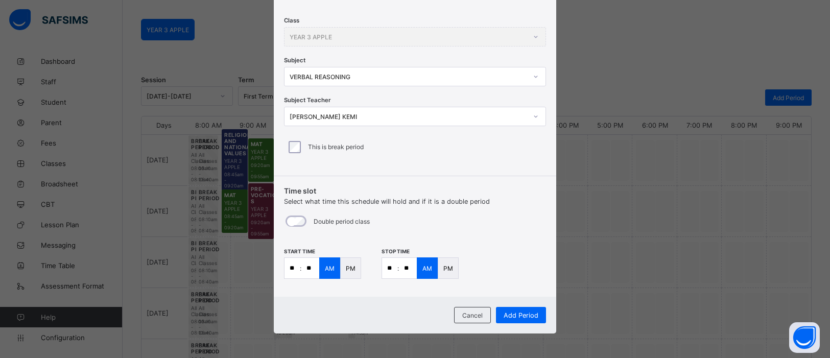
type input "**"
click at [391, 269] on input "**" at bounding box center [389, 268] width 15 height 20
type input "**"
click at [515, 316] on span "Add Period" at bounding box center [520, 315] width 35 height 8
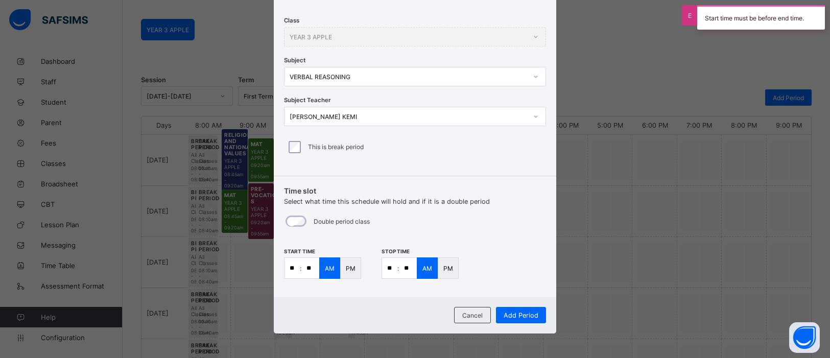
click at [447, 269] on p "PM" at bounding box center [448, 268] width 10 height 8
click at [509, 311] on span "Add Period" at bounding box center [520, 315] width 35 height 8
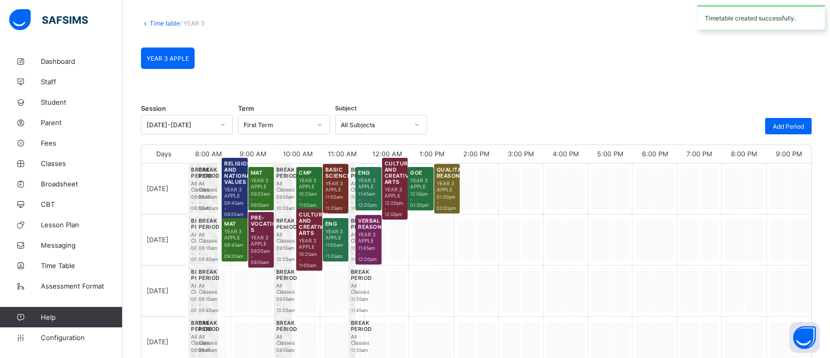
scroll to position [76, 0]
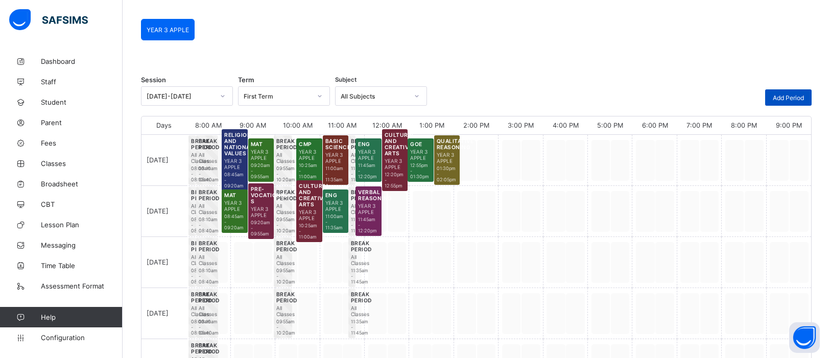
click at [790, 94] on span "Add Period" at bounding box center [787, 98] width 31 height 8
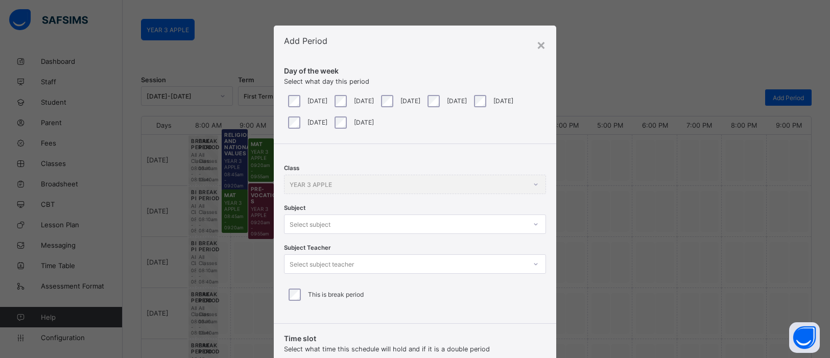
click at [537, 224] on div at bounding box center [535, 224] width 17 height 16
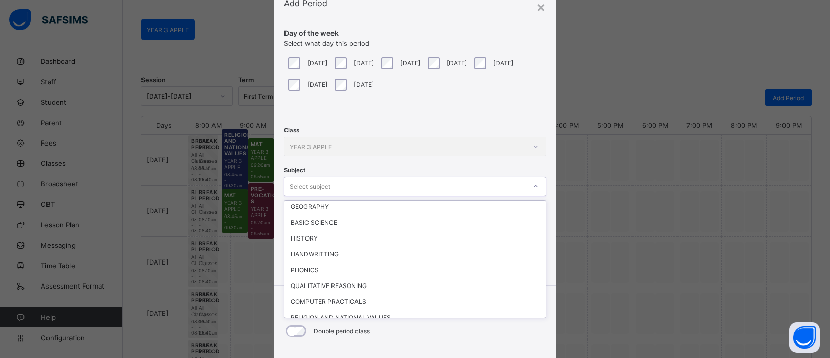
scroll to position [101, 0]
click at [548, 299] on div "Time slot Select what time this schedule will hold and if it is a double period…" at bounding box center [415, 341] width 282 height 113
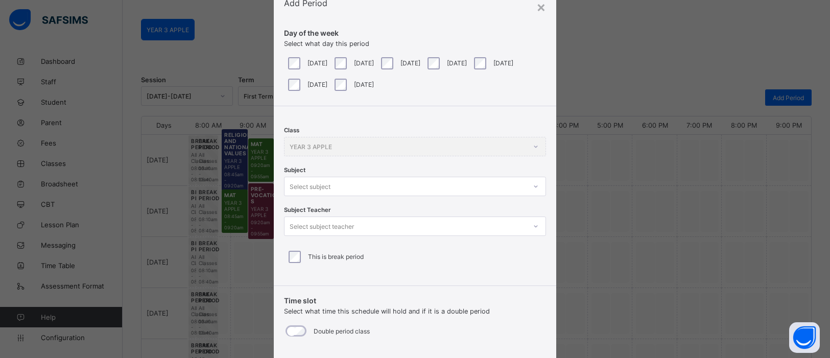
click at [532, 223] on icon at bounding box center [535, 226] width 6 height 10
click at [518, 276] on div "Class YEAR 3 APPLE Subject Select subject Subject Teacher 0 results available. …" at bounding box center [415, 192] width 282 height 172
click at [532, 187] on icon at bounding box center [535, 186] width 6 height 10
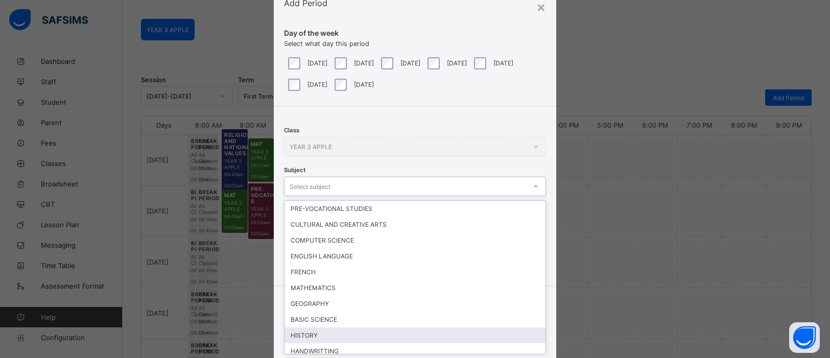
click at [321, 332] on div "HISTORY" at bounding box center [414, 335] width 261 height 16
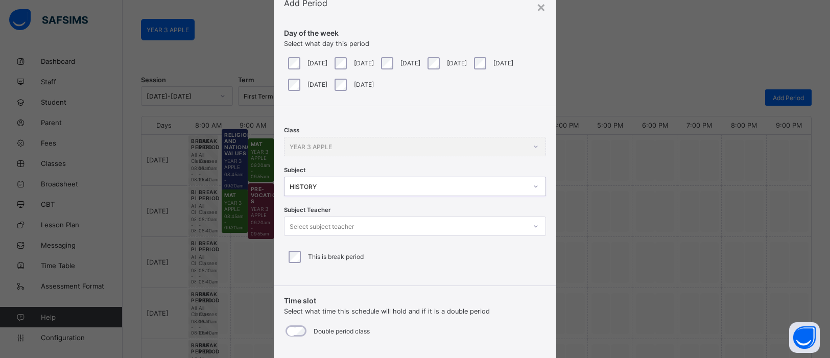
click at [534, 227] on icon at bounding box center [535, 226] width 6 height 10
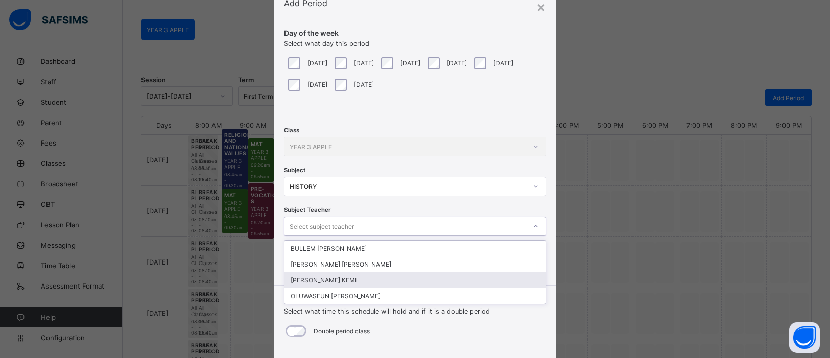
click at [338, 272] on div "[PERSON_NAME] KEMI" at bounding box center [414, 280] width 261 height 16
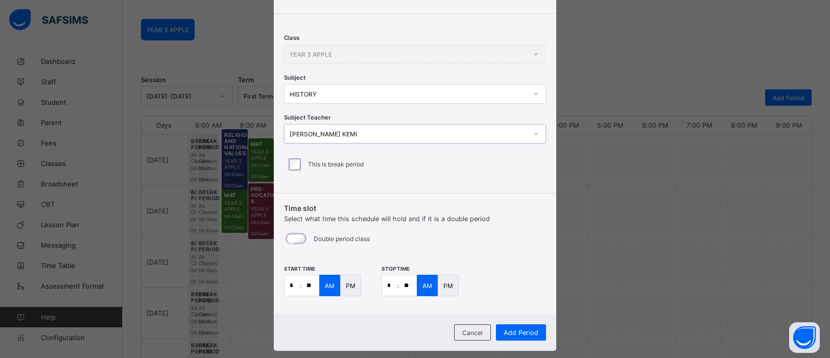
scroll to position [148, 0]
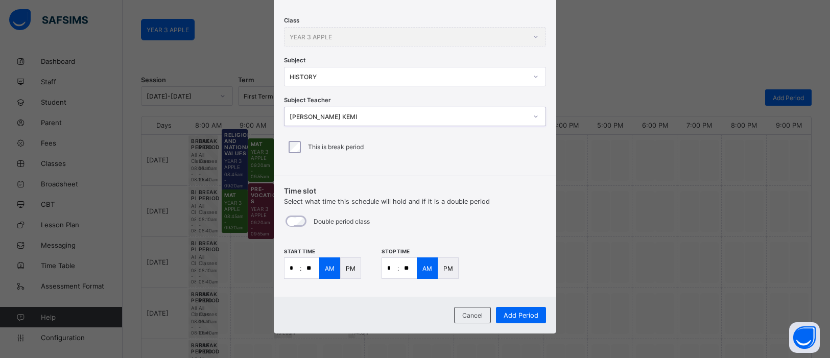
click at [294, 267] on input "*" at bounding box center [291, 268] width 15 height 20
type input "**"
click at [391, 267] on input "*" at bounding box center [389, 268] width 15 height 20
type input "**"
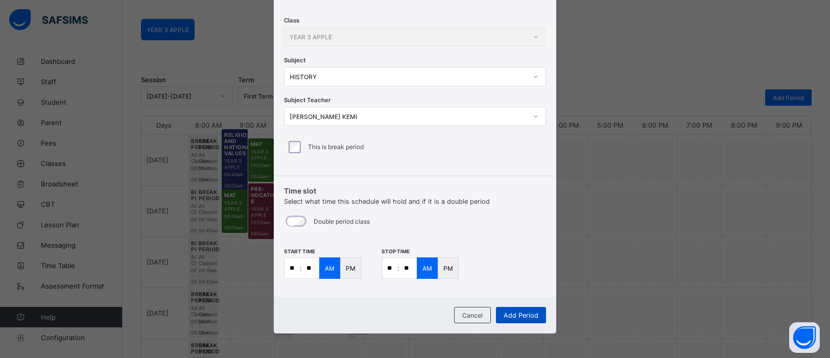
type input "**"
click at [536, 314] on div "Add Period" at bounding box center [521, 315] width 50 height 16
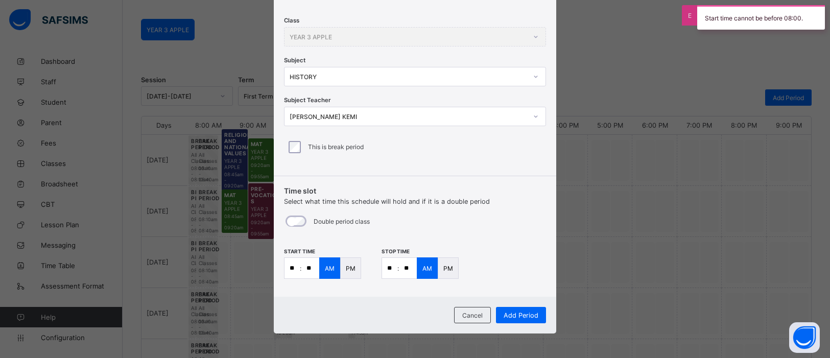
click at [444, 268] on p "PM" at bounding box center [448, 268] width 10 height 8
click at [346, 269] on p "PM" at bounding box center [351, 268] width 10 height 8
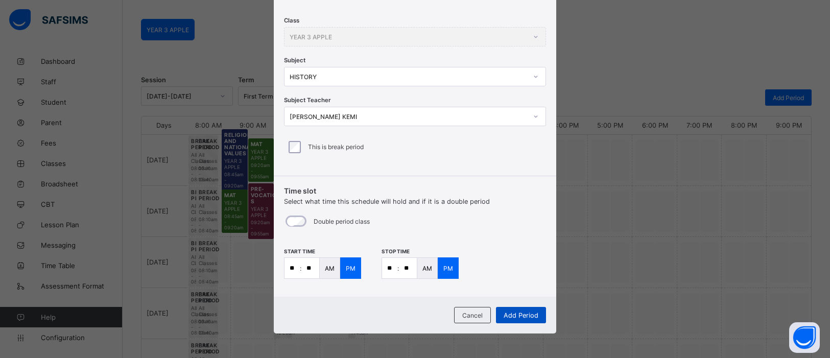
click at [510, 313] on span "Add Period" at bounding box center [520, 315] width 35 height 8
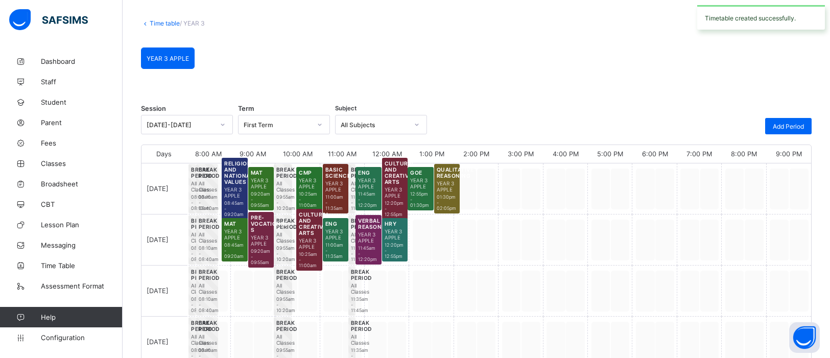
scroll to position [76, 0]
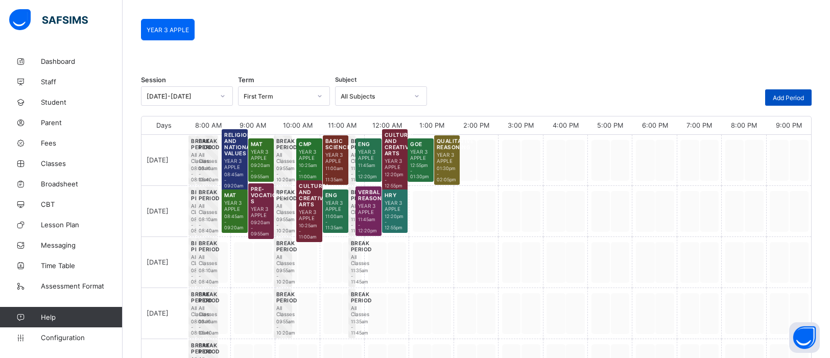
click at [802, 92] on div "Add Period" at bounding box center [788, 97] width 46 height 16
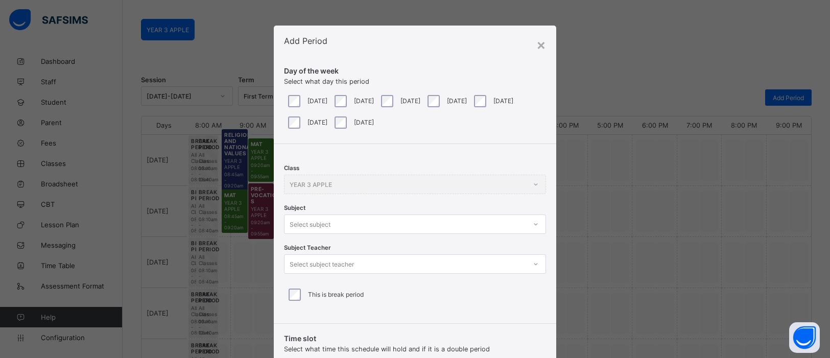
click at [532, 225] on div at bounding box center [535, 224] width 19 height 18
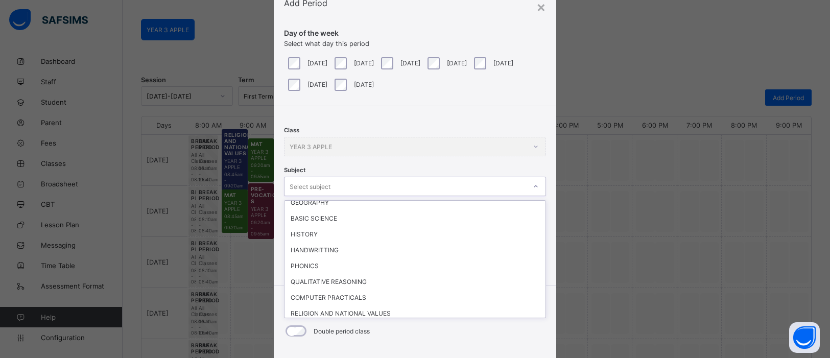
scroll to position [115, 0]
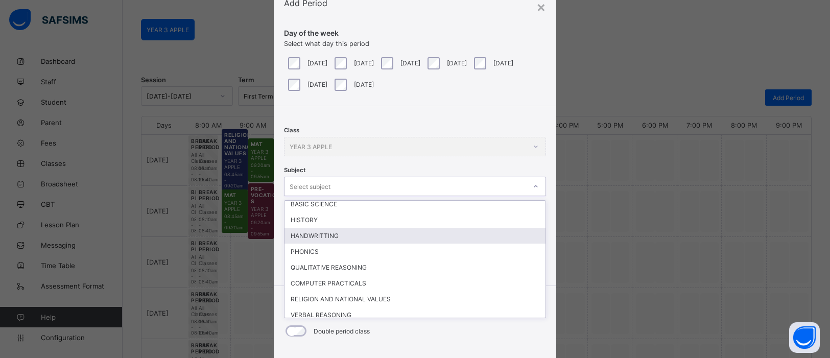
click at [318, 228] on div "HANDWRITTING" at bounding box center [414, 236] width 261 height 16
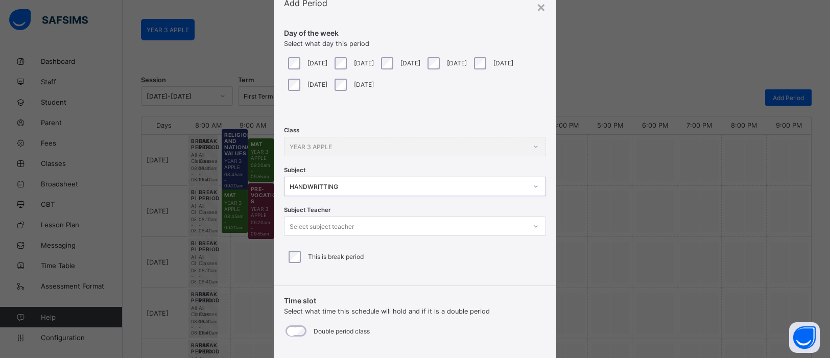
click at [532, 226] on icon at bounding box center [535, 226] width 6 height 10
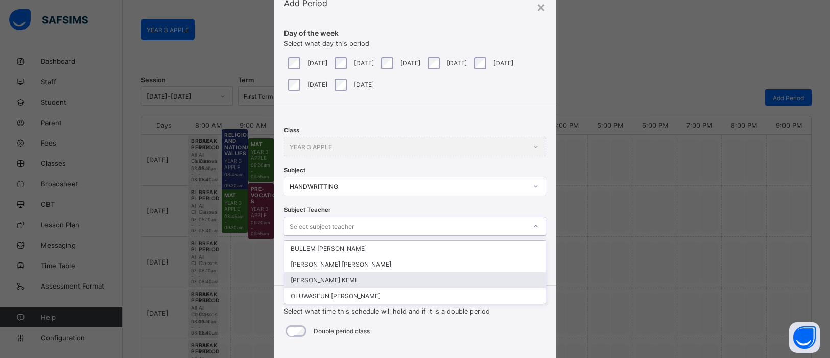
click at [358, 276] on div "[PERSON_NAME] KEMI" at bounding box center [414, 280] width 261 height 16
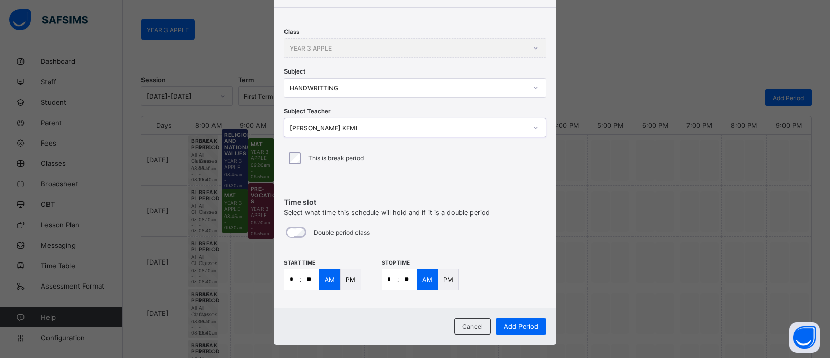
scroll to position [148, 0]
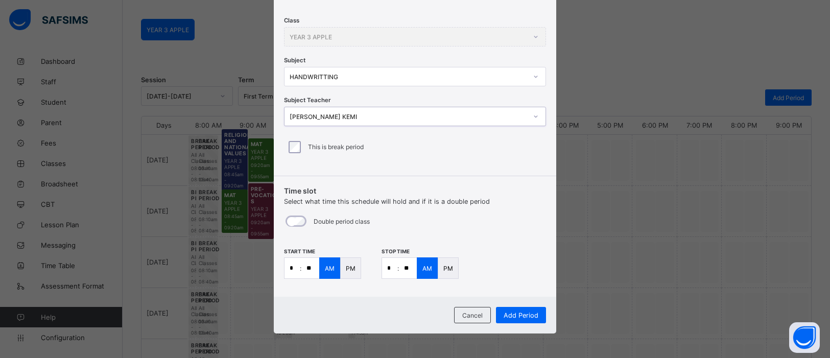
click at [294, 270] on input "*" at bounding box center [291, 268] width 15 height 20
type input "**"
click at [391, 267] on input "*" at bounding box center [389, 268] width 15 height 20
type input "*"
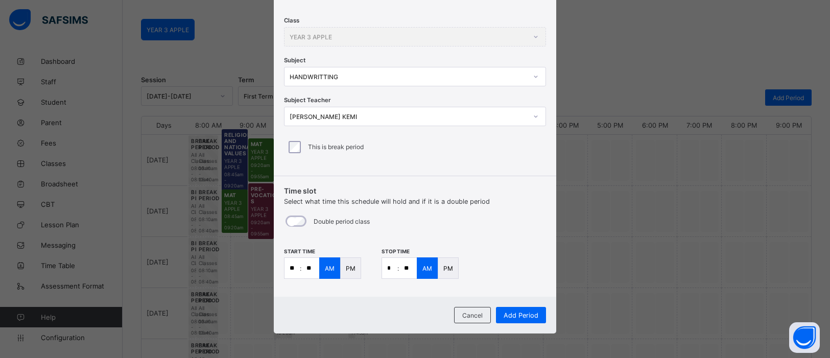
click at [404, 267] on input "**" at bounding box center [408, 268] width 18 height 20
type input "**"
click at [354, 268] on div "PM" at bounding box center [350, 267] width 21 height 21
click at [443, 269] on p "PM" at bounding box center [448, 268] width 10 height 8
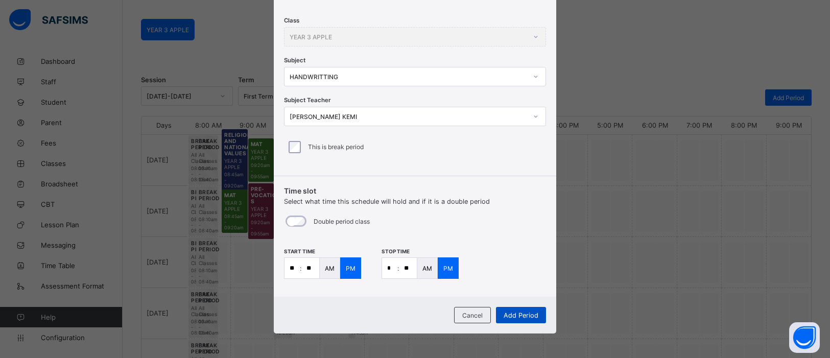
click at [507, 311] on span "Add Period" at bounding box center [520, 315] width 35 height 8
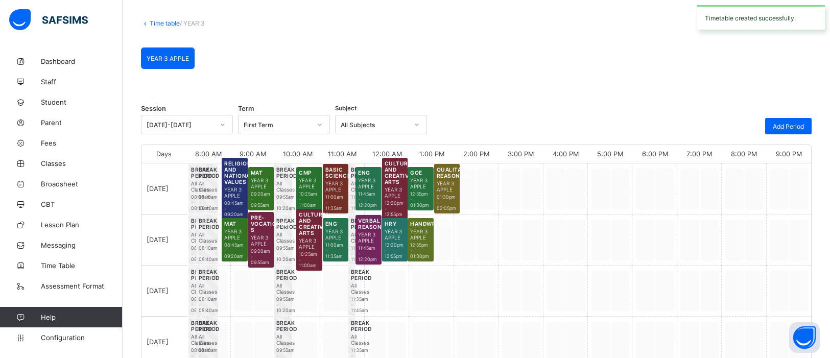
scroll to position [76, 0]
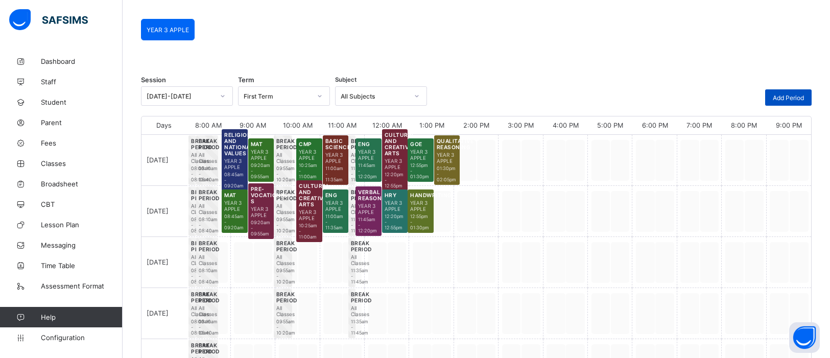
click at [794, 99] on span "Add Period" at bounding box center [787, 98] width 31 height 8
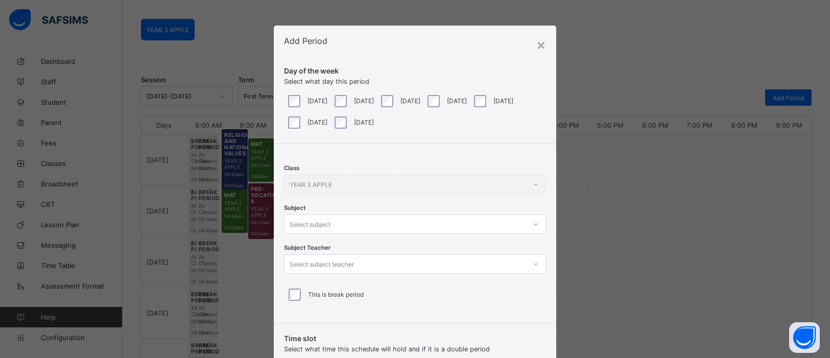
click at [536, 224] on div at bounding box center [535, 224] width 17 height 16
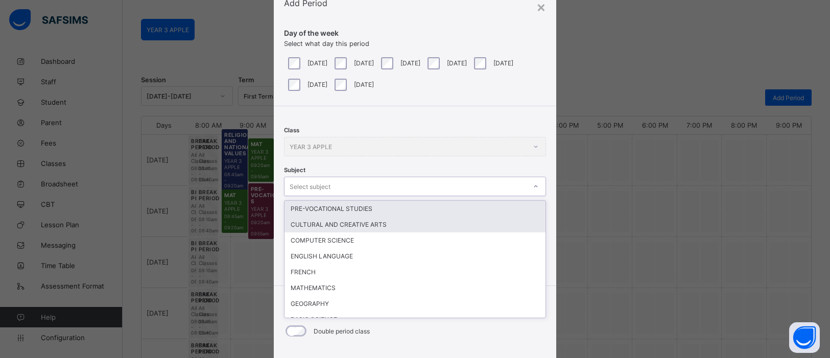
scroll to position [38, 0]
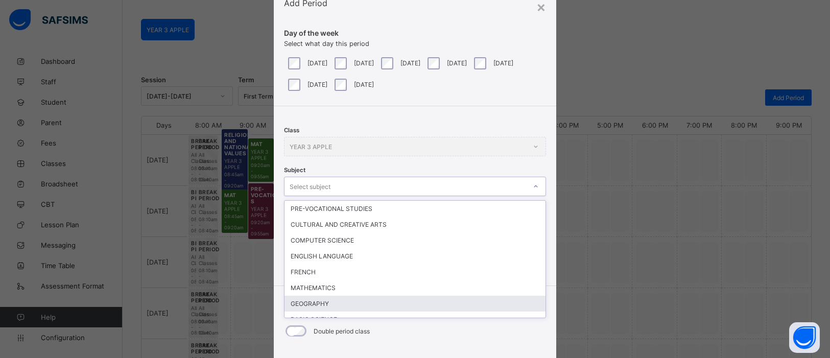
click at [400, 300] on div "GEOGRAPHY" at bounding box center [414, 304] width 261 height 16
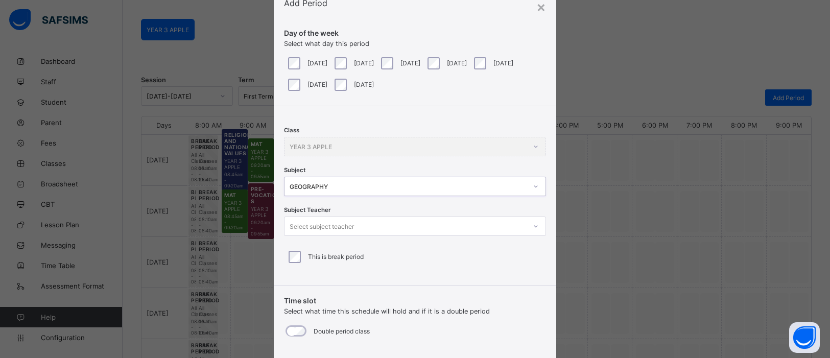
click at [532, 221] on icon at bounding box center [535, 226] width 6 height 10
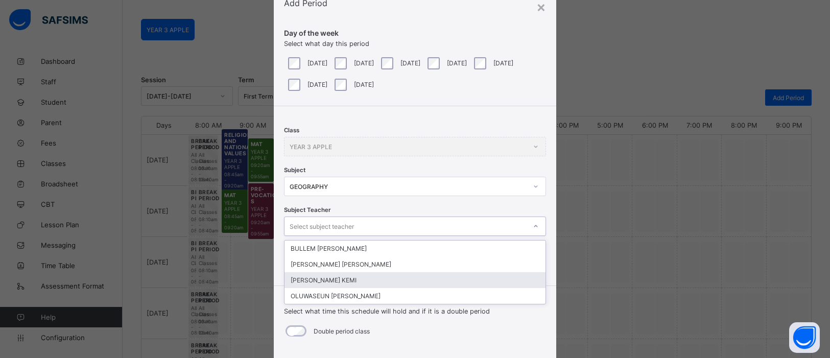
click at [370, 280] on div "[PERSON_NAME] KEMI" at bounding box center [414, 280] width 261 height 16
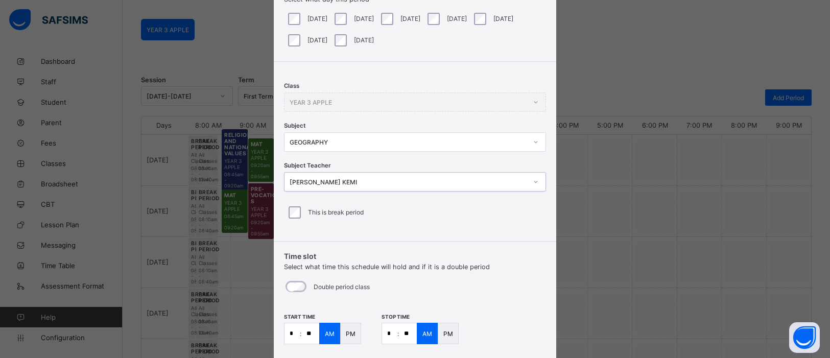
scroll to position [148, 0]
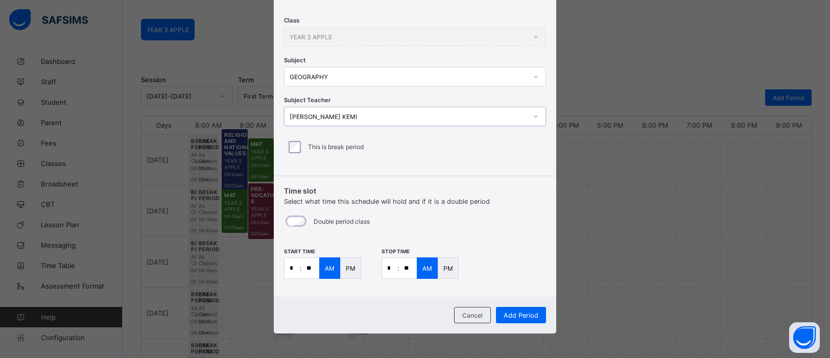
click at [308, 267] on input "**" at bounding box center [310, 268] width 18 height 20
type input "**"
click at [390, 268] on input "*" at bounding box center [389, 268] width 15 height 20
type input "*"
click at [407, 265] on input "**" at bounding box center [408, 268] width 18 height 20
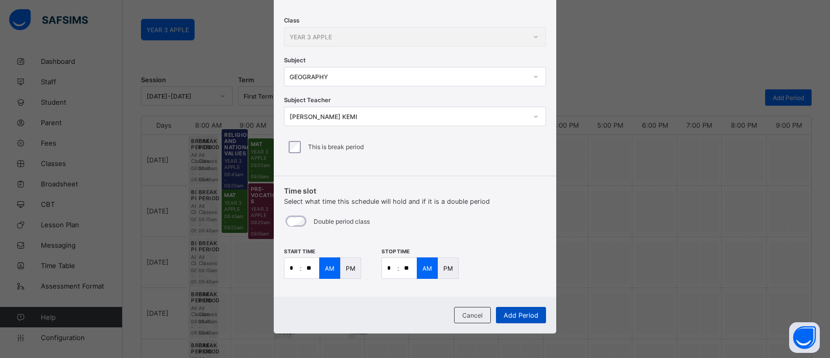
type input "**"
click at [530, 311] on span "Add Period" at bounding box center [520, 315] width 35 height 8
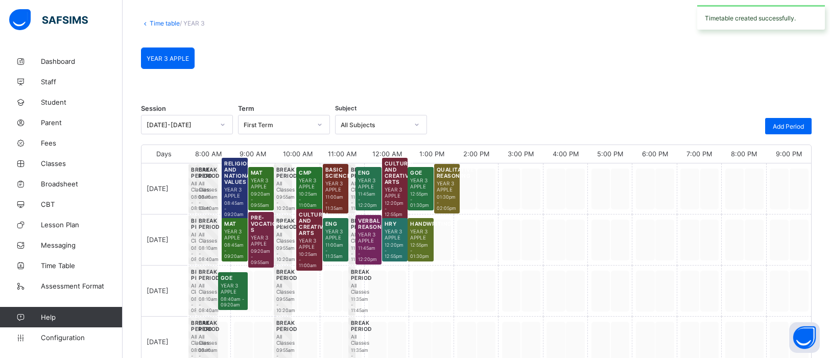
scroll to position [76, 0]
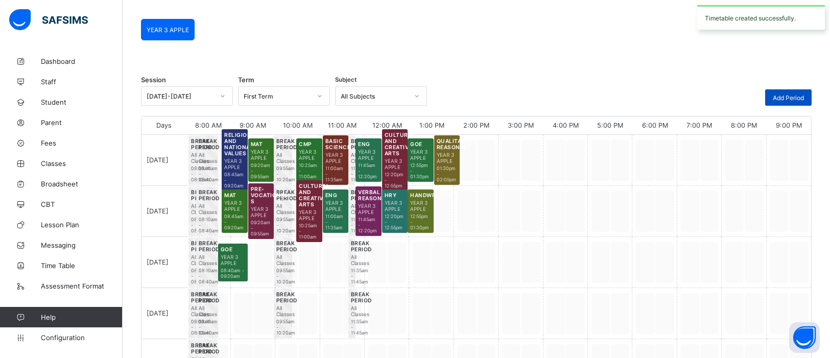
click at [779, 96] on span "Add Period" at bounding box center [787, 98] width 31 height 8
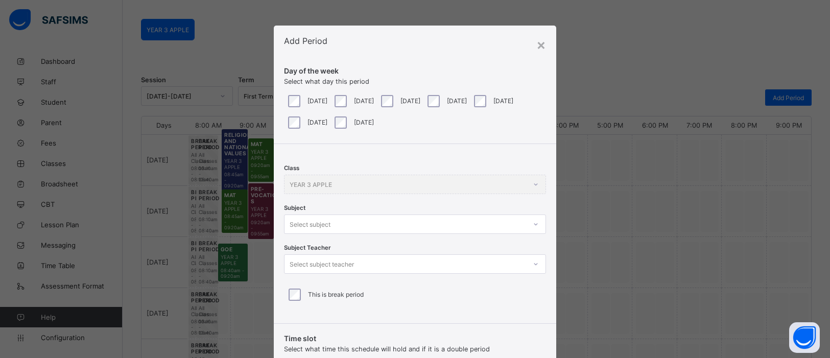
click at [531, 223] on div at bounding box center [535, 224] width 17 height 16
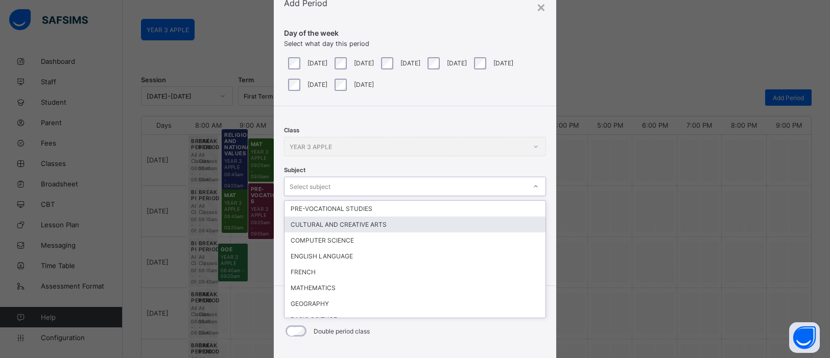
scroll to position [38, 0]
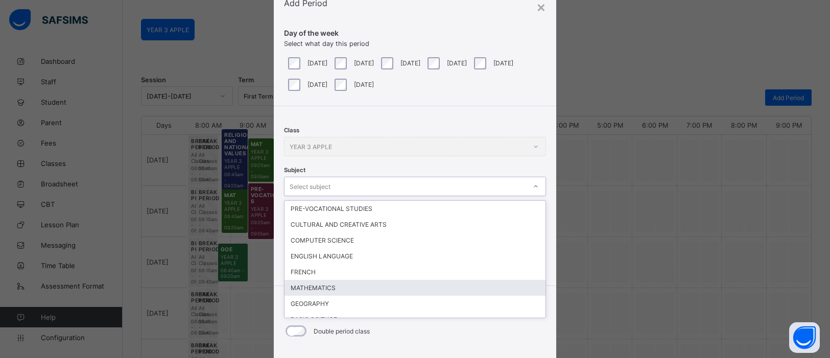
click at [467, 284] on div "MATHEMATICS" at bounding box center [414, 288] width 261 height 16
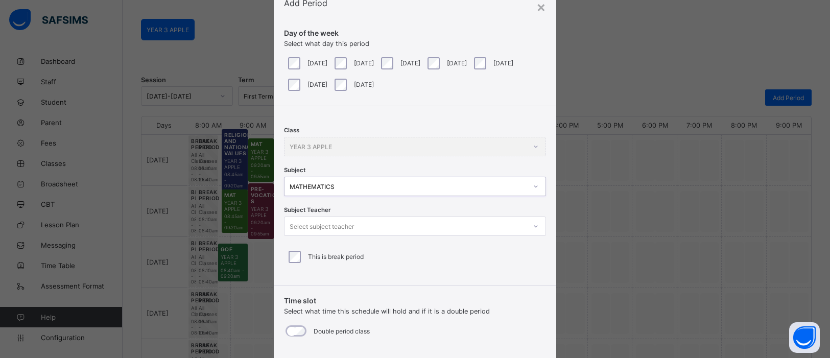
click at [527, 227] on div at bounding box center [535, 226] width 17 height 16
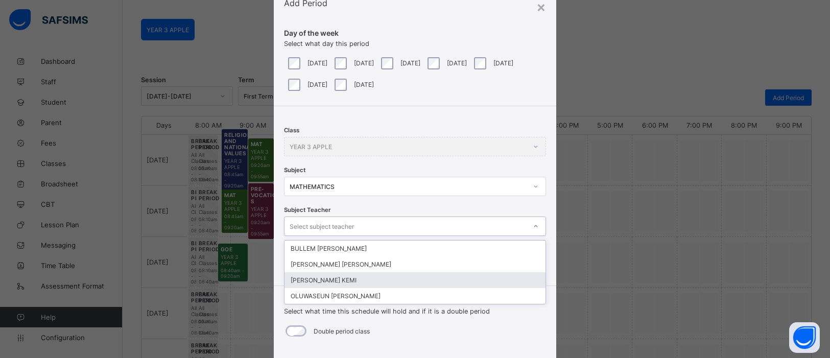
click at [401, 278] on div "[PERSON_NAME] KEMI" at bounding box center [414, 280] width 261 height 16
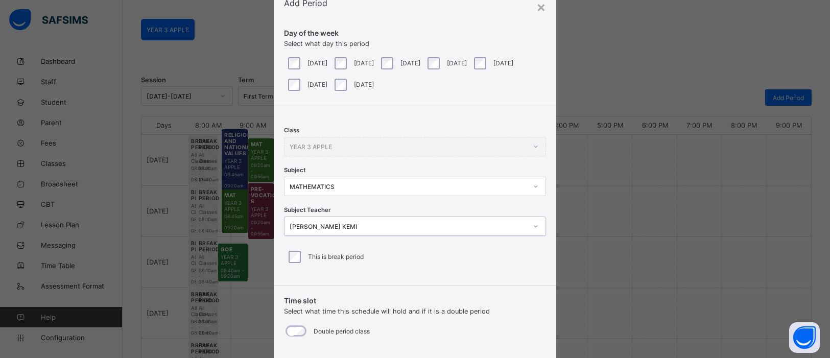
scroll to position [148, 0]
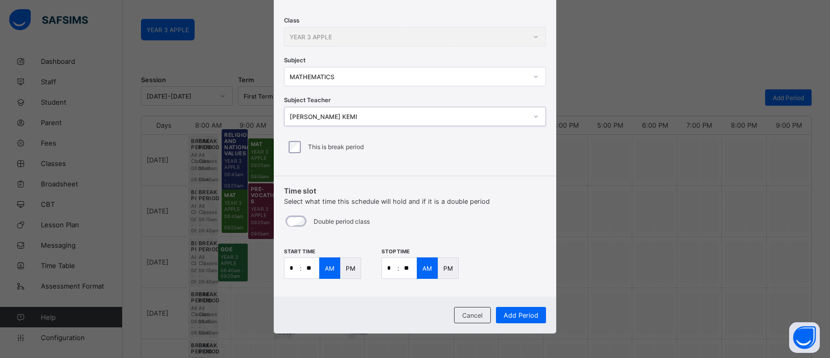
click at [297, 271] on input "*" at bounding box center [291, 268] width 15 height 20
type input "**"
click at [397, 268] on p ":" at bounding box center [398, 268] width 2 height 8
click at [390, 267] on input "*" at bounding box center [389, 268] width 15 height 20
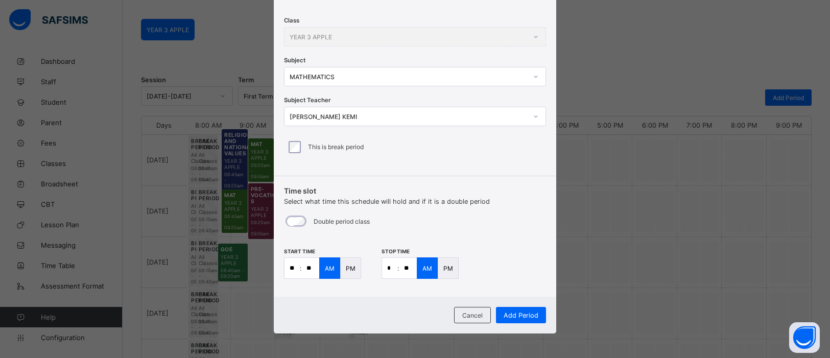
type input "**"
click at [518, 308] on div "Add Period" at bounding box center [521, 315] width 50 height 16
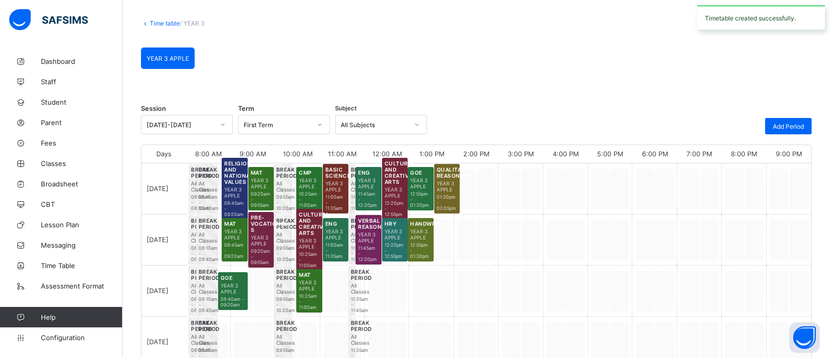
scroll to position [76, 0]
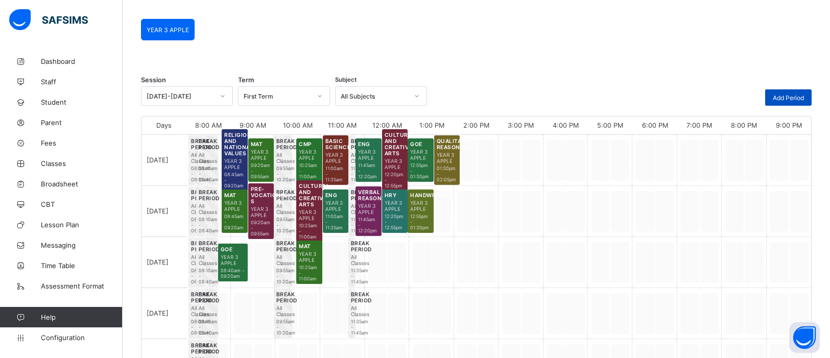
click at [798, 95] on span "Add Period" at bounding box center [787, 98] width 31 height 8
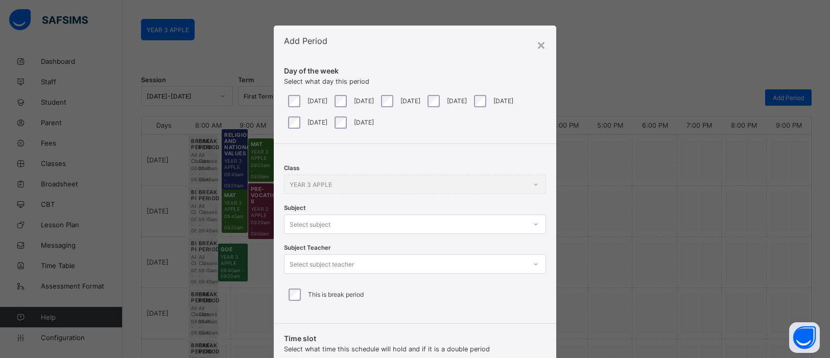
click at [400, 102] on div "[DATE]" at bounding box center [399, 101] width 41 height 12
click at [535, 226] on div "Select subject" at bounding box center [415, 223] width 262 height 19
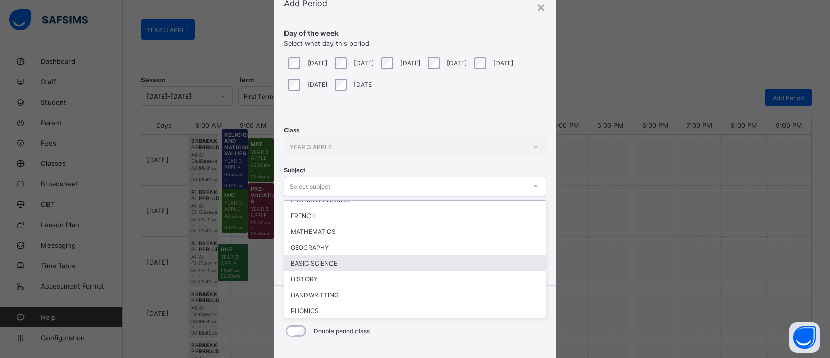
scroll to position [115, 0]
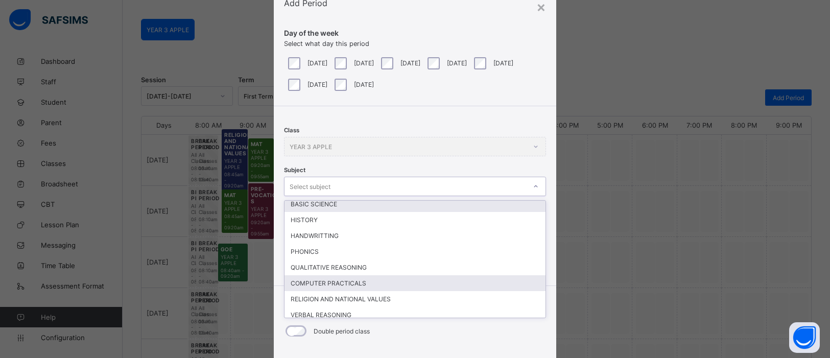
click at [377, 275] on div "COMPUTER PRACTICALS" at bounding box center [414, 283] width 261 height 16
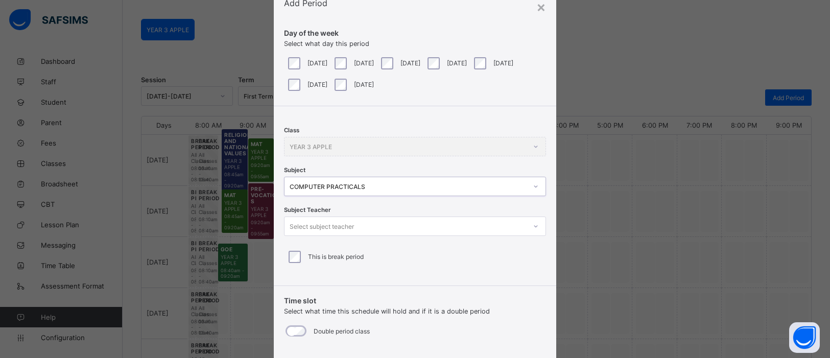
click at [534, 226] on icon at bounding box center [536, 226] width 4 height 2
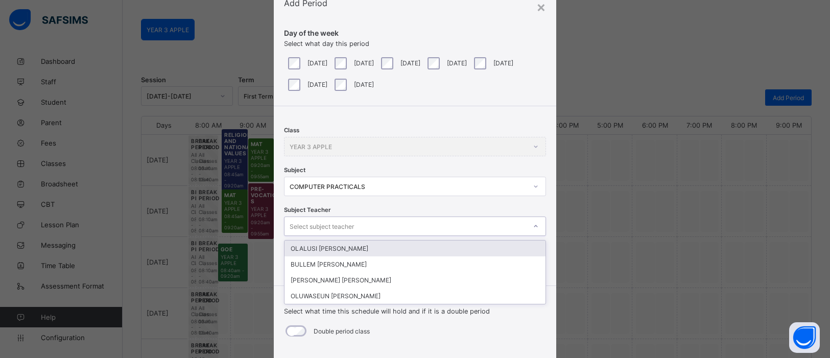
click at [355, 250] on div "OLALUSI [PERSON_NAME]" at bounding box center [414, 248] width 261 height 16
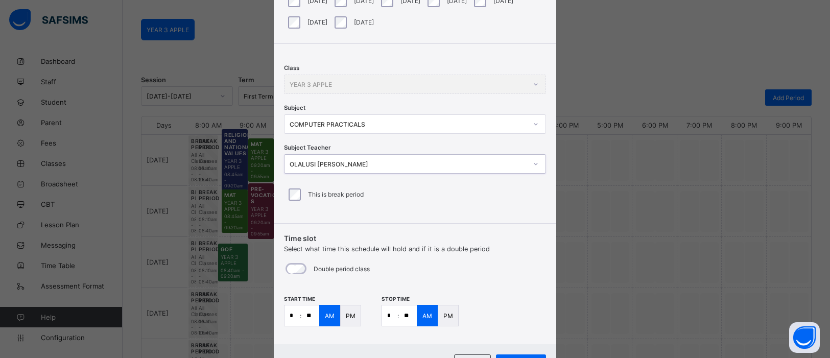
scroll to position [148, 0]
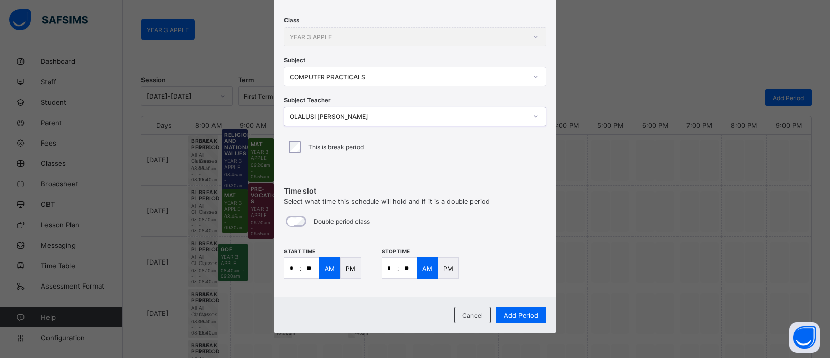
click at [296, 263] on input "*" at bounding box center [291, 268] width 15 height 20
type input "**"
click at [388, 267] on input "*" at bounding box center [389, 268] width 15 height 20
type input "**"
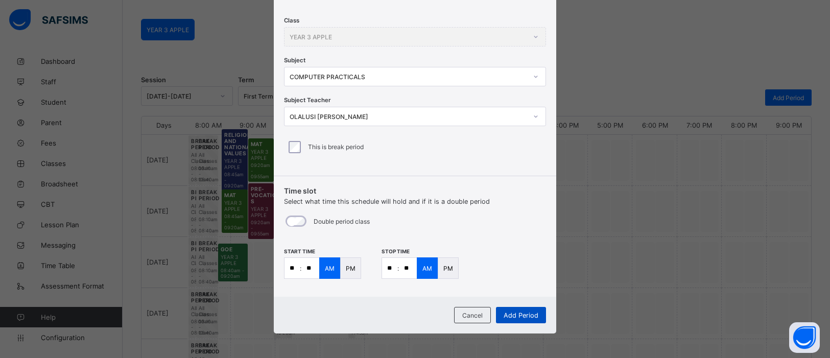
click at [520, 311] on span "Add Period" at bounding box center [520, 315] width 35 height 8
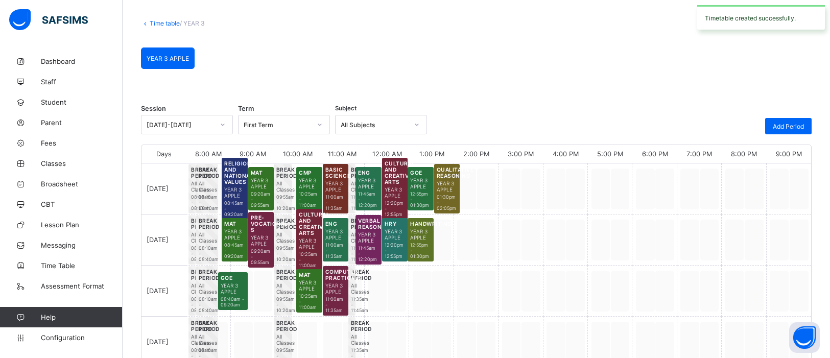
scroll to position [76, 0]
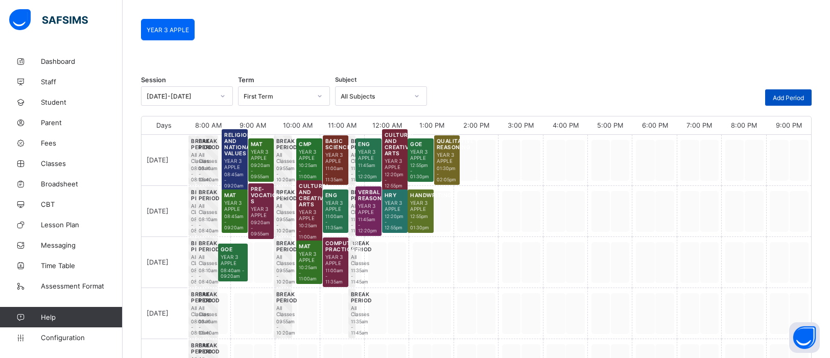
click at [788, 95] on span "Add Period" at bounding box center [787, 98] width 31 height 8
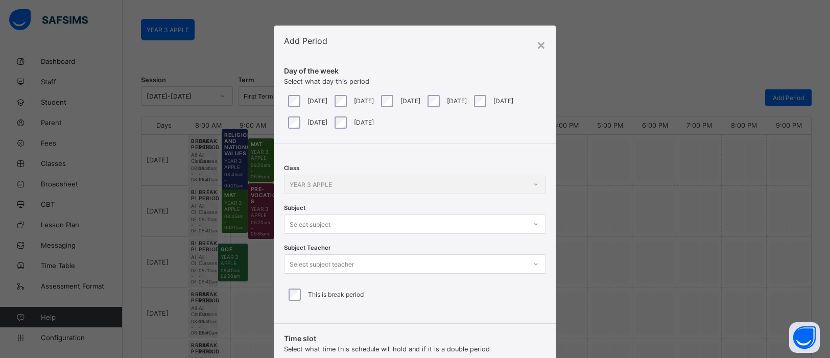
click at [534, 224] on div at bounding box center [535, 224] width 17 height 16
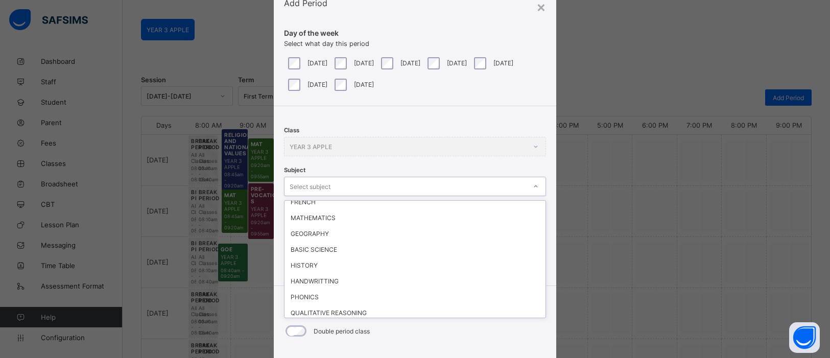
scroll to position [115, 0]
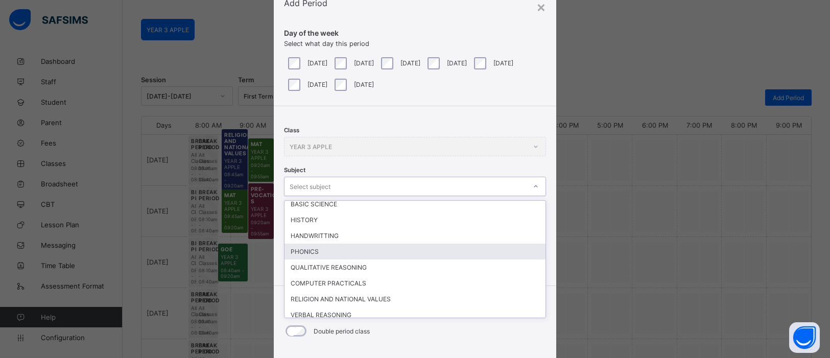
click at [316, 244] on div "PHONICS" at bounding box center [414, 252] width 261 height 16
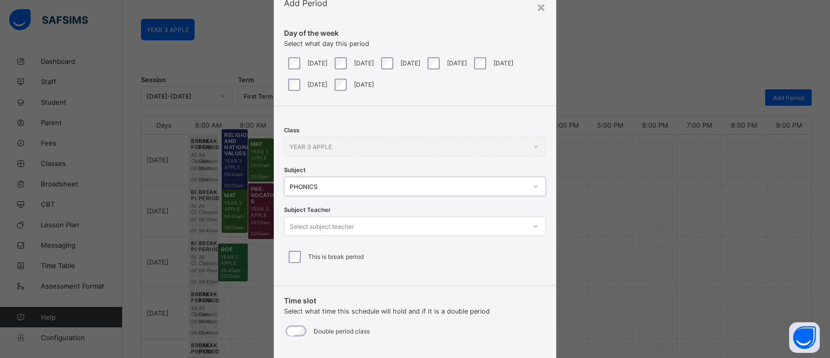
click at [534, 228] on icon at bounding box center [535, 226] width 6 height 10
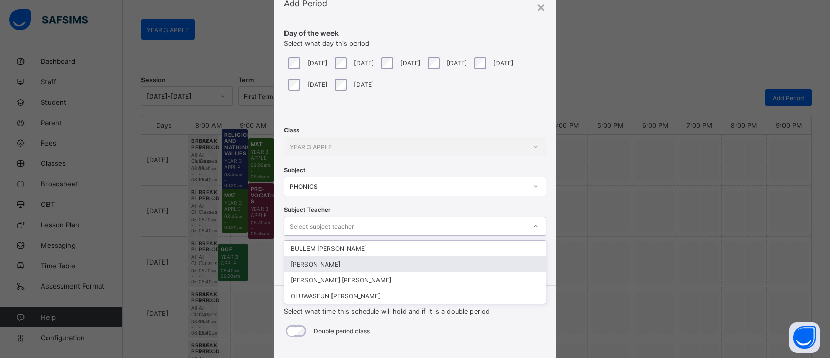
click at [391, 269] on div "[PERSON_NAME]" at bounding box center [414, 264] width 261 height 16
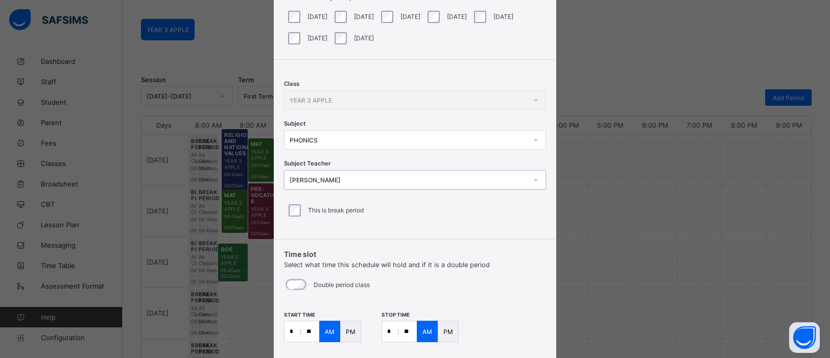
scroll to position [148, 0]
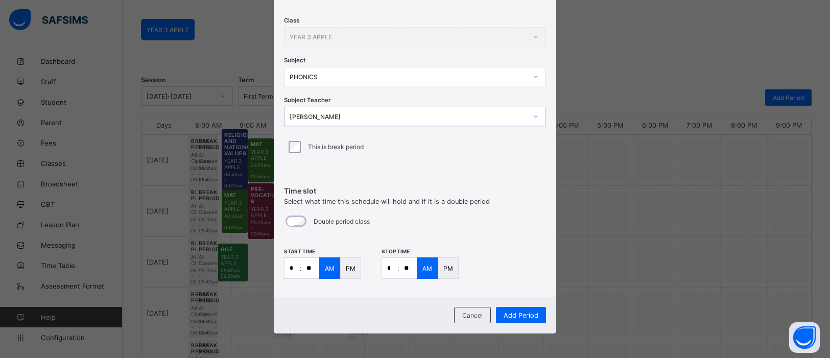
click at [292, 269] on input "*" at bounding box center [291, 268] width 15 height 20
type input "**"
click at [392, 271] on input "*" at bounding box center [389, 268] width 15 height 20
type input "**"
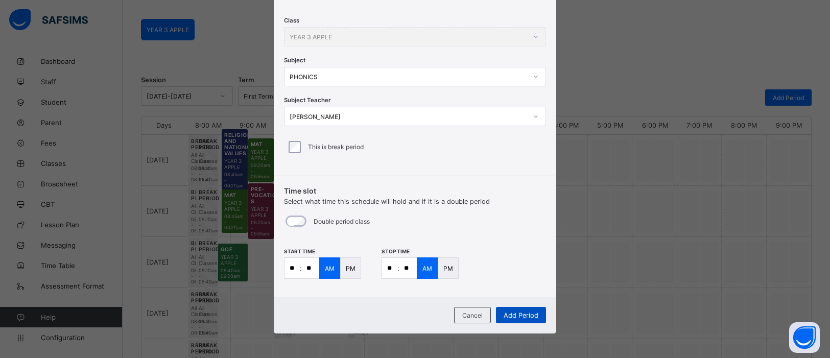
type input "**"
click at [525, 312] on span "Add Period" at bounding box center [520, 315] width 35 height 8
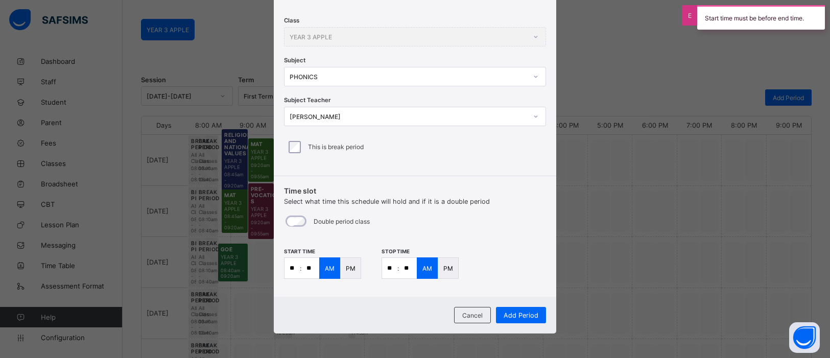
click at [443, 264] on p "PM" at bounding box center [448, 268] width 10 height 8
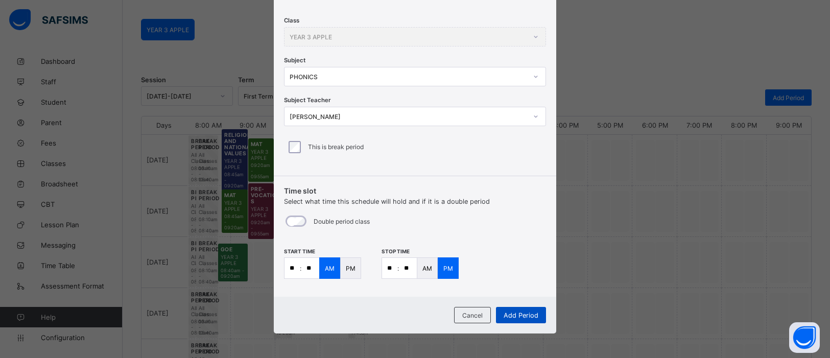
click at [526, 318] on span "Add Period" at bounding box center [520, 315] width 35 height 8
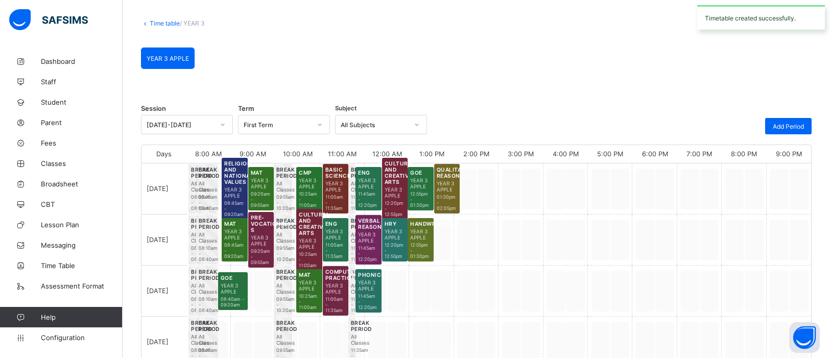
scroll to position [76, 0]
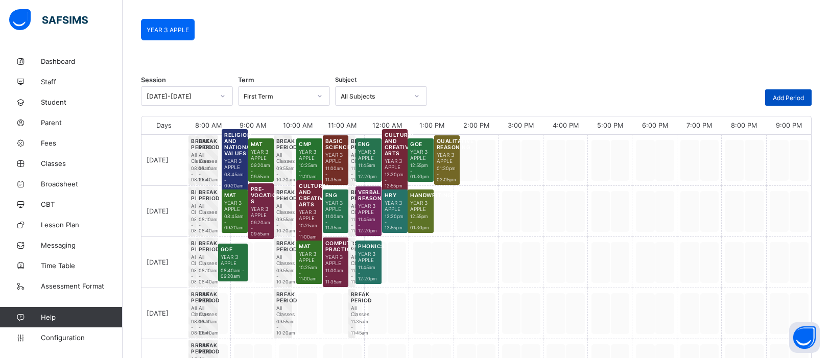
click at [776, 101] on div "Add Period" at bounding box center [788, 97] width 46 height 16
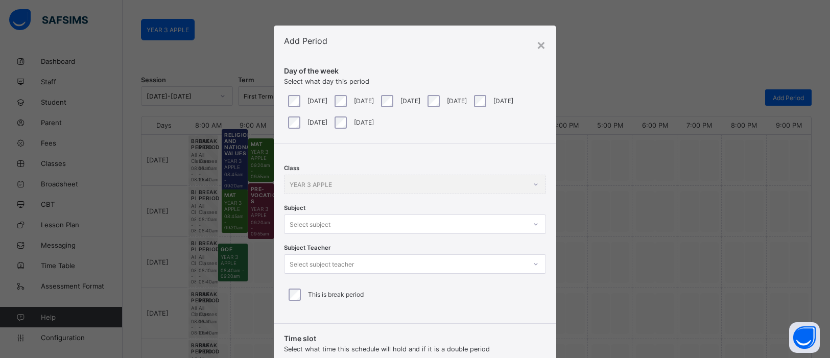
click at [534, 221] on icon at bounding box center [535, 224] width 6 height 10
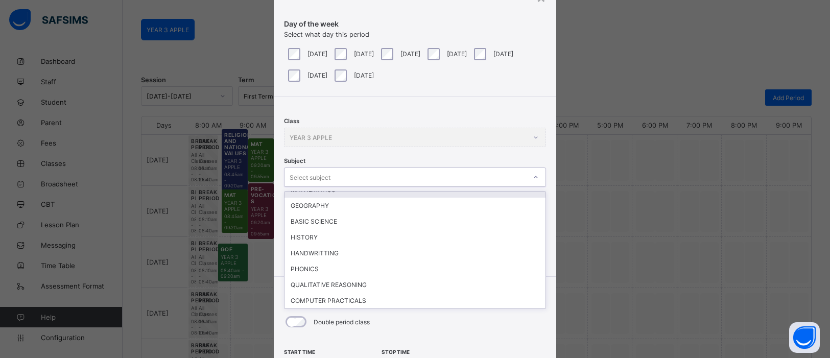
scroll to position [115, 0]
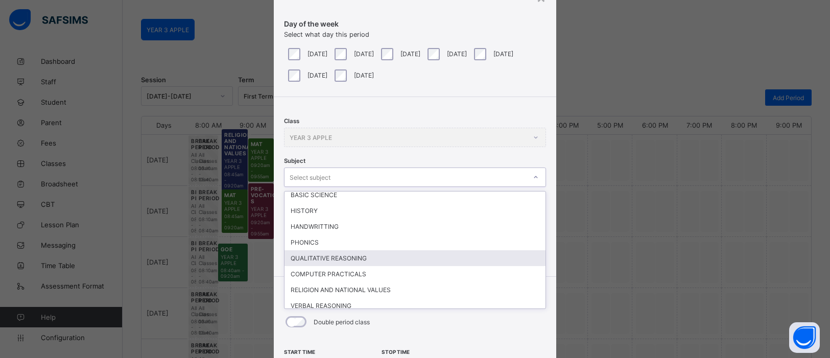
click at [368, 251] on div "QUALITATIVE REASONING" at bounding box center [414, 258] width 261 height 16
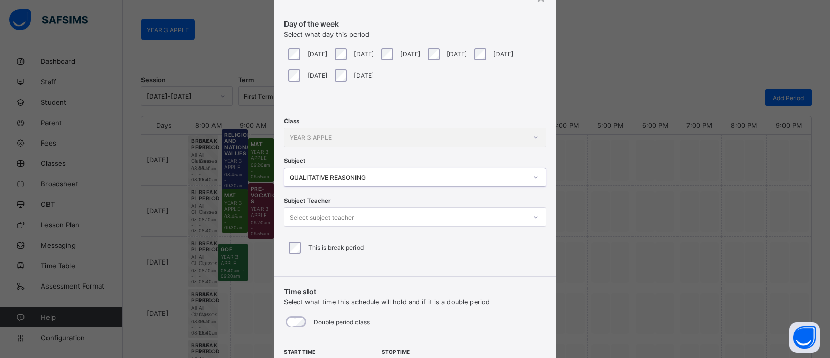
click at [532, 212] on icon at bounding box center [535, 217] width 6 height 10
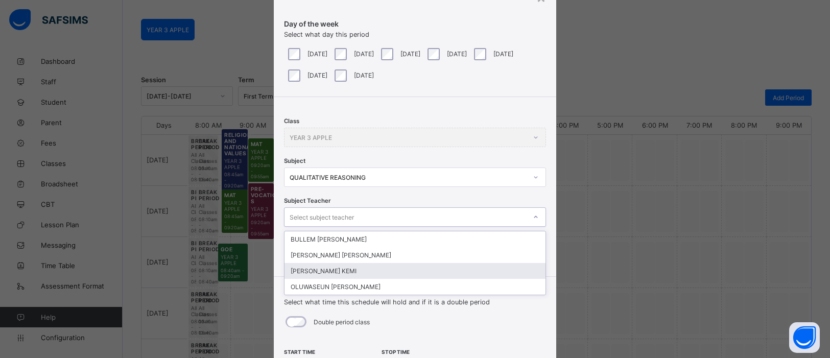
click at [362, 265] on div "[PERSON_NAME] KEMI" at bounding box center [414, 271] width 261 height 16
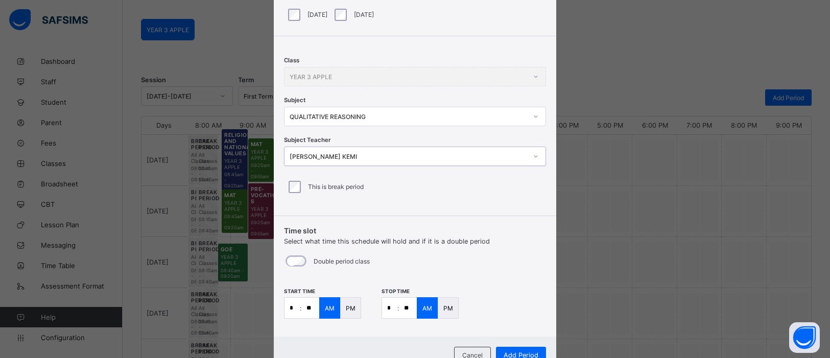
scroll to position [148, 0]
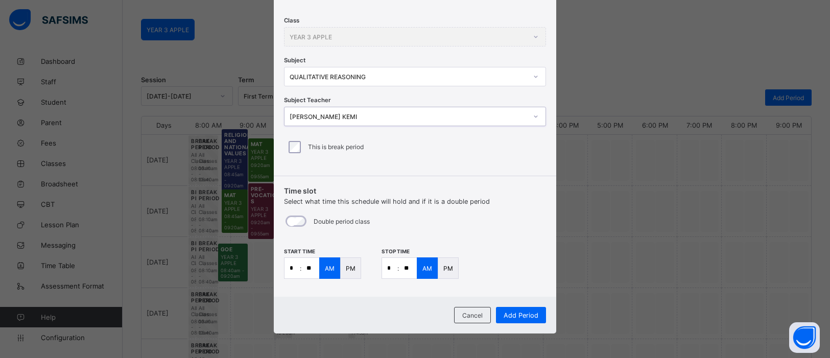
click at [291, 271] on input "*" at bounding box center [291, 268] width 15 height 20
type input "**"
click at [392, 269] on input "*" at bounding box center [389, 268] width 15 height 20
type input "**"
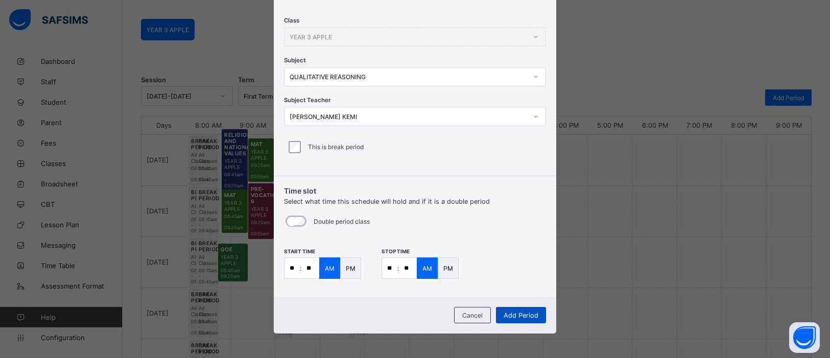
type input "**"
click at [517, 312] on span "Add Period" at bounding box center [520, 315] width 35 height 8
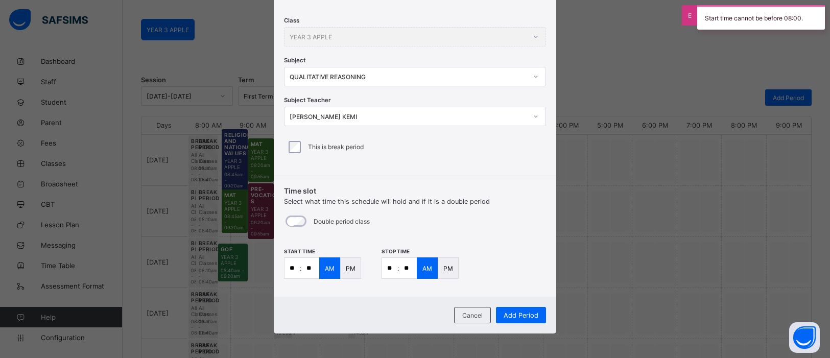
click at [452, 265] on div "PM" at bounding box center [448, 267] width 21 height 21
click at [352, 268] on p "PM" at bounding box center [351, 268] width 10 height 8
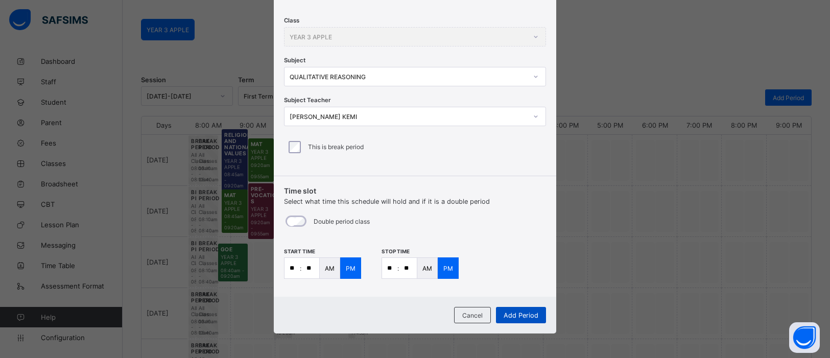
click at [535, 316] on span "Add Period" at bounding box center [520, 315] width 35 height 8
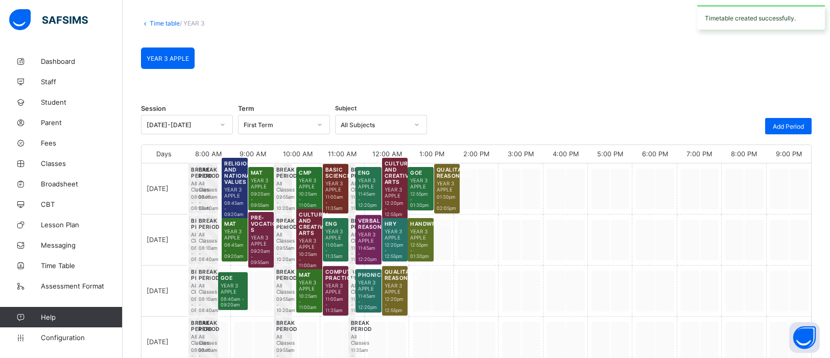
scroll to position [76, 0]
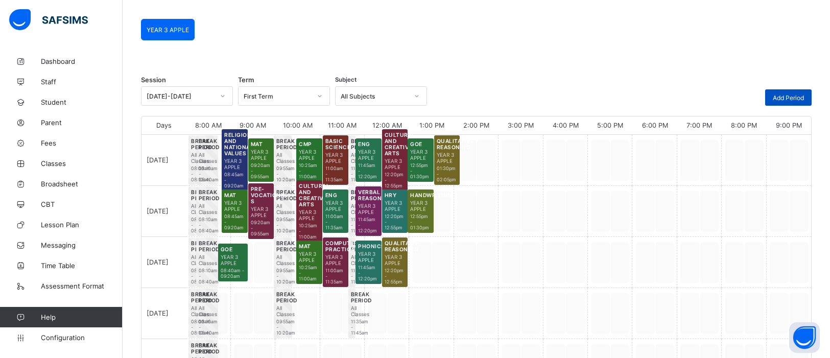
click at [786, 94] on span "Add Period" at bounding box center [787, 98] width 31 height 8
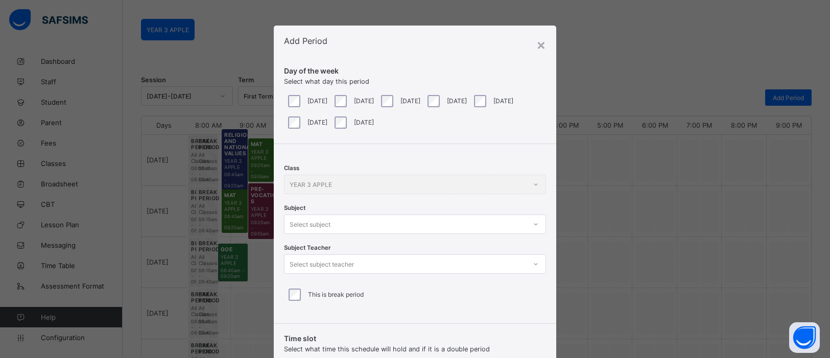
click at [535, 228] on div "Class YEAR 3 APPLE Subject Select subject Subject Teacher Select subject teache…" at bounding box center [415, 230] width 282 height 172
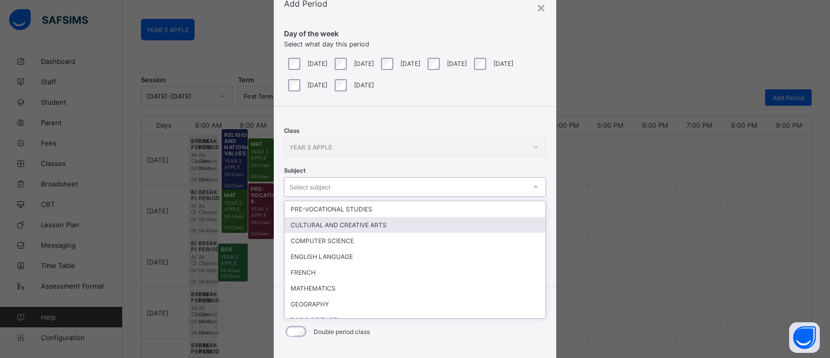
scroll to position [38, 0]
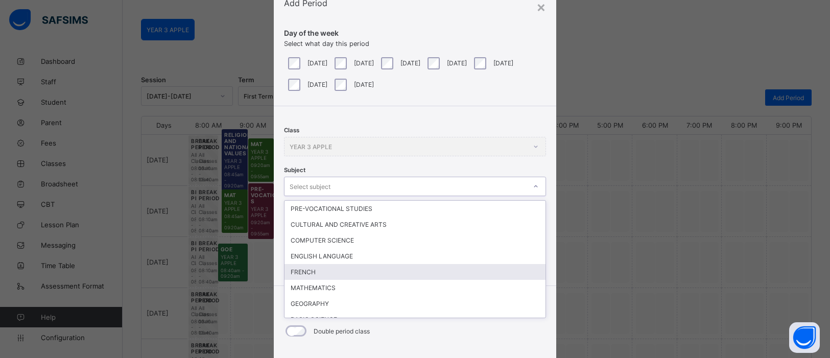
click at [451, 269] on div "FRENCH" at bounding box center [414, 272] width 261 height 16
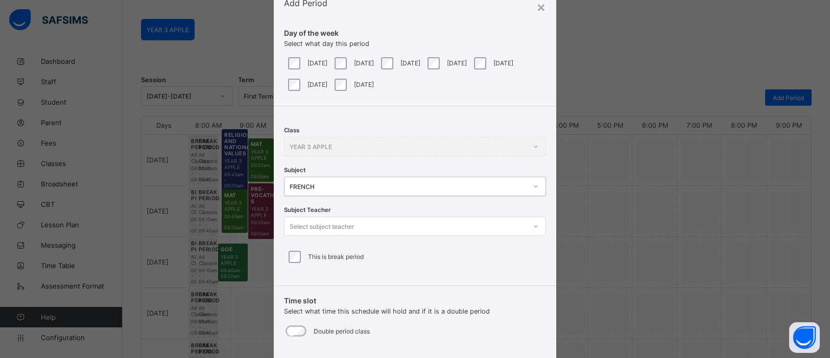
click at [534, 225] on icon at bounding box center [536, 226] width 4 height 2
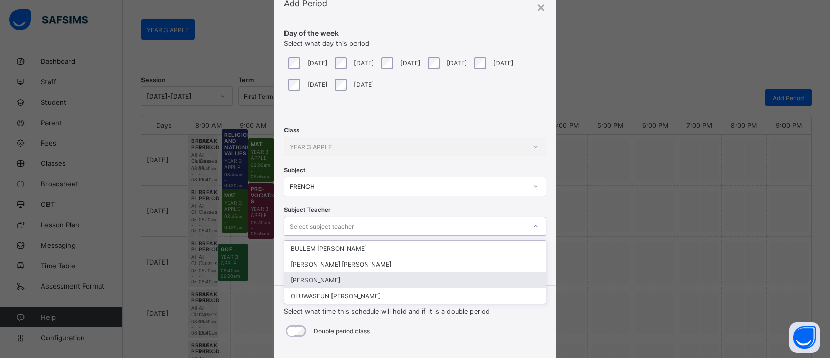
click at [424, 280] on div "[PERSON_NAME]" at bounding box center [414, 280] width 261 height 16
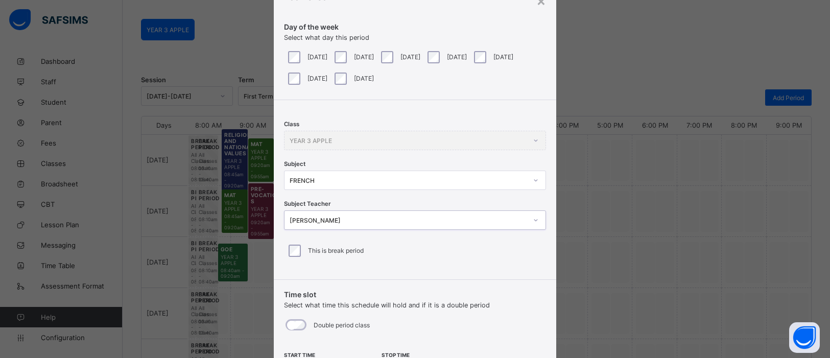
scroll to position [148, 0]
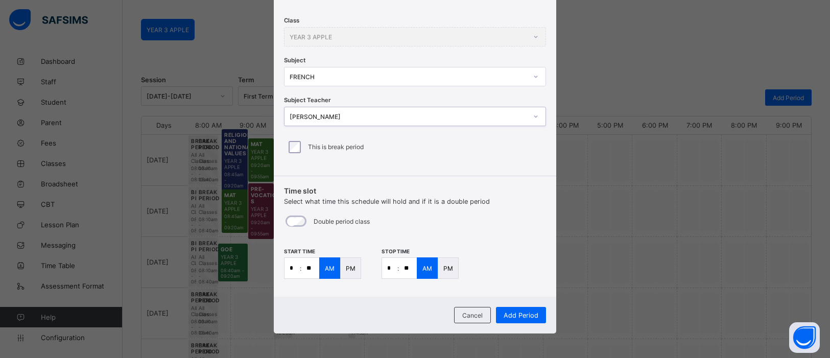
click at [295, 268] on input "*" at bounding box center [291, 268] width 15 height 20
type input "**"
click at [392, 265] on input "*" at bounding box center [389, 268] width 15 height 20
type input "*"
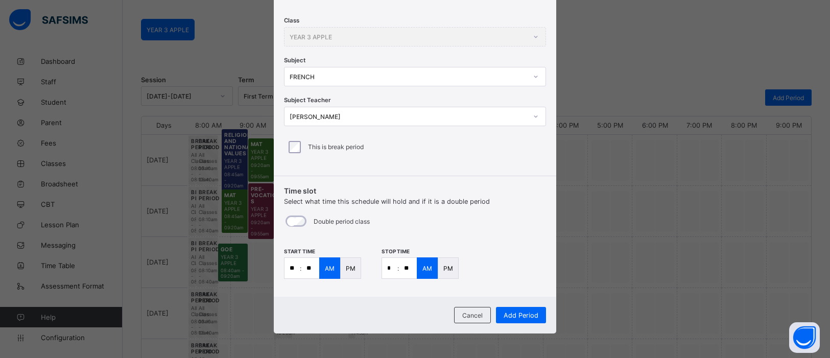
click at [406, 268] on input "**" at bounding box center [408, 268] width 18 height 20
type input "**"
click at [528, 311] on span "Add Period" at bounding box center [520, 315] width 35 height 8
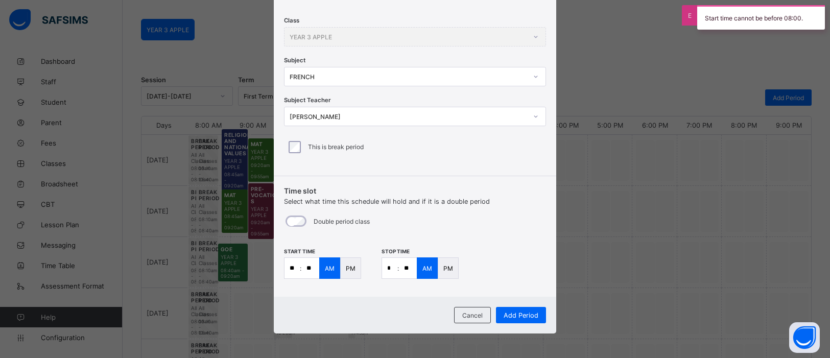
click at [446, 262] on div "PM" at bounding box center [448, 267] width 21 height 21
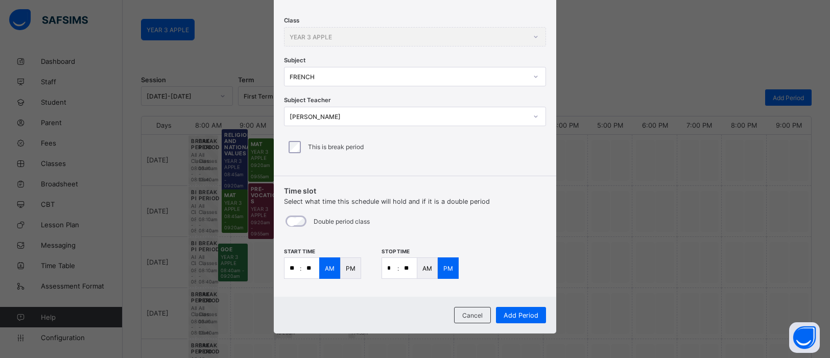
click at [349, 271] on p "PM" at bounding box center [351, 268] width 10 height 8
click at [526, 316] on span "Add Period" at bounding box center [520, 315] width 35 height 8
click at [521, 318] on div "Add Period" at bounding box center [521, 315] width 50 height 16
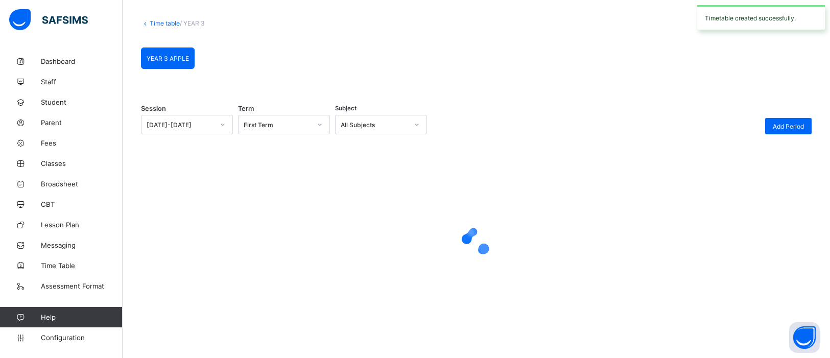
scroll to position [76, 0]
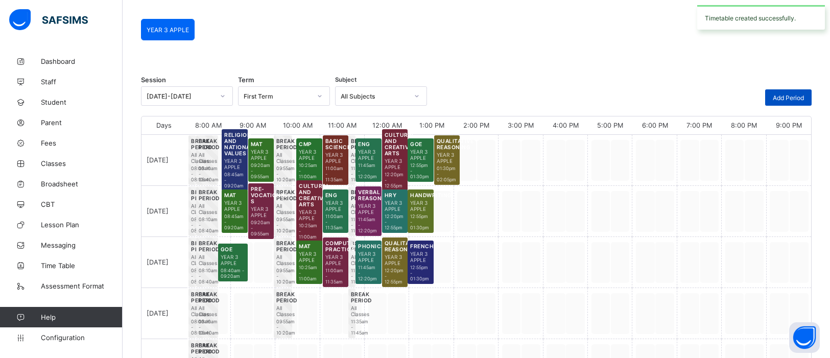
click at [798, 94] on span "Add Period" at bounding box center [787, 98] width 31 height 8
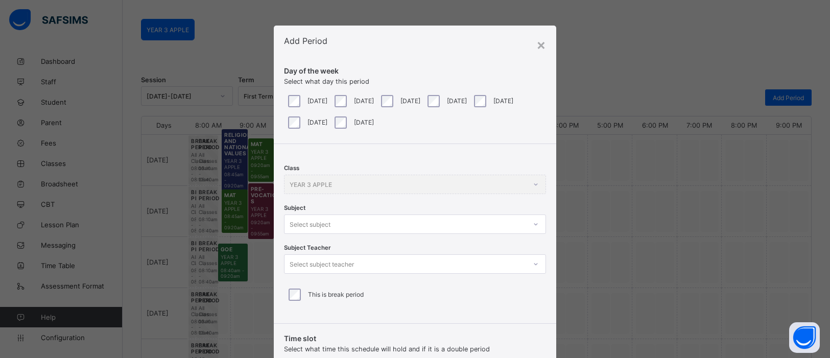
click at [535, 226] on div at bounding box center [535, 224] width 19 height 18
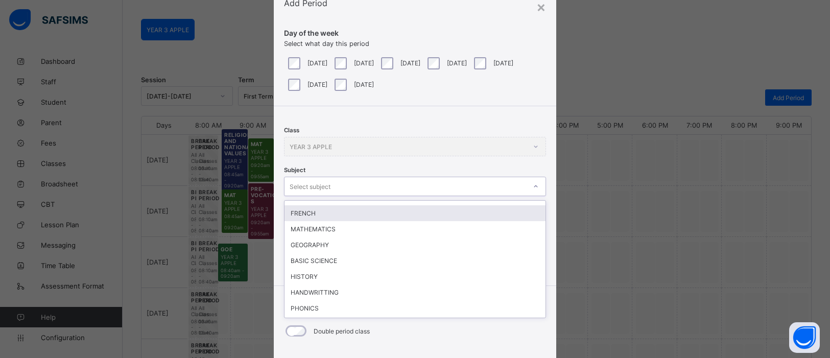
scroll to position [115, 0]
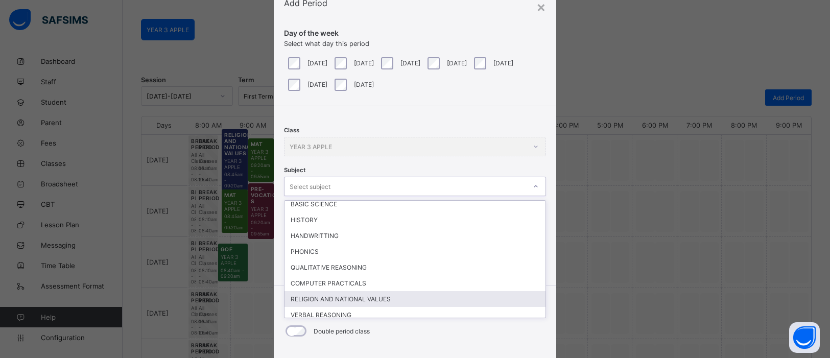
click at [375, 291] on div "RELIGION AND NATIONAL VALUES" at bounding box center [414, 299] width 261 height 16
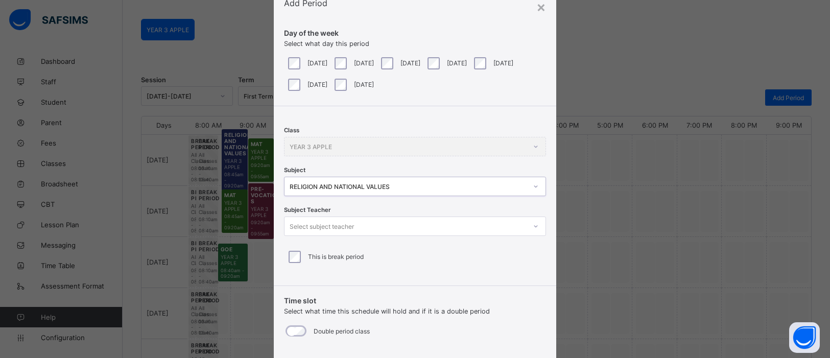
click at [533, 224] on icon at bounding box center [535, 226] width 6 height 10
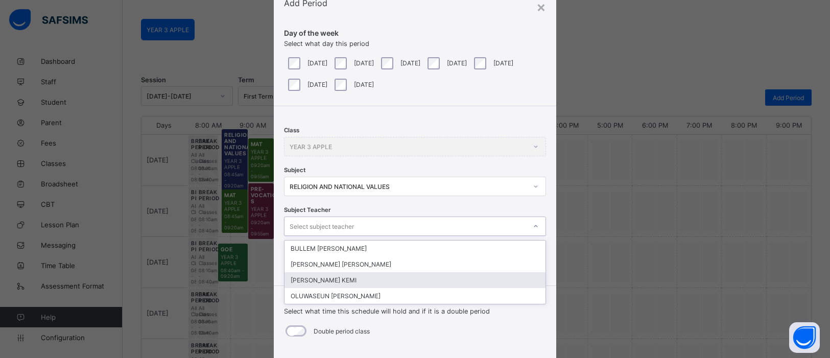
click at [390, 275] on div "[PERSON_NAME] KEMI" at bounding box center [414, 280] width 261 height 16
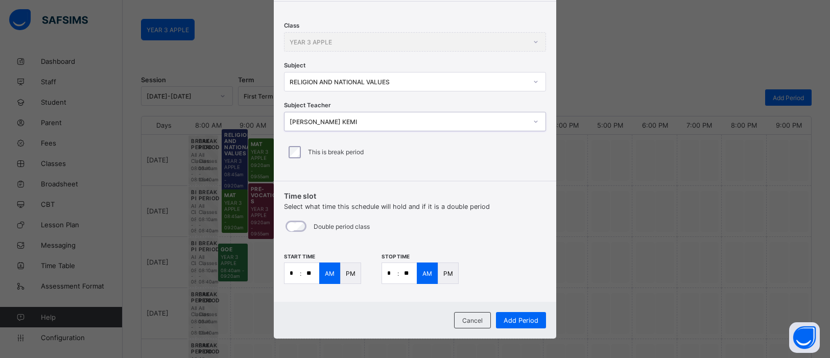
scroll to position [143, 0]
click at [295, 272] on input "*" at bounding box center [291, 272] width 15 height 20
type input "*"
click at [310, 270] on input "**" at bounding box center [310, 272] width 18 height 20
type input "**"
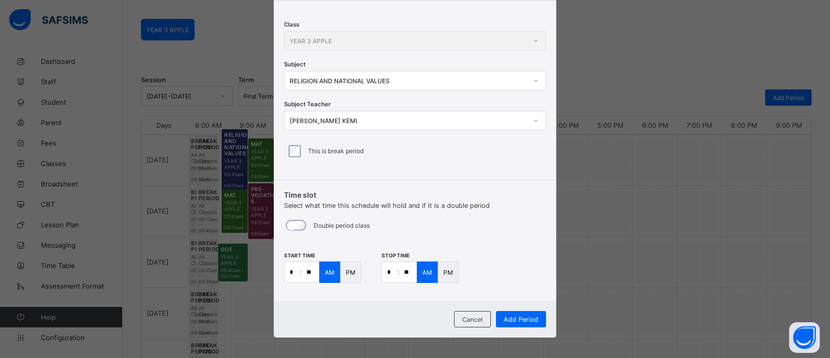
click at [386, 274] on input "*" at bounding box center [389, 272] width 15 height 20
click at [390, 274] on input "*" at bounding box center [389, 272] width 15 height 20
type input "*"
click at [408, 271] on input "**" at bounding box center [408, 272] width 18 height 20
type input "**"
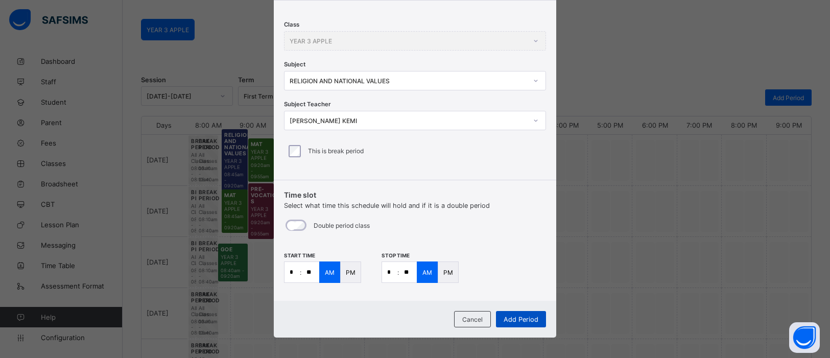
click at [511, 320] on span "Add Period" at bounding box center [520, 320] width 35 height 8
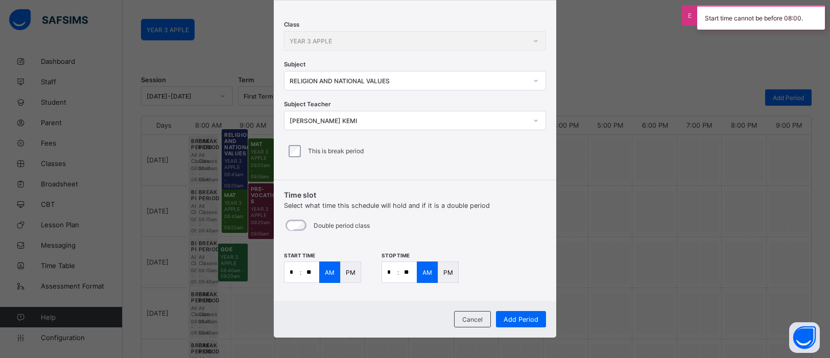
click at [346, 265] on div "PM" at bounding box center [350, 271] width 21 height 21
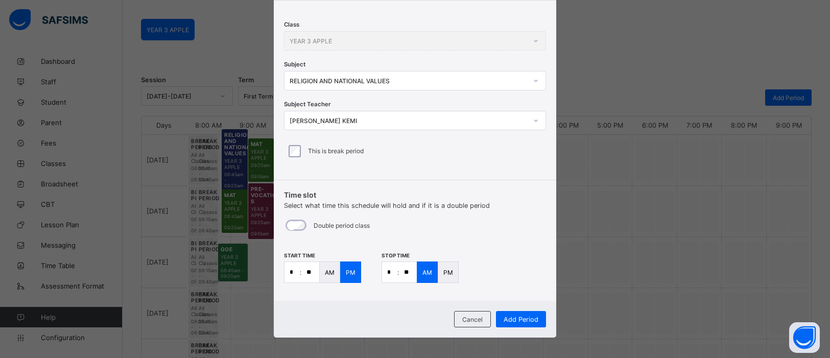
click at [443, 273] on p "PM" at bounding box center [448, 273] width 10 height 8
click at [512, 317] on span "Add Period" at bounding box center [520, 320] width 35 height 8
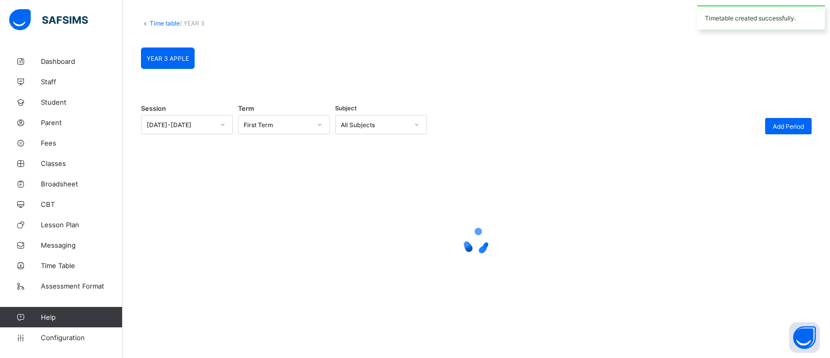
scroll to position [76, 0]
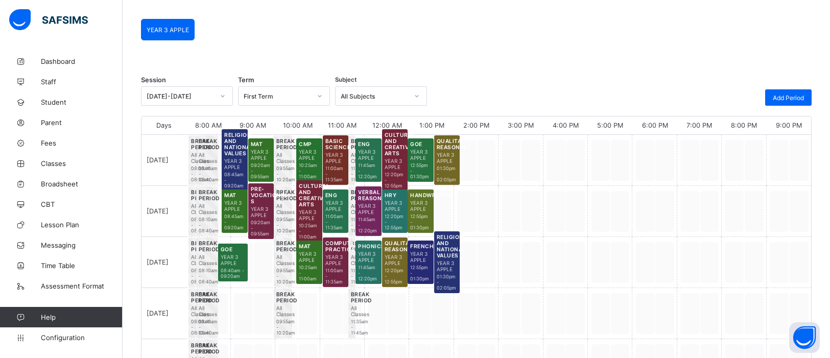
click at [806, 118] on div "9:00 PM" at bounding box center [788, 125] width 44 height 18
click at [793, 100] on span "Add Period" at bounding box center [787, 98] width 31 height 8
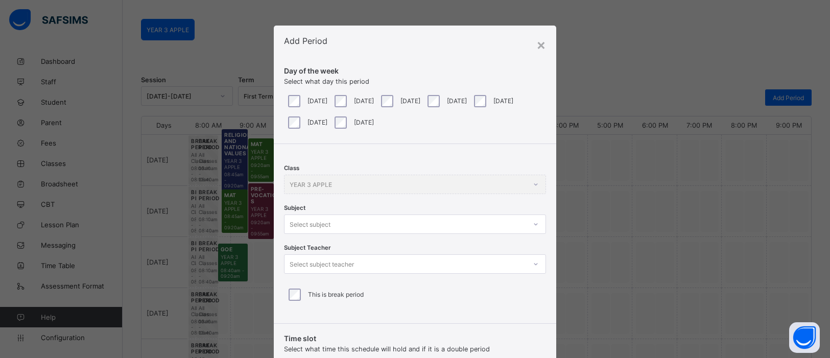
click at [536, 224] on div at bounding box center [535, 224] width 17 height 16
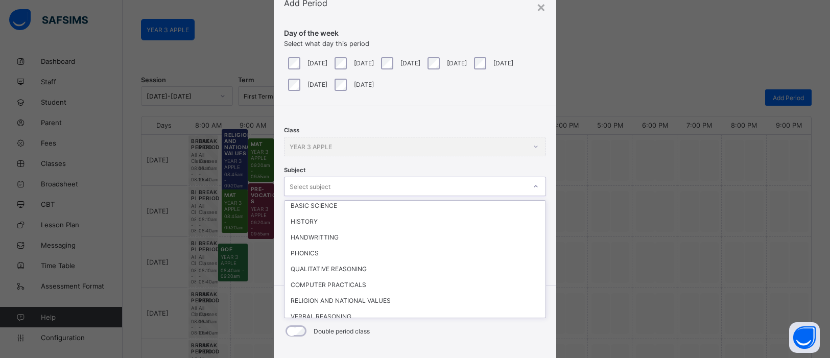
scroll to position [115, 0]
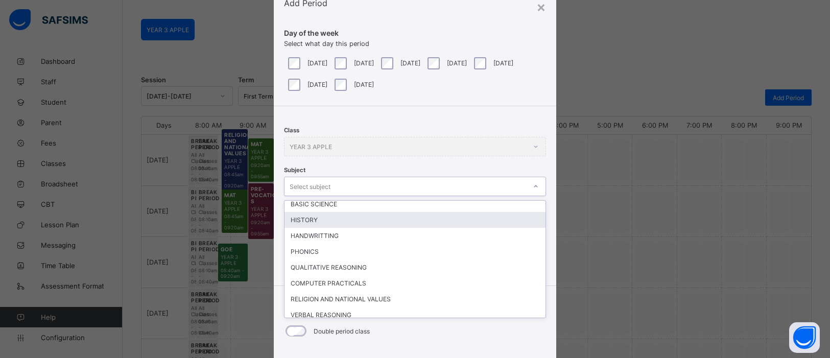
click at [334, 217] on div "HISTORY" at bounding box center [414, 220] width 261 height 16
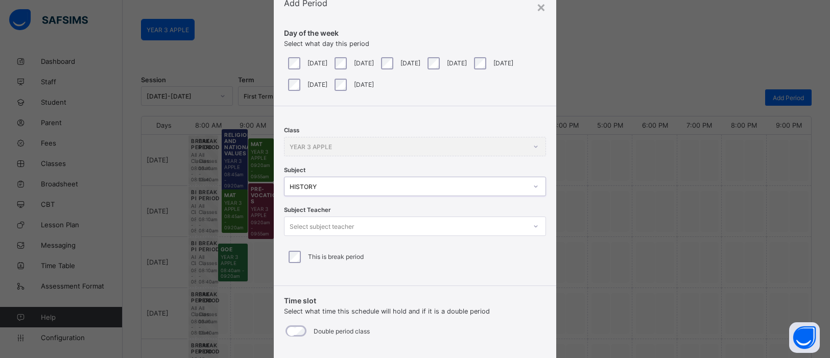
click at [527, 225] on div at bounding box center [535, 226] width 17 height 16
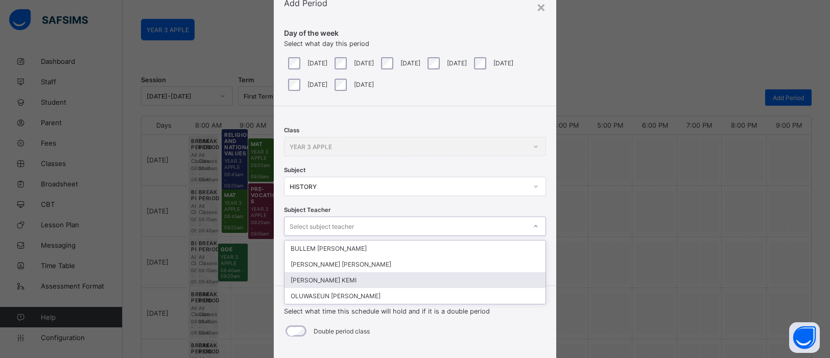
click at [353, 279] on div "[PERSON_NAME] KEMI" at bounding box center [414, 280] width 261 height 16
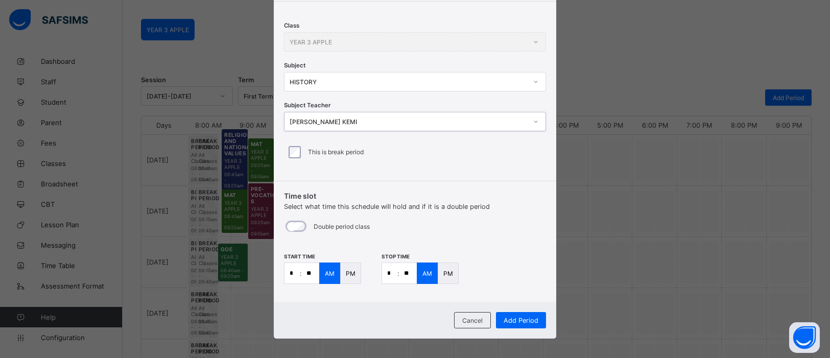
scroll to position [148, 0]
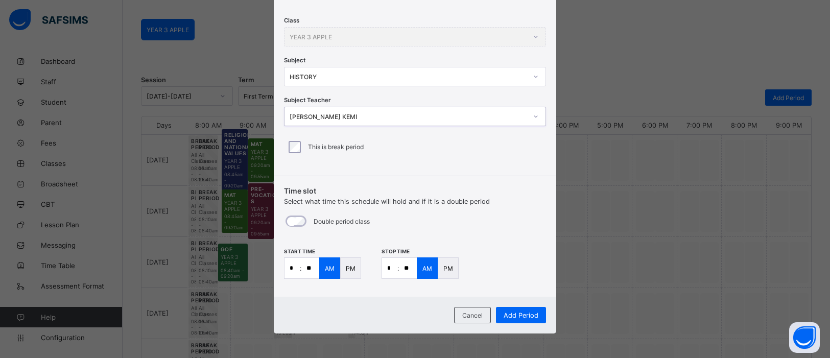
click at [295, 265] on input "*" at bounding box center [291, 268] width 15 height 20
click at [313, 271] on input "**" at bounding box center [310, 268] width 18 height 20
type input "**"
click at [391, 269] on input "*" at bounding box center [389, 268] width 15 height 20
type input "*"
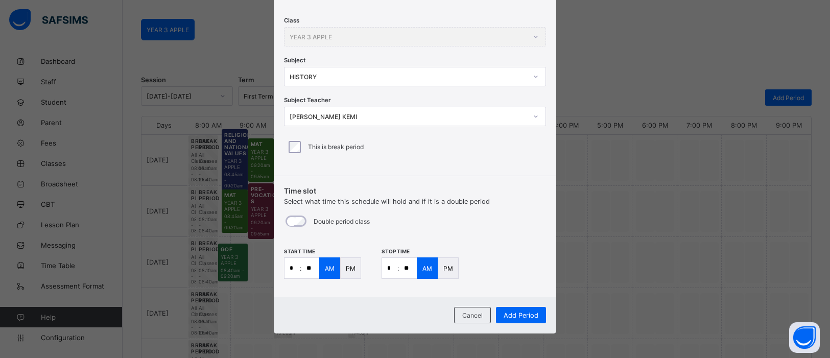
click at [406, 264] on input "**" at bounding box center [408, 268] width 18 height 20
type input "**"
click at [518, 311] on span "Add Period" at bounding box center [520, 315] width 35 height 8
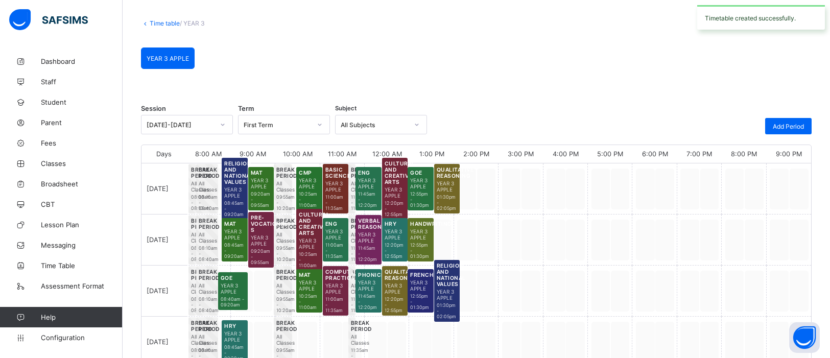
scroll to position [76, 0]
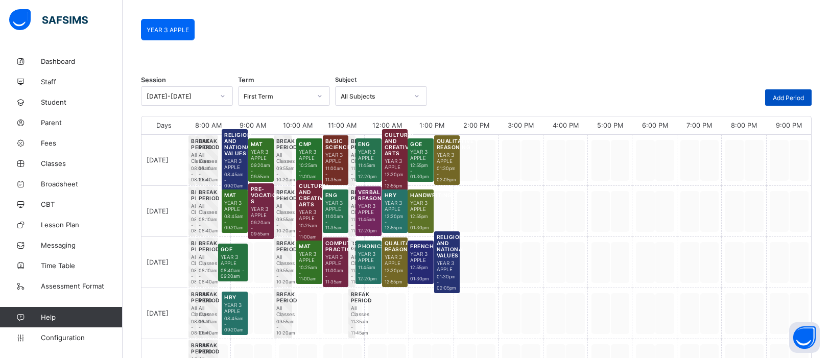
click at [786, 100] on span "Add Period" at bounding box center [787, 98] width 31 height 8
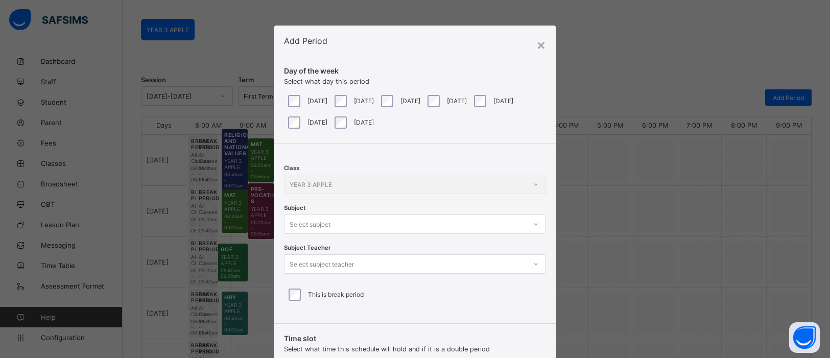
click at [535, 226] on div "Select subject" at bounding box center [415, 223] width 262 height 19
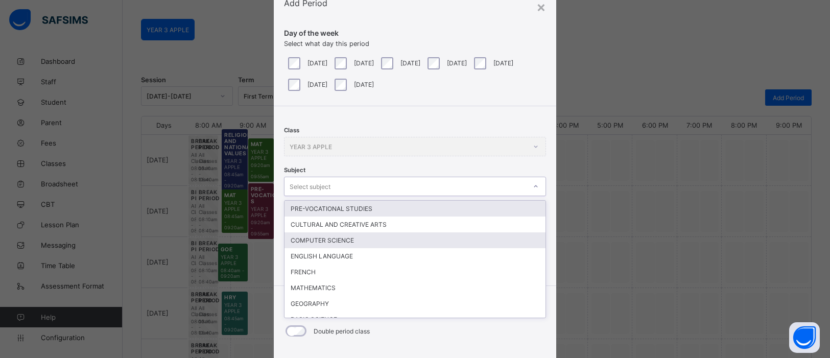
scroll to position [38, 0]
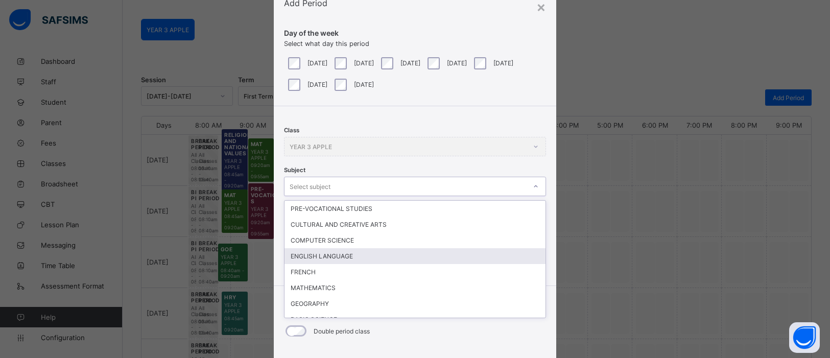
click at [384, 256] on div "ENGLISH LANGUAGE" at bounding box center [414, 256] width 261 height 16
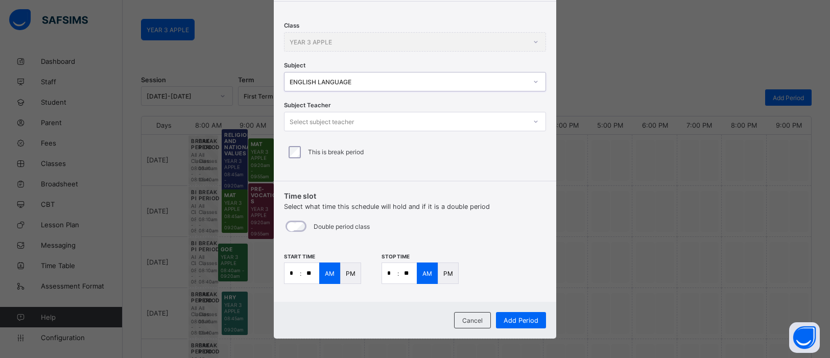
scroll to position [147, 0]
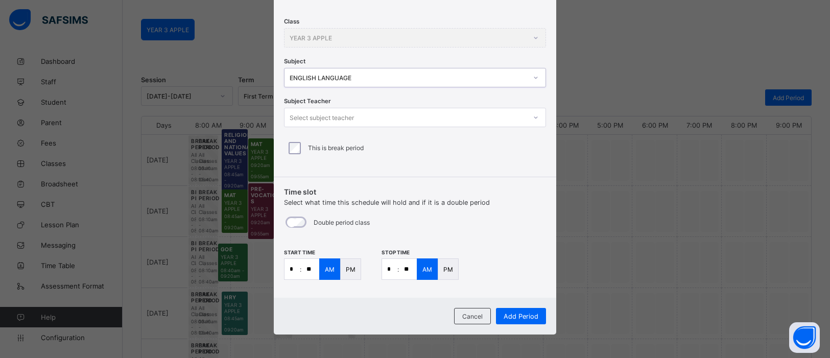
click at [292, 273] on input "*" at bounding box center [291, 269] width 15 height 20
type input "*"
click at [309, 269] on input "**" at bounding box center [310, 269] width 18 height 20
type input "**"
click at [391, 268] on input "*" at bounding box center [389, 269] width 15 height 20
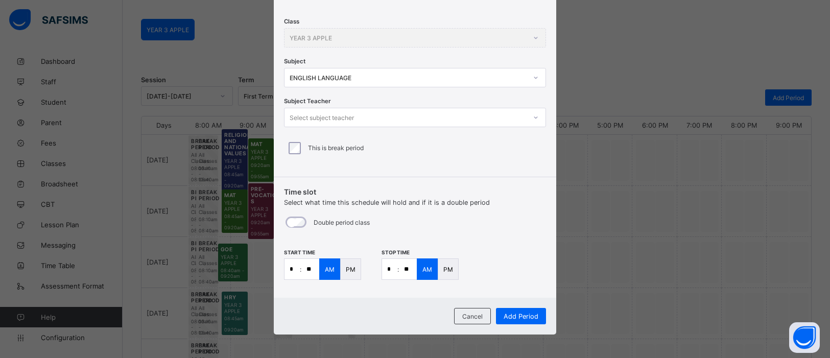
type input "*"
click at [407, 269] on input "**" at bounding box center [408, 269] width 18 height 20
type input "**"
click at [535, 117] on icon at bounding box center [535, 117] width 6 height 10
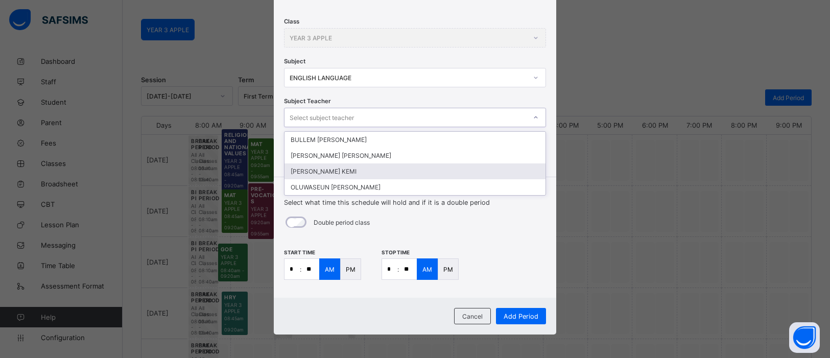
click at [432, 166] on div "[PERSON_NAME] KEMI" at bounding box center [414, 171] width 261 height 16
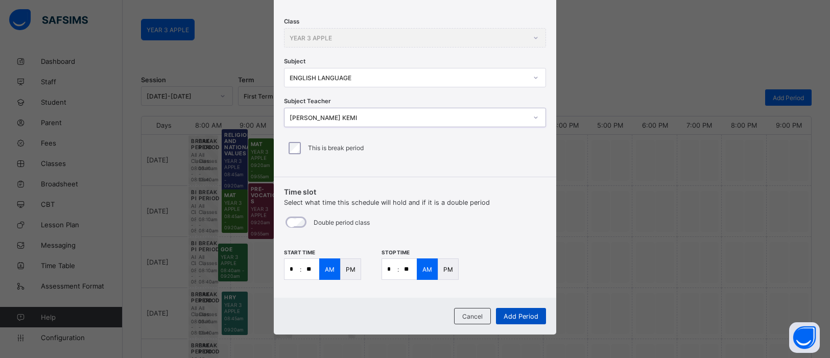
click at [521, 316] on span "Add Period" at bounding box center [520, 316] width 35 height 8
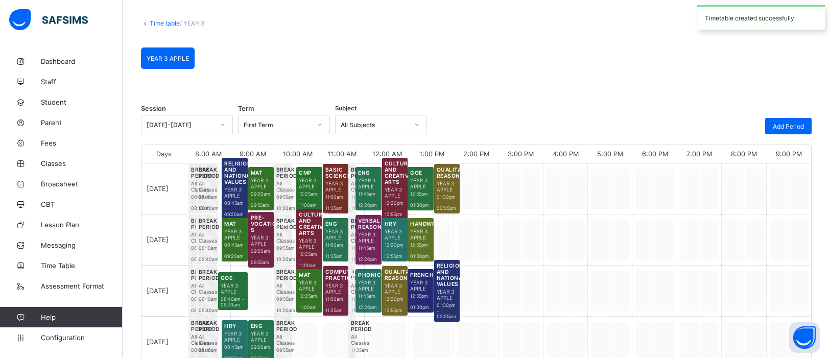
scroll to position [76, 0]
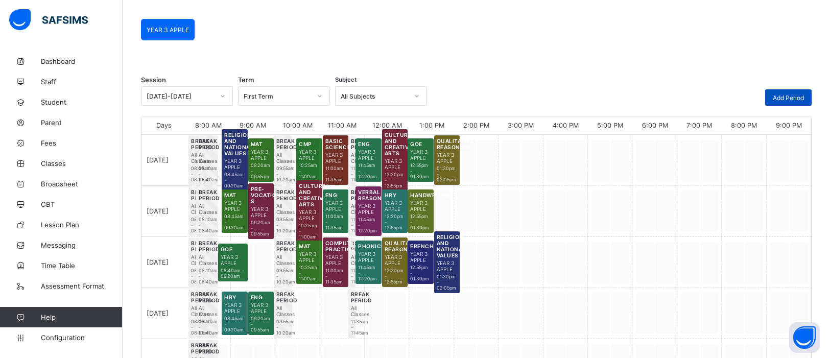
click at [782, 94] on span "Add Period" at bounding box center [787, 98] width 31 height 8
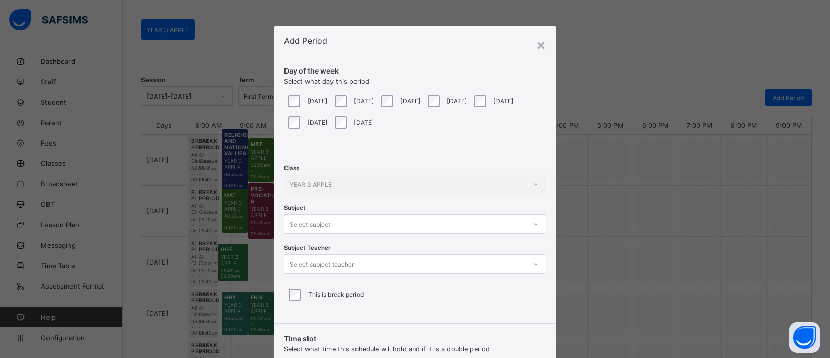
click at [531, 226] on div at bounding box center [535, 224] width 19 height 18
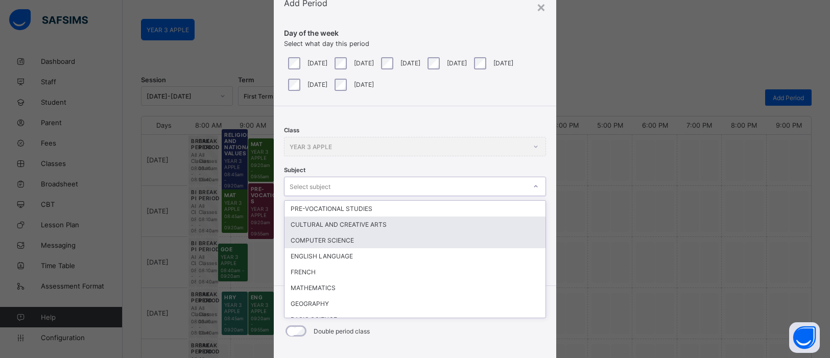
scroll to position [38, 0]
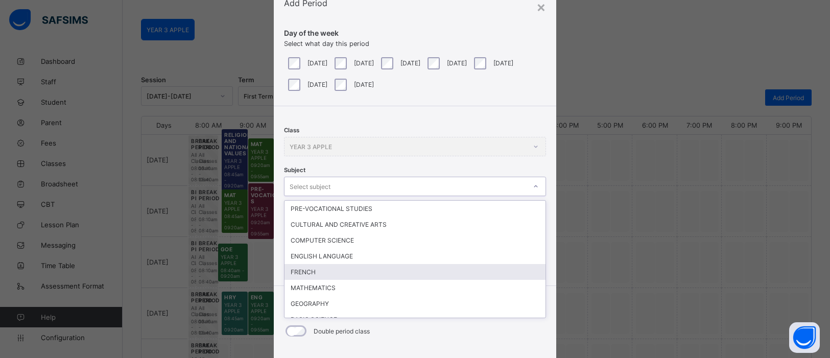
click at [466, 268] on div "FRENCH" at bounding box center [414, 272] width 261 height 16
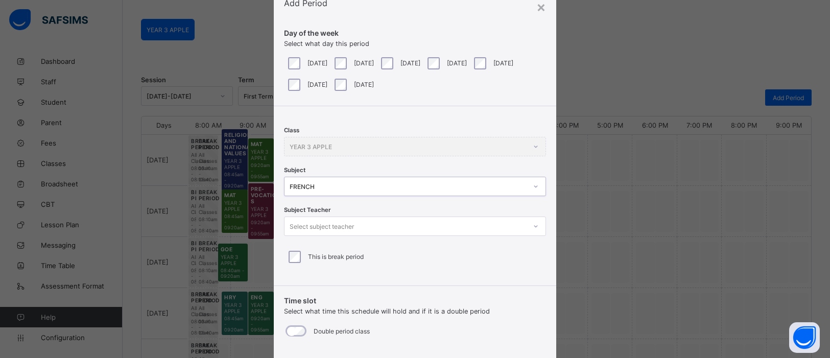
click at [534, 225] on icon at bounding box center [536, 226] width 4 height 2
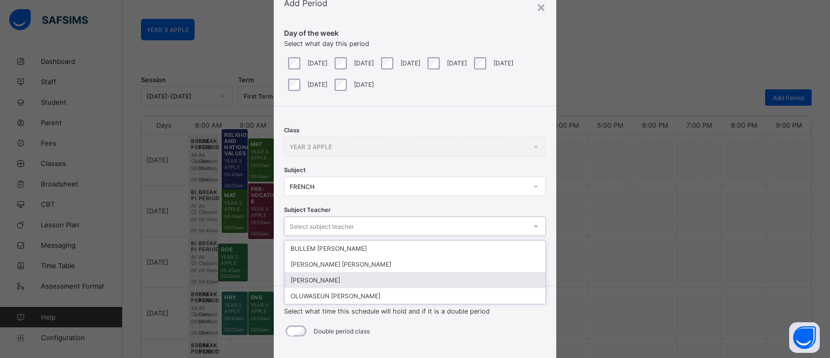
click at [449, 277] on div "[PERSON_NAME]" at bounding box center [414, 280] width 261 height 16
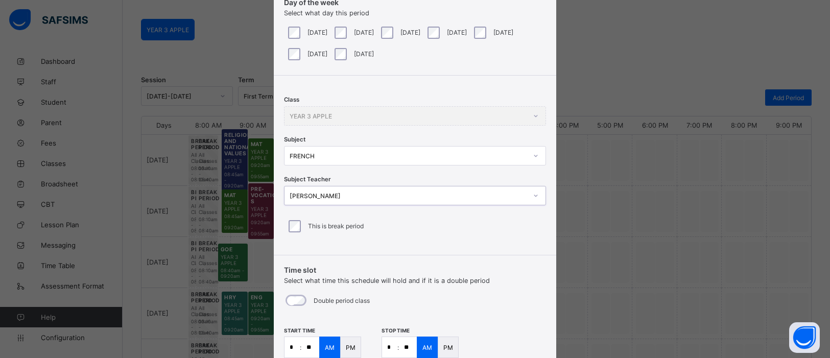
scroll to position [136, 0]
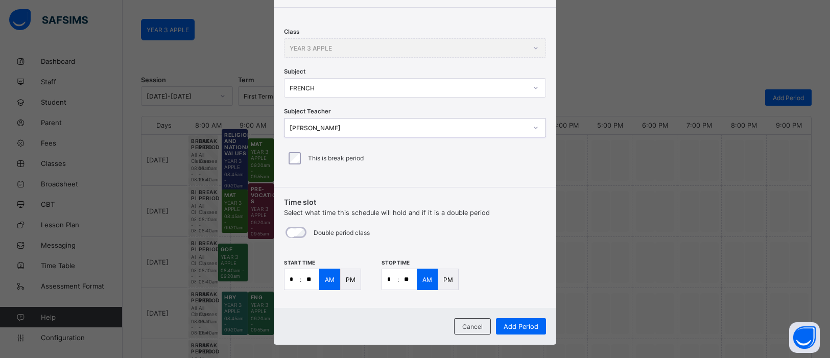
click at [292, 282] on input "*" at bounding box center [291, 279] width 15 height 20
type input "**"
click at [391, 279] on input "*" at bounding box center [389, 279] width 15 height 20
type input "**"
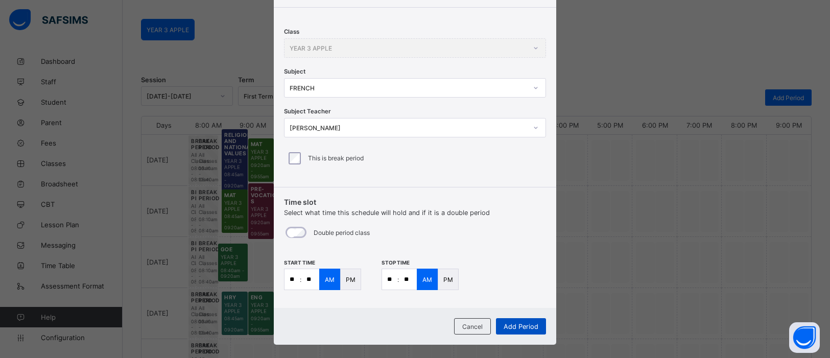
click at [521, 330] on div "Add Period" at bounding box center [521, 326] width 50 height 16
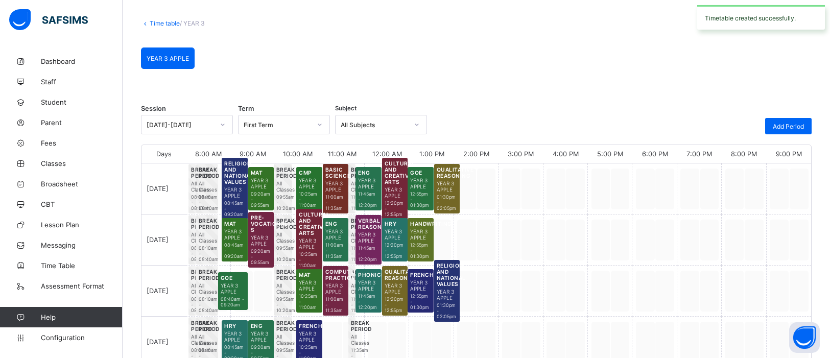
scroll to position [76, 0]
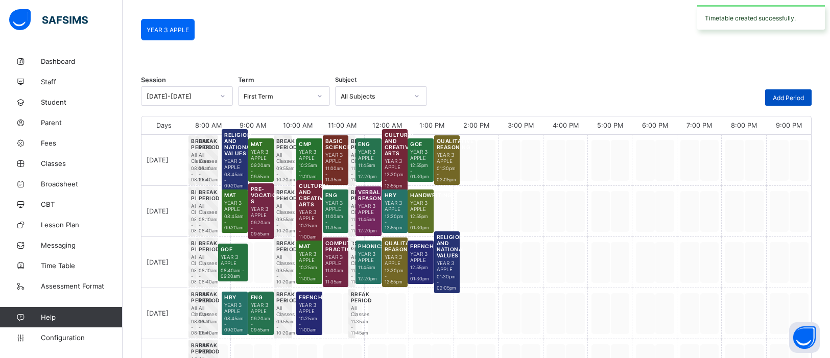
click at [776, 91] on div "Add Period" at bounding box center [788, 97] width 46 height 16
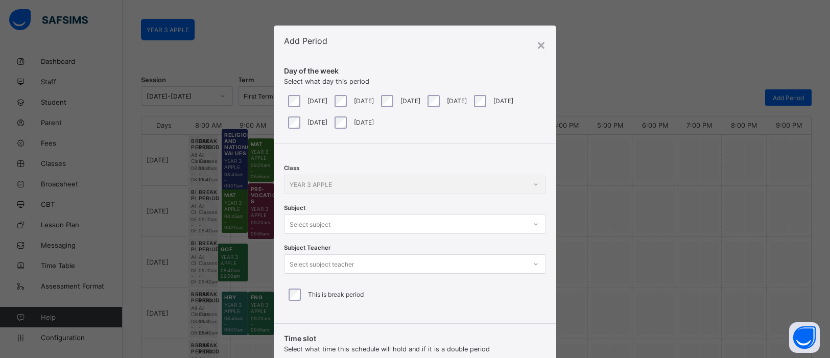
click at [535, 223] on div at bounding box center [535, 224] width 17 height 16
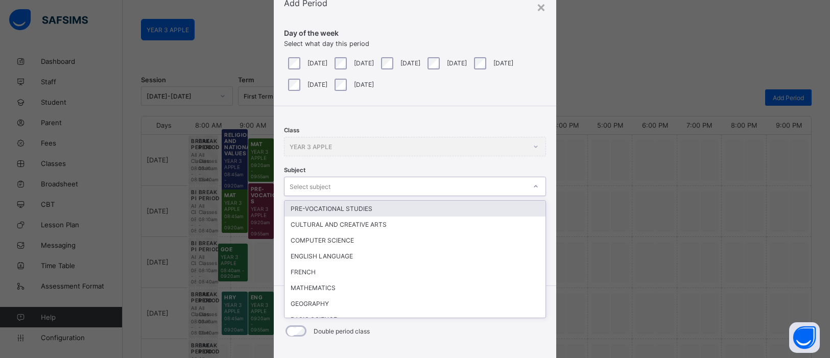
scroll to position [38, 0]
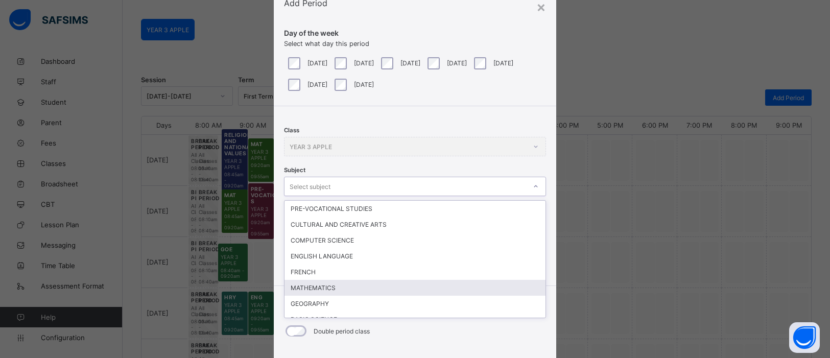
click at [411, 285] on div "MATHEMATICS" at bounding box center [414, 288] width 261 height 16
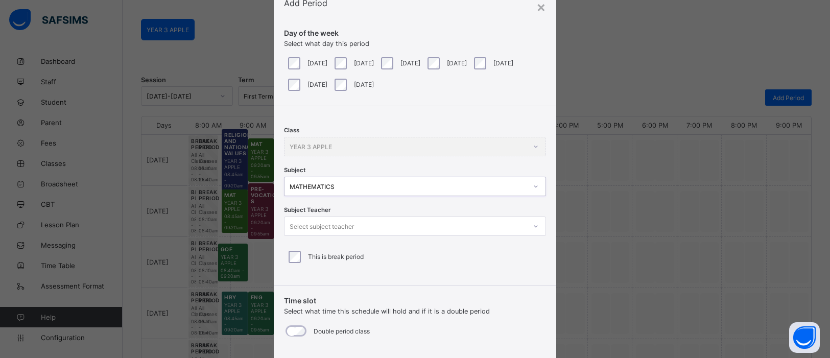
click at [534, 227] on icon at bounding box center [535, 226] width 6 height 10
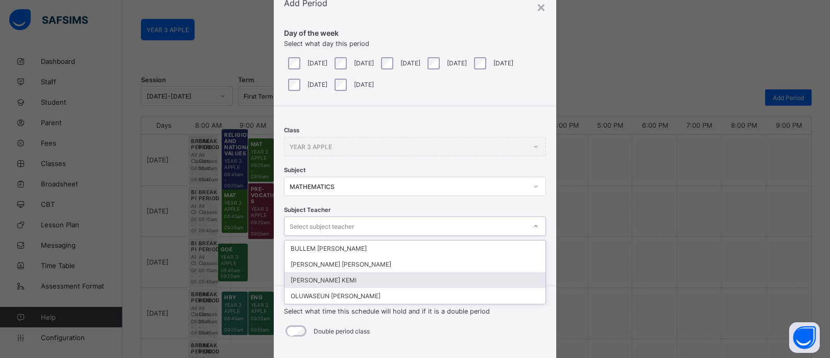
click at [458, 279] on div "[PERSON_NAME] KEMI" at bounding box center [414, 280] width 261 height 16
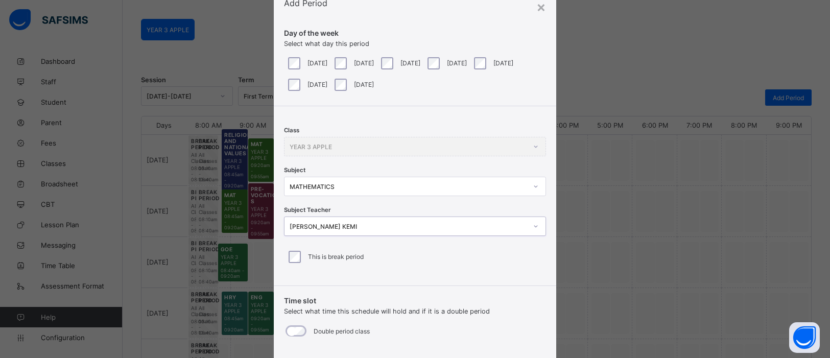
scroll to position [148, 0]
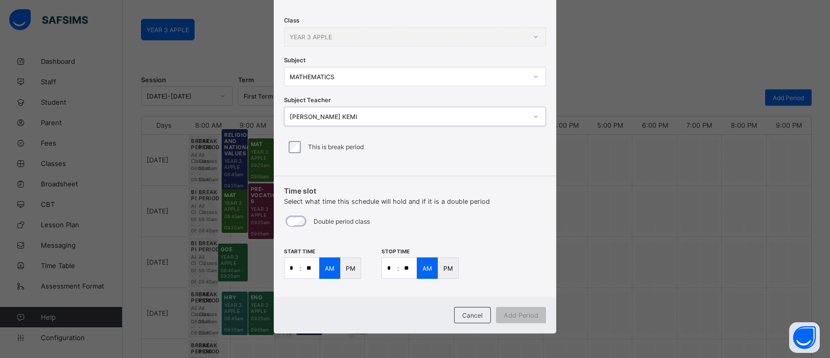
click at [294, 268] on input "*" at bounding box center [291, 268] width 15 height 20
type input "**"
click at [397, 268] on p ":" at bounding box center [398, 268] width 2 height 8
click at [388, 266] on input "*" at bounding box center [389, 268] width 15 height 20
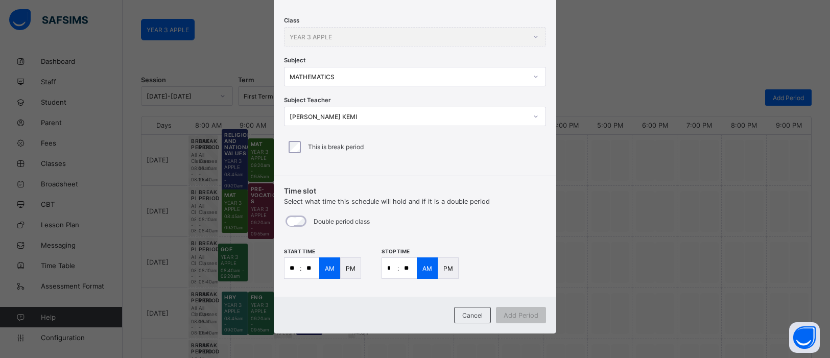
type input "**"
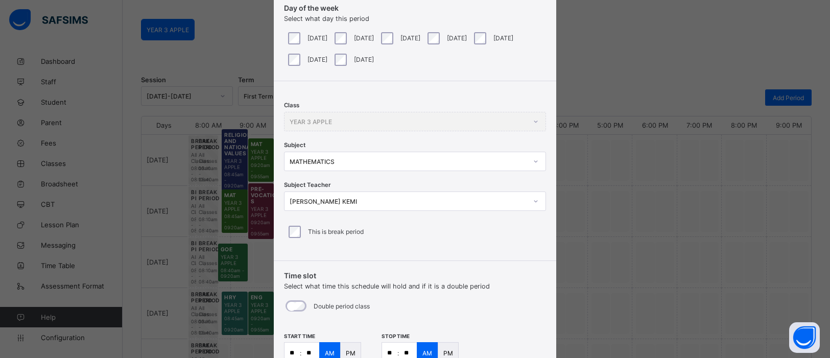
scroll to position [0, 0]
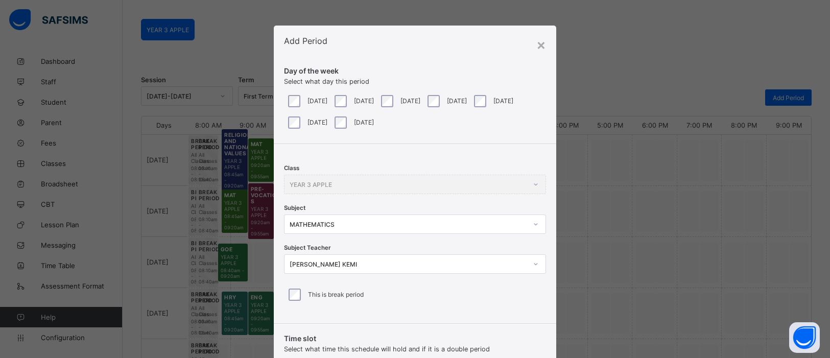
type input "**"
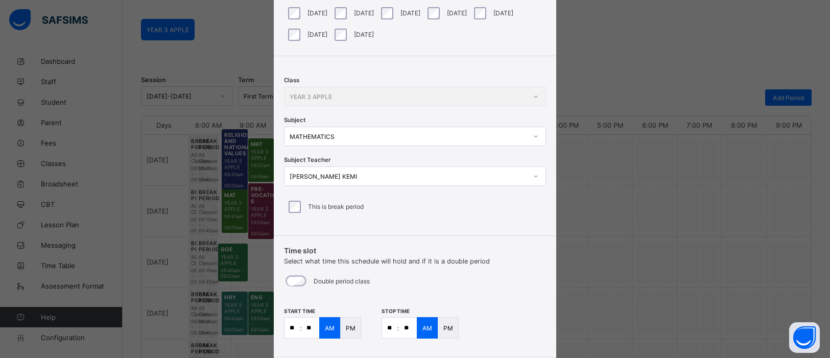
scroll to position [148, 0]
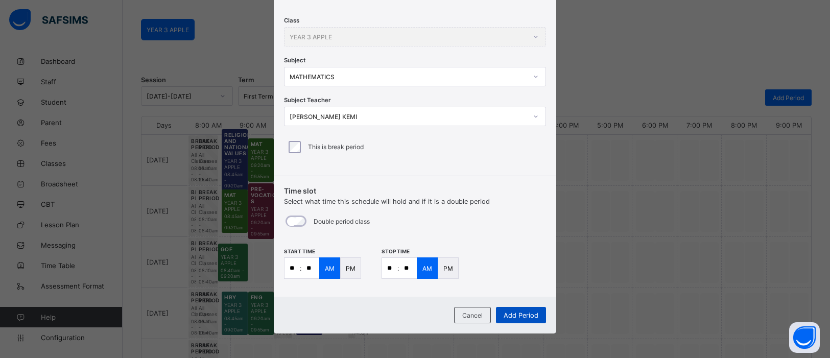
click at [520, 311] on span "Add Period" at bounding box center [520, 315] width 35 height 8
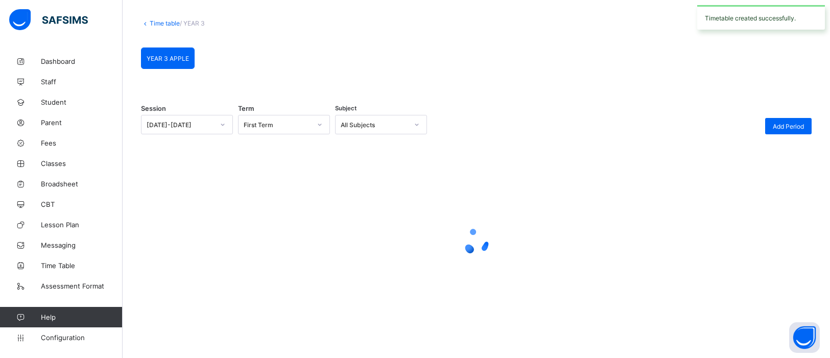
scroll to position [76, 0]
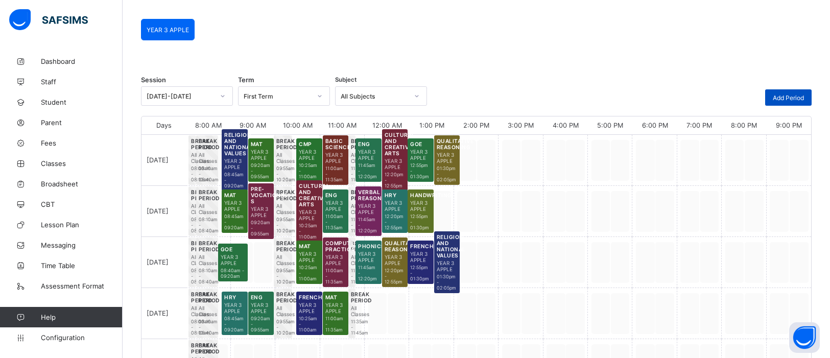
click at [782, 98] on span "Add Period" at bounding box center [787, 98] width 31 height 8
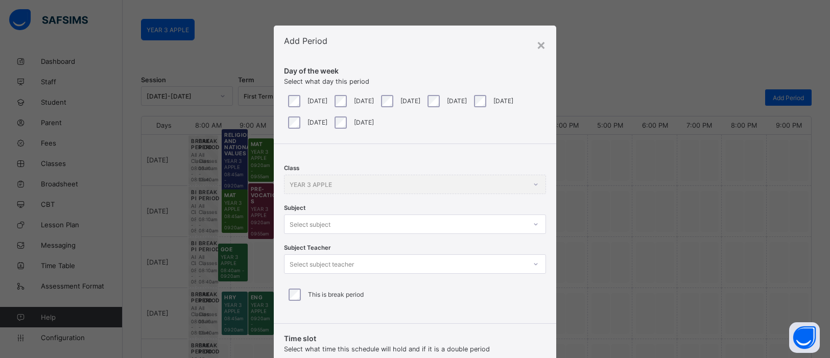
click at [530, 225] on div at bounding box center [535, 224] width 19 height 18
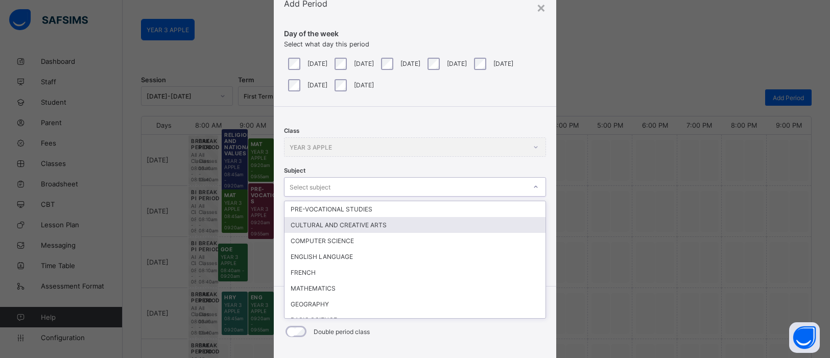
scroll to position [38, 0]
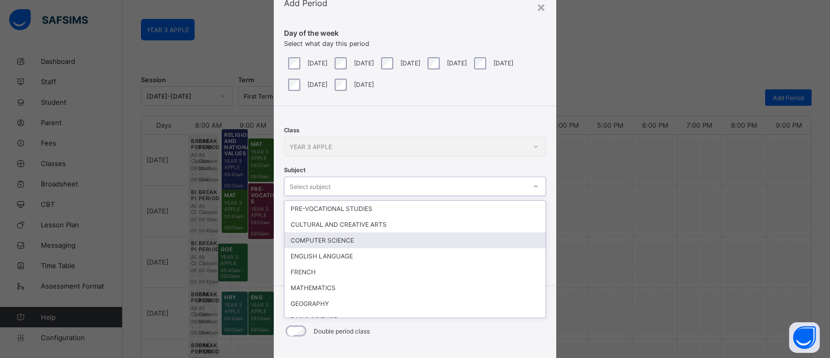
click at [393, 238] on div "COMPUTER SCIENCE" at bounding box center [414, 240] width 261 height 16
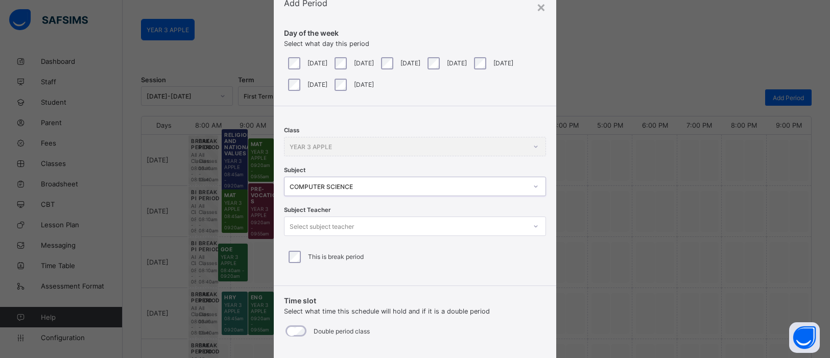
click at [534, 225] on icon at bounding box center [535, 226] width 6 height 10
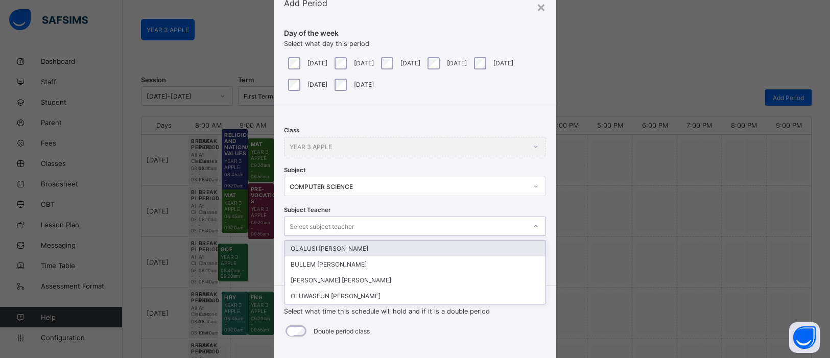
click at [344, 250] on div "OLALUSI [PERSON_NAME]" at bounding box center [414, 248] width 261 height 16
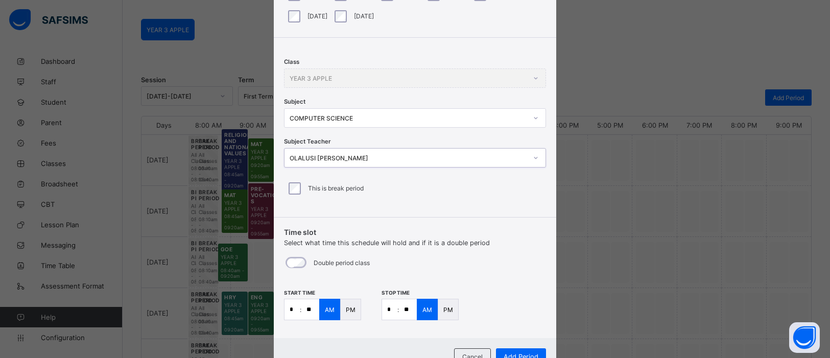
scroll to position [148, 0]
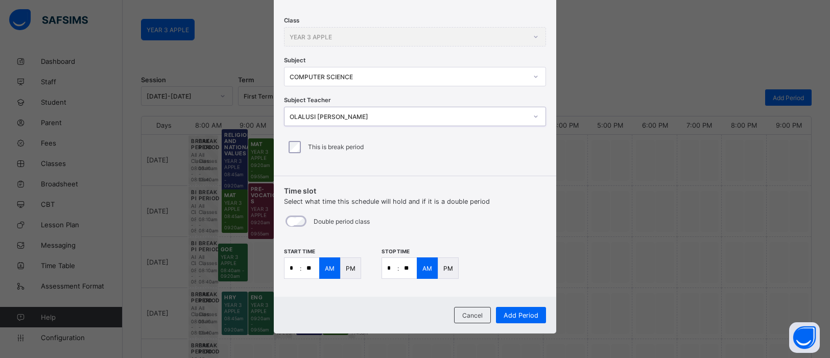
click at [293, 265] on input "*" at bounding box center [291, 268] width 15 height 20
click at [392, 268] on input "*" at bounding box center [389, 268] width 15 height 20
click at [525, 314] on span "Add Period" at bounding box center [520, 315] width 35 height 8
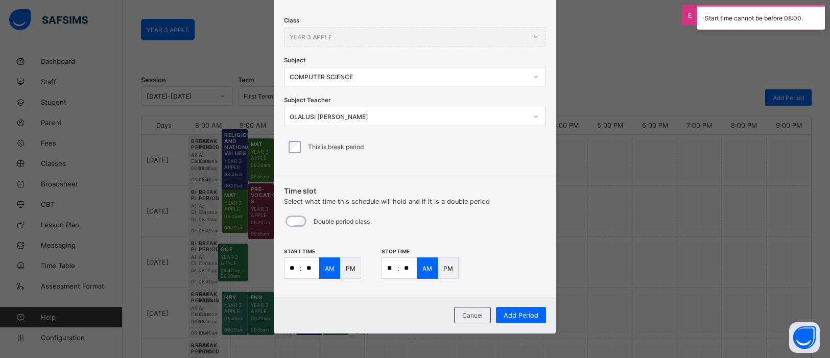
click at [352, 273] on div "PM" at bounding box center [350, 267] width 21 height 21
click at [443, 270] on p "PM" at bounding box center [448, 268] width 10 height 8
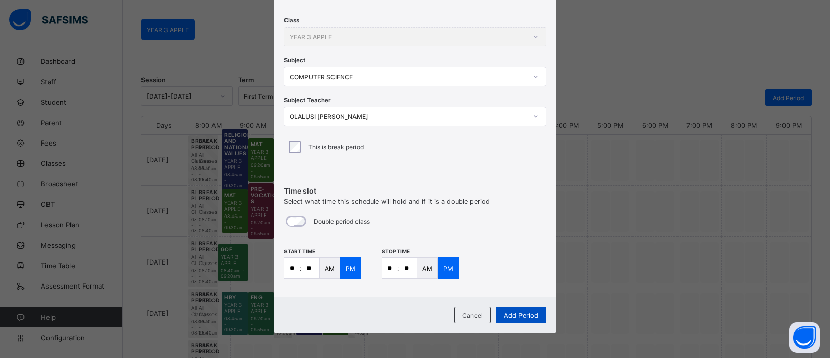
click at [511, 311] on span "Add Period" at bounding box center [520, 315] width 35 height 8
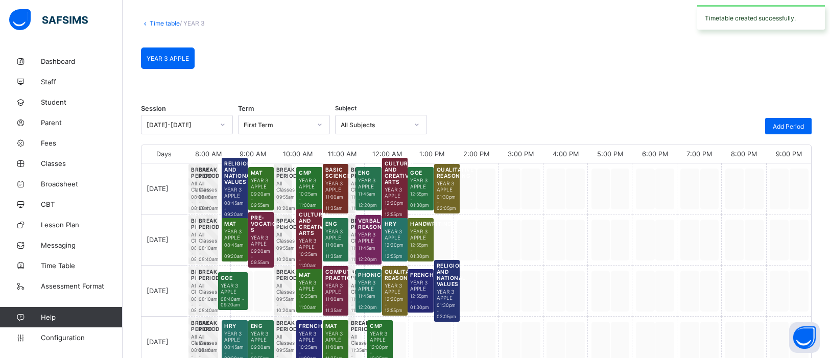
scroll to position [76, 0]
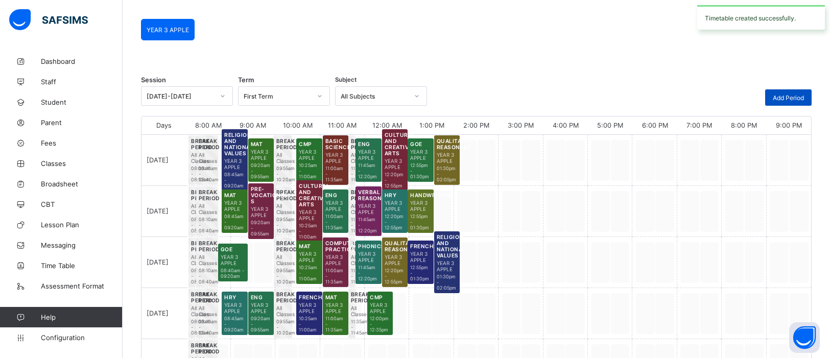
click at [784, 94] on span "Add Period" at bounding box center [787, 98] width 31 height 8
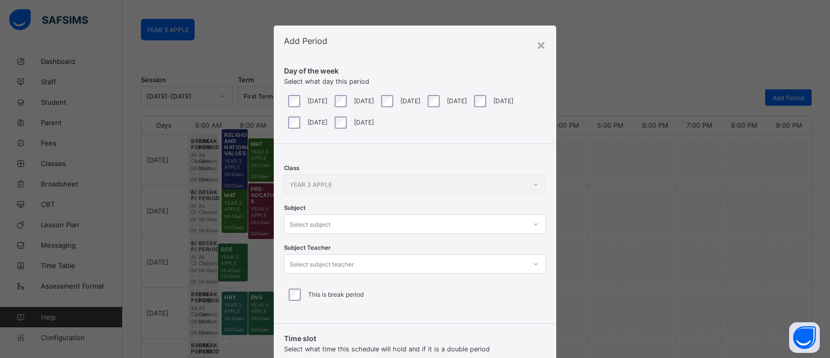
click at [532, 225] on div at bounding box center [535, 224] width 17 height 16
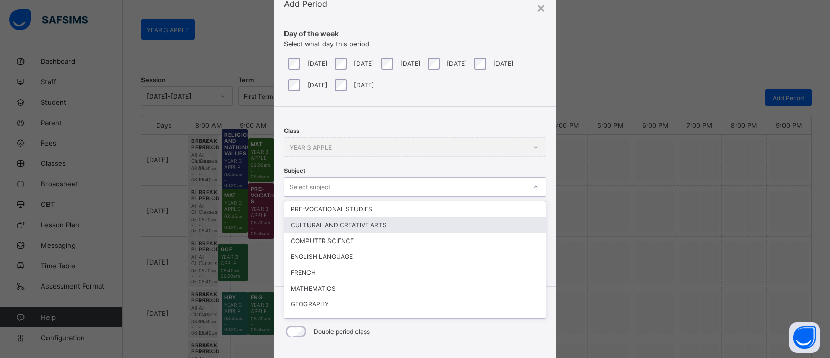
scroll to position [38, 0]
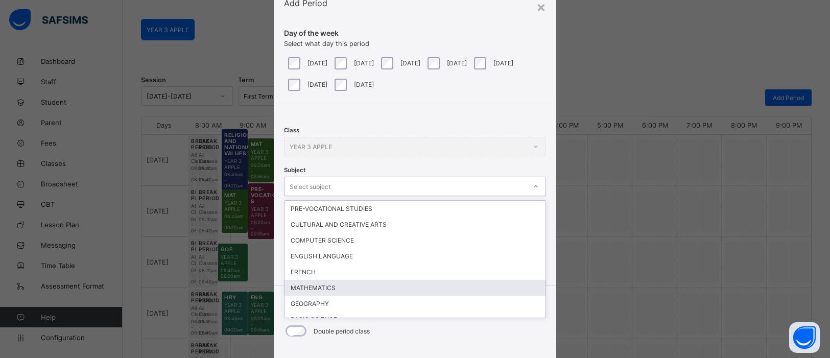
click at [430, 280] on div "MATHEMATICS" at bounding box center [414, 288] width 261 height 16
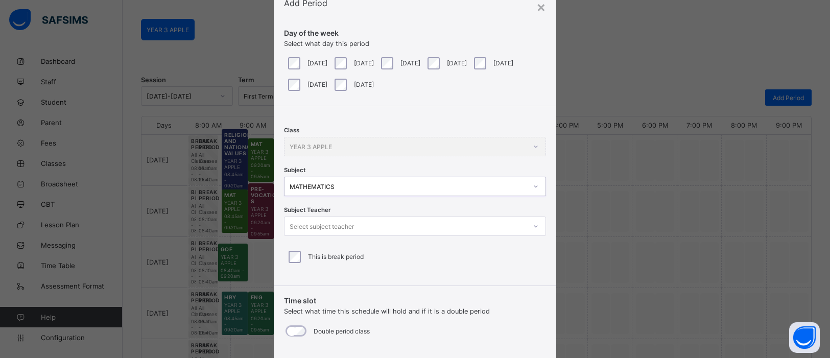
click at [532, 228] on icon at bounding box center [535, 226] width 6 height 10
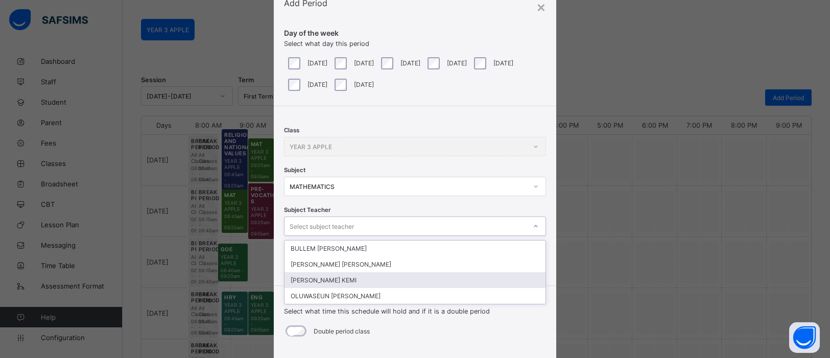
click at [441, 278] on div "[PERSON_NAME] KEMI" at bounding box center [414, 280] width 261 height 16
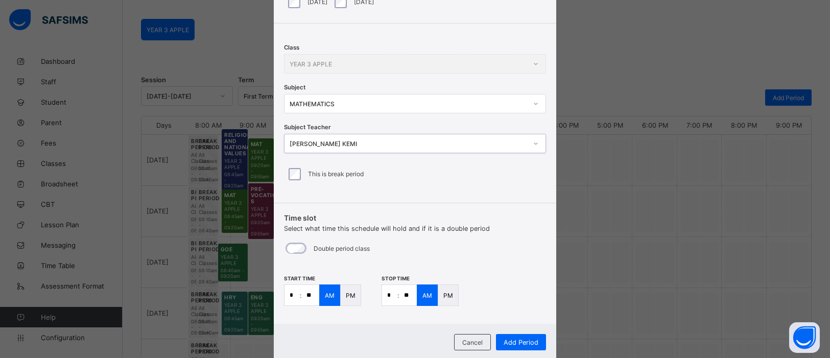
scroll to position [148, 0]
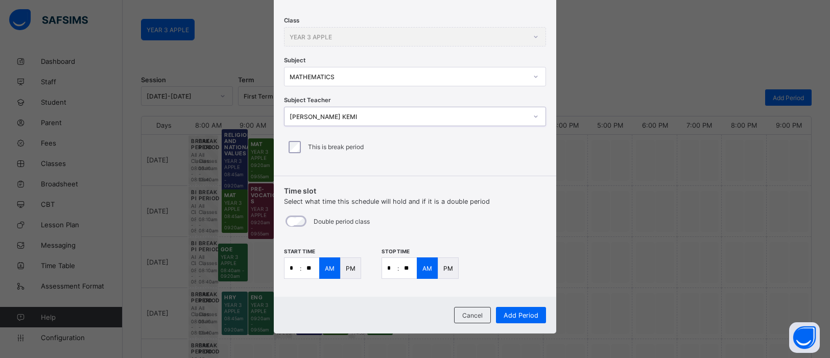
click at [293, 274] on input "*" at bounding box center [291, 268] width 15 height 20
click at [393, 266] on input "*" at bounding box center [389, 268] width 15 height 20
click at [519, 311] on span "Add Period" at bounding box center [520, 315] width 35 height 8
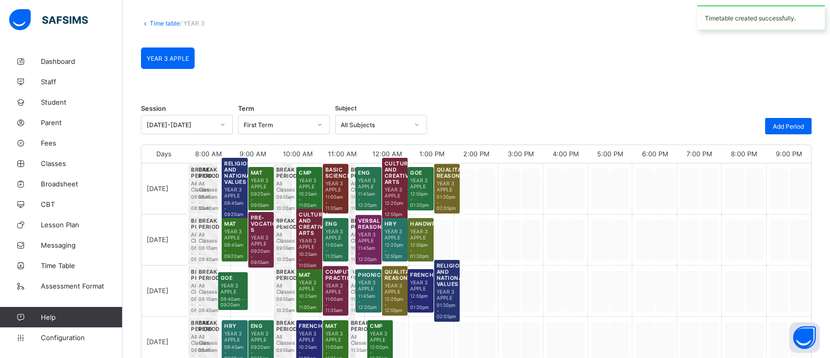
scroll to position [76, 0]
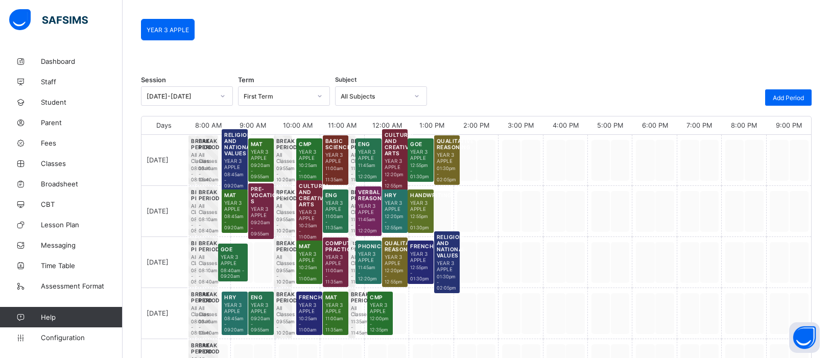
click at [387, 329] on span "12:00pm - 12:35pm" at bounding box center [380, 324] width 20 height 17
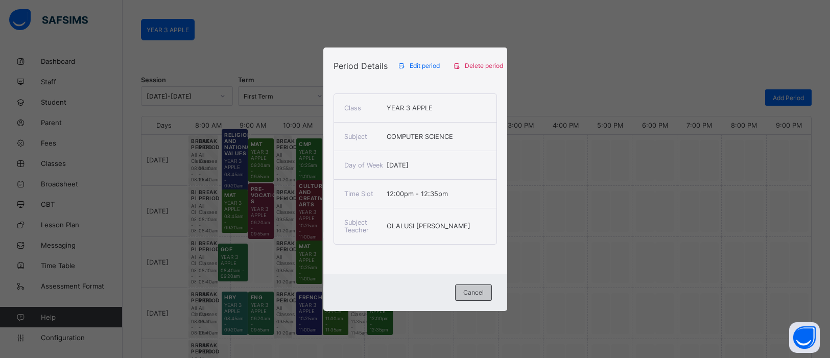
click at [471, 296] on span "Cancel" at bounding box center [473, 292] width 20 height 8
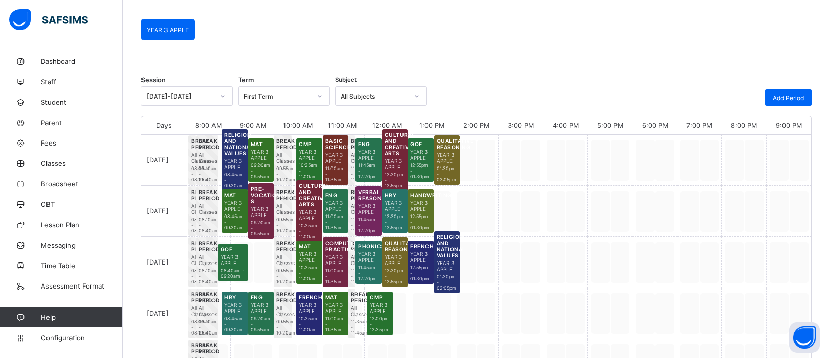
click at [385, 316] on span "12:00pm - 12:35pm" at bounding box center [380, 324] width 20 height 17
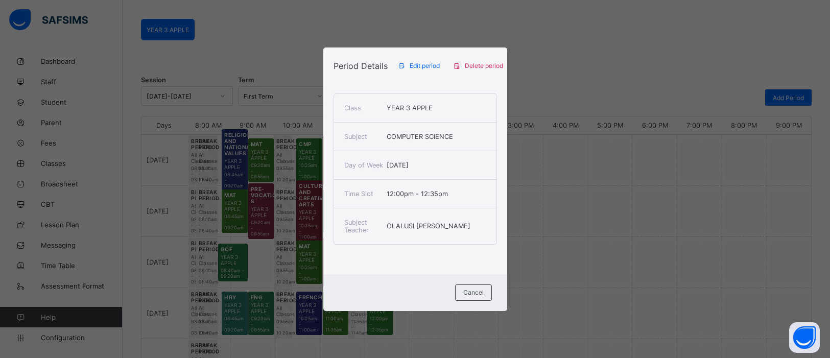
click at [421, 58] on div "Edit period" at bounding box center [420, 66] width 55 height 16
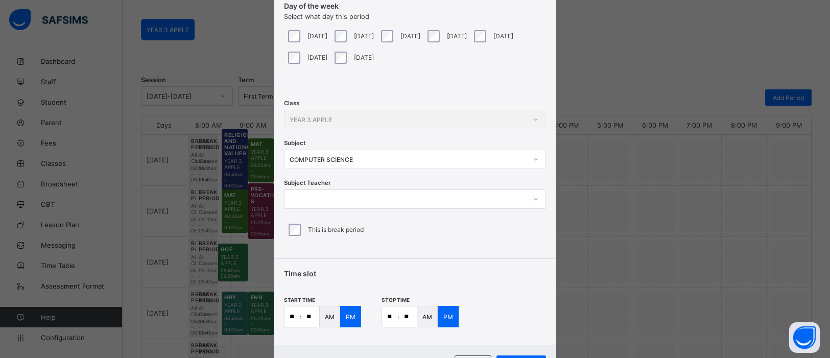
scroll to position [66, 0]
click at [308, 313] on input "**" at bounding box center [310, 315] width 18 height 20
click at [411, 316] on input "**" at bounding box center [408, 315] width 18 height 20
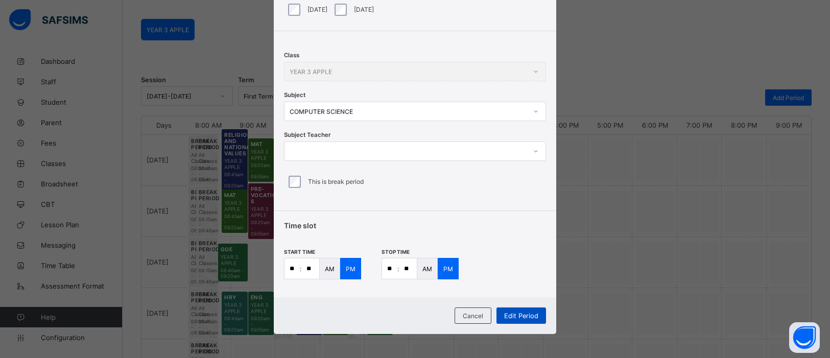
click at [524, 309] on div "Edit Period" at bounding box center [521, 315] width 50 height 16
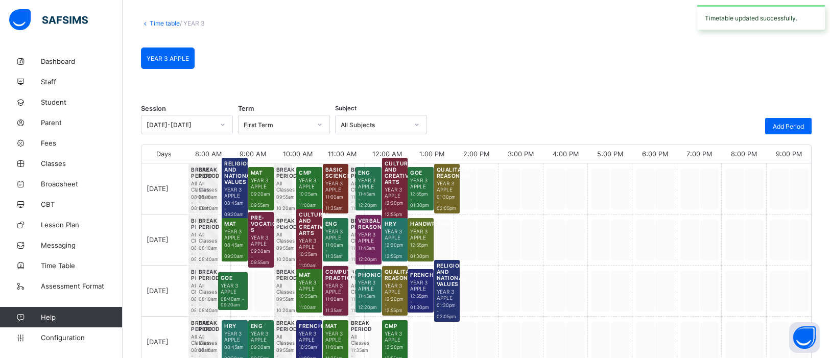
scroll to position [76, 0]
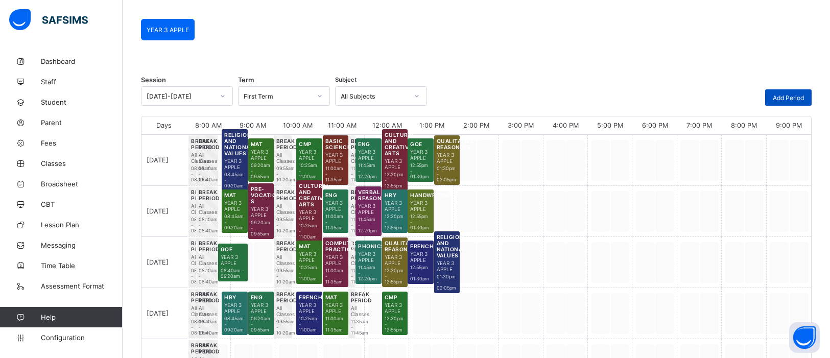
click at [799, 91] on div "Add Period" at bounding box center [788, 97] width 46 height 16
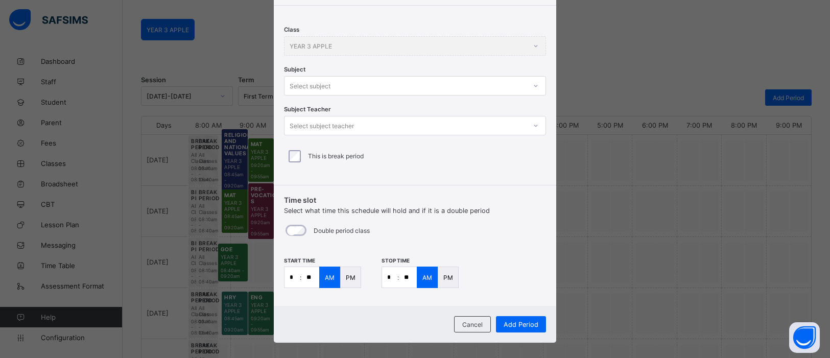
scroll to position [144, 0]
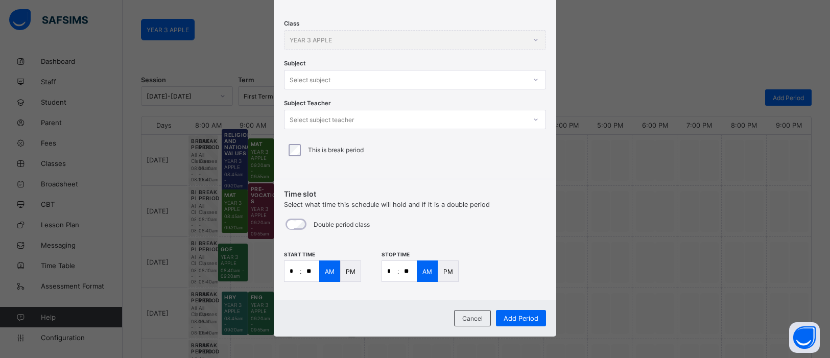
click at [532, 82] on icon at bounding box center [535, 80] width 6 height 10
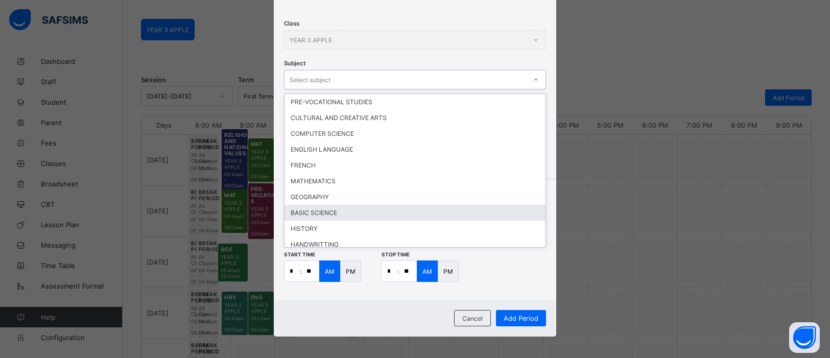
click at [431, 210] on div "BASIC SCIENCE" at bounding box center [414, 213] width 261 height 16
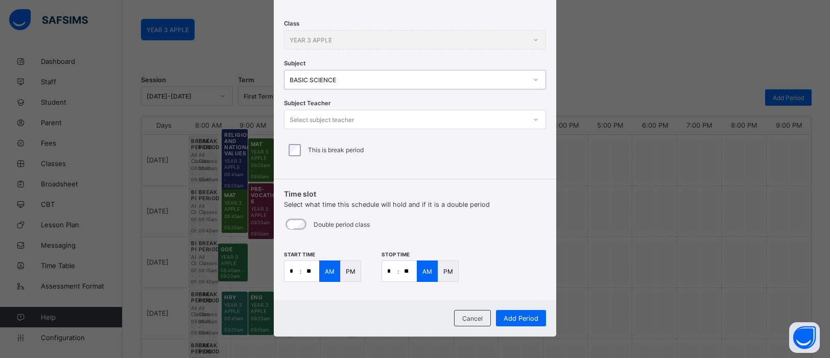
click at [528, 122] on div at bounding box center [535, 119] width 17 height 16
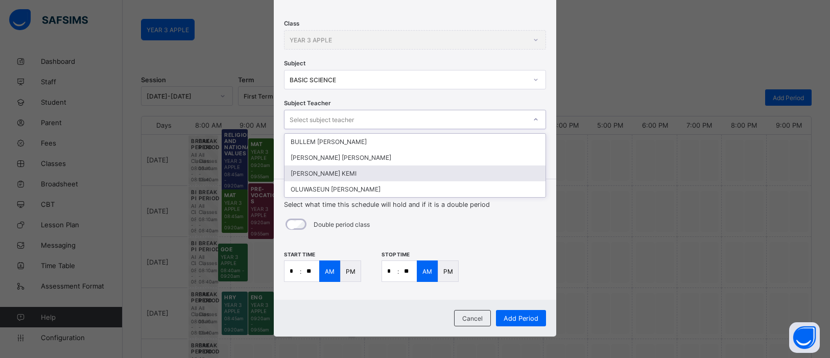
click at [377, 176] on div "[PERSON_NAME] KEMI" at bounding box center [414, 173] width 261 height 16
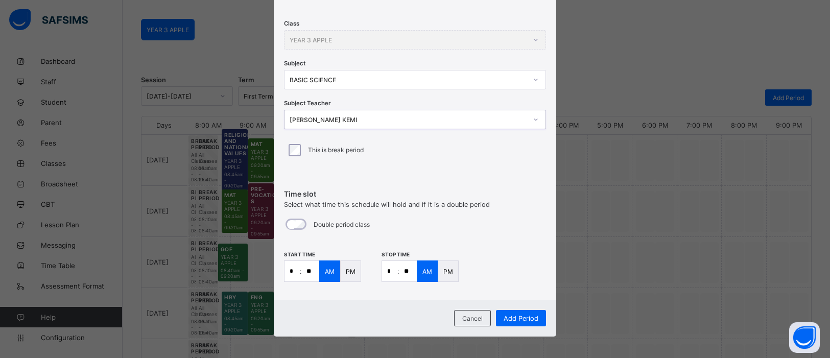
click at [296, 272] on input "*" at bounding box center [291, 271] width 15 height 20
click at [394, 268] on input "*" at bounding box center [389, 271] width 15 height 20
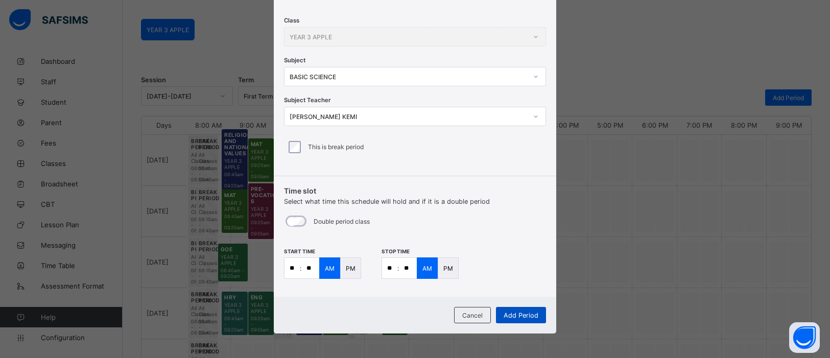
click at [508, 311] on span "Add Period" at bounding box center [520, 315] width 35 height 8
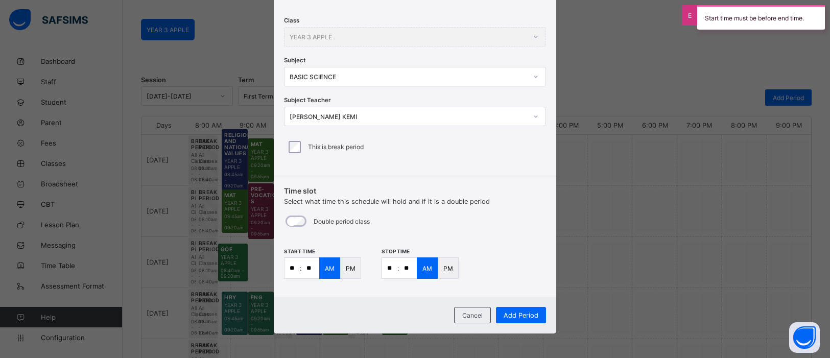
click at [444, 268] on p "PM" at bounding box center [448, 268] width 10 height 8
click at [508, 312] on span "Add Period" at bounding box center [520, 315] width 35 height 8
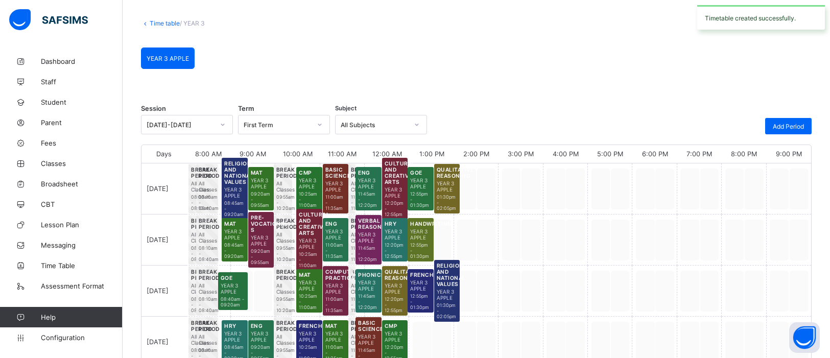
scroll to position [76, 0]
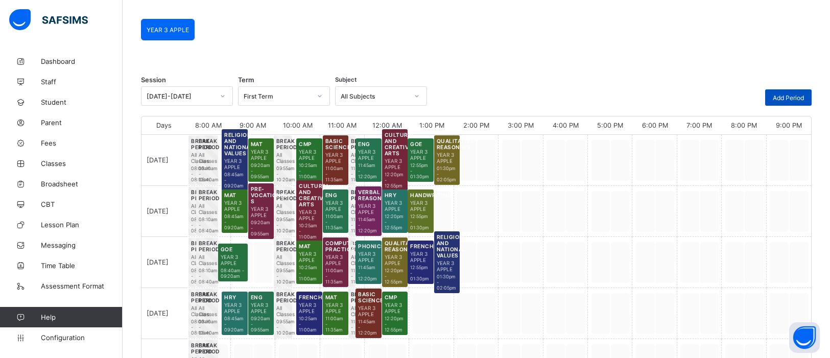
click at [782, 94] on span "Add Period" at bounding box center [787, 98] width 31 height 8
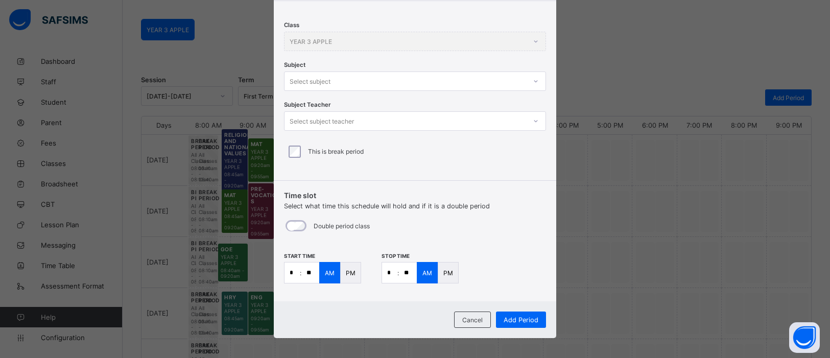
scroll to position [148, 0]
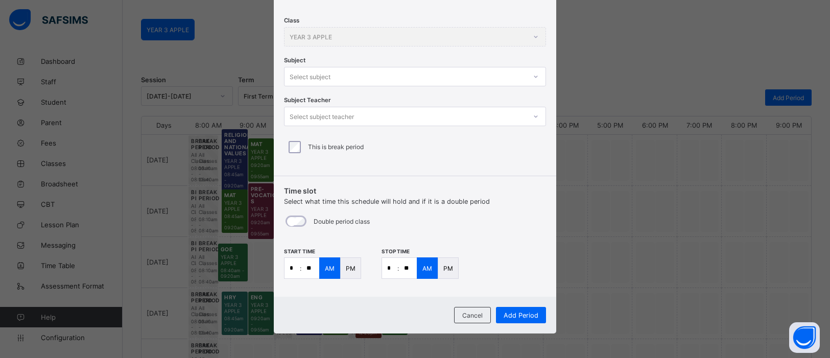
click at [294, 267] on input "*" at bounding box center [291, 268] width 15 height 20
click at [393, 267] on input "*" at bounding box center [389, 268] width 15 height 20
click at [411, 274] on input "**" at bounding box center [408, 268] width 18 height 20
click at [349, 270] on p "PM" at bounding box center [351, 268] width 10 height 8
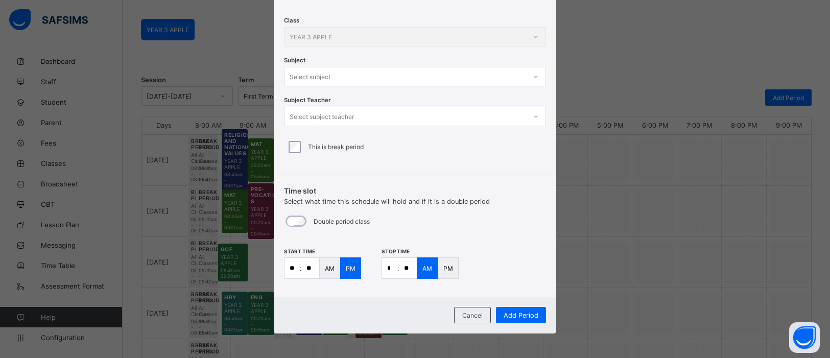
click at [442, 274] on div "PM" at bounding box center [448, 267] width 21 height 21
click at [532, 77] on icon at bounding box center [535, 76] width 6 height 10
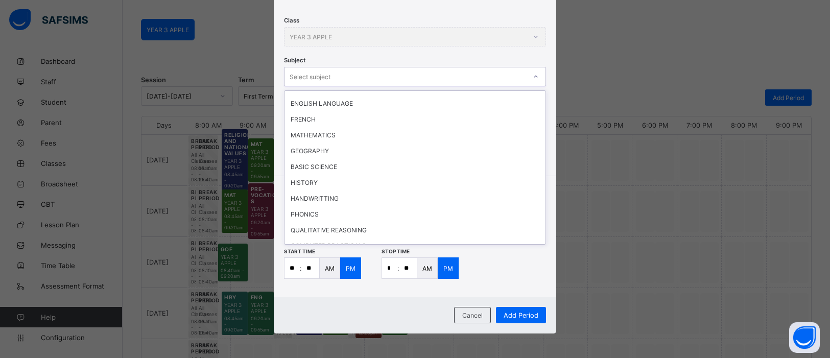
scroll to position [0, 0]
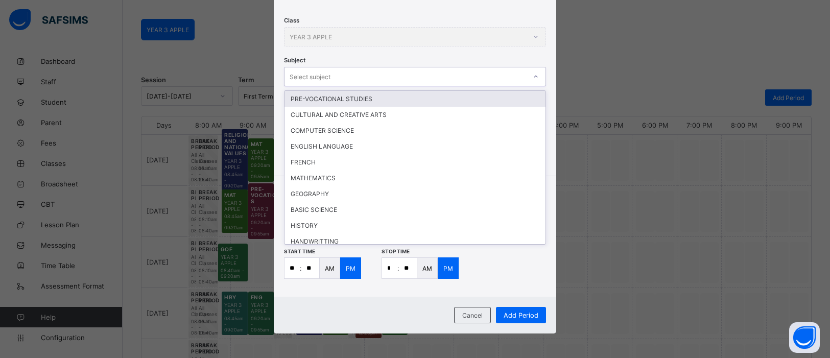
click at [396, 95] on div "PRE-VOCATIONAL STUDIES" at bounding box center [414, 99] width 261 height 16
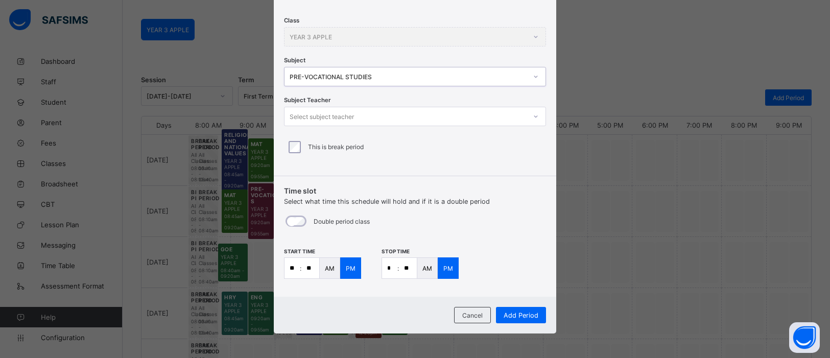
click at [535, 120] on icon at bounding box center [535, 116] width 6 height 10
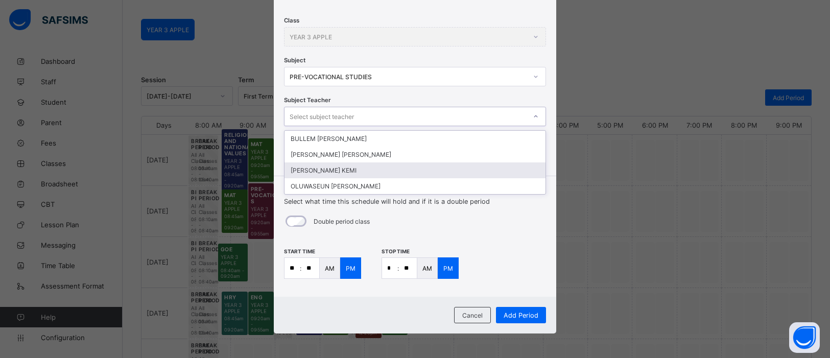
click at [395, 165] on div "[PERSON_NAME] KEMI" at bounding box center [414, 170] width 261 height 16
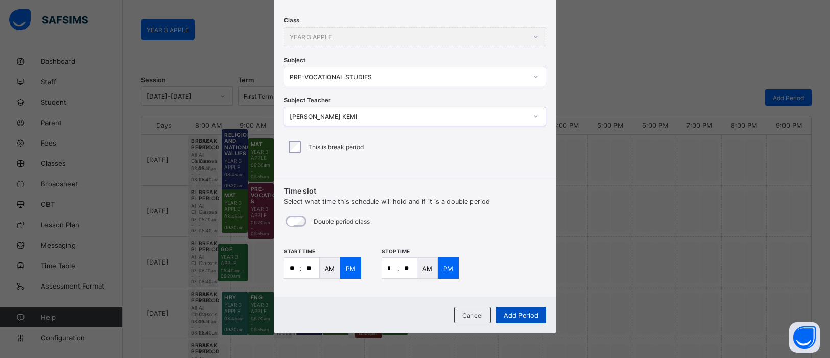
click at [523, 312] on span "Add Period" at bounding box center [520, 315] width 35 height 8
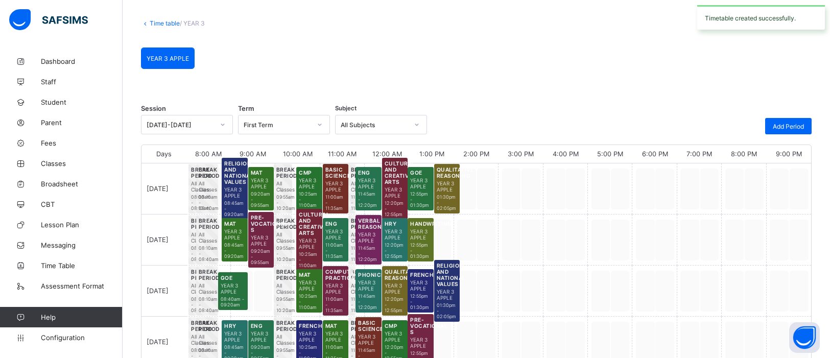
scroll to position [76, 0]
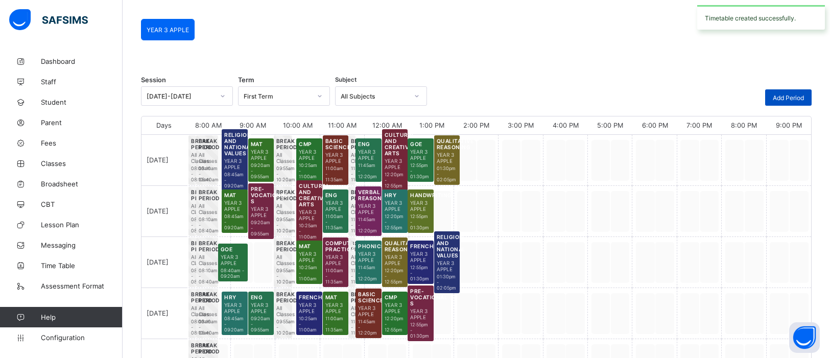
click at [800, 91] on div "Add Period" at bounding box center [788, 97] width 46 height 16
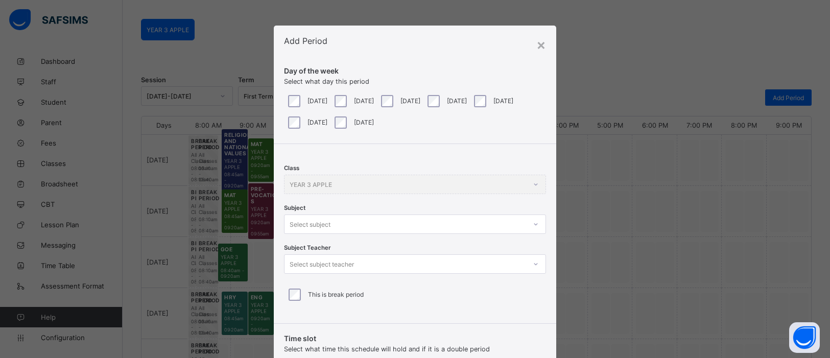
click at [532, 220] on icon at bounding box center [535, 224] width 6 height 10
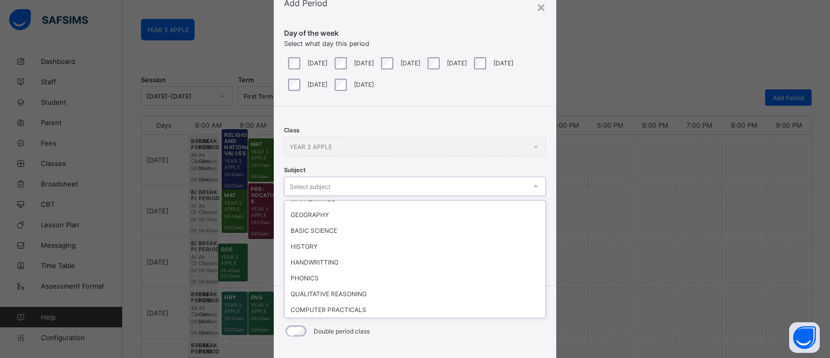
scroll to position [115, 0]
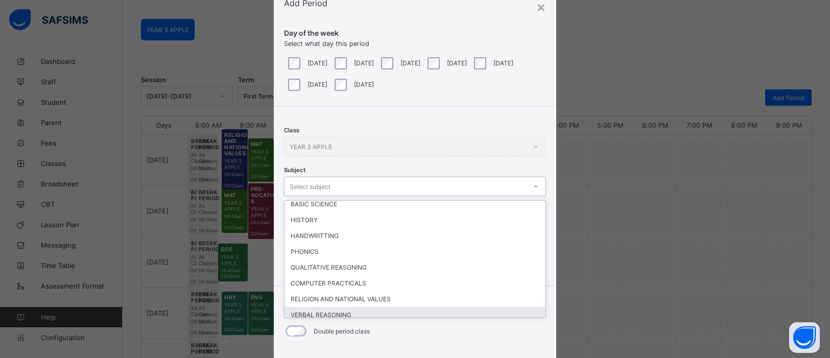
click at [339, 313] on div "VERBAL REASONING" at bounding box center [414, 315] width 261 height 16
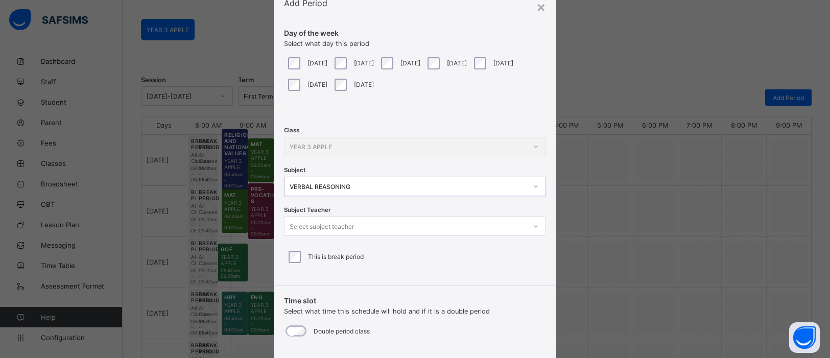
click at [532, 226] on icon at bounding box center [535, 226] width 6 height 10
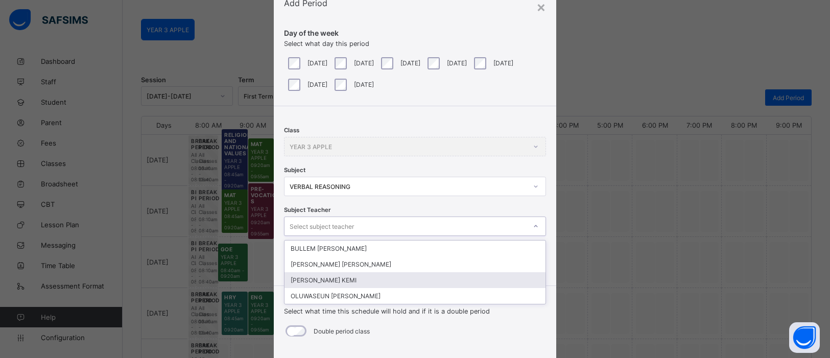
click at [405, 276] on div "[PERSON_NAME] KEMI" at bounding box center [414, 280] width 261 height 16
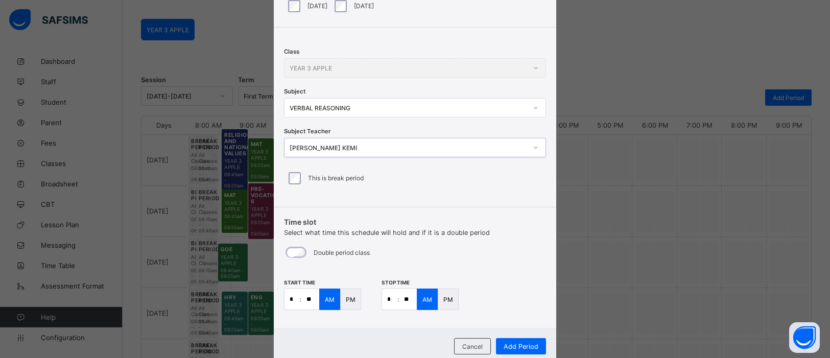
scroll to position [148, 0]
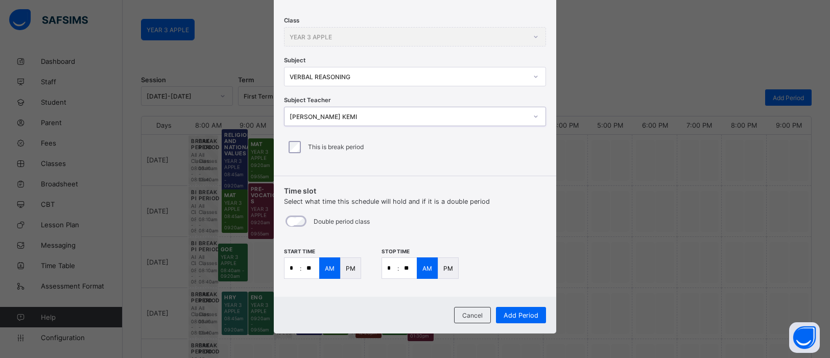
click at [294, 271] on input "*" at bounding box center [291, 268] width 15 height 20
click at [311, 266] on input "**" at bounding box center [310, 268] width 18 height 20
click at [392, 270] on input "*" at bounding box center [389, 268] width 15 height 20
click at [413, 268] on input "**" at bounding box center [408, 268] width 18 height 20
click at [357, 272] on div "PM" at bounding box center [350, 267] width 21 height 21
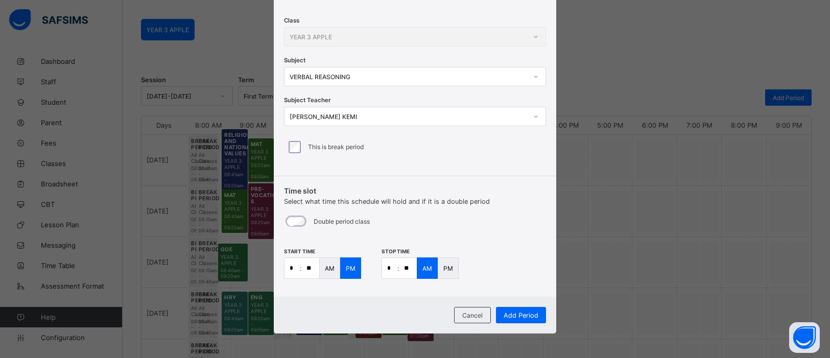
click at [443, 269] on p "PM" at bounding box center [448, 268] width 10 height 8
click at [528, 318] on div "Add Period" at bounding box center [521, 315] width 50 height 16
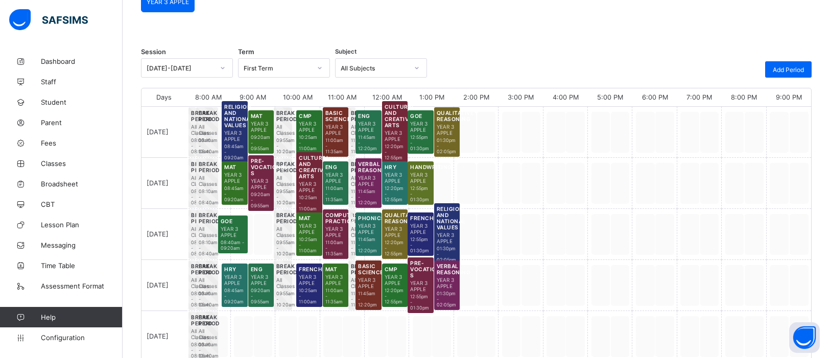
scroll to position [0, 0]
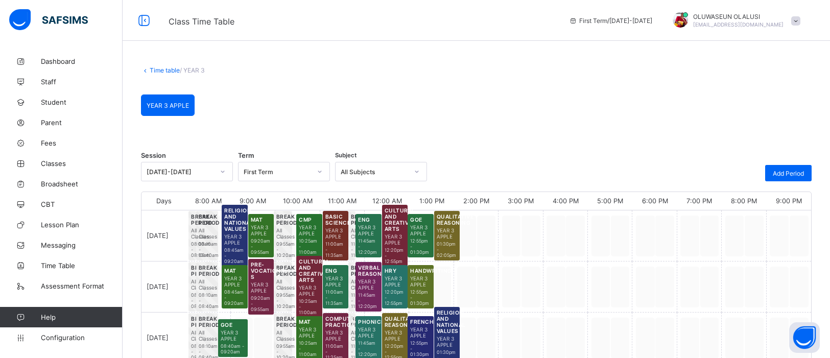
click at [150, 69] on link "Time table" at bounding box center [165, 70] width 30 height 8
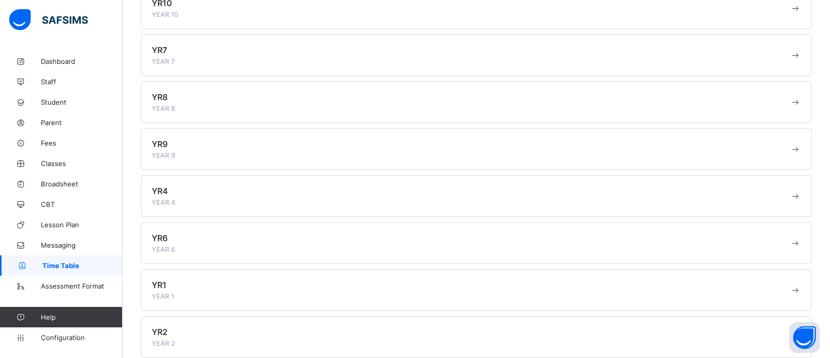
scroll to position [208, 0]
click at [173, 196] on span at bounding box center [471, 196] width 638 height 3
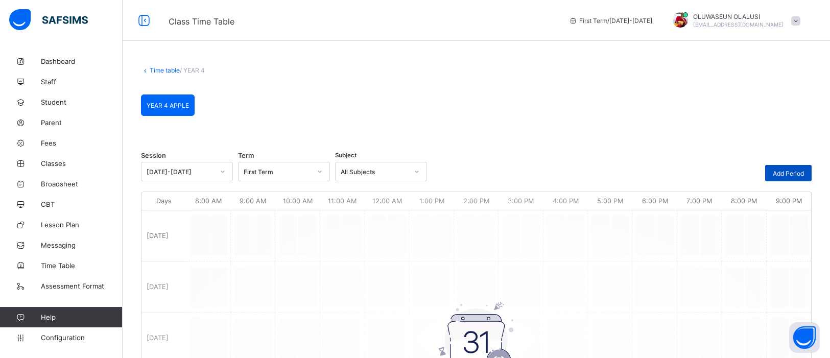
click at [789, 176] on span "Add Period" at bounding box center [787, 173] width 31 height 8
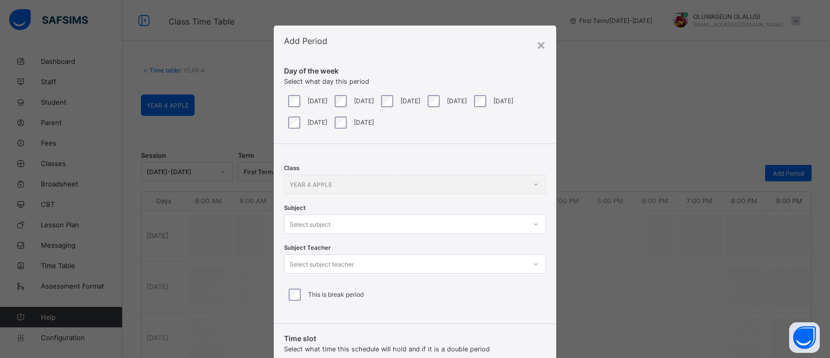
click at [334, 101] on div "[DATE]" at bounding box center [352, 101] width 41 height 12
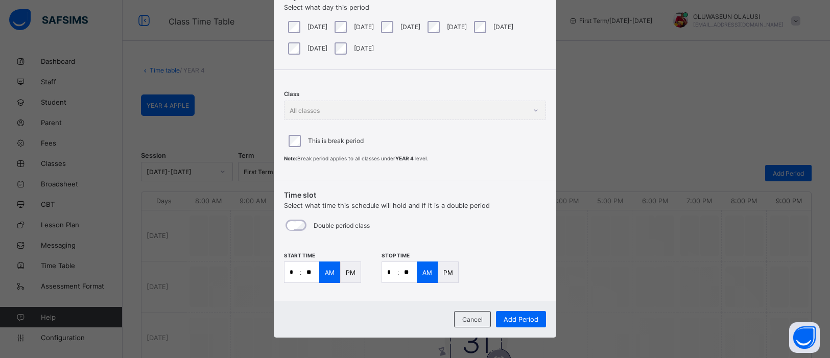
scroll to position [78, 0]
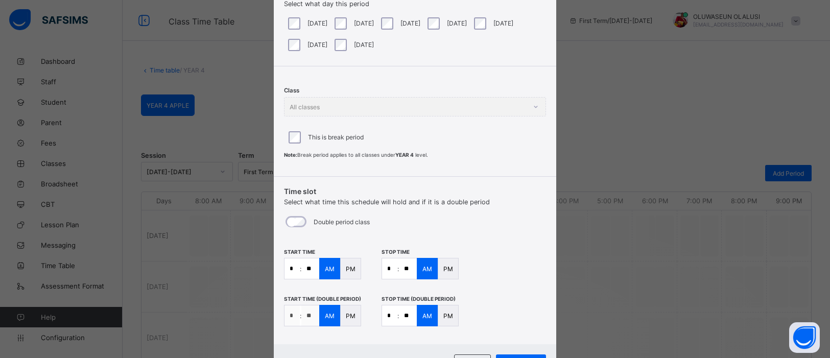
click at [413, 268] on input "**" at bounding box center [408, 268] width 18 height 20
click at [407, 312] on input "**" at bounding box center [408, 315] width 18 height 20
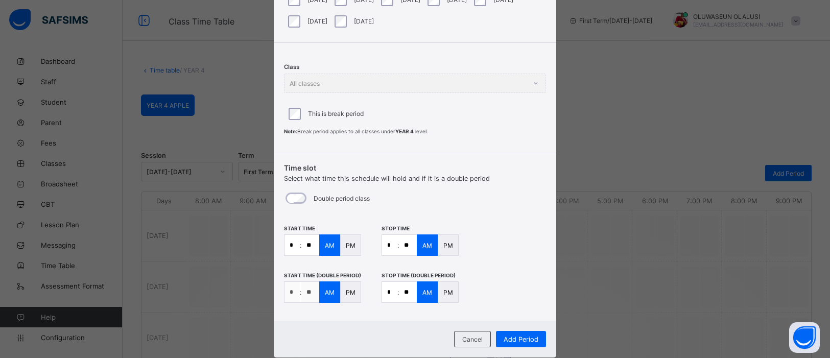
scroll to position [124, 0]
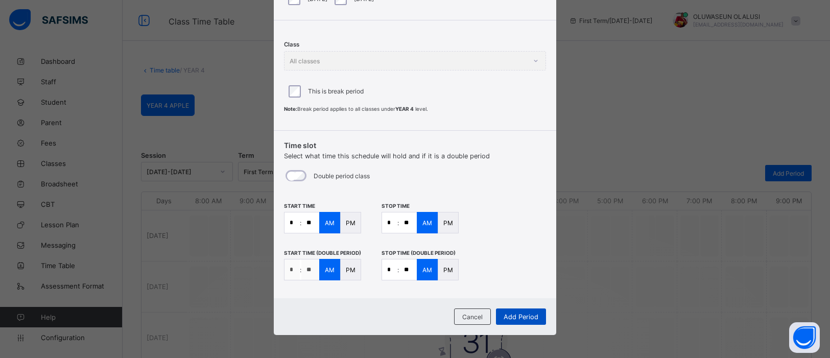
click at [530, 313] on span "Add Period" at bounding box center [520, 317] width 35 height 8
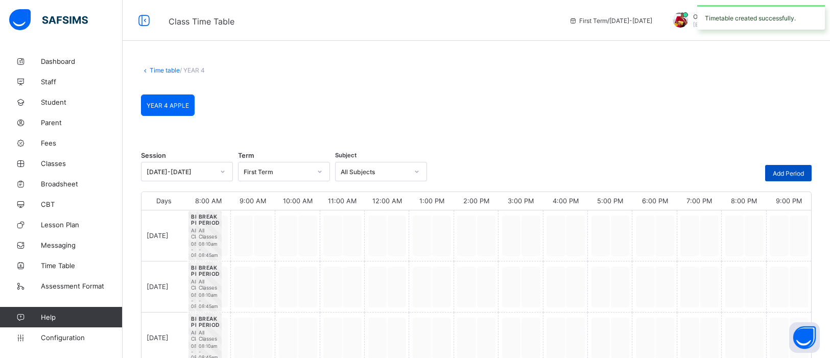
click at [792, 168] on div "Add Period" at bounding box center [788, 173] width 46 height 16
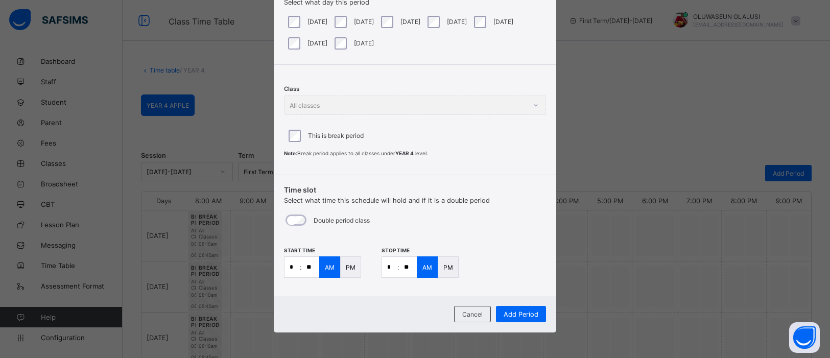
scroll to position [78, 0]
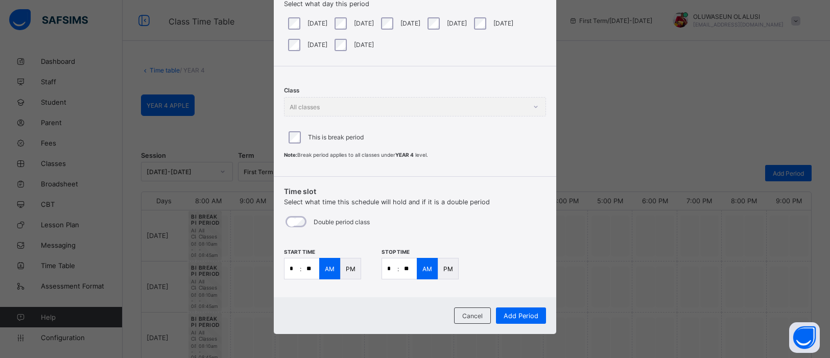
click at [300, 269] on p ":" at bounding box center [301, 269] width 2 height 8
click at [293, 269] on input "*" at bounding box center [291, 268] width 15 height 20
click at [313, 271] on input "**" at bounding box center [310, 268] width 18 height 20
click at [392, 268] on input "*" at bounding box center [389, 268] width 15 height 20
click at [408, 266] on input "**" at bounding box center [408, 268] width 18 height 20
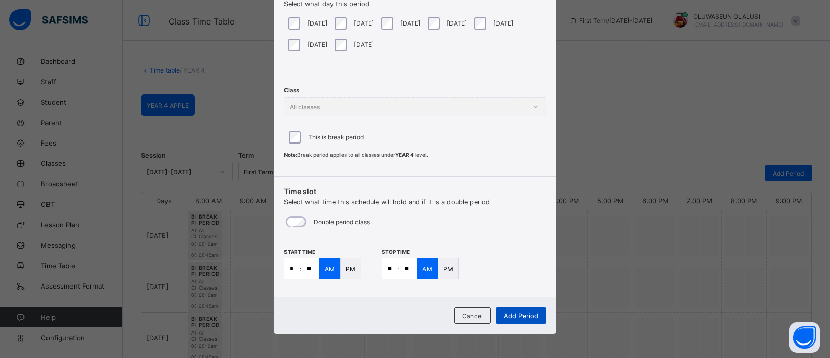
click at [512, 312] on span "Add Period" at bounding box center [520, 316] width 35 height 8
click at [512, 312] on div "Add Period" at bounding box center [521, 315] width 50 height 16
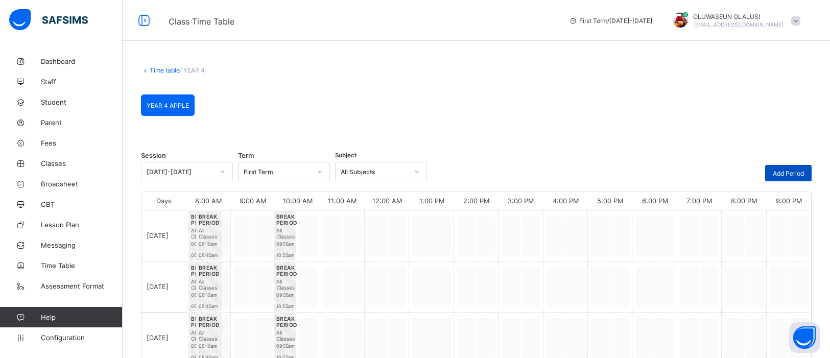
click at [791, 174] on span "Add Period" at bounding box center [787, 173] width 31 height 8
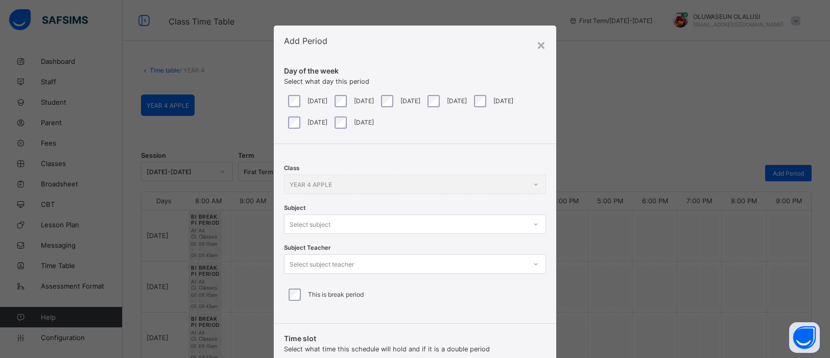
click at [298, 295] on div "This is break period" at bounding box center [414, 294] width 257 height 12
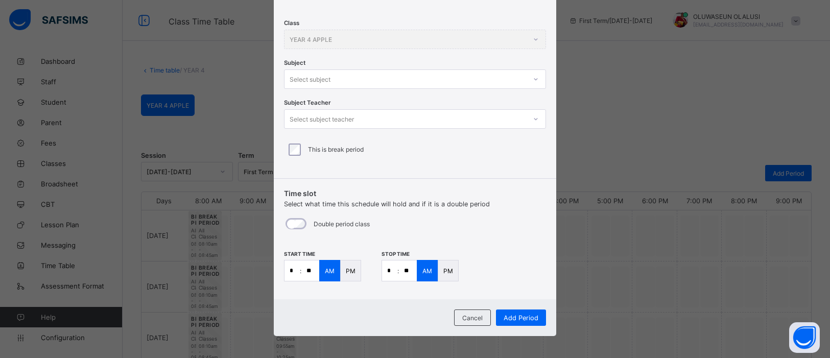
scroll to position [148, 0]
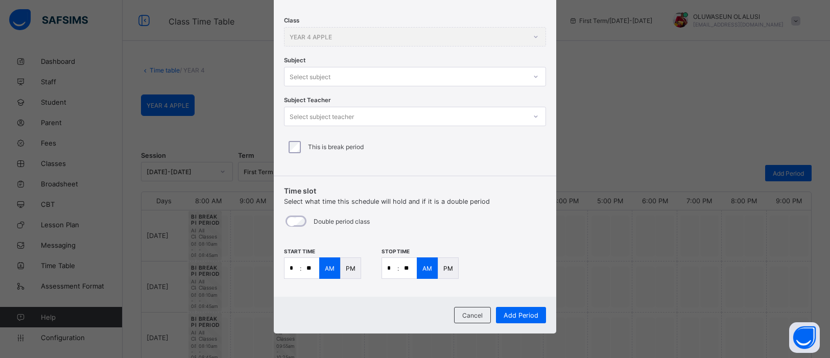
click at [295, 269] on input "*" at bounding box center [291, 268] width 15 height 20
click at [392, 266] on input "*" at bounding box center [389, 268] width 15 height 20
click at [515, 317] on span "Add Period" at bounding box center [520, 315] width 35 height 8
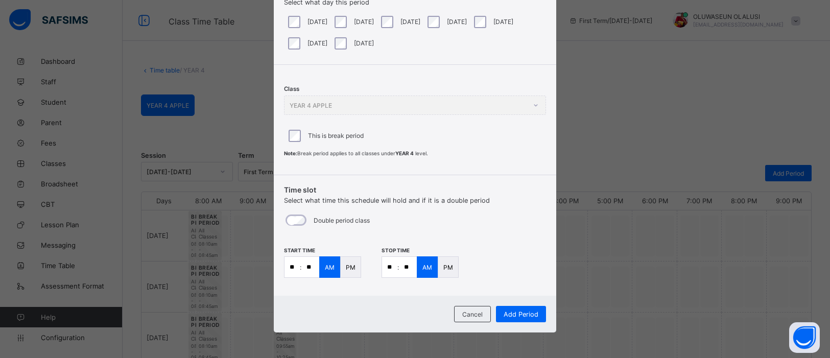
scroll to position [78, 0]
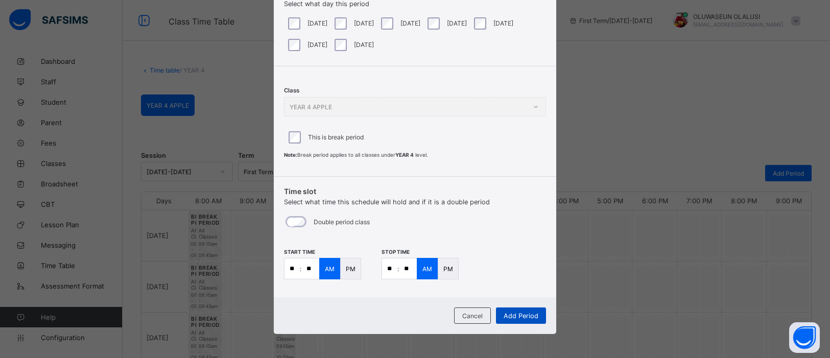
click at [532, 314] on span "Add Period" at bounding box center [520, 316] width 35 height 8
click at [532, 312] on div "Add Period" at bounding box center [521, 315] width 50 height 16
click at [532, 312] on span "Add Period" at bounding box center [520, 316] width 35 height 8
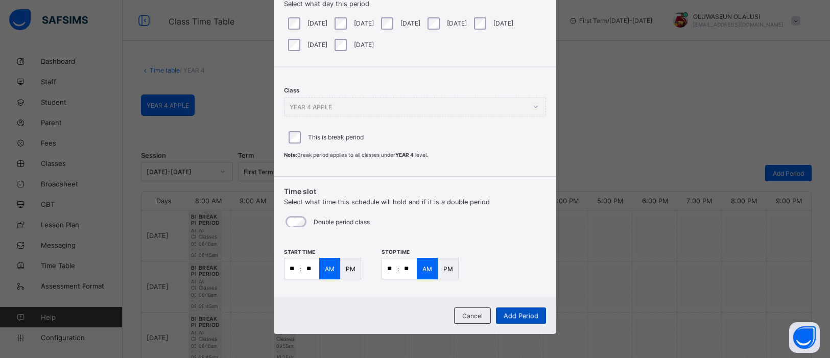
click at [532, 312] on span "Add Period" at bounding box center [520, 316] width 35 height 8
click at [532, 312] on div "Add Period" at bounding box center [521, 315] width 50 height 16
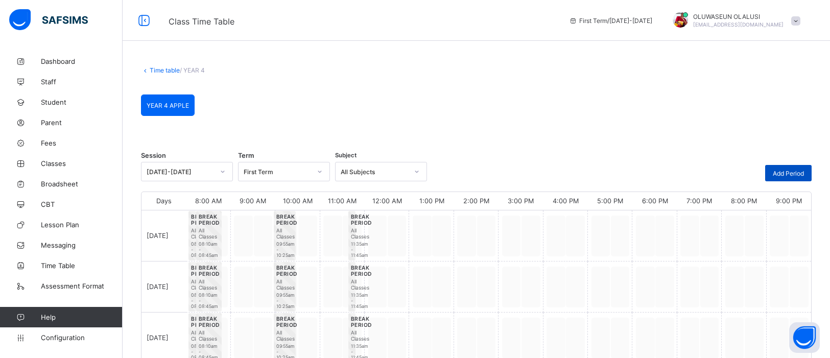
click at [786, 173] on span "Add Period" at bounding box center [787, 173] width 31 height 8
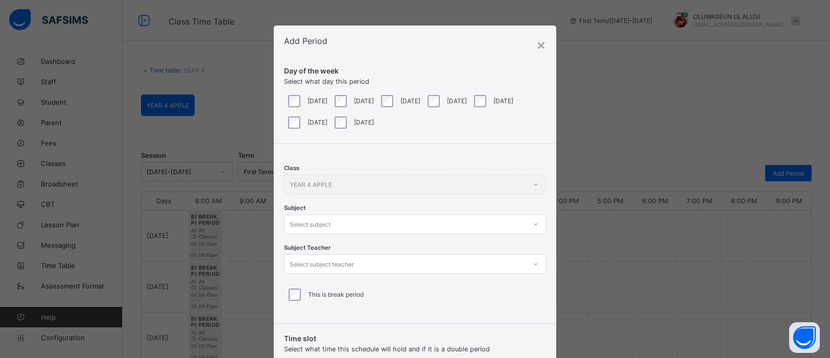
click at [533, 222] on div at bounding box center [535, 224] width 17 height 16
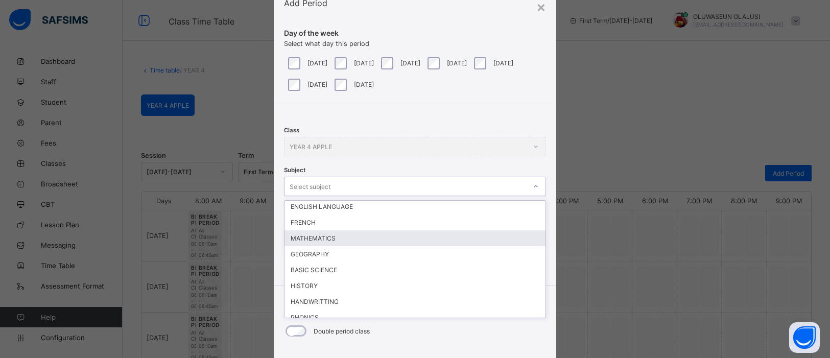
scroll to position [115, 0]
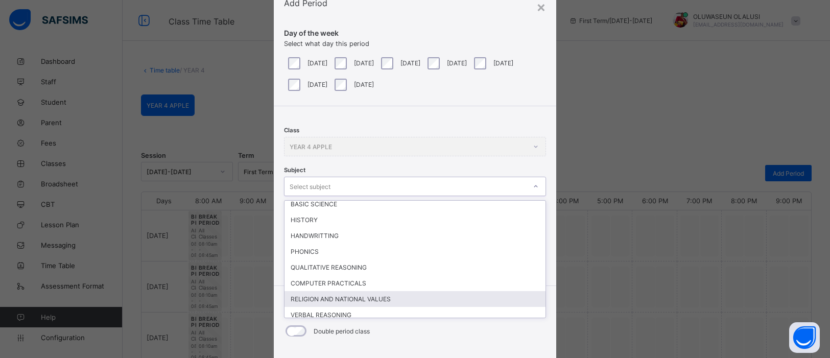
click at [374, 297] on div "RELIGION AND NATIONAL VALUES" at bounding box center [414, 299] width 261 height 16
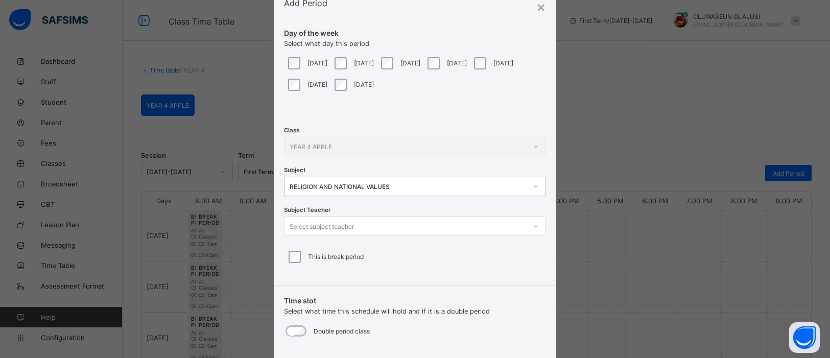
click at [532, 227] on icon at bounding box center [535, 226] width 6 height 10
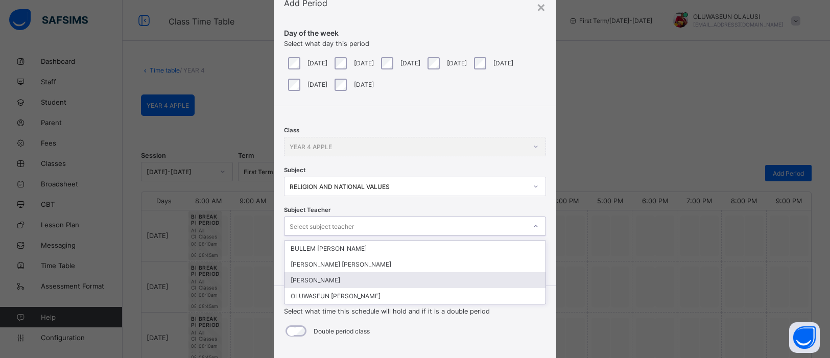
click at [435, 278] on div "[PERSON_NAME]" at bounding box center [414, 280] width 261 height 16
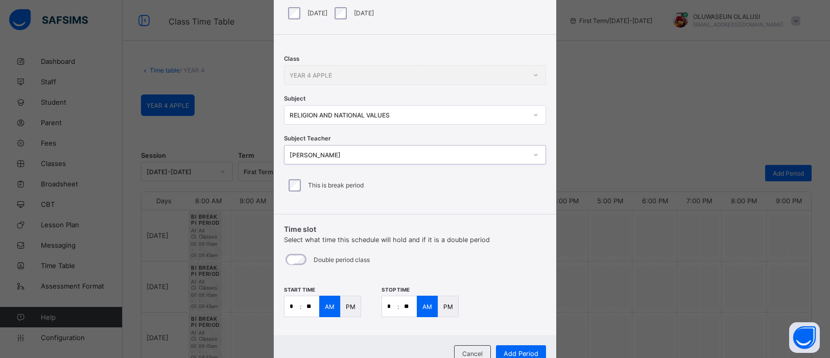
scroll to position [148, 0]
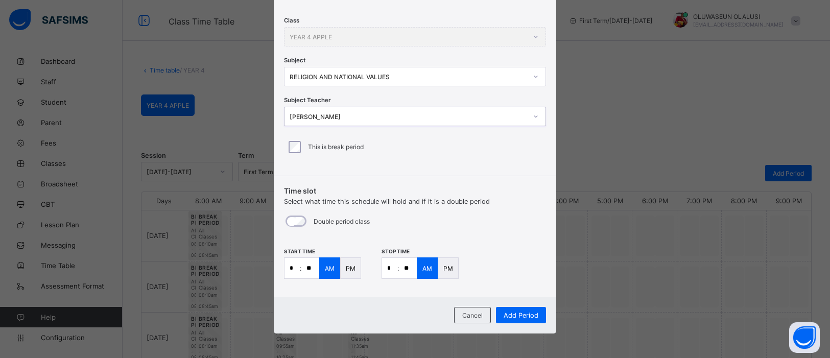
click at [310, 266] on input "**" at bounding box center [310, 268] width 18 height 20
click at [392, 263] on input "*" at bounding box center [389, 268] width 15 height 20
click at [417, 264] on div "AM" at bounding box center [427, 267] width 21 height 21
click at [407, 265] on input "**" at bounding box center [408, 268] width 18 height 20
click at [531, 316] on span "Add Period" at bounding box center [520, 315] width 35 height 8
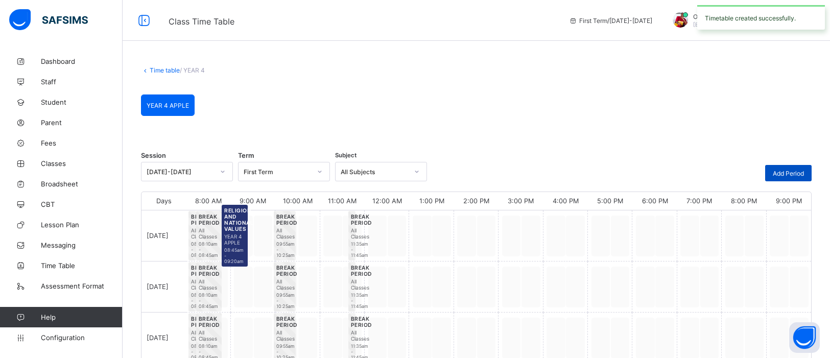
click at [786, 171] on span "Add Period" at bounding box center [787, 173] width 31 height 8
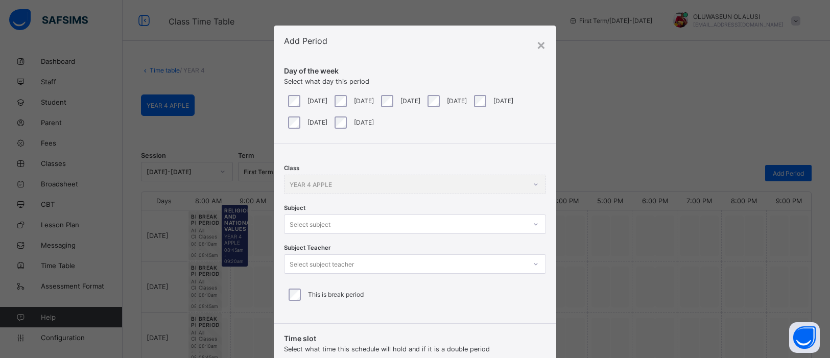
click at [530, 227] on div "Class YEAR 4 APPLE Subject Select subject Subject Teacher Select subject teache…" at bounding box center [415, 230] width 282 height 172
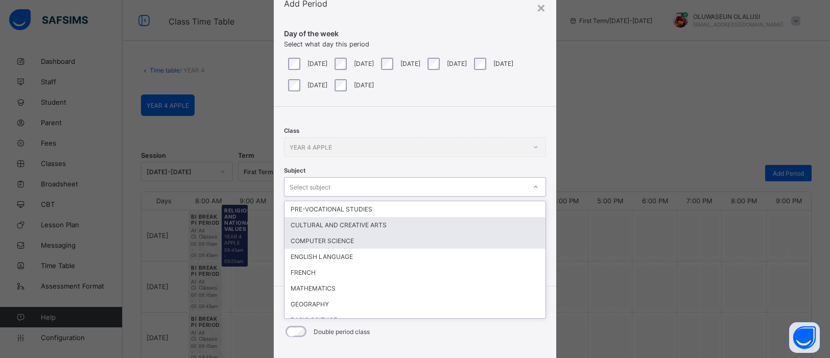
scroll to position [38, 0]
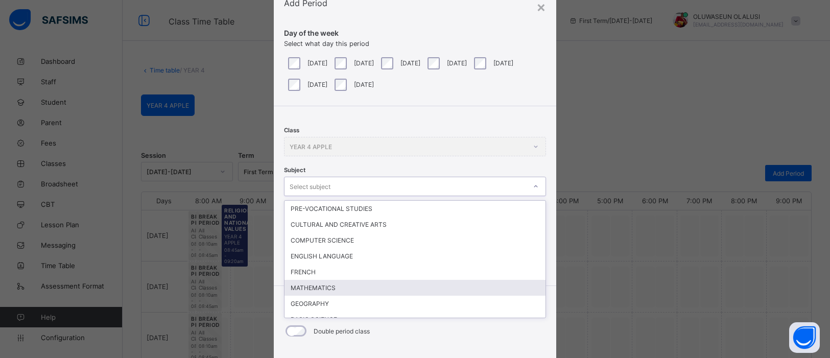
click at [462, 285] on div "MATHEMATICS" at bounding box center [414, 288] width 261 height 16
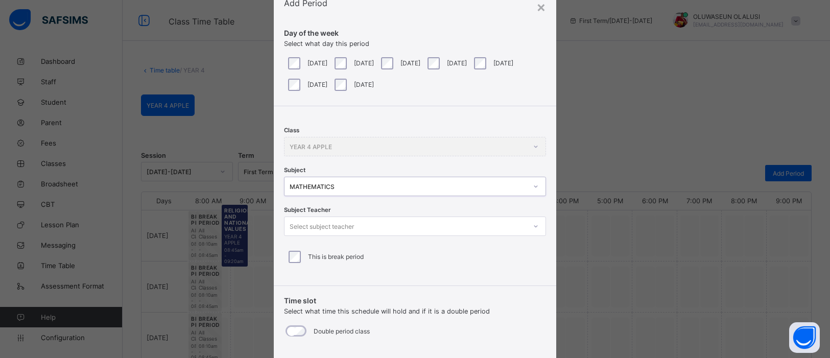
click at [532, 223] on icon at bounding box center [535, 226] width 6 height 10
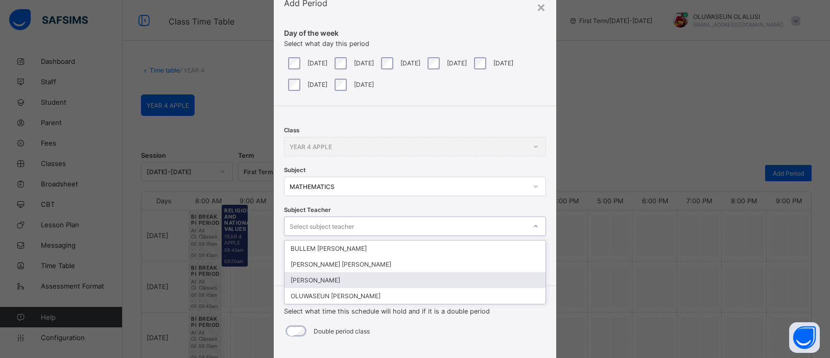
click at [423, 278] on div "[PERSON_NAME]" at bounding box center [414, 280] width 261 height 16
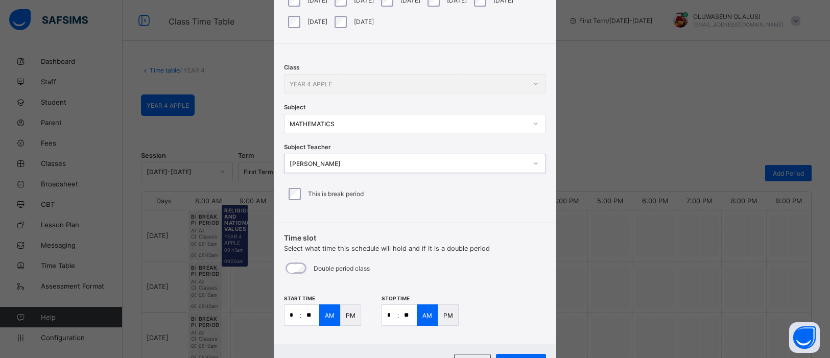
scroll to position [148, 0]
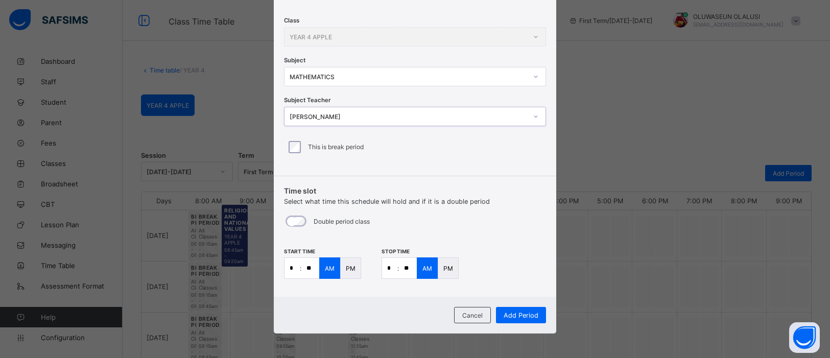
click at [293, 268] on input "*" at bounding box center [291, 268] width 15 height 20
click at [310, 268] on input "**" at bounding box center [310, 268] width 18 height 20
click at [392, 267] on input "*" at bounding box center [389, 268] width 15 height 20
click at [404, 272] on input "**" at bounding box center [408, 268] width 18 height 20
click at [523, 312] on span "Add Period" at bounding box center [520, 315] width 35 height 8
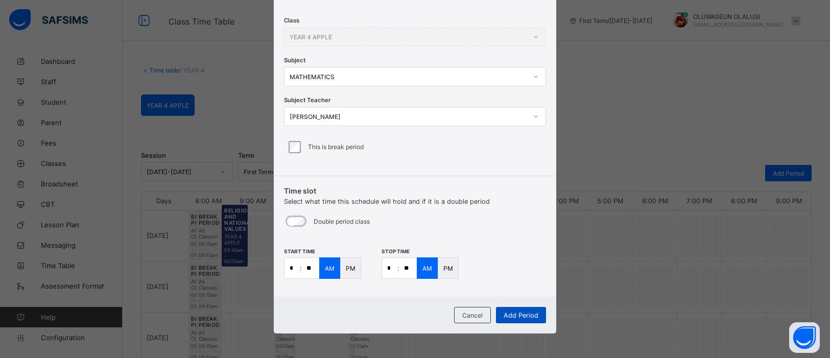
click at [523, 312] on span "Add Period" at bounding box center [520, 315] width 35 height 8
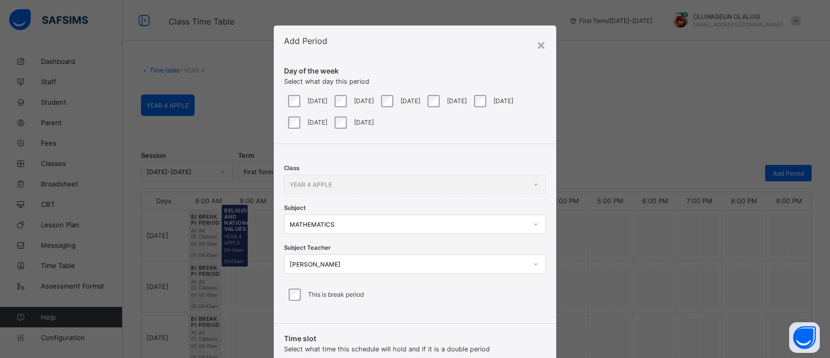
scroll to position [1, 0]
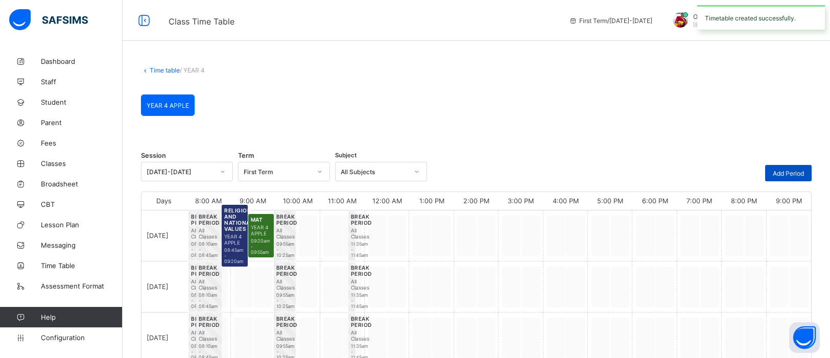
click at [800, 174] on span "Add Period" at bounding box center [787, 173] width 31 height 8
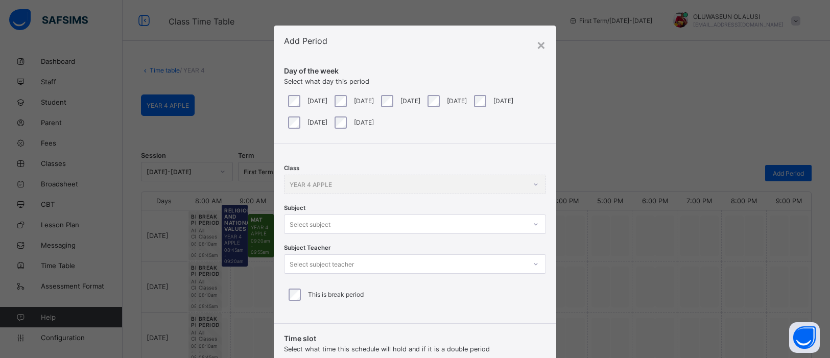
click at [535, 226] on div "Select subject" at bounding box center [415, 223] width 262 height 19
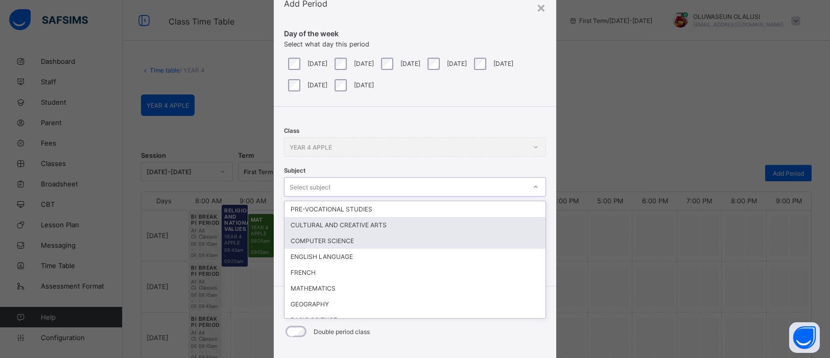
scroll to position [38, 0]
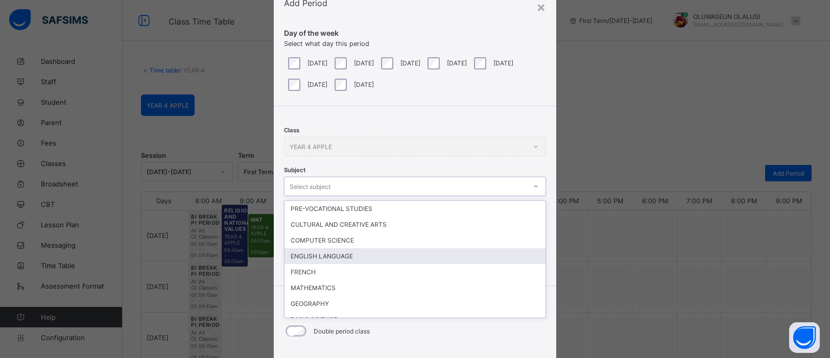
click at [459, 249] on div "ENGLISH LANGUAGE" at bounding box center [414, 256] width 261 height 16
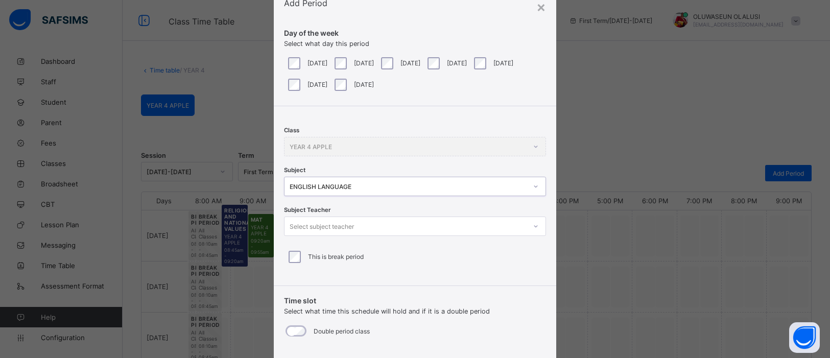
click at [534, 224] on icon at bounding box center [535, 226] width 6 height 10
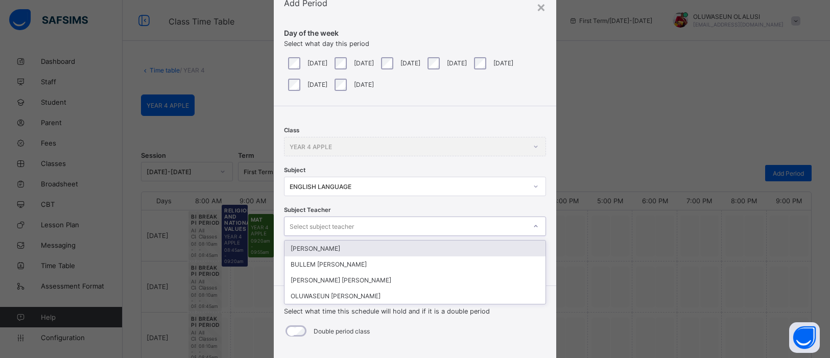
click at [431, 249] on div "[PERSON_NAME]" at bounding box center [414, 248] width 261 height 16
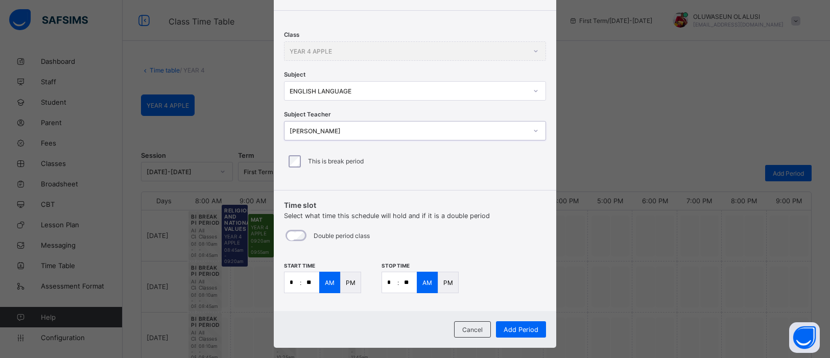
scroll to position [148, 0]
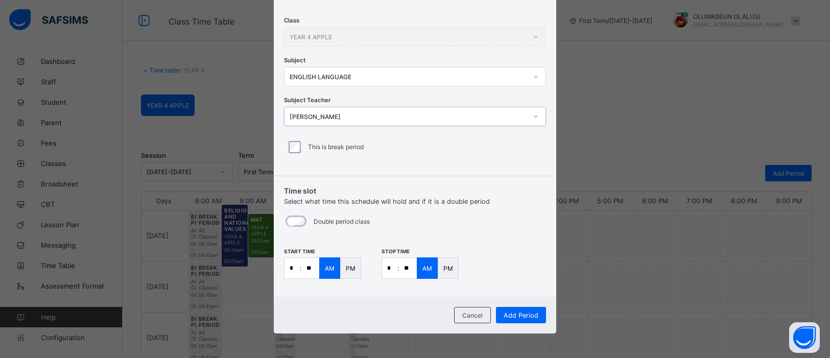
click at [290, 270] on input "*" at bounding box center [291, 268] width 15 height 20
click at [397, 269] on p ":" at bounding box center [398, 268] width 2 height 8
click at [392, 266] on input "*" at bounding box center [389, 268] width 15 height 20
click at [516, 319] on div "Add Period" at bounding box center [521, 315] width 50 height 16
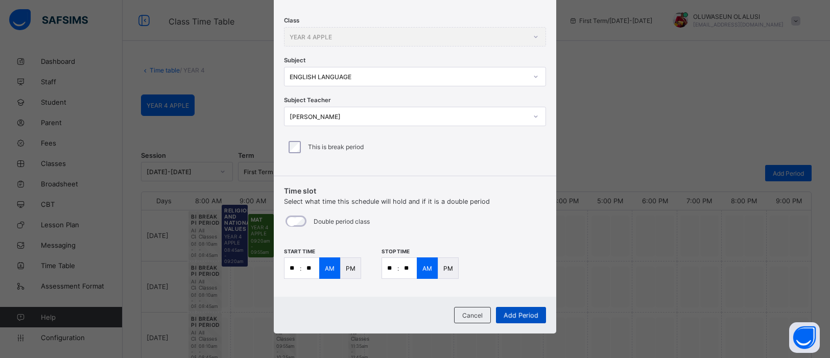
click at [520, 311] on span "Add Period" at bounding box center [520, 315] width 35 height 8
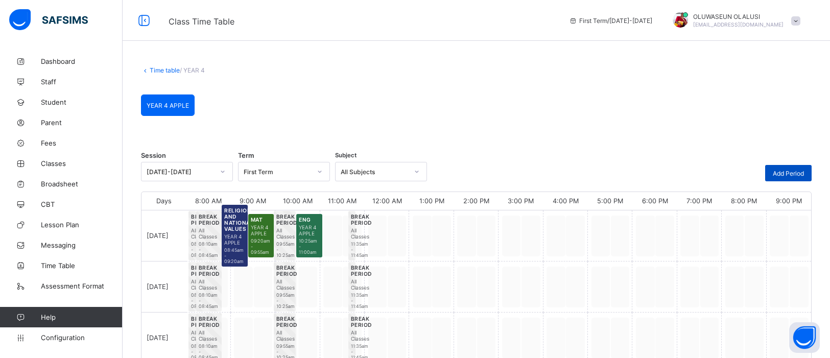
click at [787, 175] on span "Add Period" at bounding box center [787, 173] width 31 height 8
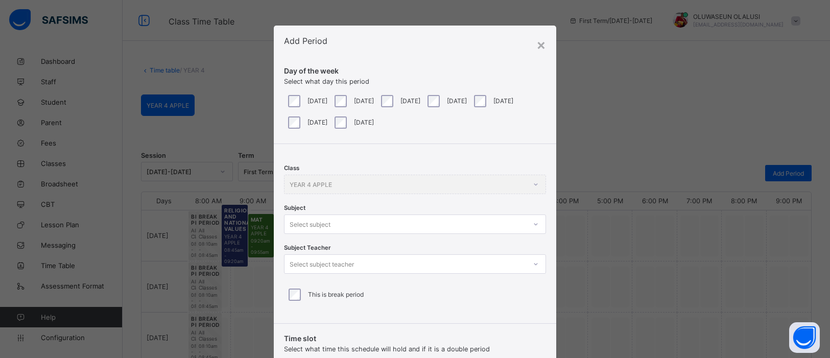
click at [527, 220] on div at bounding box center [535, 224] width 17 height 16
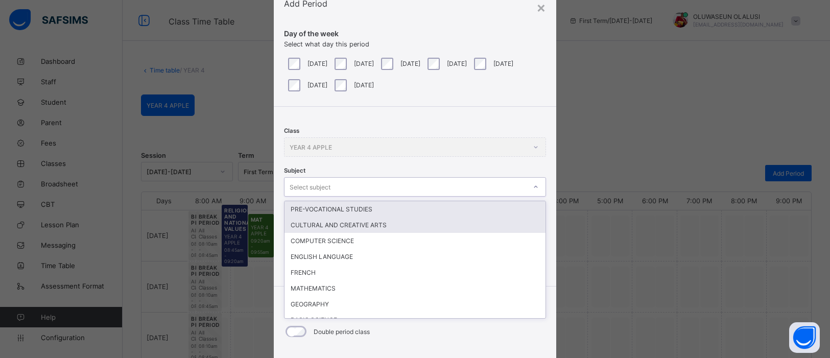
scroll to position [38, 0]
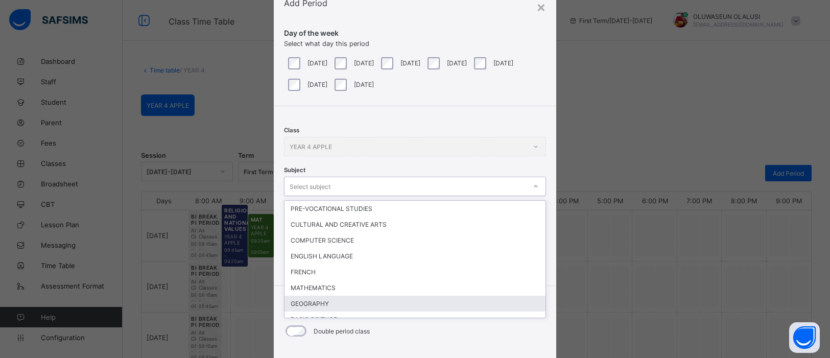
click at [354, 296] on div "GEOGRAPHY" at bounding box center [414, 304] width 261 height 16
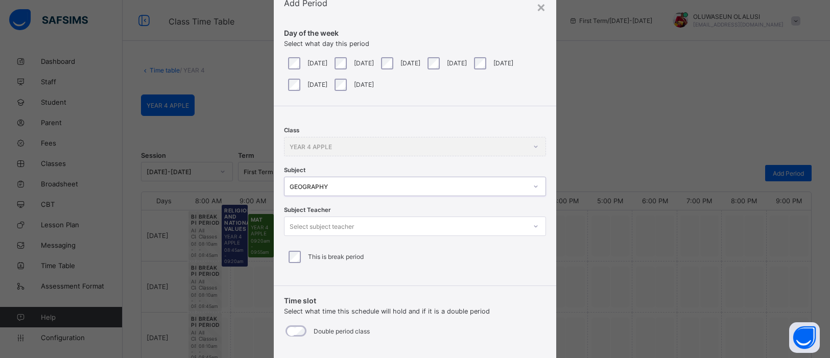
click at [535, 227] on icon at bounding box center [535, 226] width 6 height 10
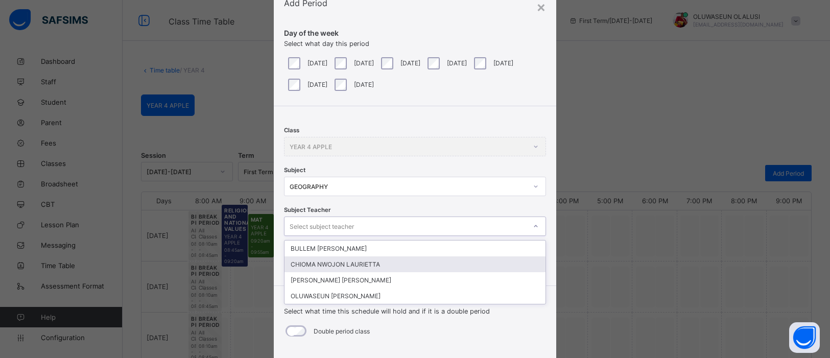
click at [378, 261] on div "CHIOMA NWOJON LAURIETTA" at bounding box center [414, 264] width 261 height 16
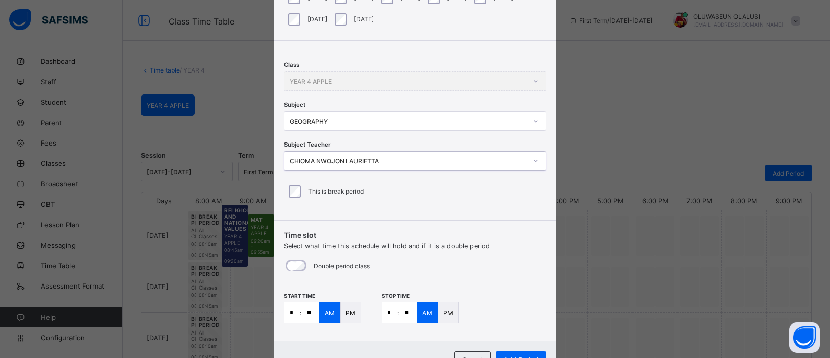
scroll to position [148, 0]
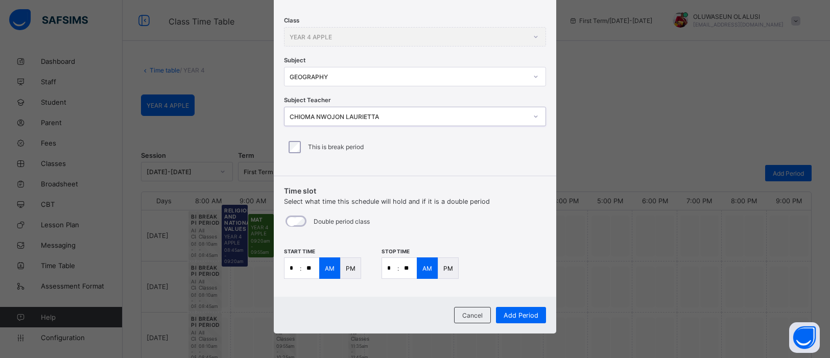
click at [297, 267] on input "*" at bounding box center [291, 268] width 15 height 20
click at [390, 267] on input "*" at bounding box center [389, 268] width 15 height 20
click at [533, 311] on span "Add Period" at bounding box center [520, 315] width 35 height 8
click at [533, 311] on div "Add Period" at bounding box center [521, 315] width 50 height 16
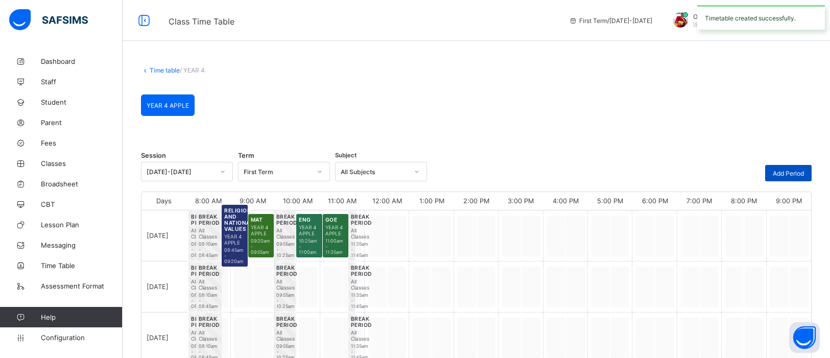
click at [784, 175] on span "Add Period" at bounding box center [787, 173] width 31 height 8
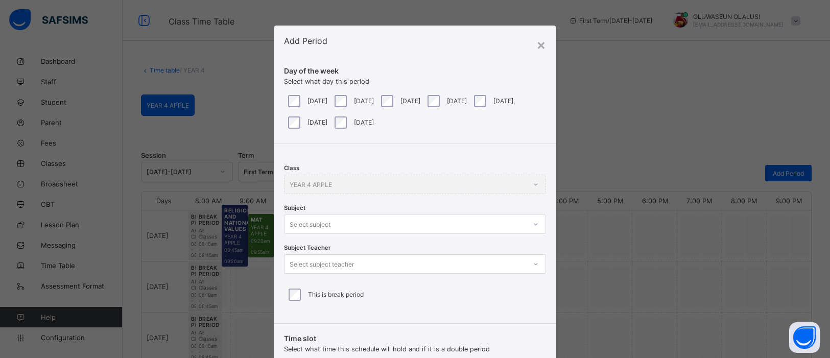
click at [531, 223] on div at bounding box center [535, 224] width 17 height 16
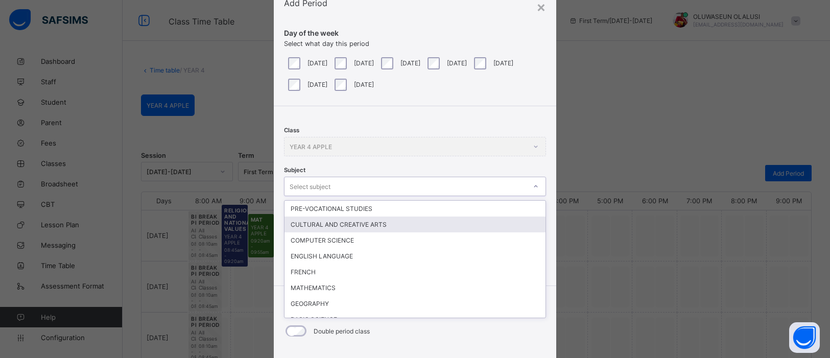
scroll to position [38, 0]
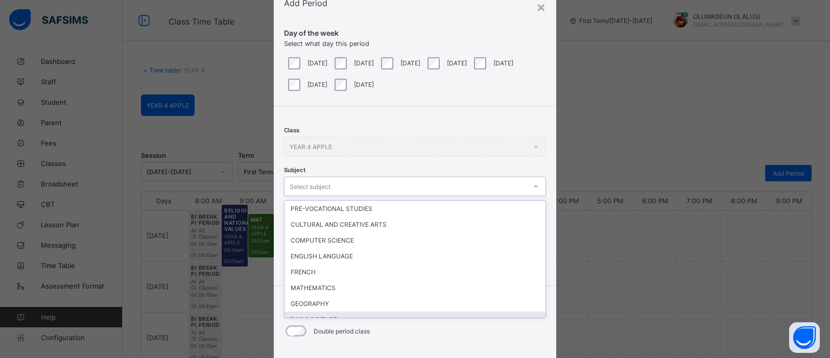
click at [427, 315] on div "BASIC SCIENCE" at bounding box center [414, 319] width 261 height 16
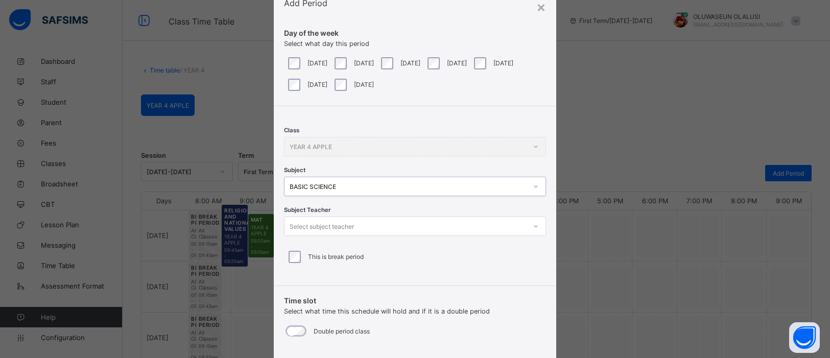
click at [532, 226] on icon at bounding box center [535, 226] width 6 height 10
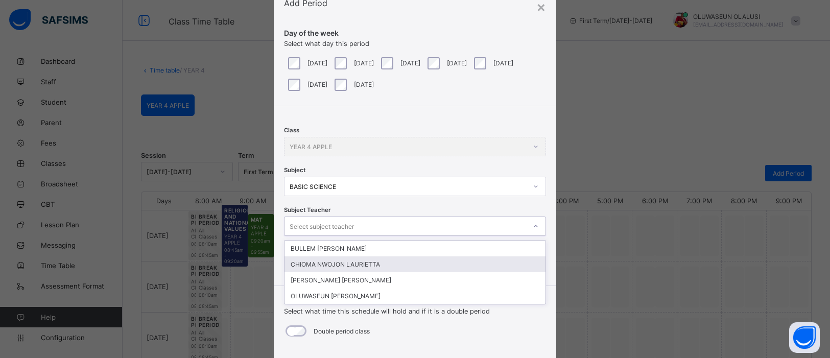
click at [418, 259] on div "CHIOMA NWOJON LAURIETTA" at bounding box center [414, 264] width 261 height 16
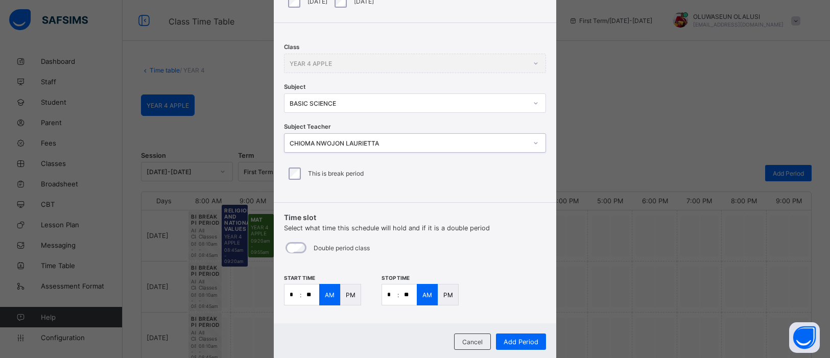
scroll to position [127, 0]
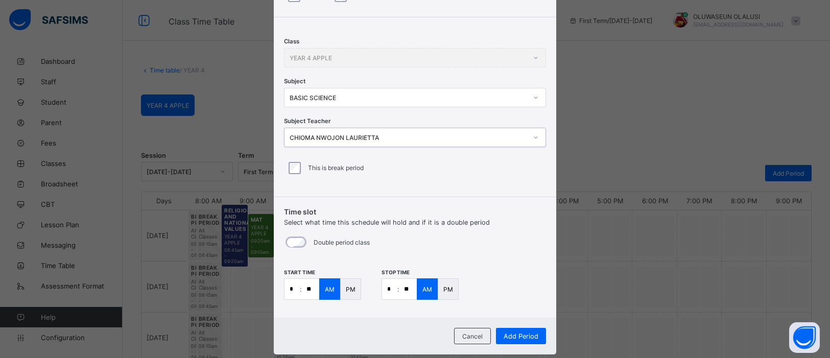
click at [295, 292] on input "*" at bounding box center [291, 289] width 15 height 20
click at [388, 287] on input "*" at bounding box center [389, 289] width 15 height 20
click at [531, 332] on span "Add Period" at bounding box center [520, 336] width 35 height 8
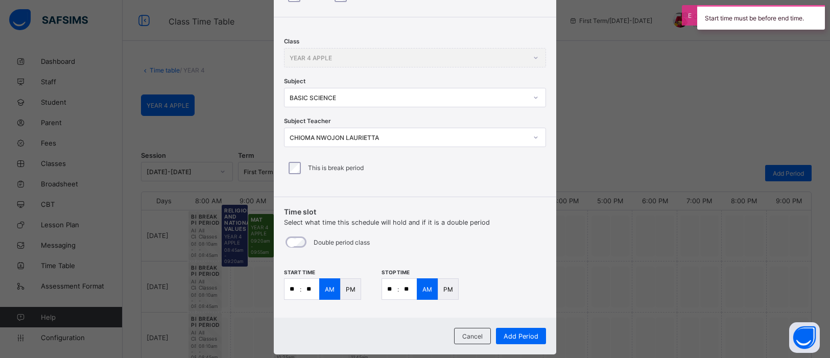
click at [448, 285] on p "PM" at bounding box center [448, 289] width 10 height 8
click at [529, 340] on div "Add Period" at bounding box center [521, 336] width 50 height 16
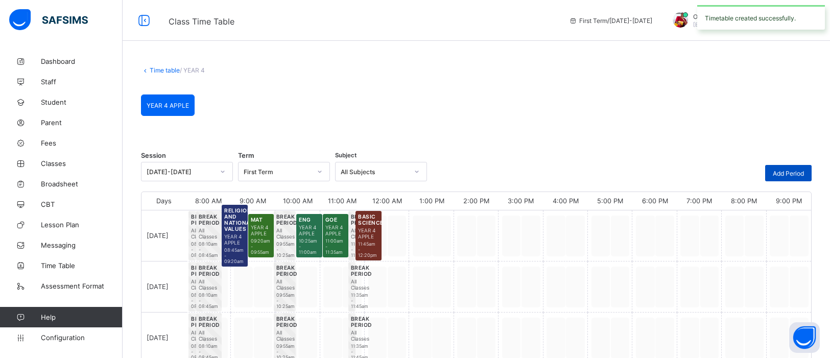
click at [793, 174] on span "Add Period" at bounding box center [787, 173] width 31 height 8
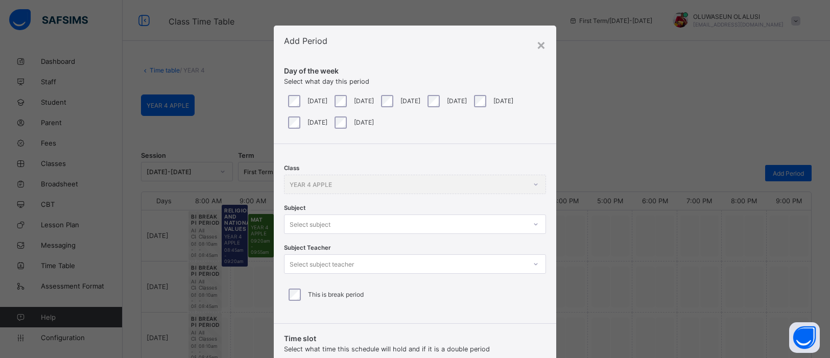
click at [536, 223] on div at bounding box center [535, 224] width 17 height 16
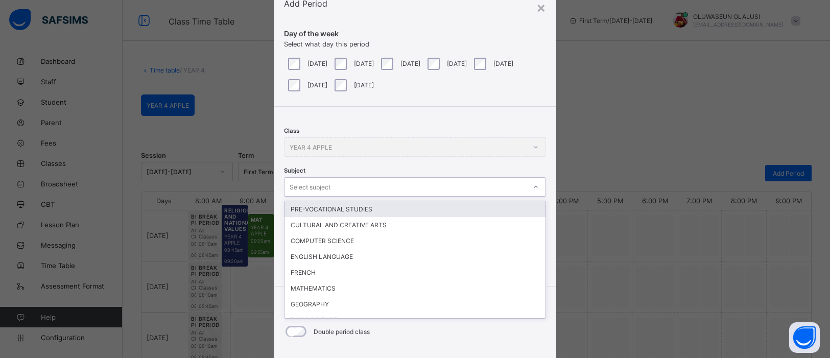
scroll to position [38, 0]
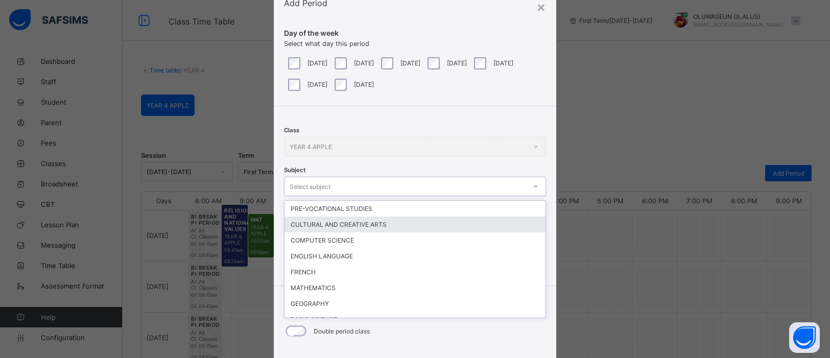
click at [410, 219] on div "CULTURAL AND CREATIVE ARTS" at bounding box center [414, 224] width 261 height 16
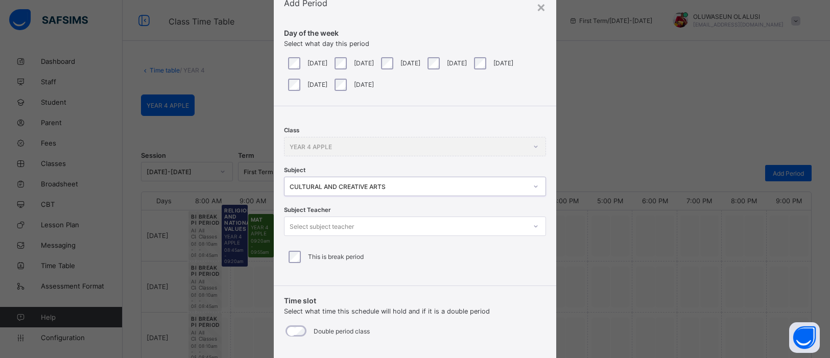
click at [534, 225] on icon at bounding box center [536, 226] width 4 height 2
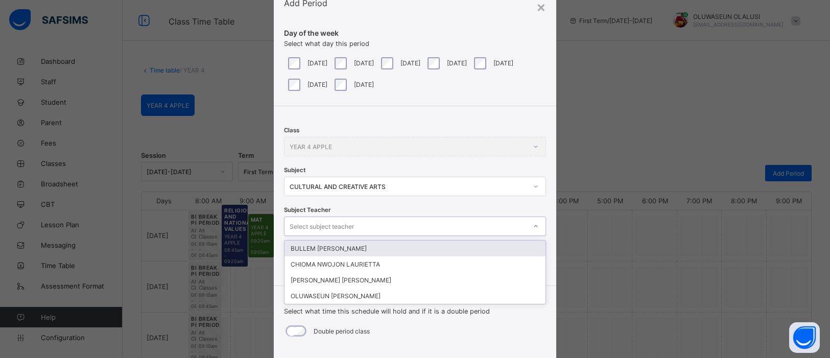
click at [532, 186] on icon at bounding box center [535, 186] width 6 height 10
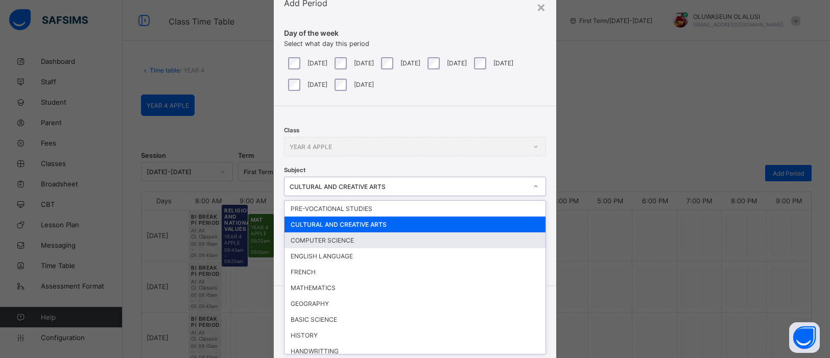
click at [324, 235] on div "COMPUTER SCIENCE" at bounding box center [414, 240] width 261 height 16
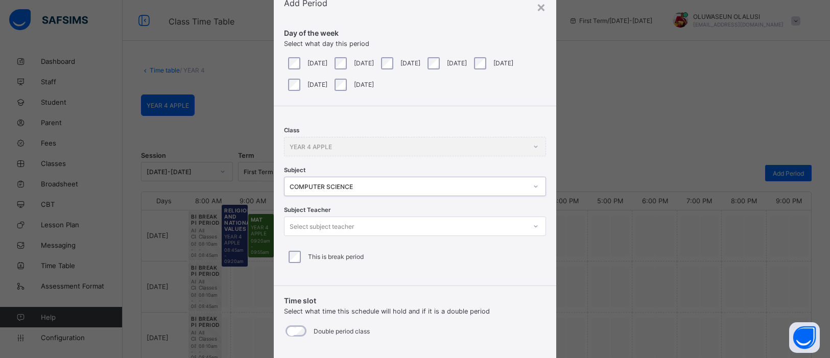
click at [513, 219] on div "Select subject teacher" at bounding box center [404, 226] width 241 height 14
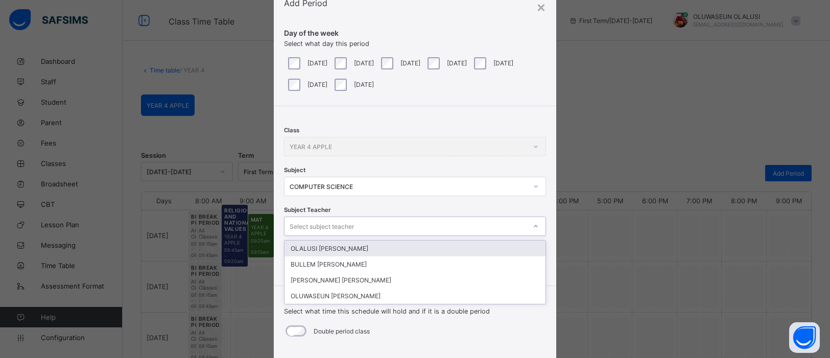
click at [367, 250] on div "OLALUSI [PERSON_NAME]" at bounding box center [414, 248] width 261 height 16
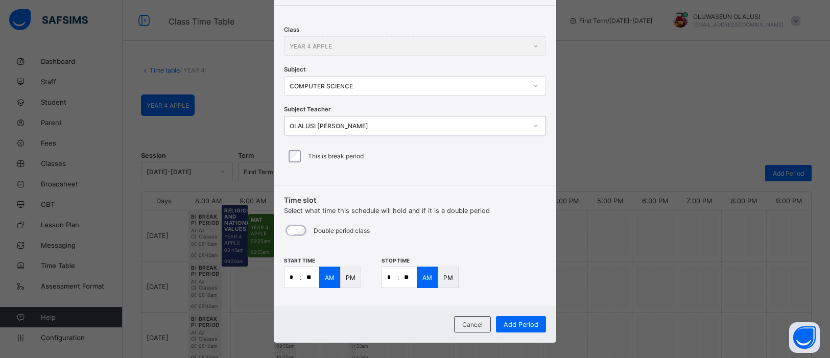
scroll to position [148, 0]
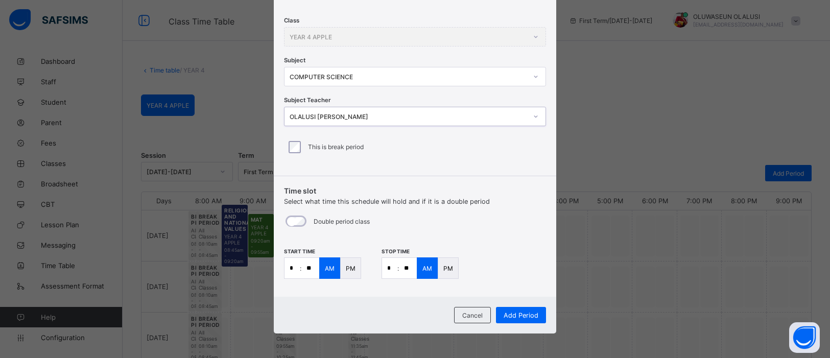
click at [289, 268] on input "*" at bounding box center [291, 268] width 15 height 20
click at [397, 269] on p ":" at bounding box center [398, 268] width 2 height 8
click at [391, 268] on input "*" at bounding box center [389, 268] width 15 height 20
click at [405, 266] on input "**" at bounding box center [408, 268] width 18 height 20
click at [513, 312] on span "Add Period" at bounding box center [520, 315] width 35 height 8
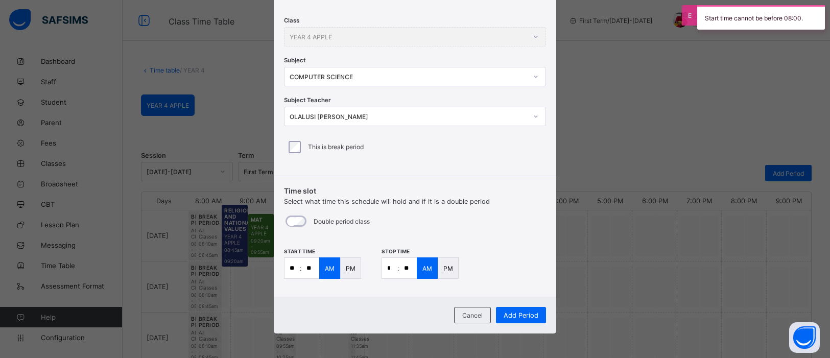
click at [450, 275] on div "PM" at bounding box center [448, 267] width 21 height 21
click at [346, 268] on p "PM" at bounding box center [351, 268] width 10 height 8
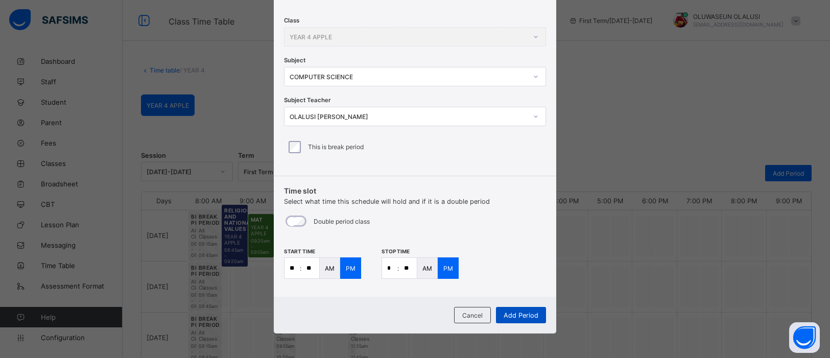
click at [519, 311] on span "Add Period" at bounding box center [520, 315] width 35 height 8
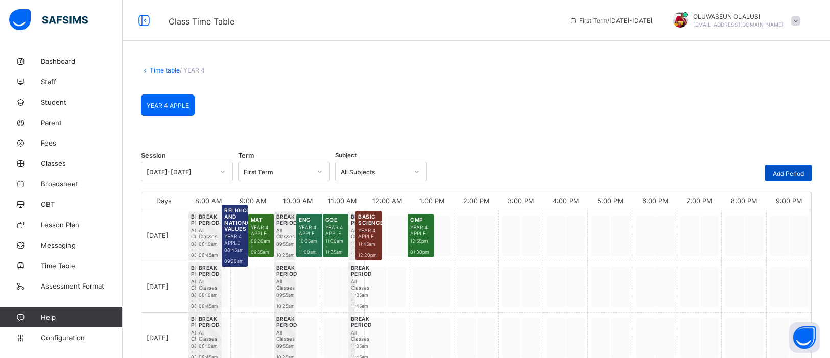
click at [794, 172] on span "Add Period" at bounding box center [787, 173] width 31 height 8
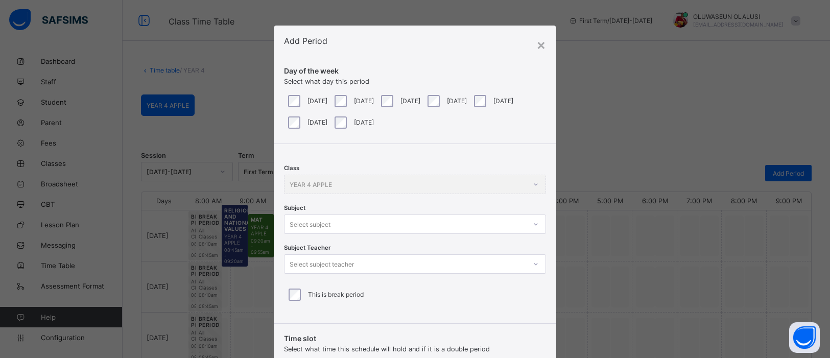
click at [531, 225] on div at bounding box center [535, 224] width 19 height 18
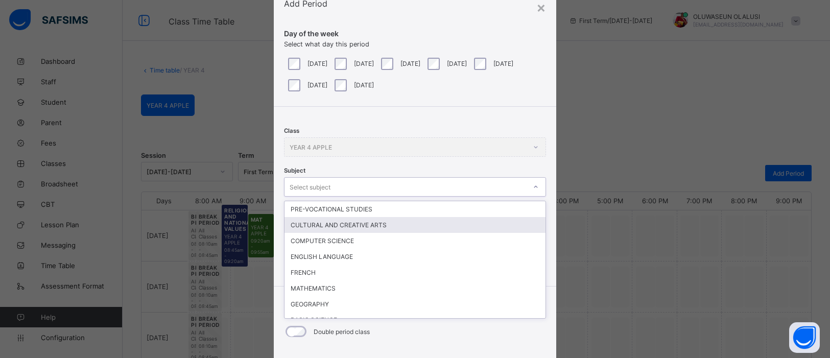
scroll to position [38, 0]
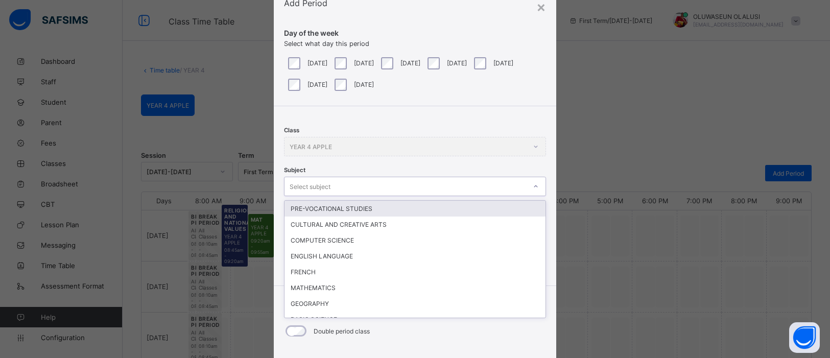
click at [458, 213] on div "PRE-VOCATIONAL STUDIES" at bounding box center [414, 209] width 261 height 16
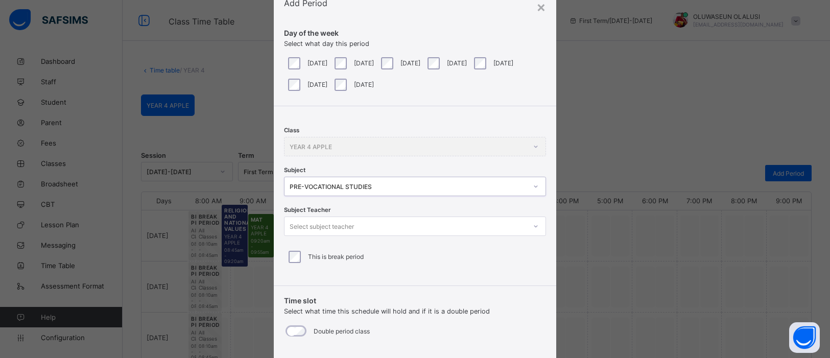
click at [533, 227] on icon at bounding box center [535, 226] width 6 height 10
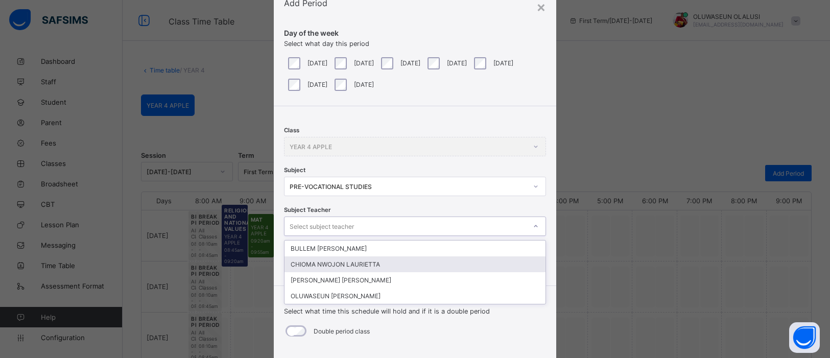
click at [492, 262] on div "CHIOMA NWOJON LAURIETTA" at bounding box center [414, 264] width 261 height 16
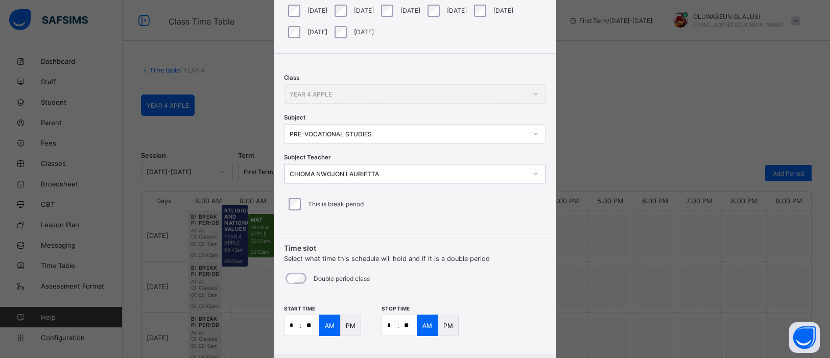
scroll to position [148, 0]
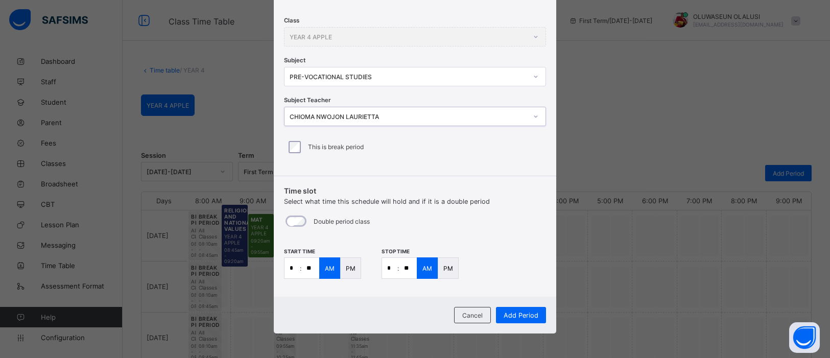
click at [296, 271] on input "*" at bounding box center [291, 268] width 15 height 20
click at [308, 264] on input "**" at bounding box center [310, 268] width 18 height 20
click at [392, 268] on input "*" at bounding box center [389, 268] width 15 height 20
click at [408, 264] on input "**" at bounding box center [408, 268] width 18 height 20
click at [350, 266] on p "PM" at bounding box center [351, 268] width 10 height 8
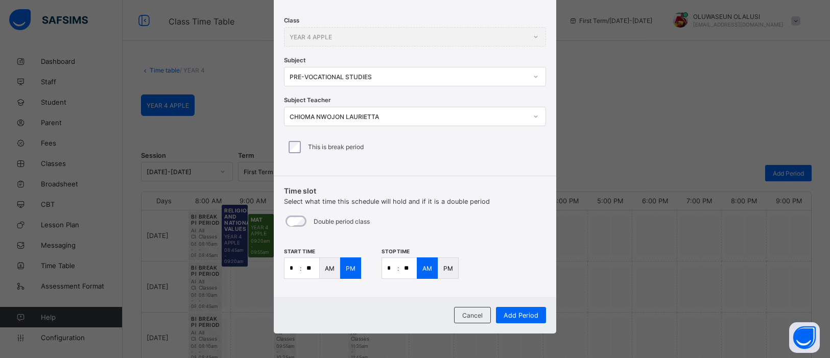
click at [453, 266] on div "PM" at bounding box center [448, 267] width 21 height 21
click at [516, 311] on span "Add Period" at bounding box center [520, 315] width 35 height 8
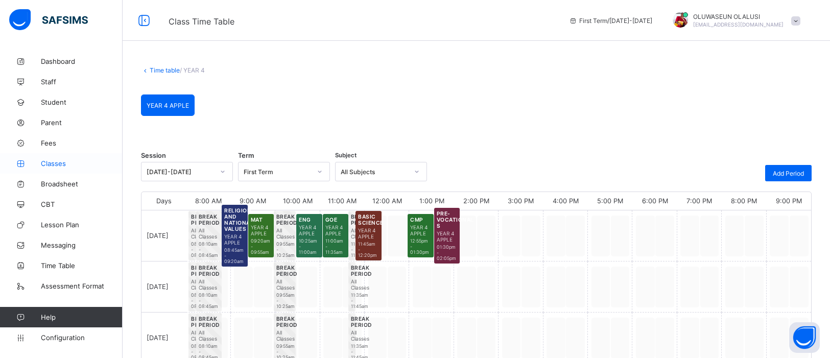
click at [56, 170] on link "Classes" at bounding box center [61, 163] width 123 height 20
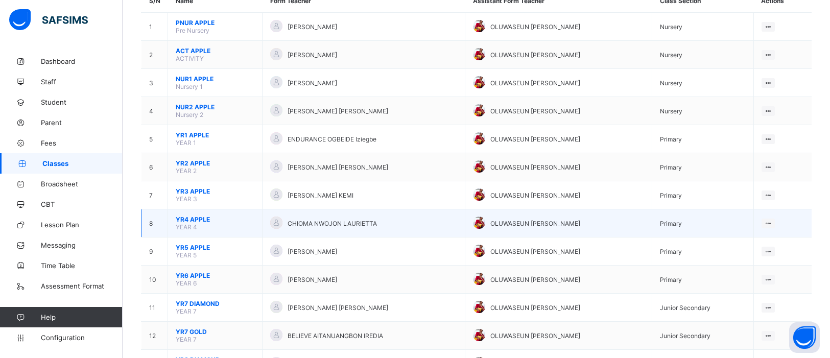
scroll to position [111, 0]
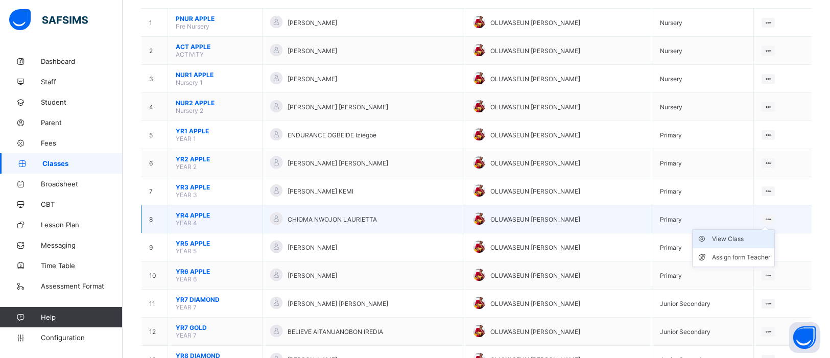
click at [723, 234] on div "View Class" at bounding box center [741, 239] width 58 height 10
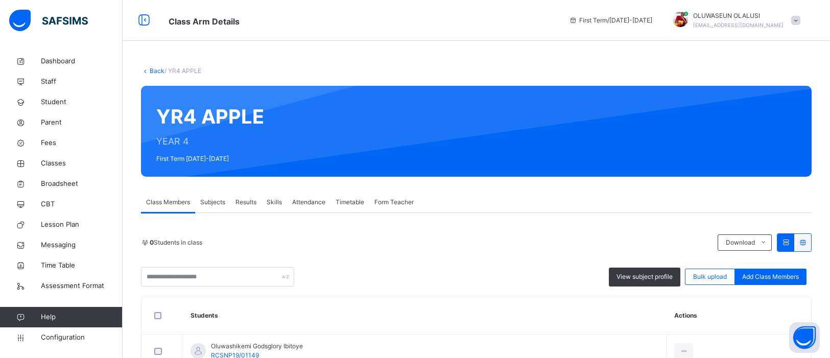
click at [217, 203] on span "Subjects" at bounding box center [212, 202] width 25 height 9
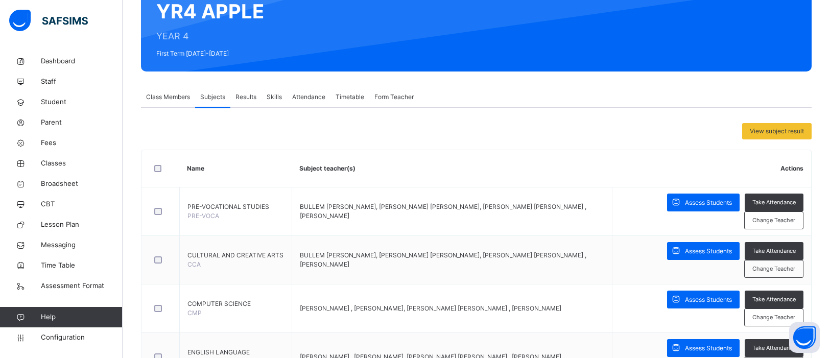
scroll to position [108, 0]
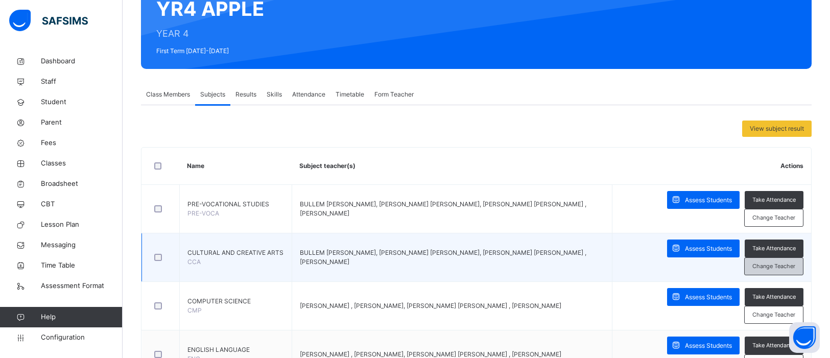
click at [770, 262] on span "Change Teacher" at bounding box center [773, 266] width 43 height 9
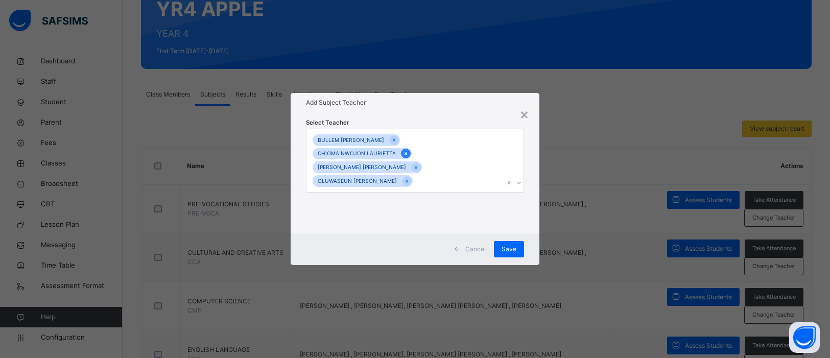
click at [408, 150] on icon at bounding box center [406, 153] width 6 height 7
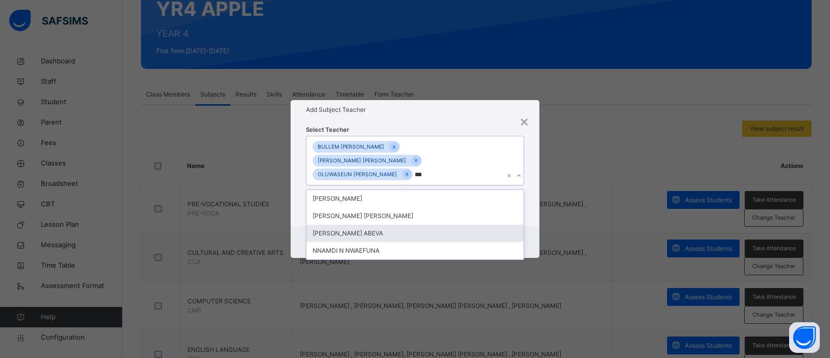
click at [437, 225] on div "[PERSON_NAME] ABEVA" at bounding box center [414, 233] width 217 height 17
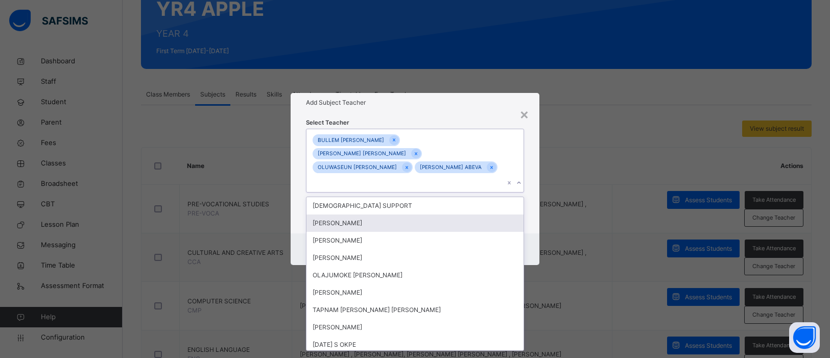
click at [604, 166] on div "× Add Subject Teacher Select Teacher option [PERSON_NAME] ABEVA, selected. opti…" at bounding box center [415, 179] width 830 height 358
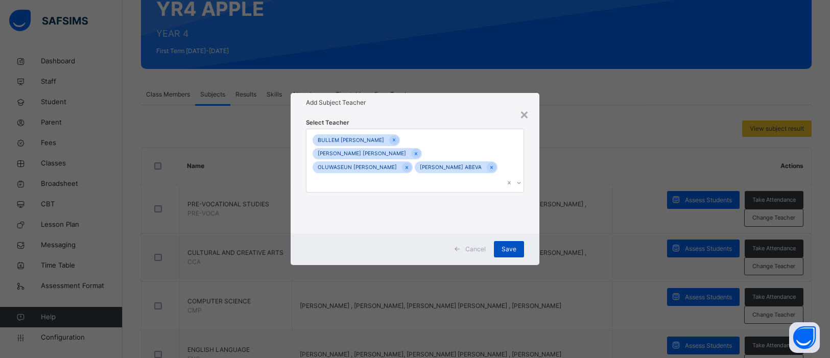
click at [510, 245] on span "Save" at bounding box center [508, 249] width 15 height 9
click at [512, 241] on div "Save" at bounding box center [509, 249] width 30 height 16
click at [512, 245] on span "Save" at bounding box center [508, 249] width 15 height 9
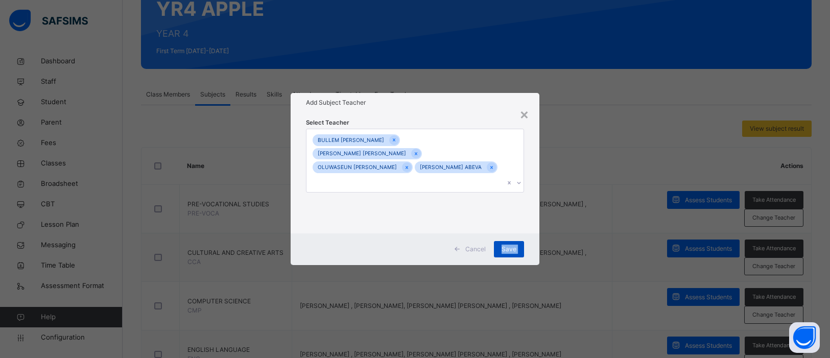
click at [512, 241] on div "Save" at bounding box center [509, 249] width 30 height 16
click at [516, 245] on span "Save" at bounding box center [508, 249] width 15 height 9
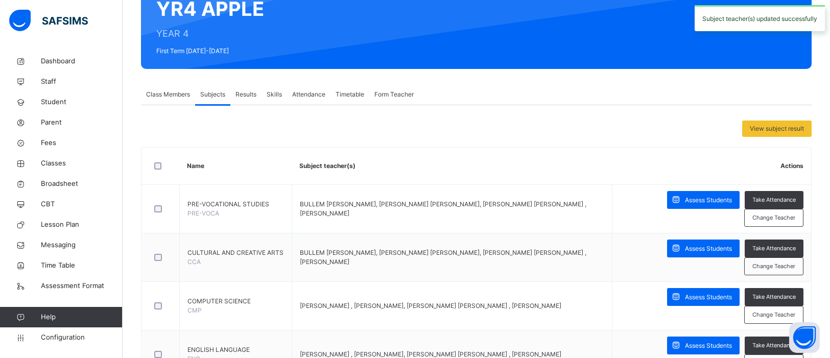
click at [516, 239] on td "BULLEM [PERSON_NAME], [PERSON_NAME] [PERSON_NAME], [PERSON_NAME] [PERSON_NAME] …" at bounding box center [452, 257] width 320 height 49
